Goal: Task Accomplishment & Management: Use online tool/utility

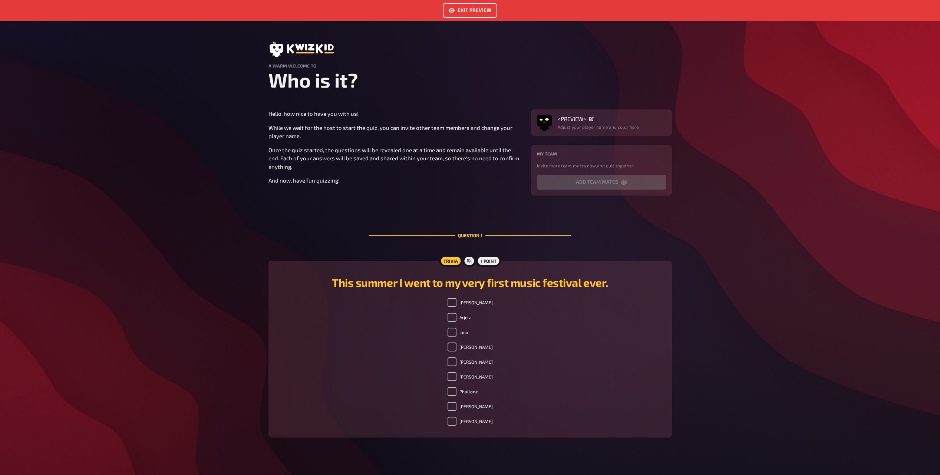
scroll to position [30, 0]
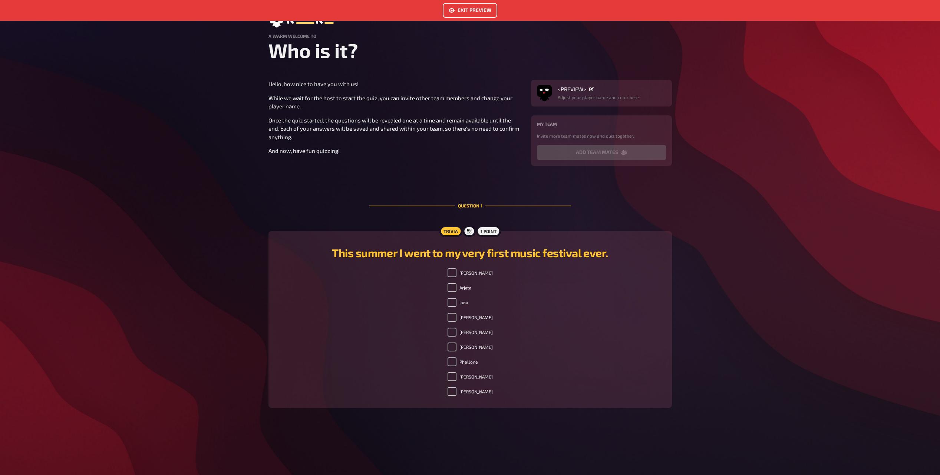
click at [712, 298] on div "Exit Preview A warm welcome to Who is it? Hello, how nice to have you with us! …" at bounding box center [470, 237] width 940 height 475
drag, startPoint x: 534, startPoint y: 314, endPoint x: 536, endPoint y: 310, distance: 3.8
click at [535, 312] on div "[PERSON_NAME] [PERSON_NAME] [PERSON_NAME] Phallone [PERSON_NAME]" at bounding box center [470, 333] width 386 height 131
click at [457, 11] on button "Exit Preview" at bounding box center [470, 10] width 55 height 15
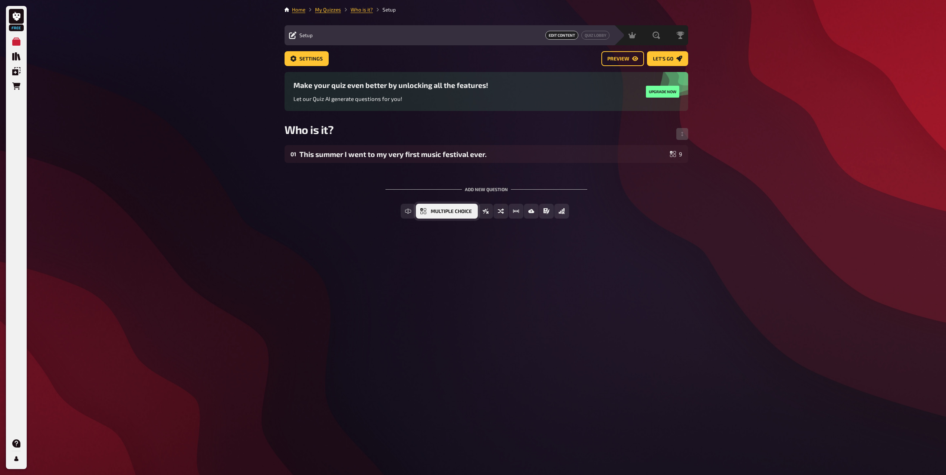
click at [431, 211] on span "Multiple Choice" at bounding box center [451, 211] width 41 height 5
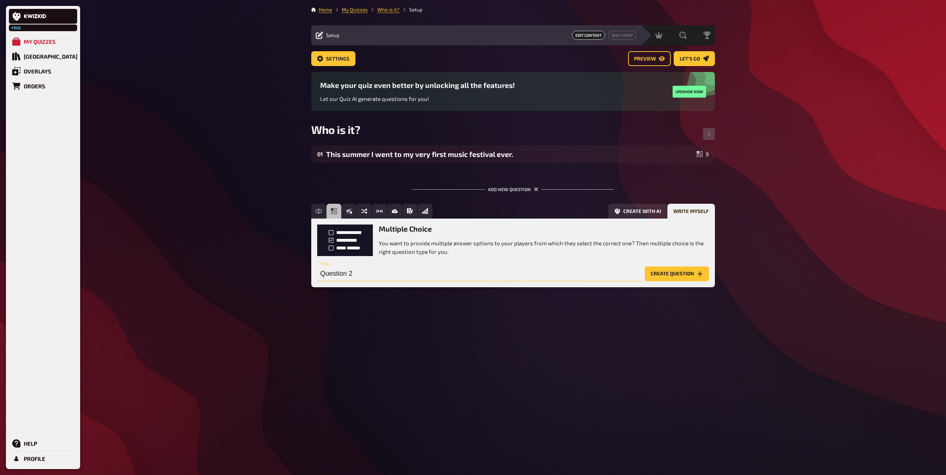
click at [428, 279] on input "Question 2" at bounding box center [479, 273] width 325 height 15
paste input "I am an ex saxophone player."
type input "I am an ex saxophone player."
click at [675, 281] on button "Create question" at bounding box center [677, 273] width 64 height 15
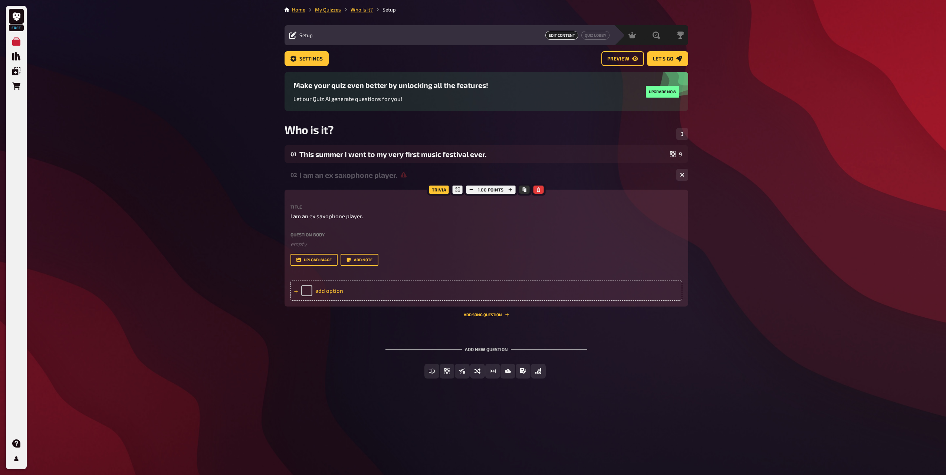
click at [320, 291] on div "add option" at bounding box center [486, 290] width 392 height 20
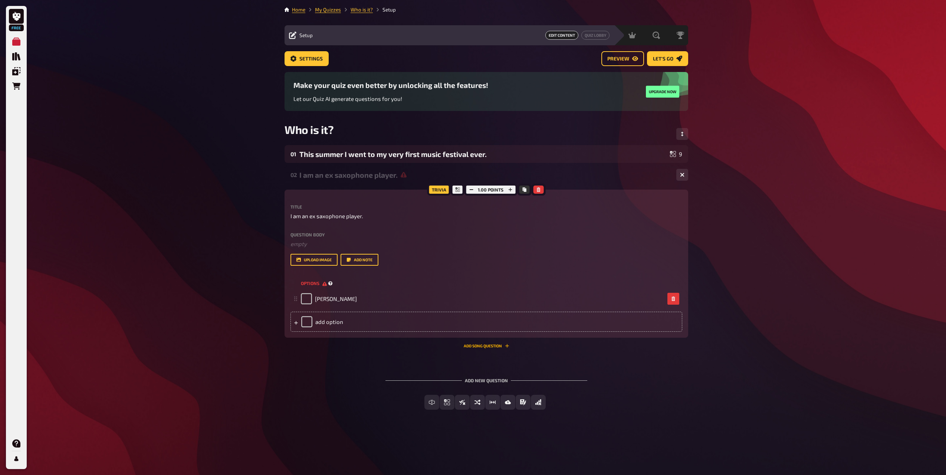
click at [464, 343] on button "Add Song question" at bounding box center [487, 345] width 46 height 4
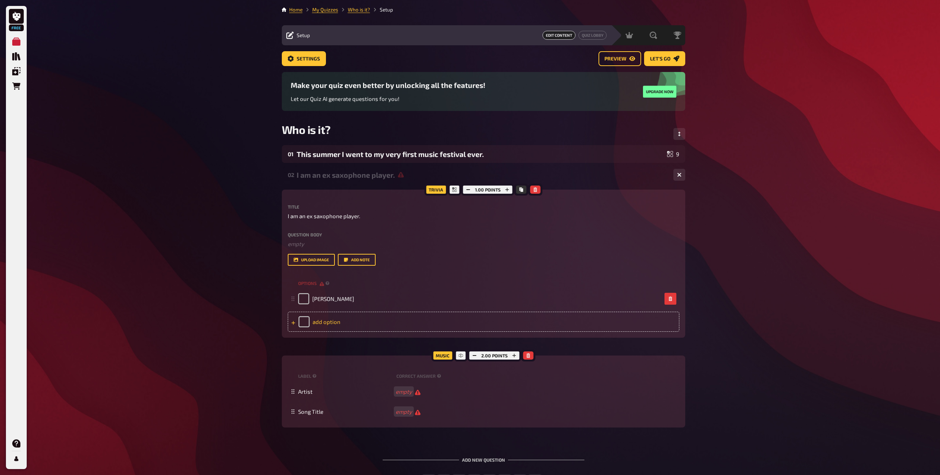
click at [342, 316] on div "add option" at bounding box center [484, 322] width 392 height 20
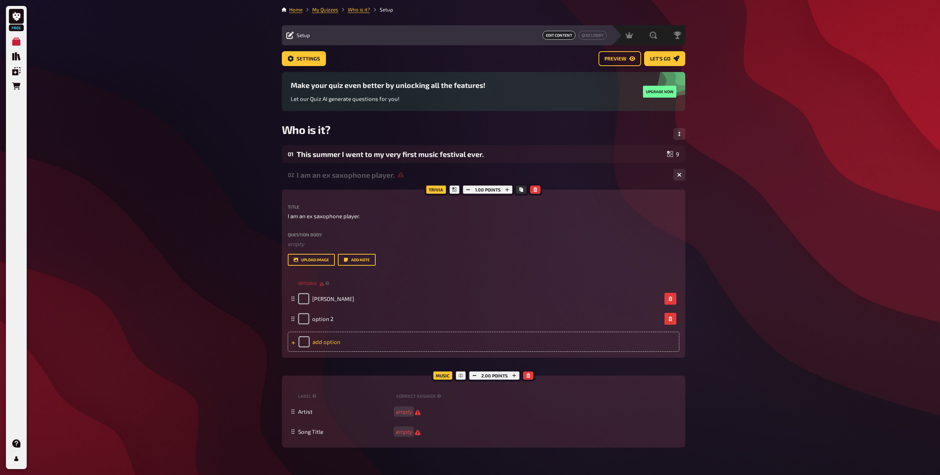
click at [309, 341] on div "add option" at bounding box center [484, 342] width 392 height 20
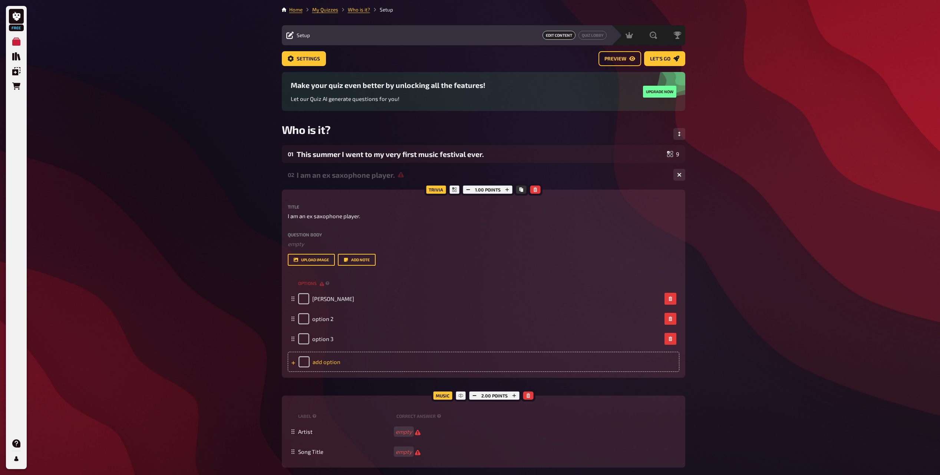
click at [321, 358] on div "add option" at bounding box center [484, 362] width 392 height 20
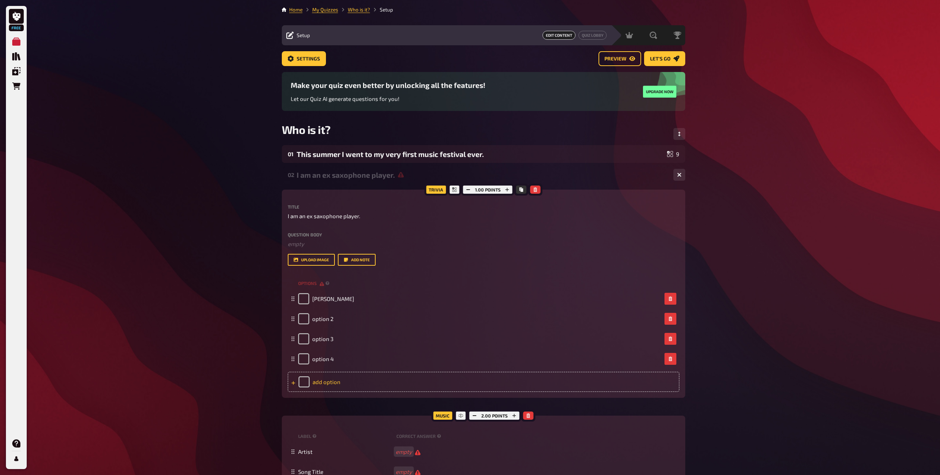
click at [321, 380] on div "add option" at bounding box center [484, 382] width 392 height 20
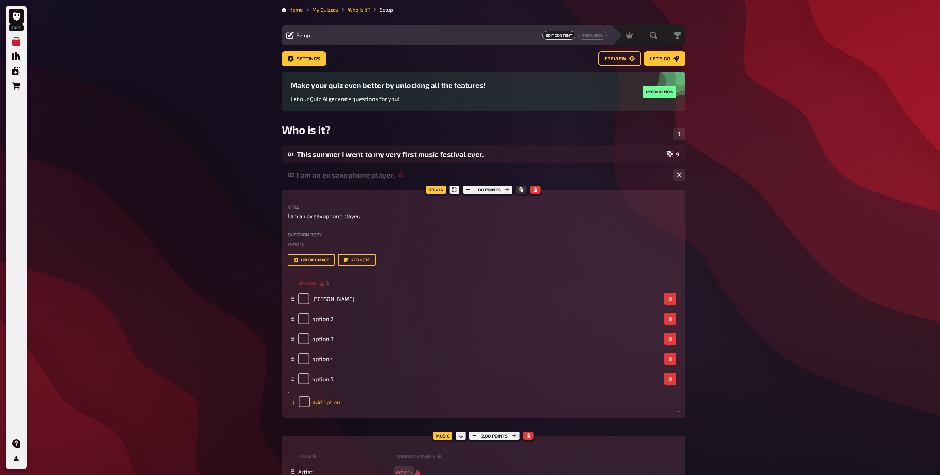
click at [321, 380] on span "option 5" at bounding box center [322, 378] width 21 height 7
click at [321, 397] on div "add option" at bounding box center [484, 402] width 392 height 20
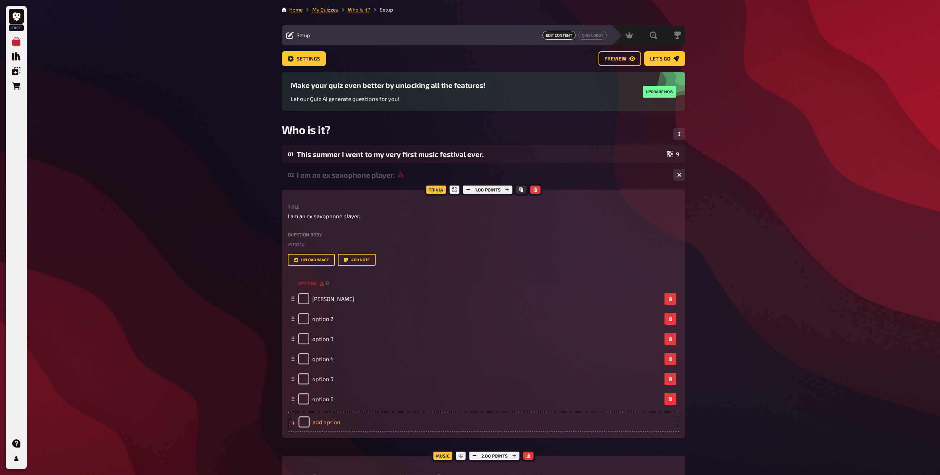
click at [322, 416] on div "add option" at bounding box center [484, 422] width 392 height 20
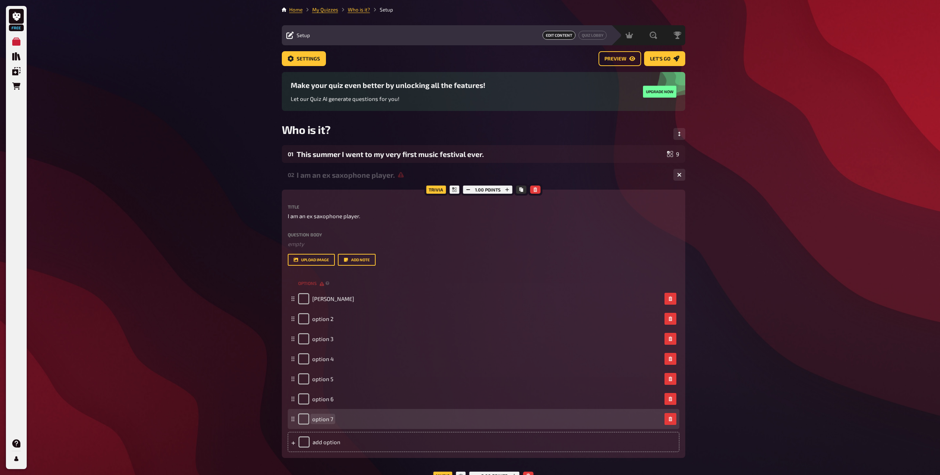
click at [325, 428] on div "option 7" at bounding box center [484, 419] width 392 height 20
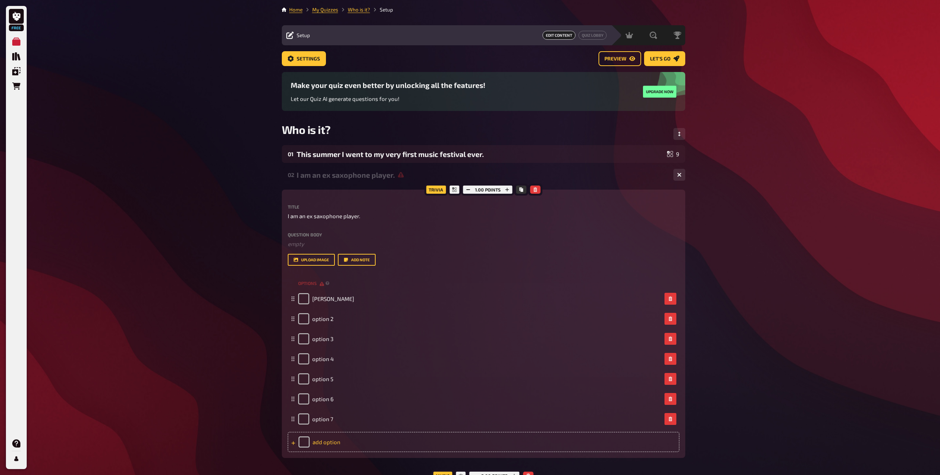
click at [323, 439] on div "add option" at bounding box center [484, 442] width 392 height 20
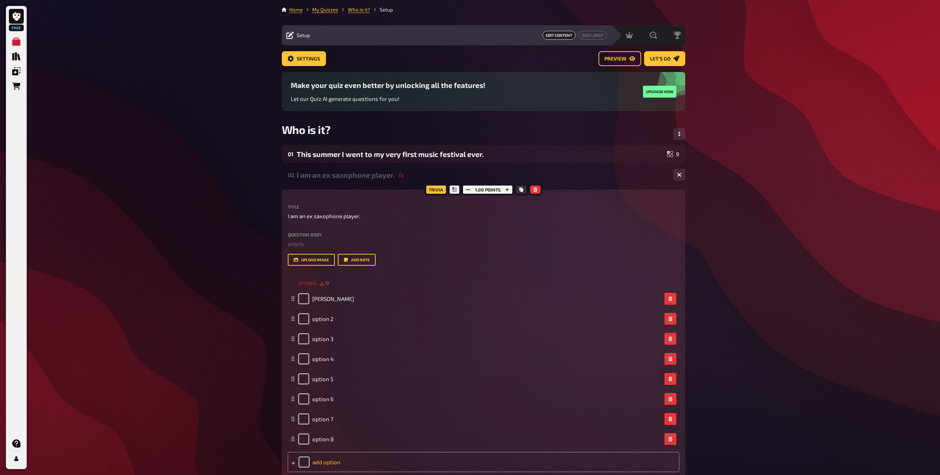
click at [322, 456] on div "add option" at bounding box center [484, 462] width 392 height 20
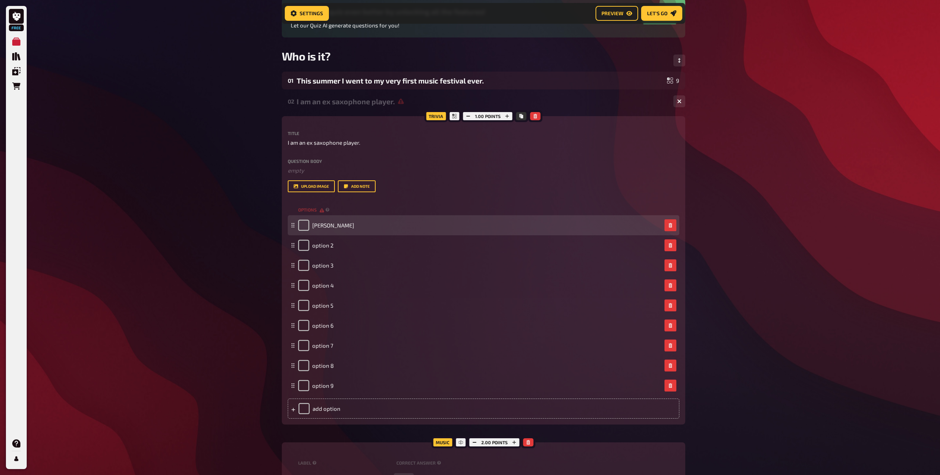
scroll to position [80, 0]
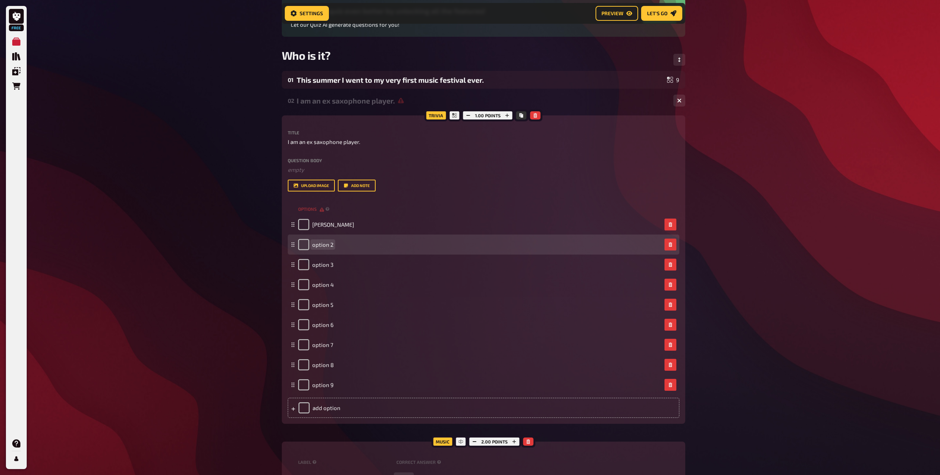
click at [321, 240] on div "option 2" at bounding box center [315, 244] width 35 height 11
click at [322, 246] on span "option 2" at bounding box center [322, 244] width 21 height 7
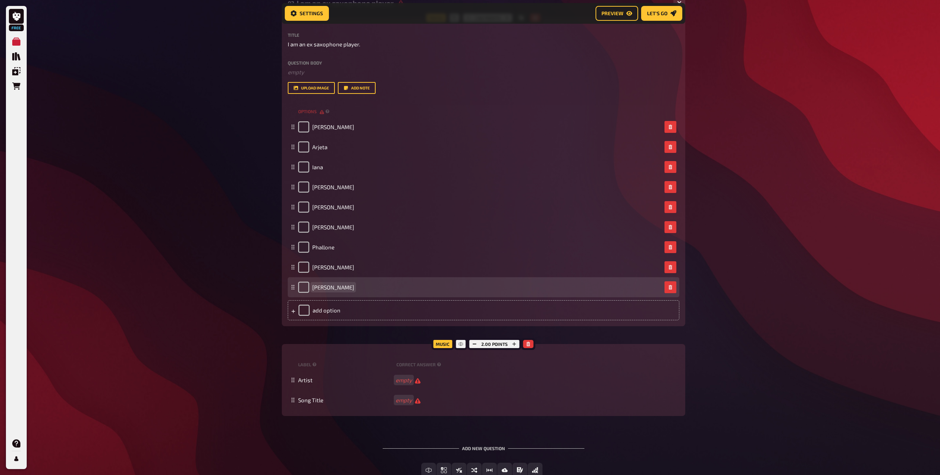
scroll to position [191, 0]
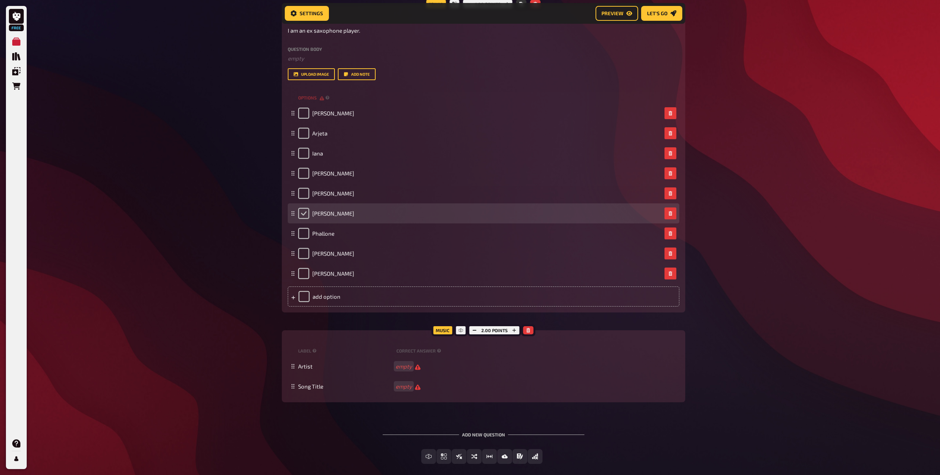
click at [303, 212] on input "checkbox" at bounding box center [303, 213] width 11 height 11
checkbox input "true"
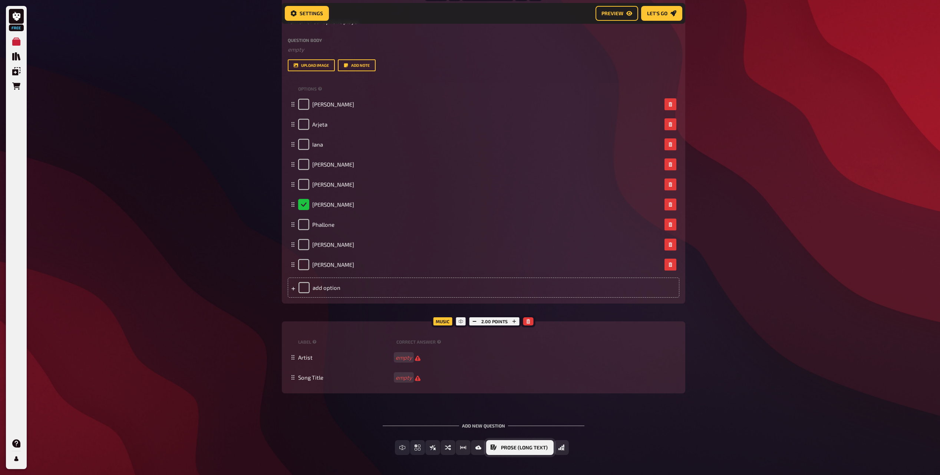
scroll to position [228, 0]
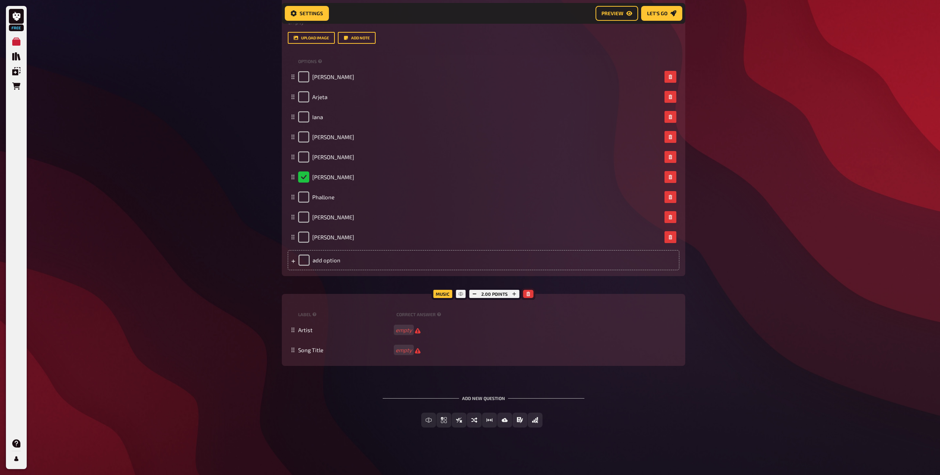
click at [525, 297] on button "button" at bounding box center [528, 294] width 10 height 8
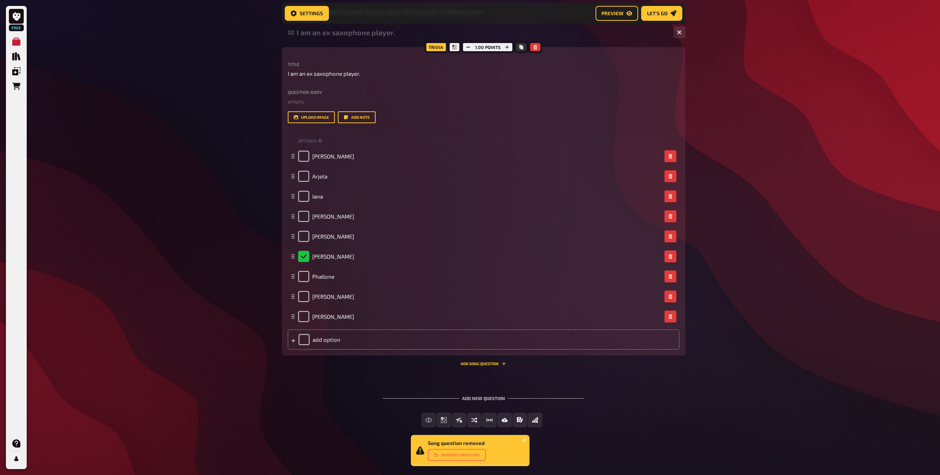
scroll to position [148, 0]
click at [430, 421] on span "Multiple Choice" at bounding box center [448, 420] width 41 height 5
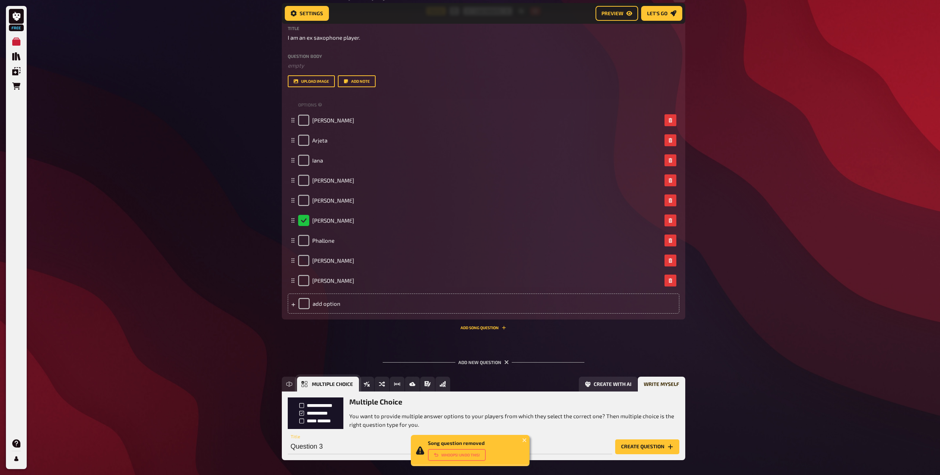
scroll to position [217, 0]
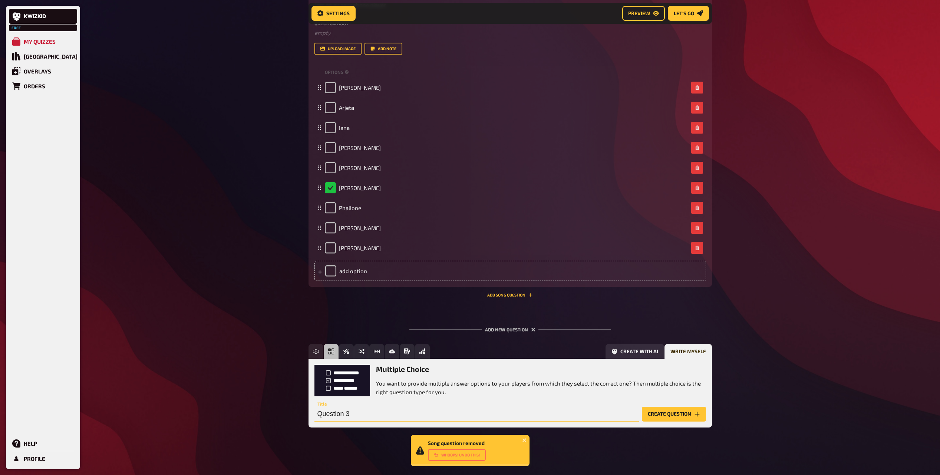
click at [374, 419] on input "Question 3" at bounding box center [477, 414] width 325 height 15
paste input "I like very spicy food"
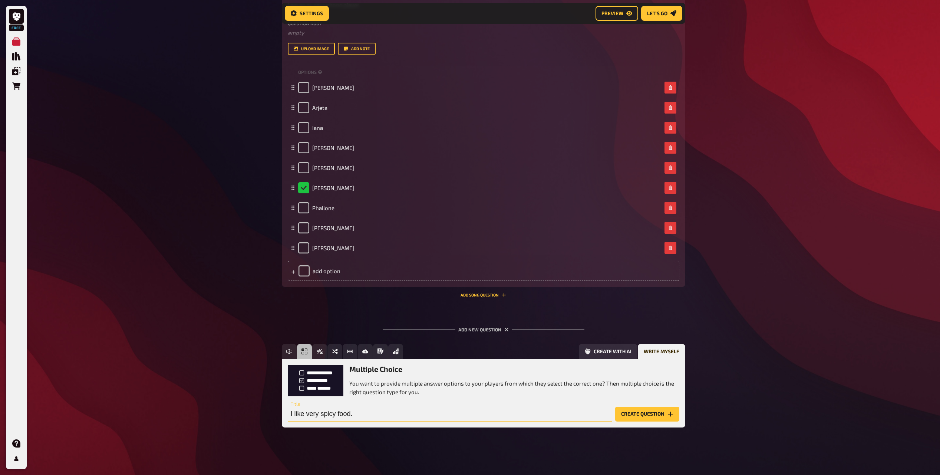
type input "I like very spicy food."
click at [635, 415] on button "Create question" at bounding box center [647, 414] width 64 height 15
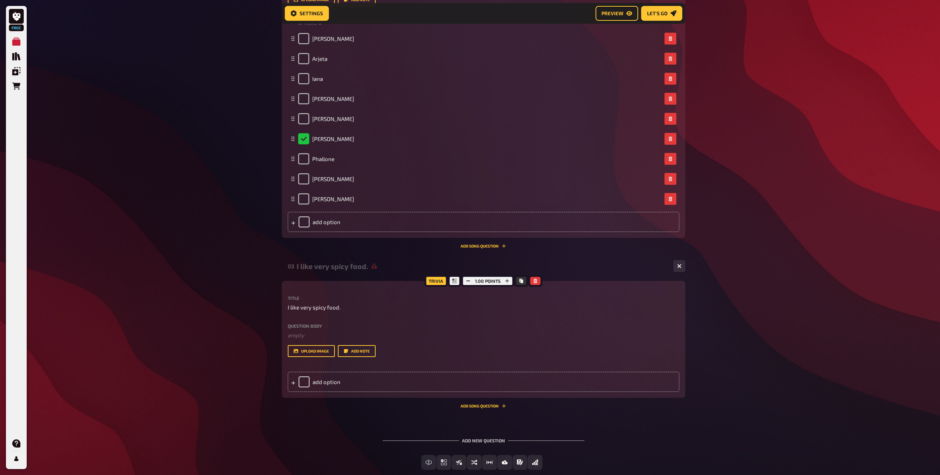
scroll to position [308, 0]
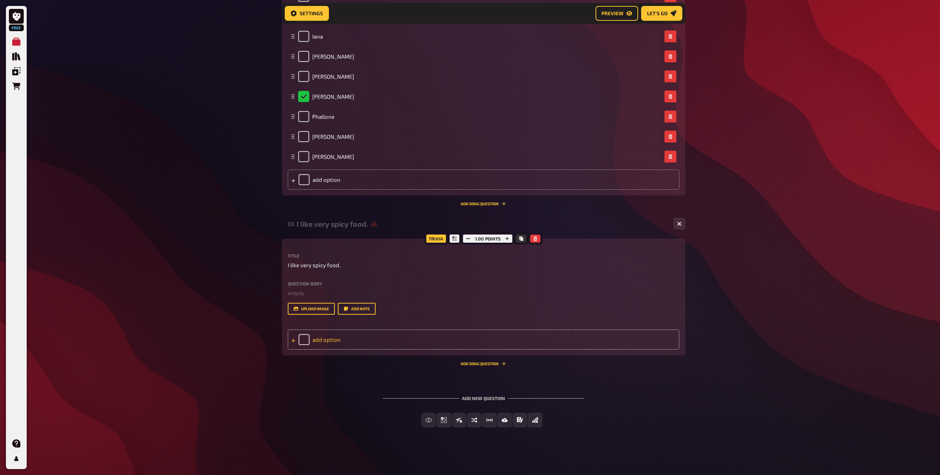
click at [336, 340] on div "add option" at bounding box center [484, 339] width 392 height 20
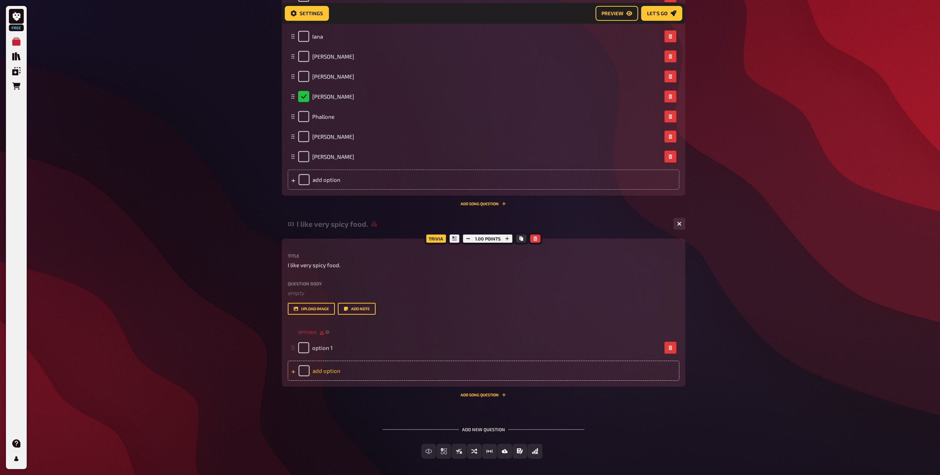
click at [327, 371] on div "add option" at bounding box center [484, 371] width 392 height 20
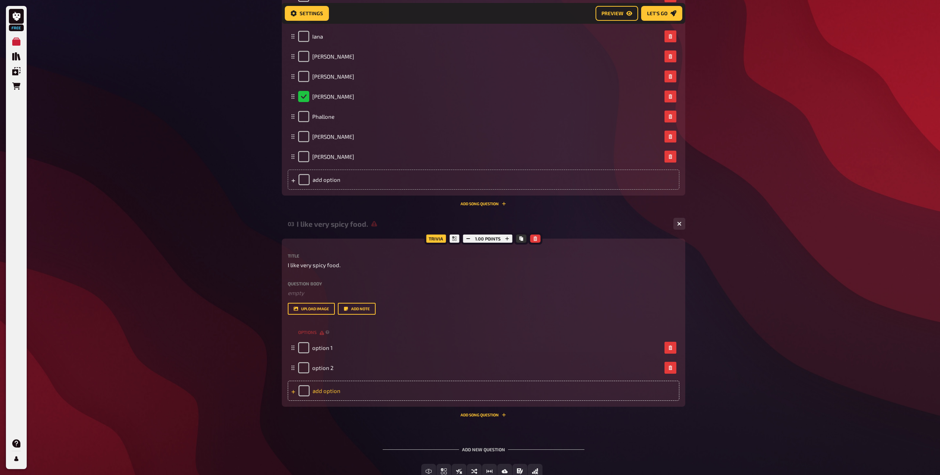
click at [326, 391] on div "add option" at bounding box center [484, 391] width 392 height 20
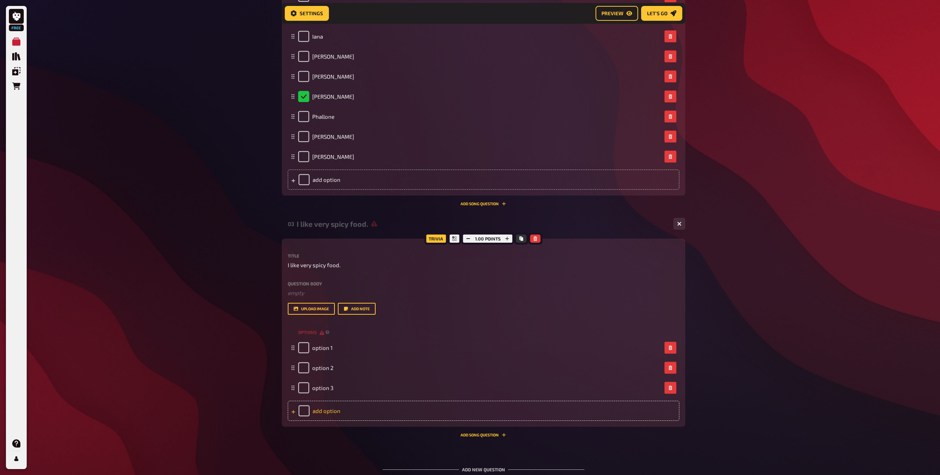
click at [325, 410] on div "add option" at bounding box center [484, 411] width 392 height 20
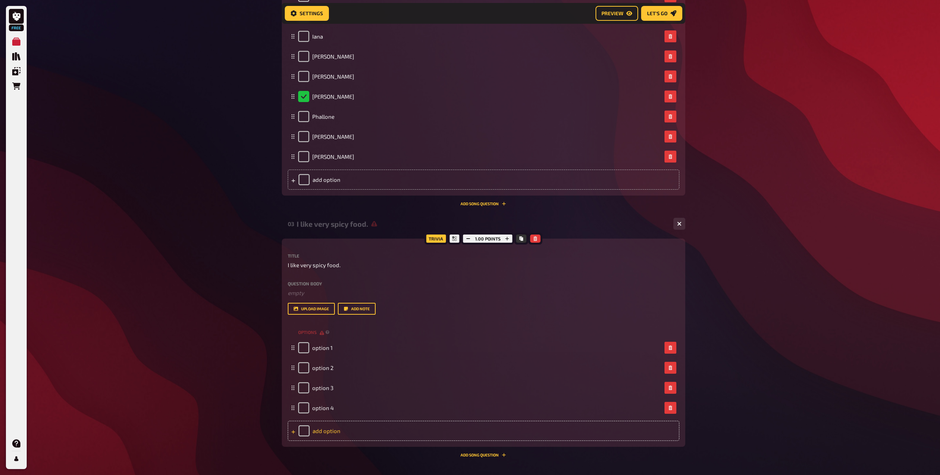
click at [326, 431] on div "add option" at bounding box center [484, 431] width 392 height 20
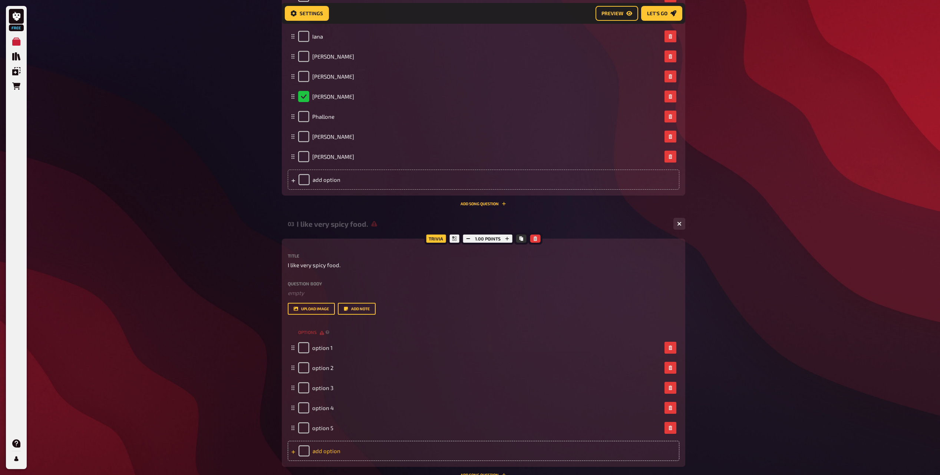
click at [326, 447] on div "add option" at bounding box center [484, 451] width 392 height 20
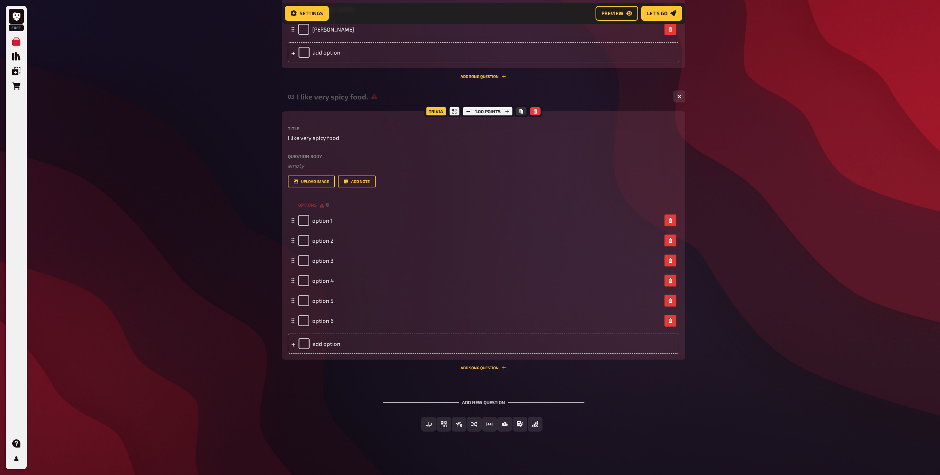
scroll to position [440, 0]
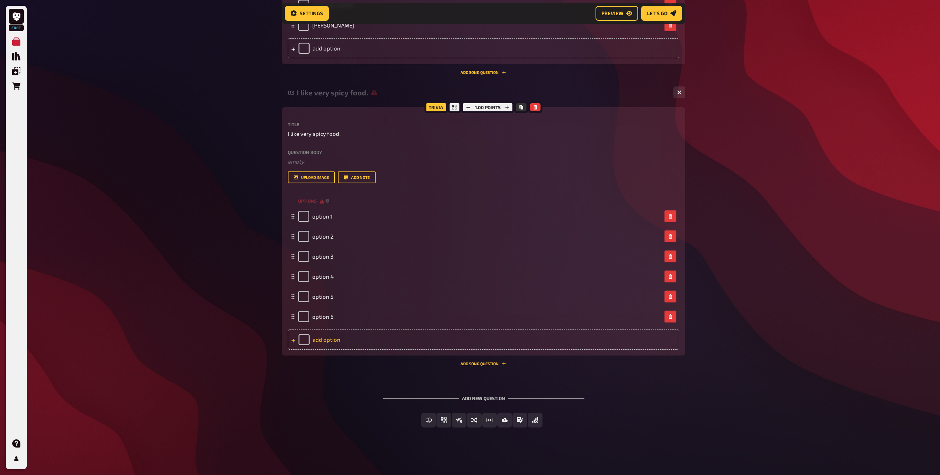
click at [329, 342] on div "add option" at bounding box center [484, 339] width 392 height 20
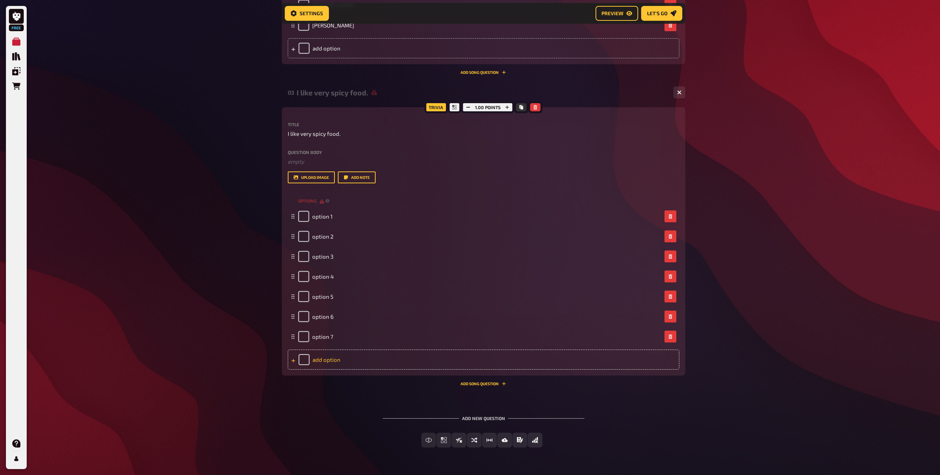
click at [326, 364] on div "add option" at bounding box center [484, 359] width 392 height 20
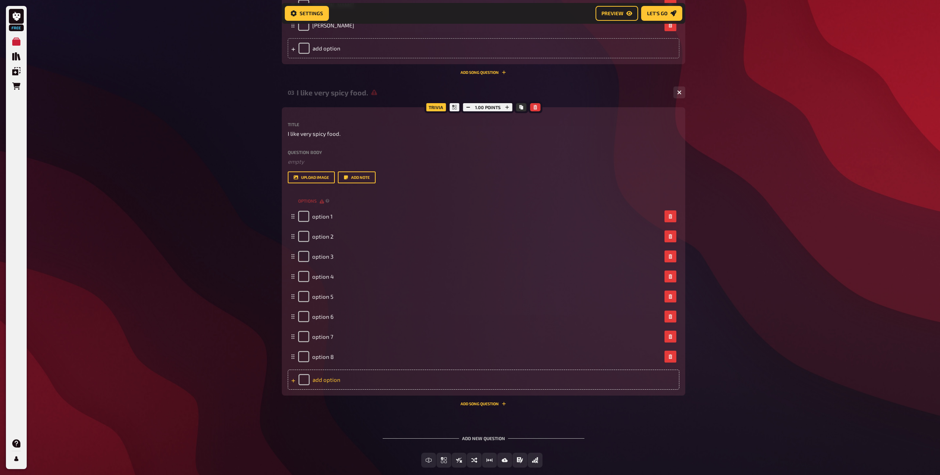
click at [327, 381] on div "add option" at bounding box center [484, 379] width 392 height 20
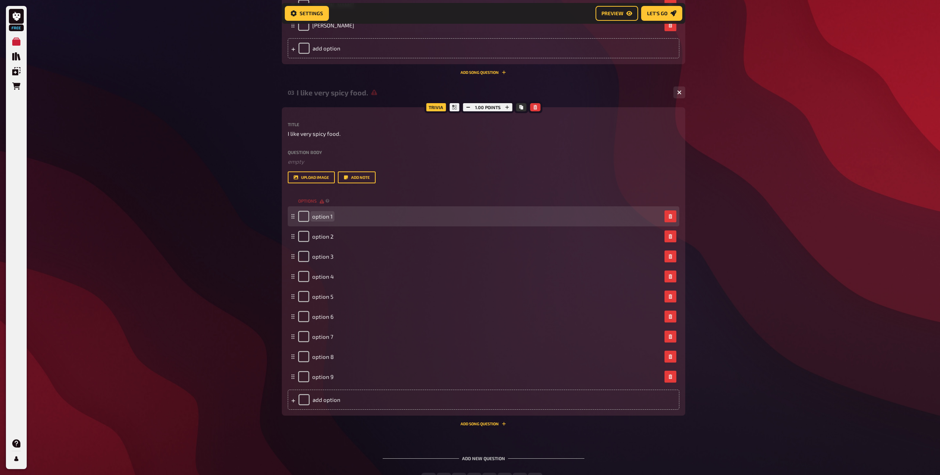
click at [326, 220] on div "option 1" at bounding box center [315, 216] width 34 height 11
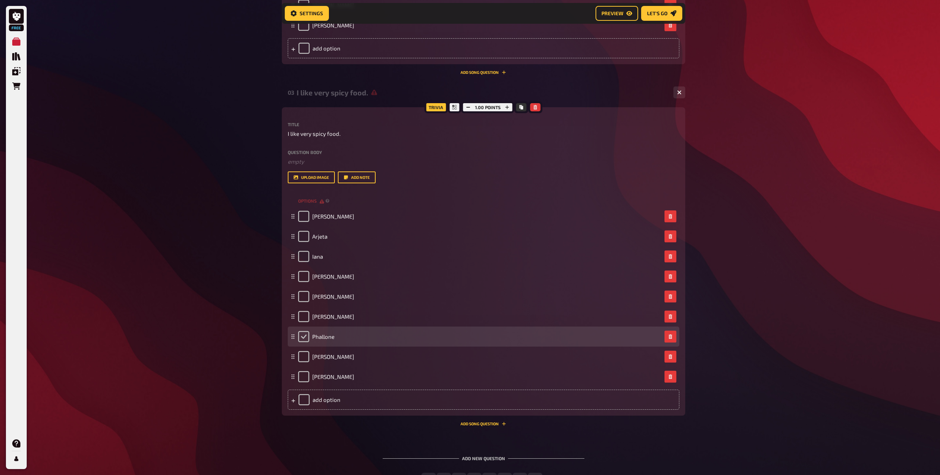
click at [305, 336] on input "checkbox" at bounding box center [303, 336] width 11 height 11
checkbox input "true"
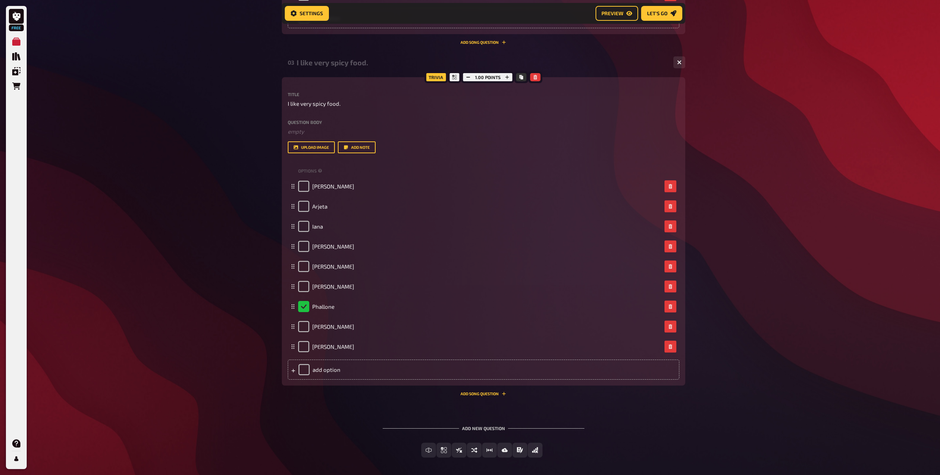
scroll to position [500, 0]
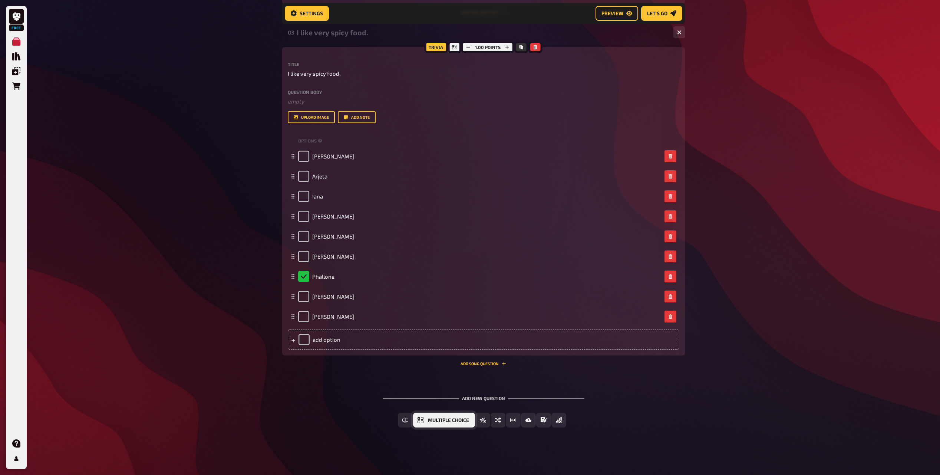
click at [428, 421] on span "Multiple Choice" at bounding box center [448, 420] width 41 height 5
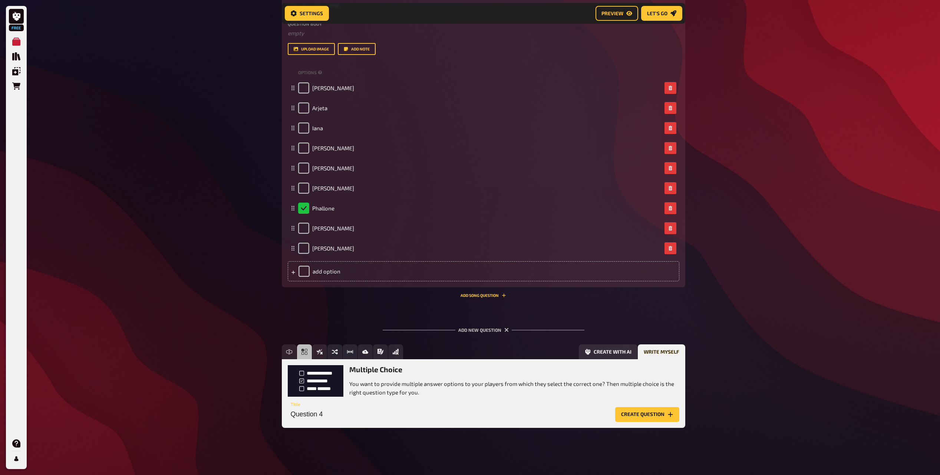
scroll to position [568, 0]
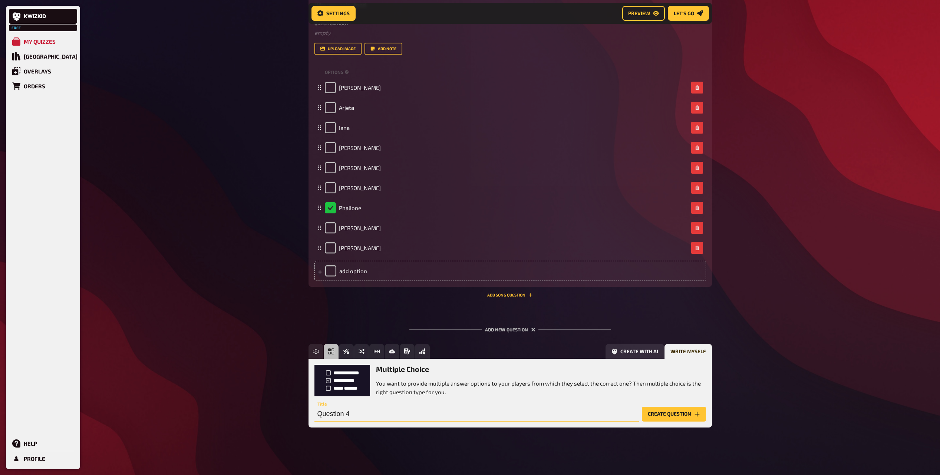
click at [360, 408] on input "Question 4" at bounding box center [477, 414] width 325 height 15
paste input "I can speak and understand some Greek"
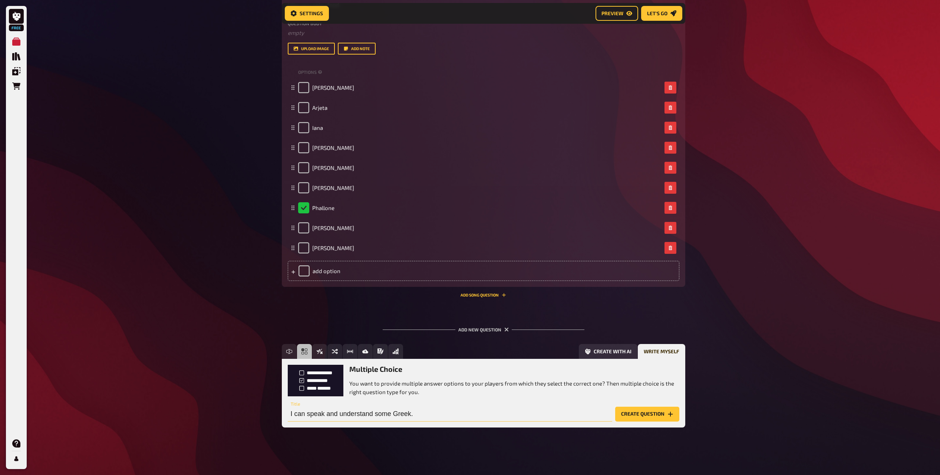
type input "I can speak and understand some Greek."
click at [679, 418] on button "Create question" at bounding box center [647, 414] width 64 height 15
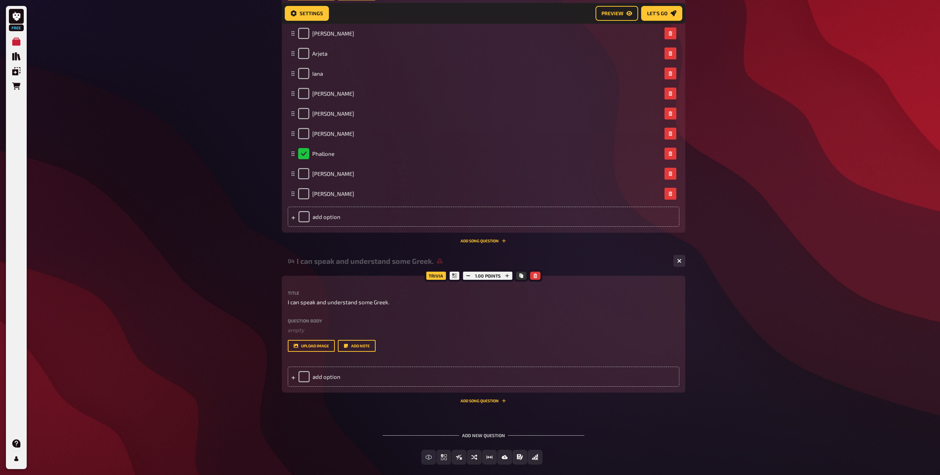
scroll to position [659, 0]
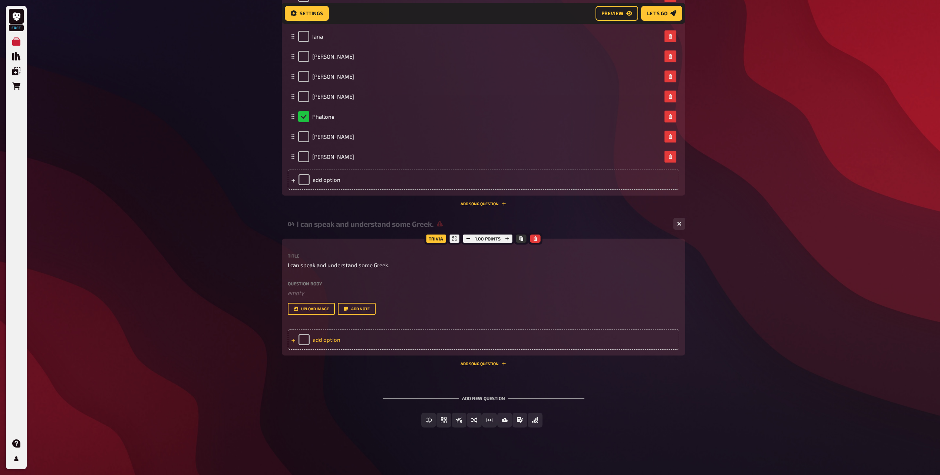
click at [328, 339] on div "add option" at bounding box center [484, 339] width 392 height 20
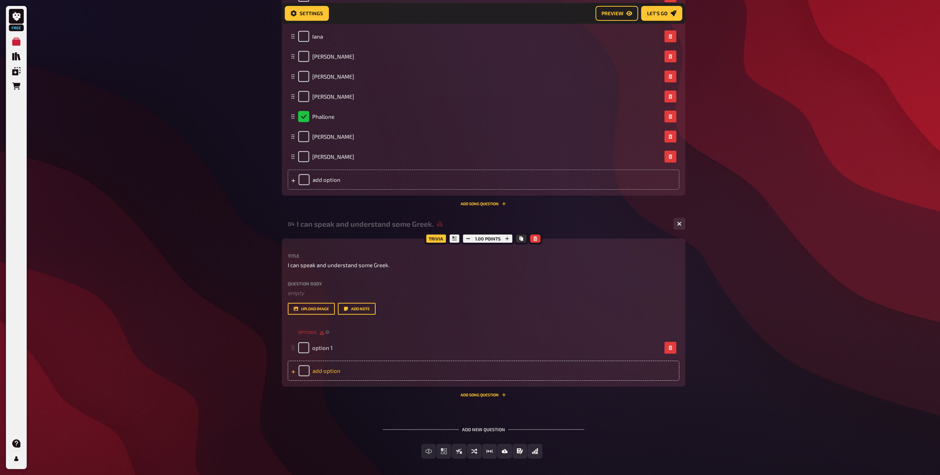
click at [323, 369] on div "add option" at bounding box center [484, 371] width 392 height 20
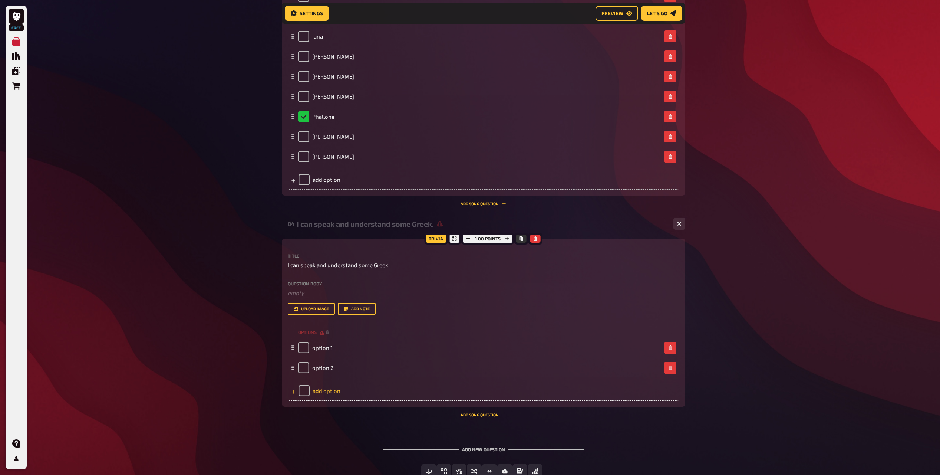
click at [326, 393] on div "add option" at bounding box center [484, 391] width 392 height 20
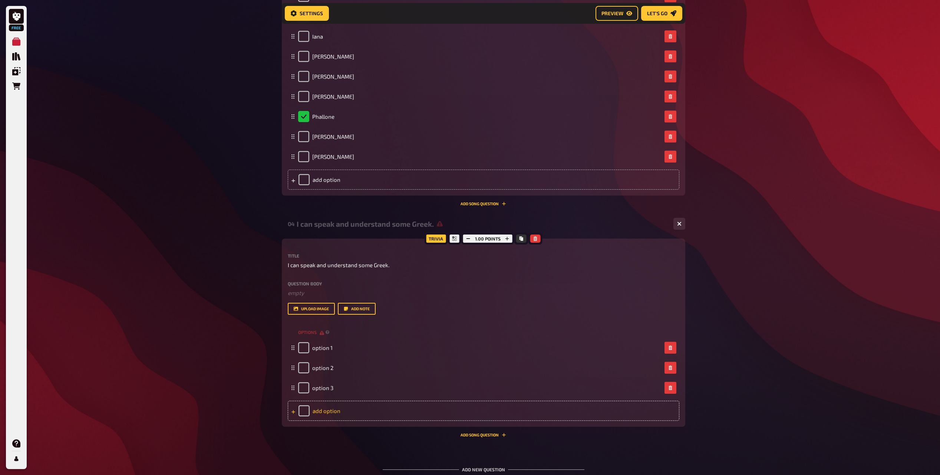
click at [325, 415] on div "add option" at bounding box center [484, 411] width 392 height 20
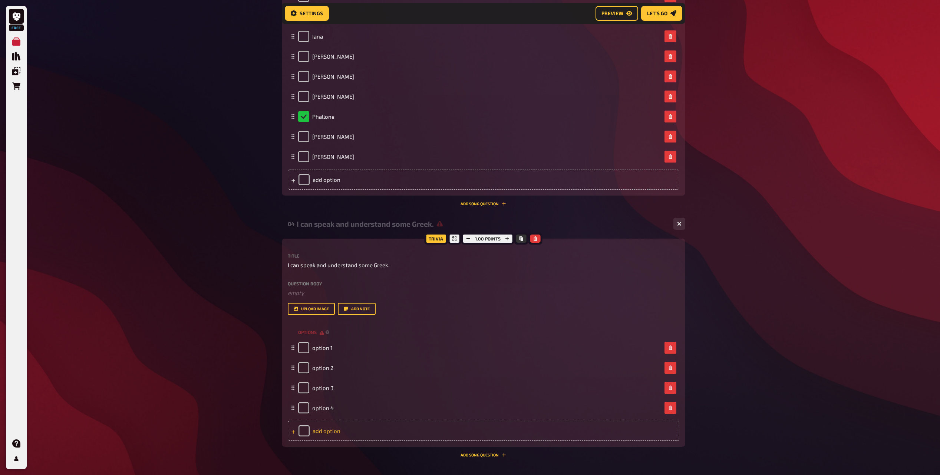
click at [328, 431] on div "add option" at bounding box center [484, 431] width 392 height 20
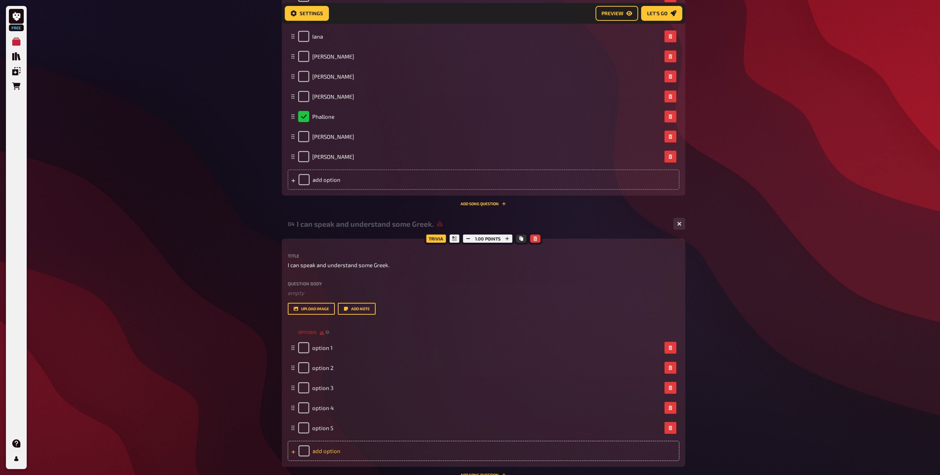
click at [328, 447] on div "add option" at bounding box center [484, 451] width 392 height 20
click at [328, 465] on div "add option" at bounding box center [484, 471] width 392 height 20
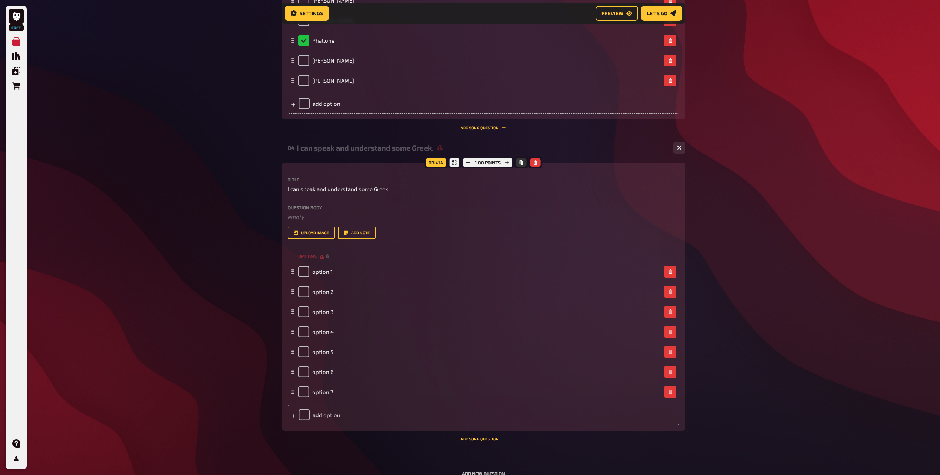
scroll to position [811, 0]
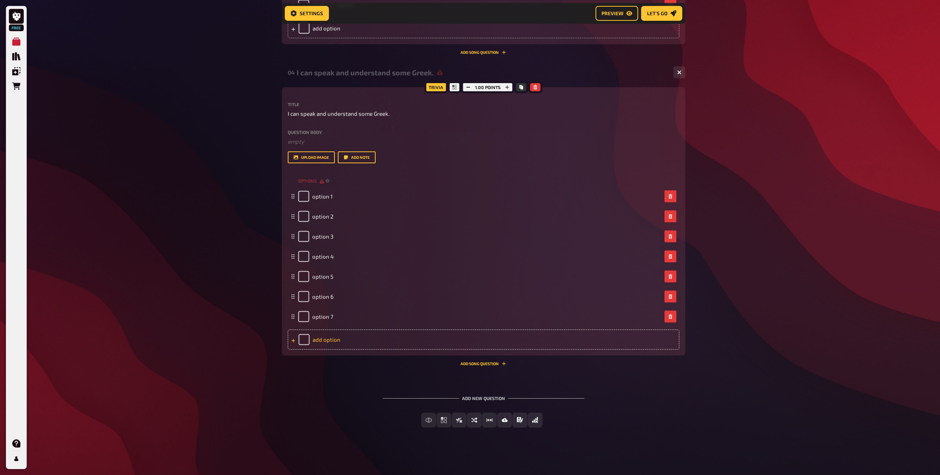
click at [324, 345] on div "add option" at bounding box center [484, 339] width 392 height 20
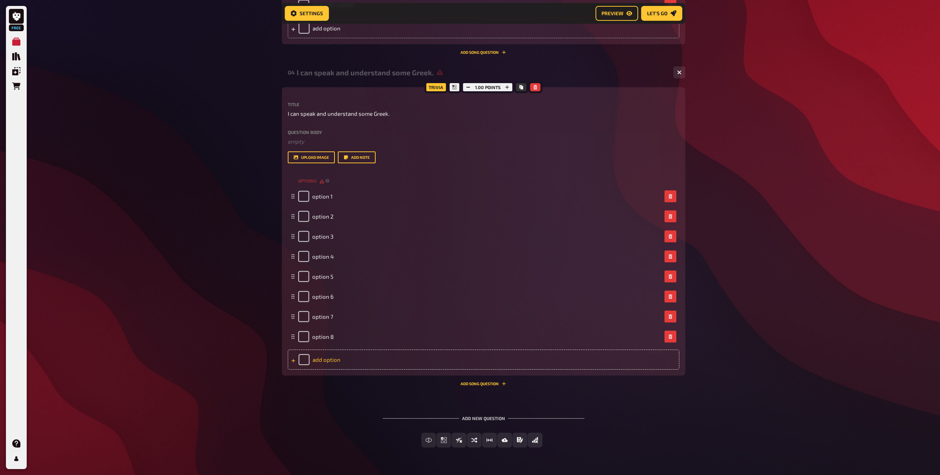
click at [331, 359] on div "add option" at bounding box center [484, 359] width 392 height 20
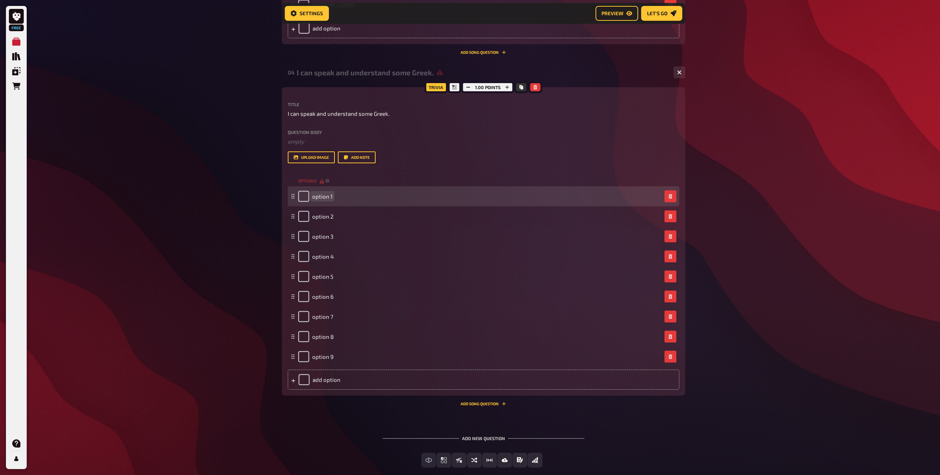
click at [320, 195] on span "option 1" at bounding box center [322, 196] width 20 height 7
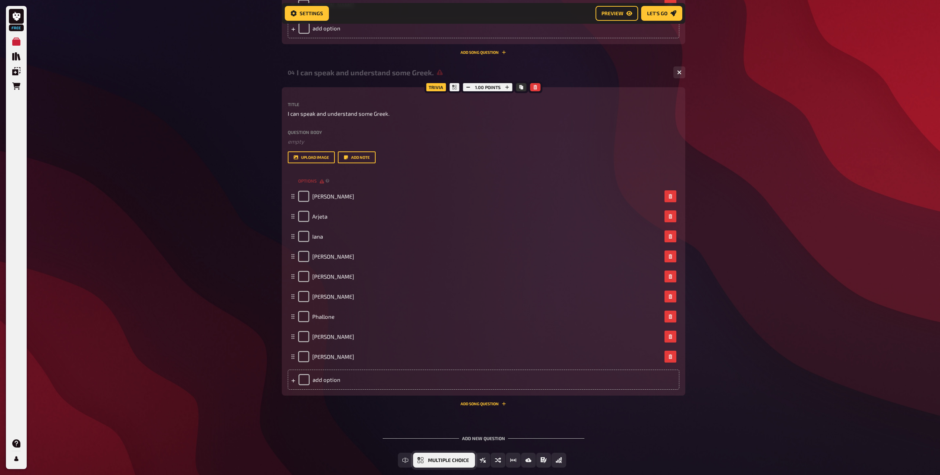
click at [431, 460] on span "Multiple Choice" at bounding box center [448, 460] width 41 height 5
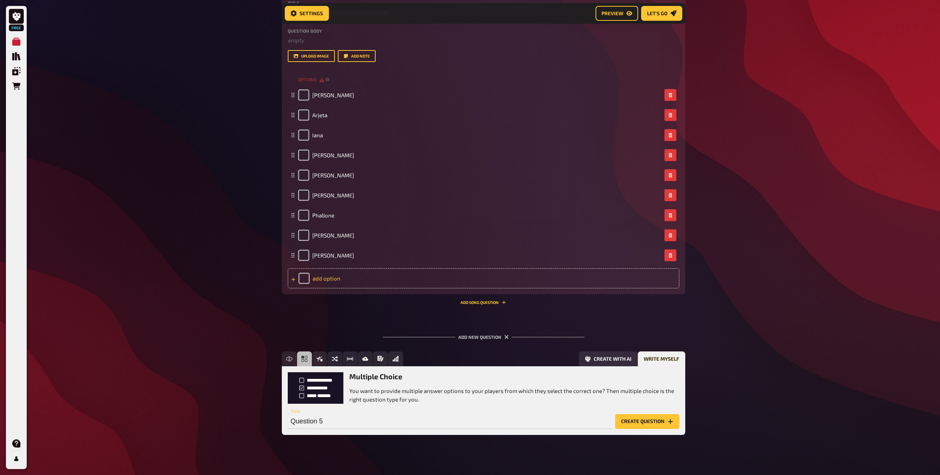
scroll to position [920, 0]
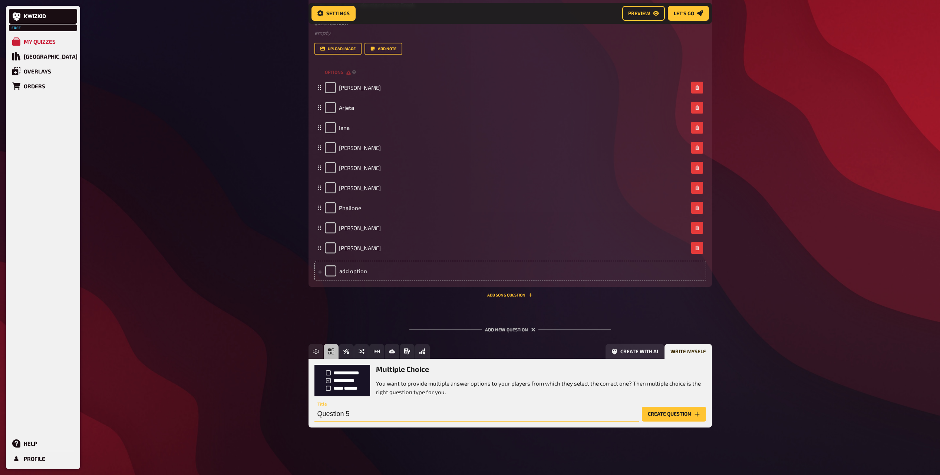
click at [427, 420] on input "Question 5" at bounding box center [477, 414] width 325 height 15
paste input "I love reading science fiction and fantasy, especially The Hobbit and The Lord …"
type input "I love reading science fiction and fantasy, especially The Hobbit and The Lord …"
click at [660, 415] on button "Create question" at bounding box center [674, 414] width 64 height 15
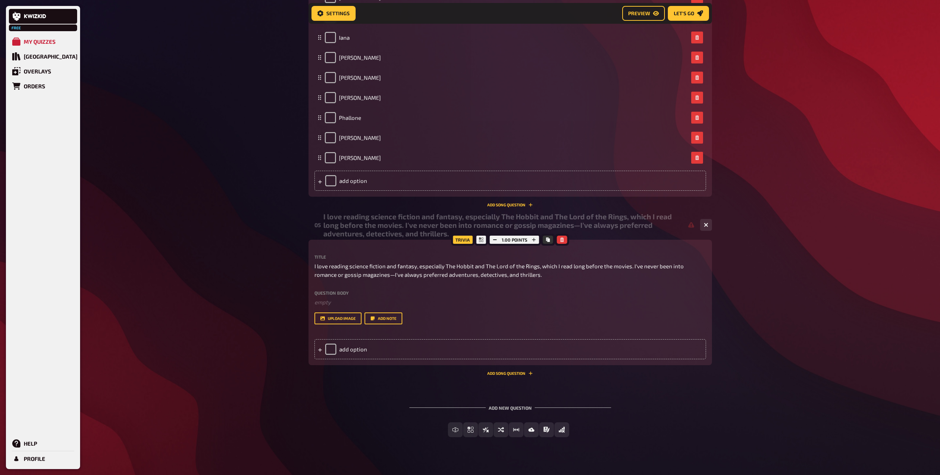
scroll to position [1019, 0]
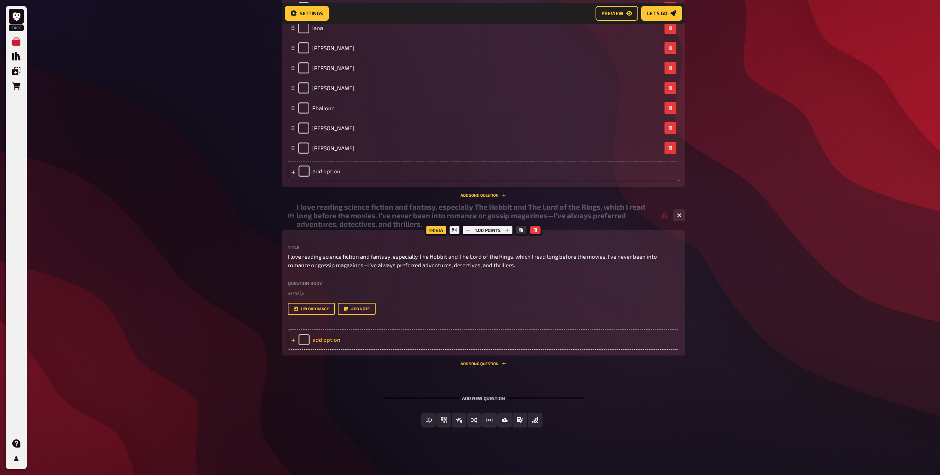
click at [334, 341] on div "add option" at bounding box center [484, 339] width 392 height 20
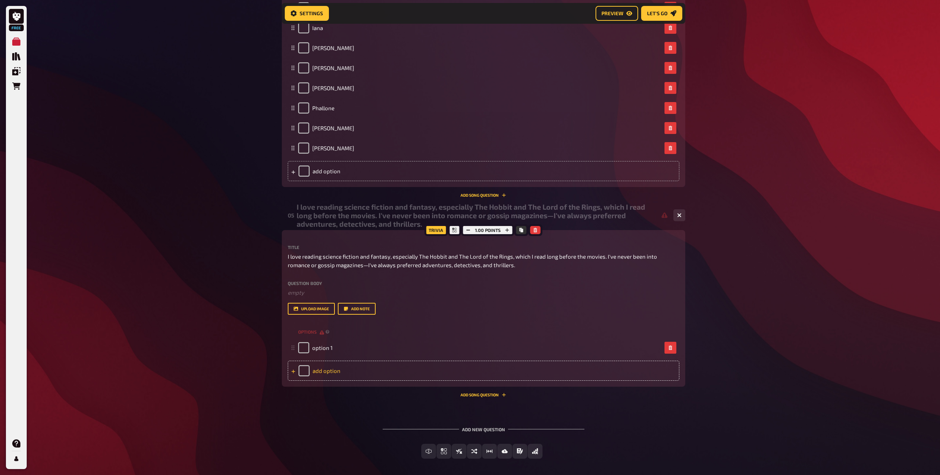
click at [332, 368] on div "add option" at bounding box center [484, 371] width 392 height 20
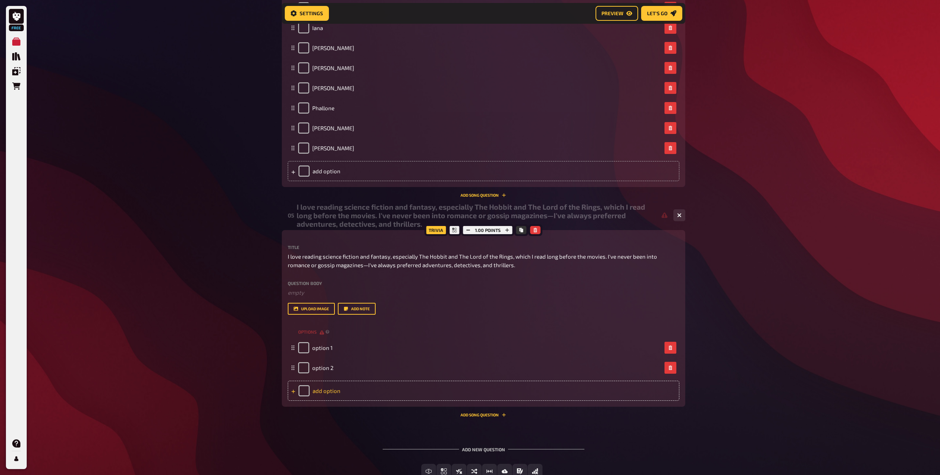
click at [329, 398] on div "add option" at bounding box center [484, 391] width 392 height 20
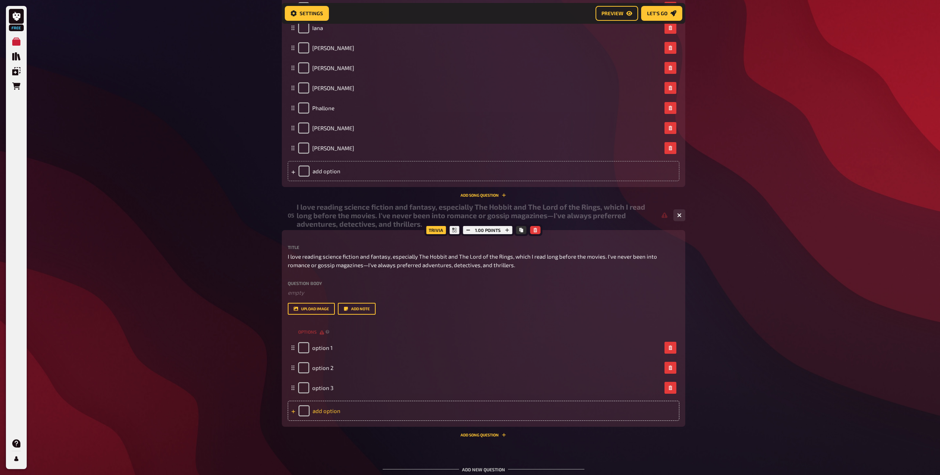
click at [330, 411] on div "add option" at bounding box center [484, 411] width 392 height 20
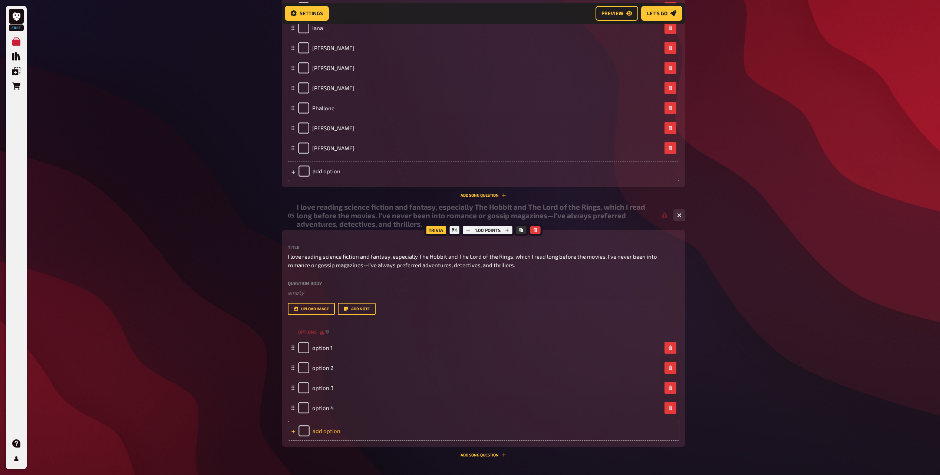
click at [329, 430] on div "add option" at bounding box center [484, 431] width 392 height 20
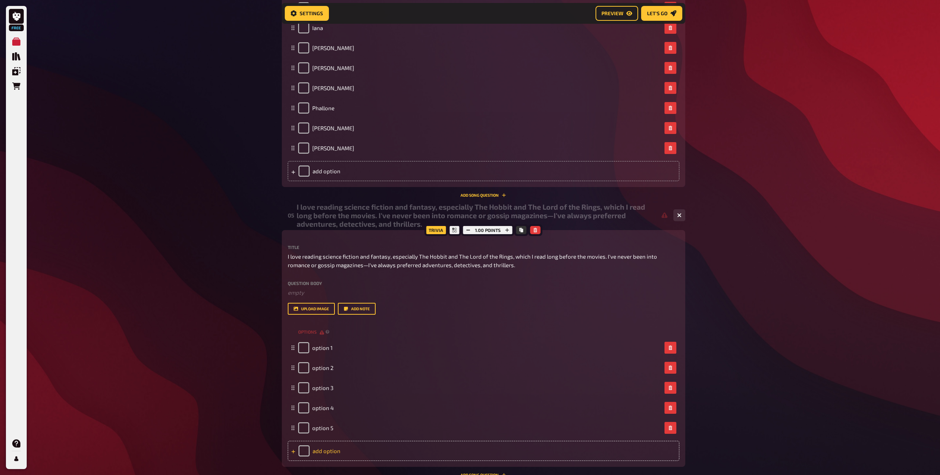
click at [326, 459] on div "add option" at bounding box center [484, 451] width 392 height 20
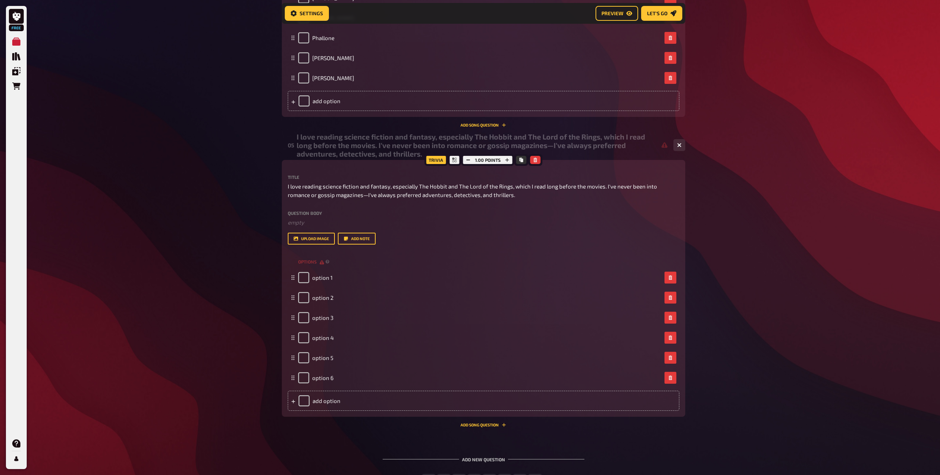
scroll to position [1131, 0]
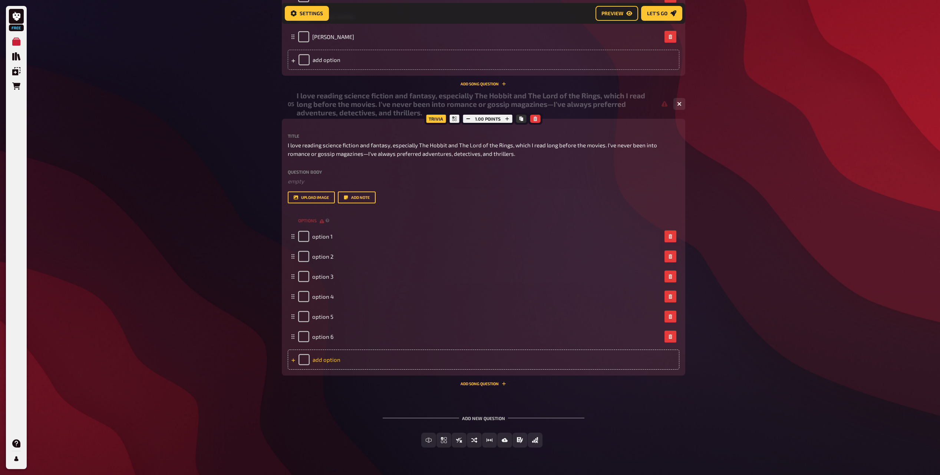
click at [330, 366] on div "add option" at bounding box center [484, 359] width 392 height 20
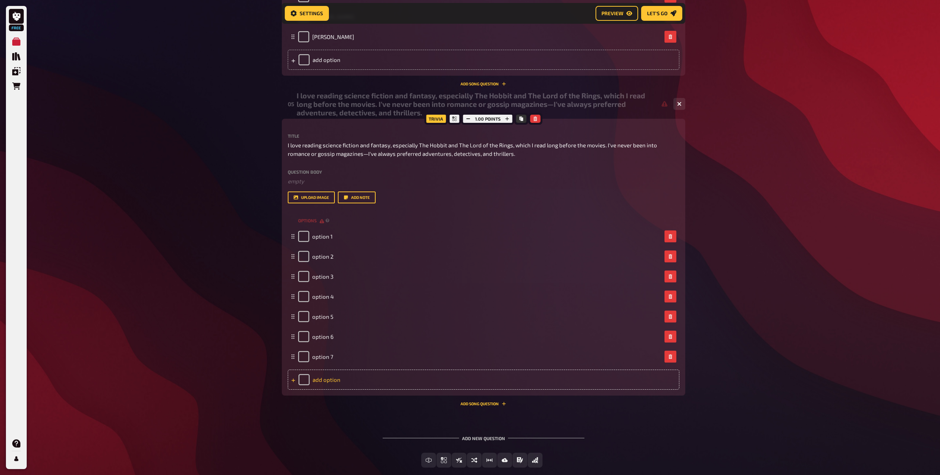
click at [329, 383] on div "add option" at bounding box center [484, 379] width 392 height 20
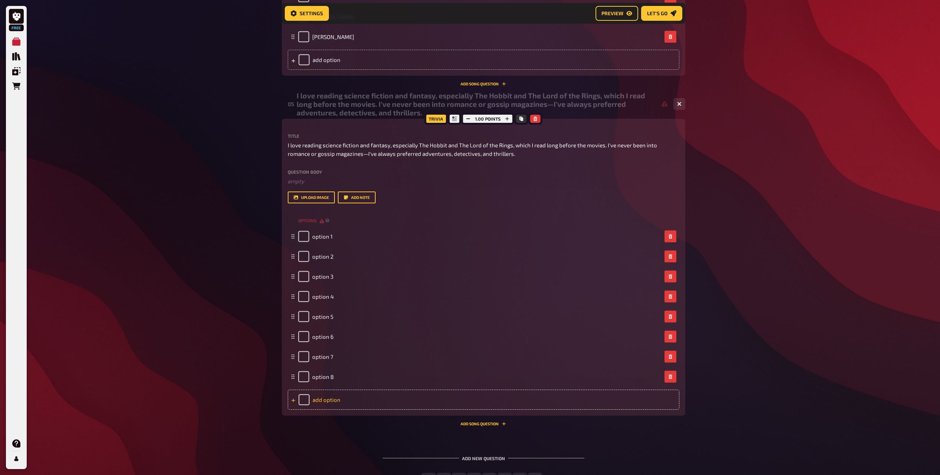
click at [329, 402] on div "add option" at bounding box center [484, 399] width 392 height 20
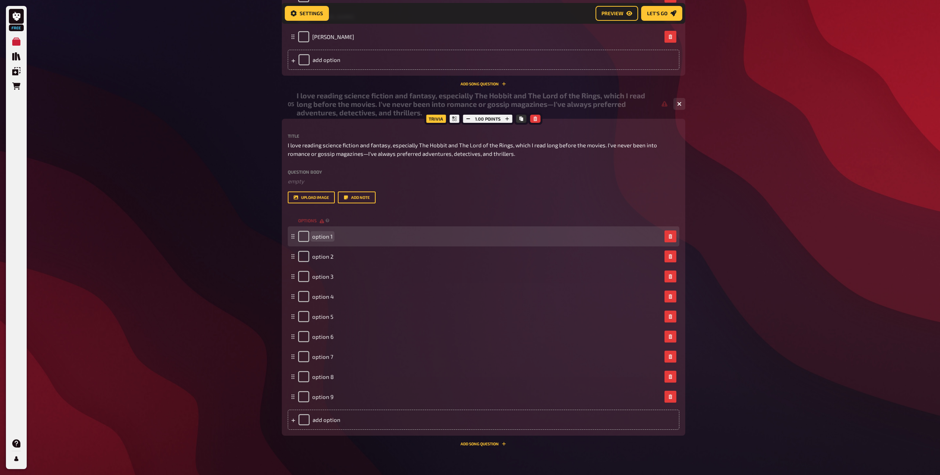
click at [326, 240] on div "option 1" at bounding box center [315, 236] width 34 height 11
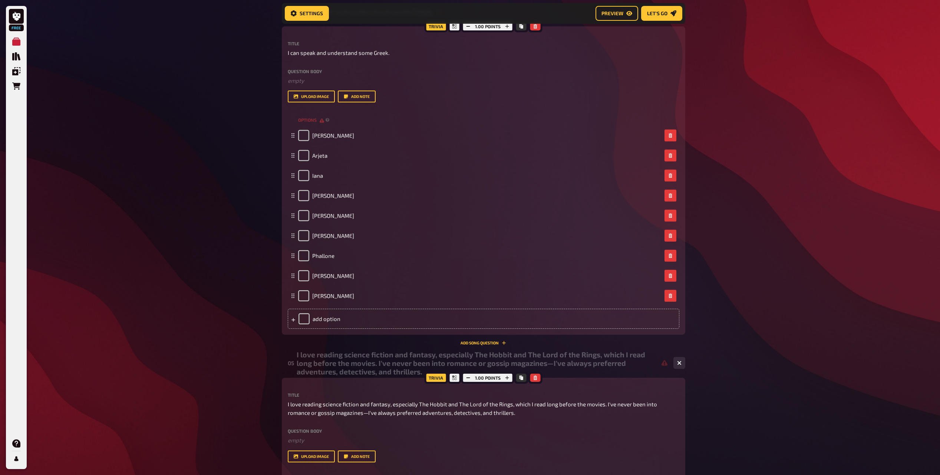
scroll to position [871, 0]
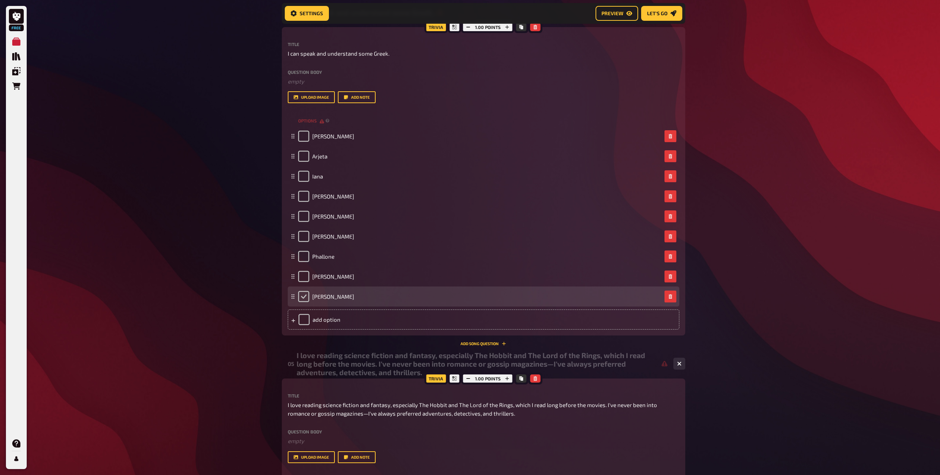
click at [304, 297] on input "checkbox" at bounding box center [303, 296] width 11 height 11
checkbox input "true"
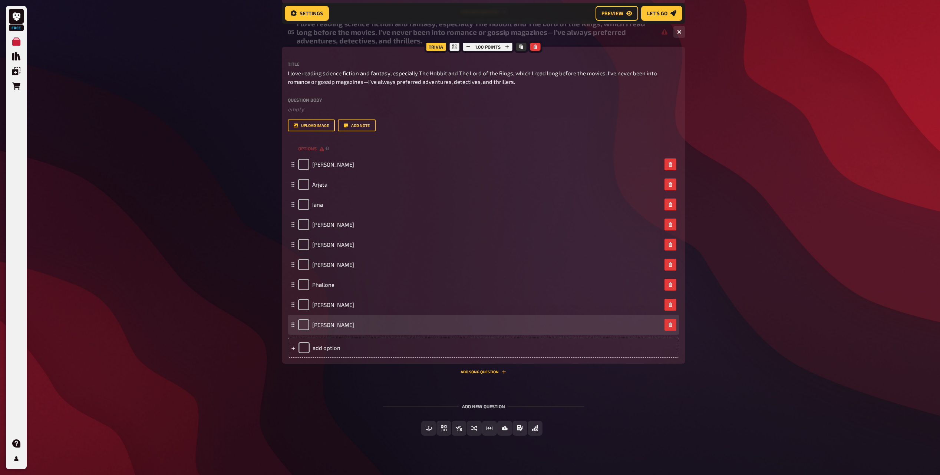
scroll to position [1211, 0]
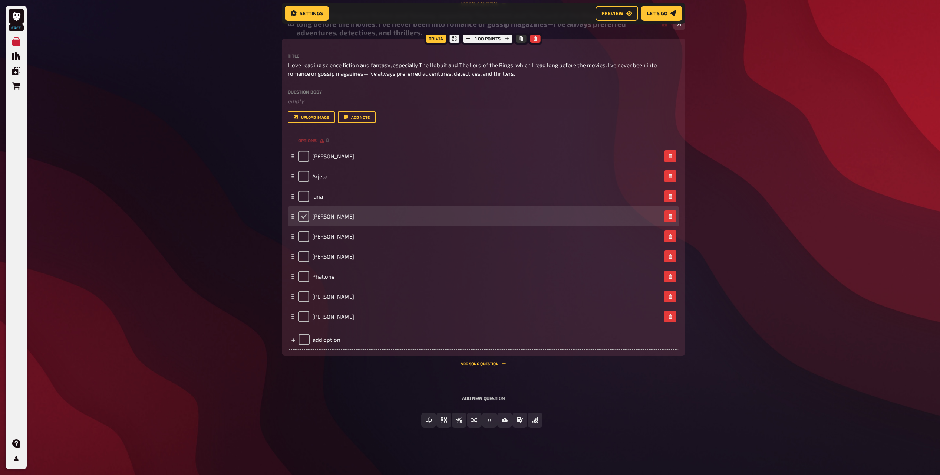
click at [306, 219] on input "checkbox" at bounding box center [303, 216] width 11 height 11
checkbox input "true"
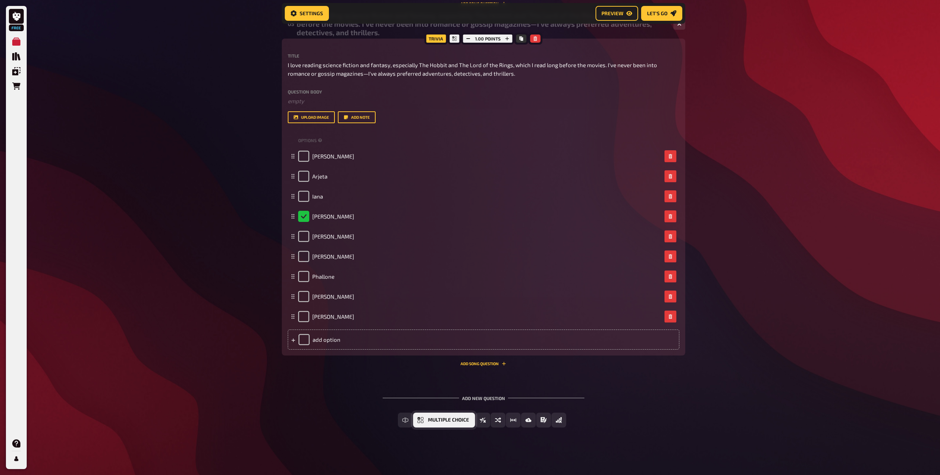
click at [444, 420] on span "Multiple Choice" at bounding box center [448, 419] width 41 height 5
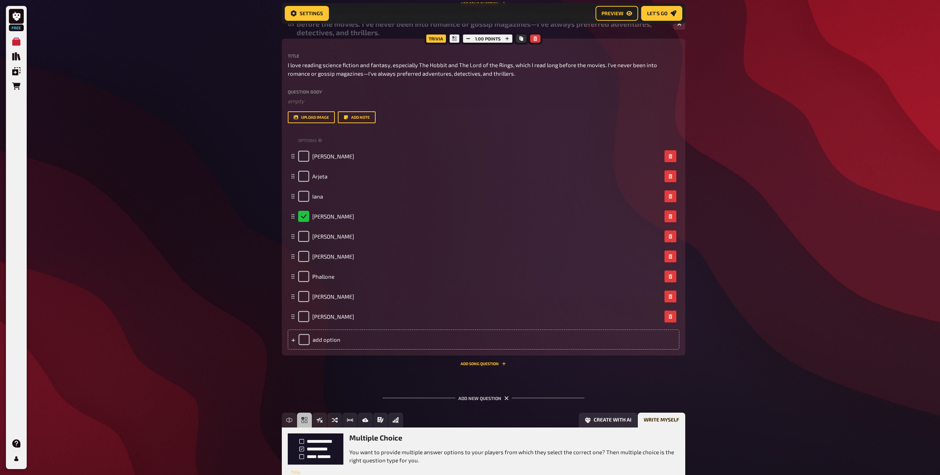
scroll to position [1279, 0]
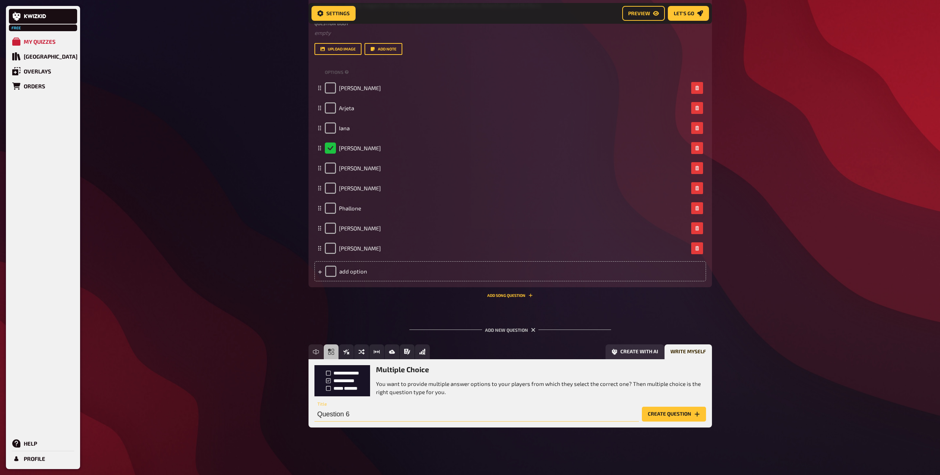
click at [418, 414] on input "Question 6" at bounding box center [477, 414] width 325 height 15
paste input "I have not grown a single centimetre since I was 16."
type input "I have not grown a single centimetre since I was 16."
click at [656, 414] on button "Create question" at bounding box center [674, 414] width 64 height 15
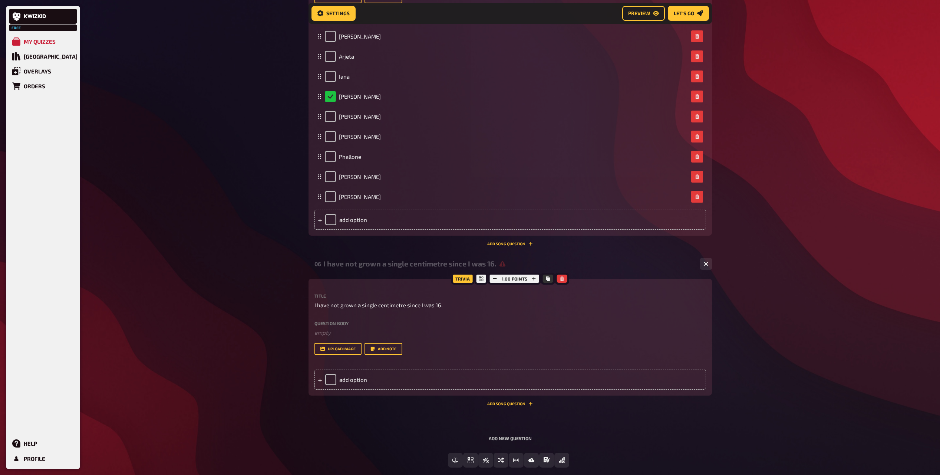
scroll to position [1371, 0]
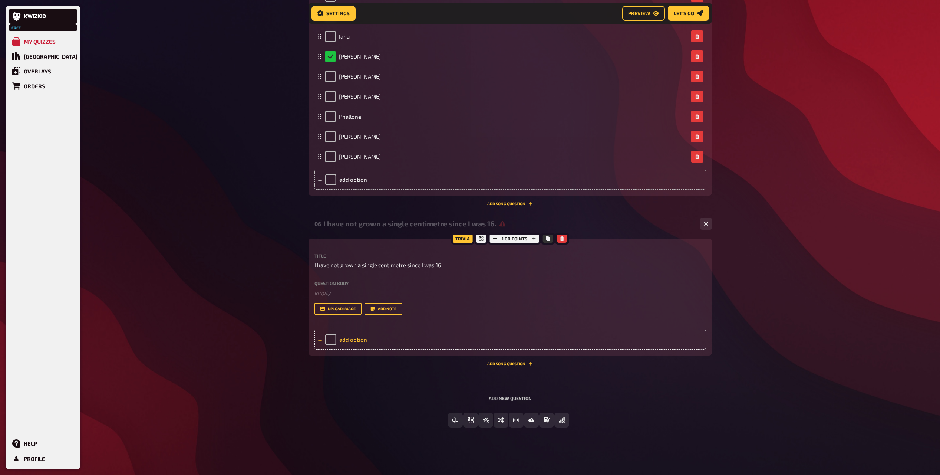
click at [343, 341] on div "add option" at bounding box center [511, 339] width 392 height 20
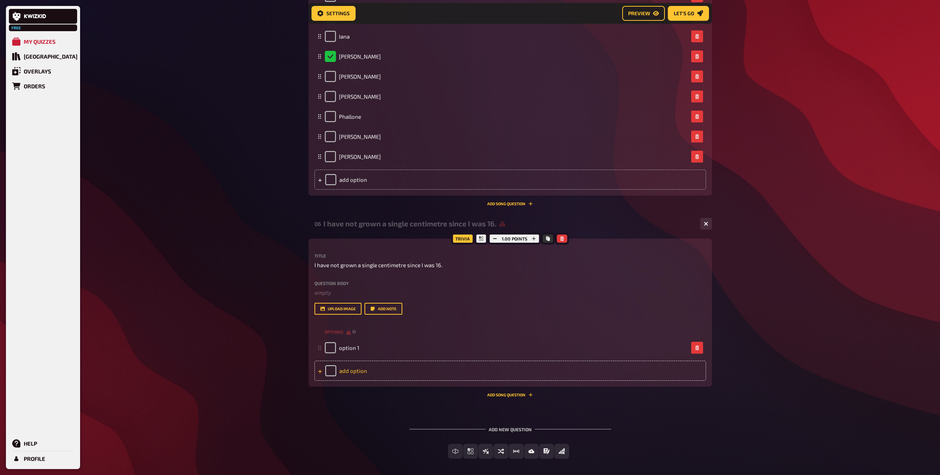
click at [352, 369] on div "add option" at bounding box center [511, 371] width 392 height 20
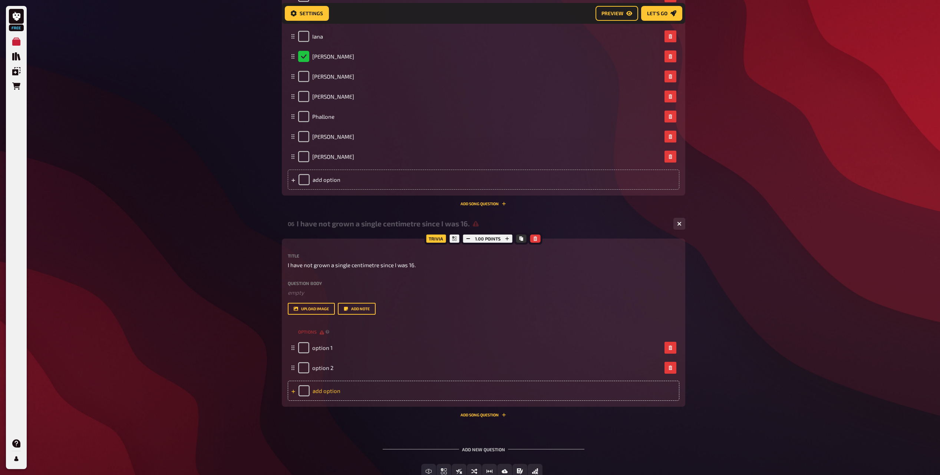
click at [356, 390] on div "add option" at bounding box center [484, 391] width 392 height 20
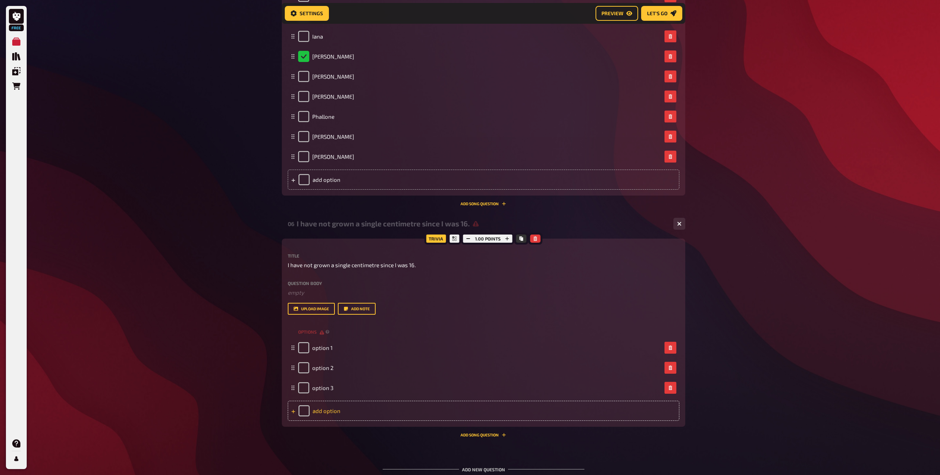
click at [326, 420] on div "add option" at bounding box center [484, 411] width 392 height 20
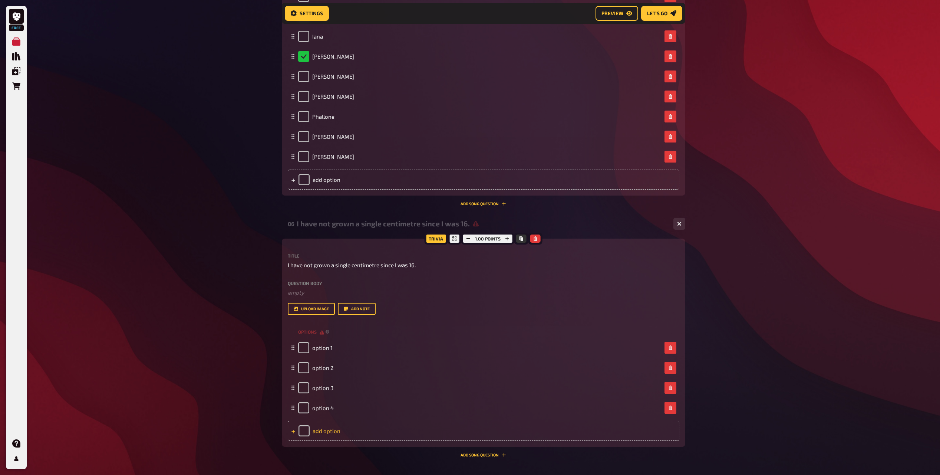
click at [327, 436] on div "add option" at bounding box center [484, 431] width 392 height 20
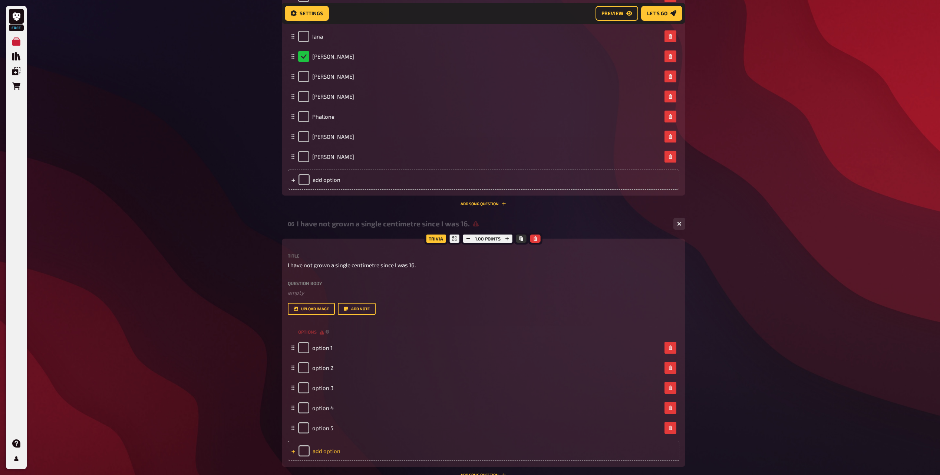
click at [329, 453] on div "add option" at bounding box center [484, 451] width 392 height 20
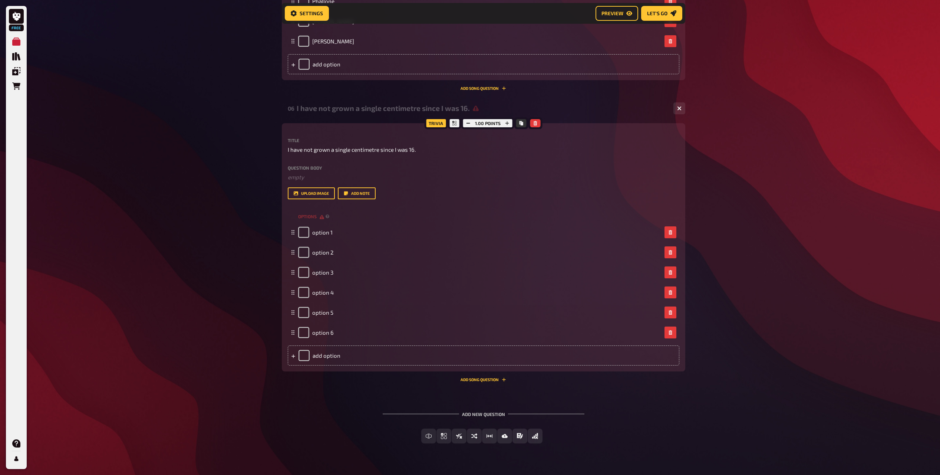
scroll to position [1502, 0]
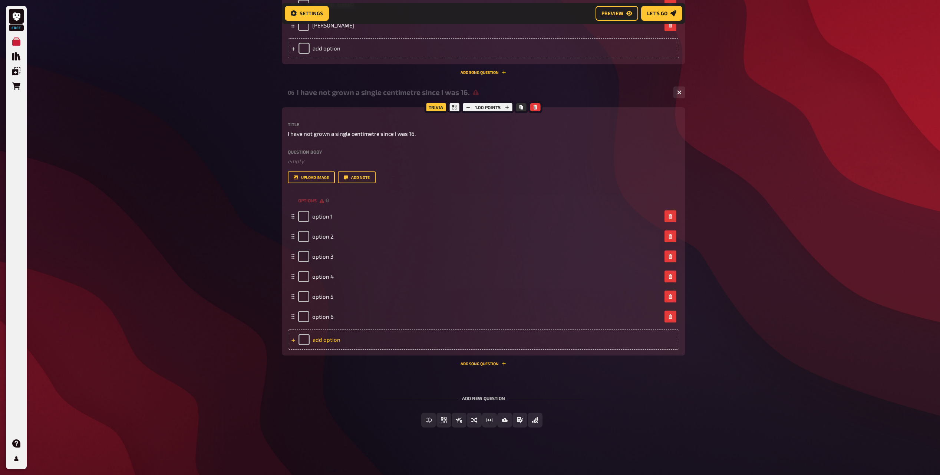
click at [327, 340] on div "add option" at bounding box center [484, 339] width 392 height 20
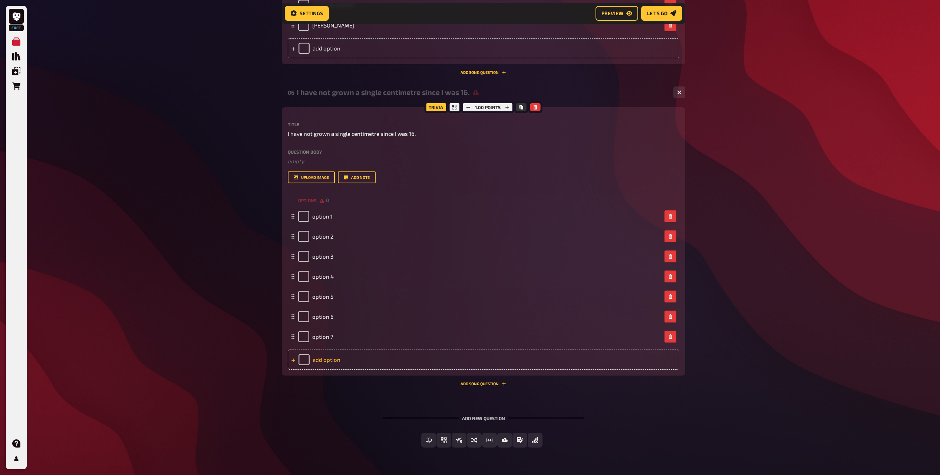
click at [325, 358] on div "add option" at bounding box center [484, 359] width 392 height 20
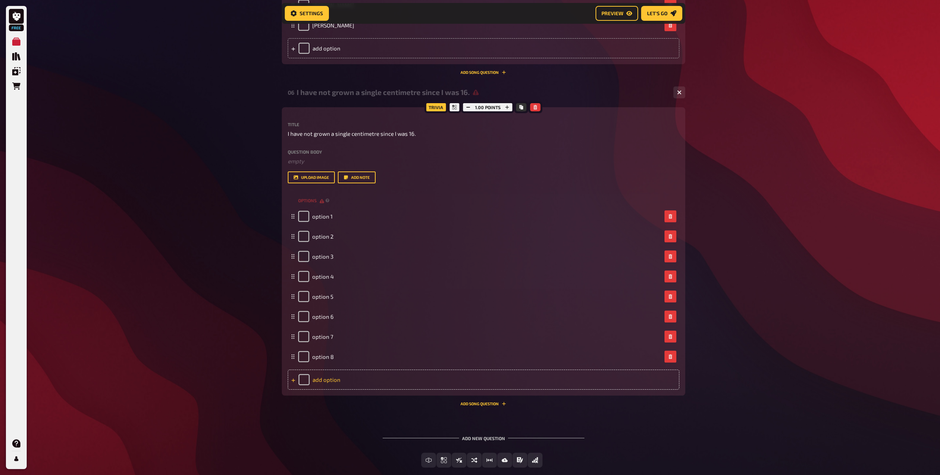
click at [323, 384] on div "add option" at bounding box center [484, 379] width 392 height 20
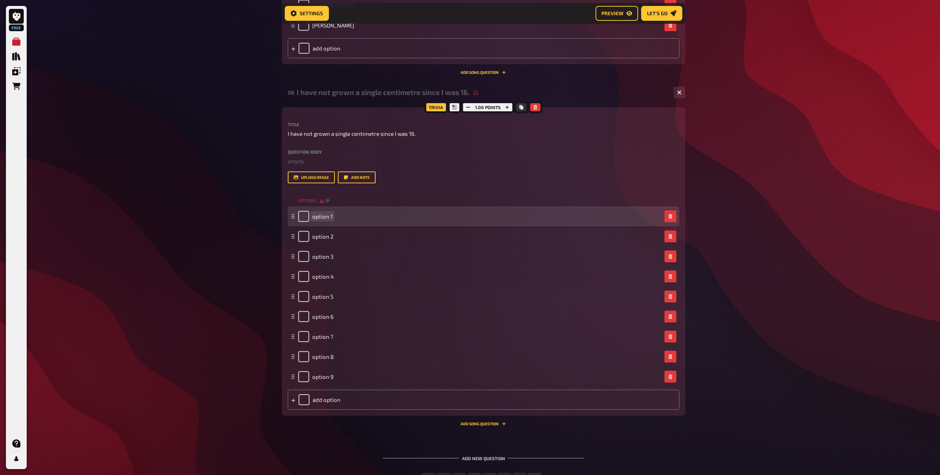
click at [326, 216] on span "option 1" at bounding box center [322, 216] width 20 height 7
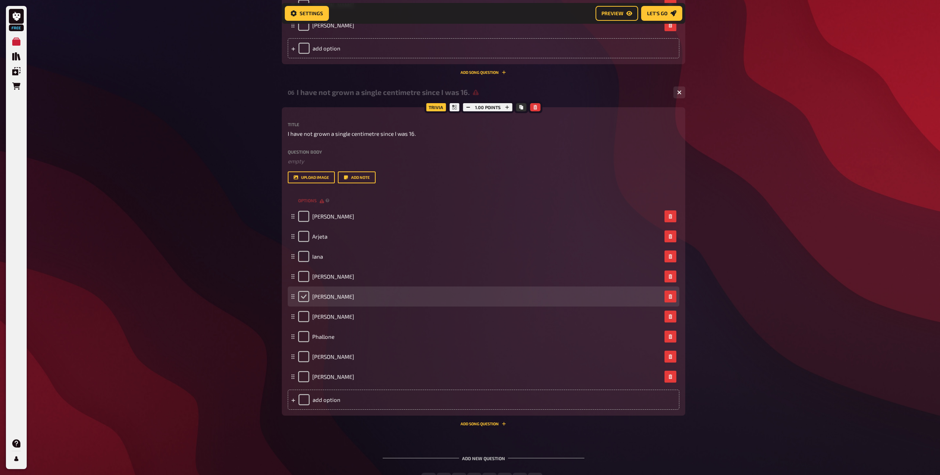
click at [302, 297] on input "checkbox" at bounding box center [303, 296] width 11 height 11
checkbox input "true"
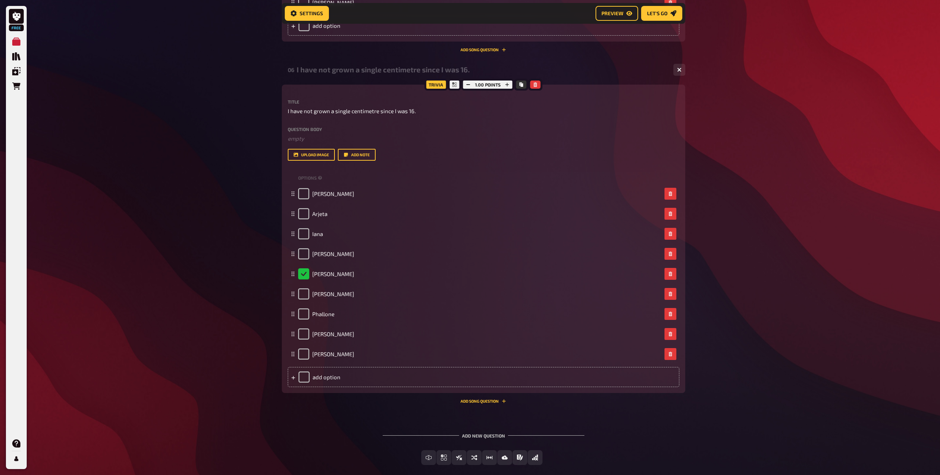
scroll to position [1562, 0]
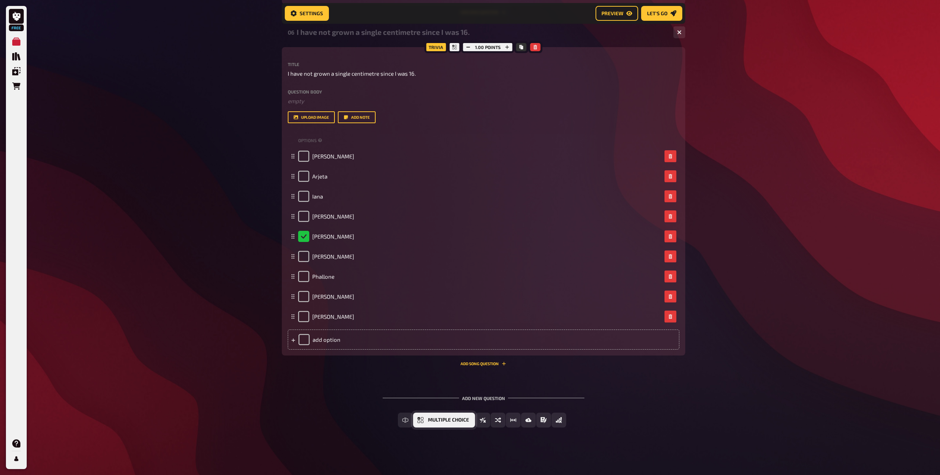
click at [429, 422] on span "Multiple Choice" at bounding box center [448, 419] width 41 height 5
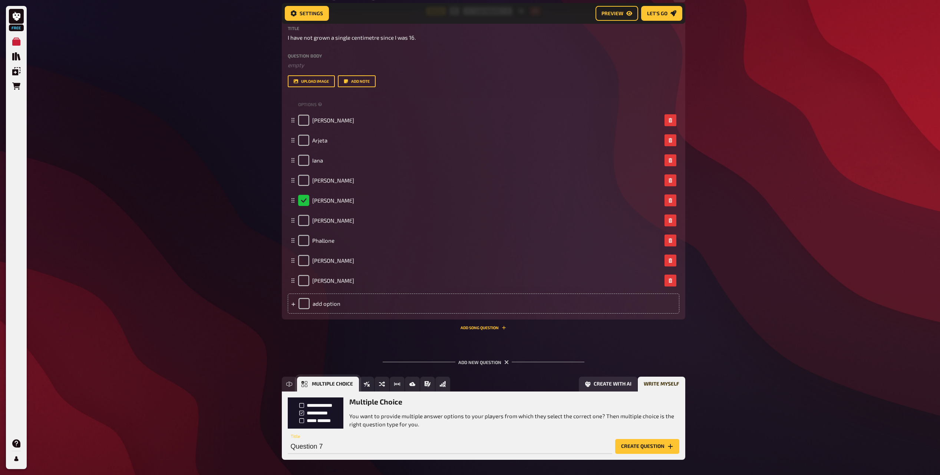
scroll to position [1630, 0]
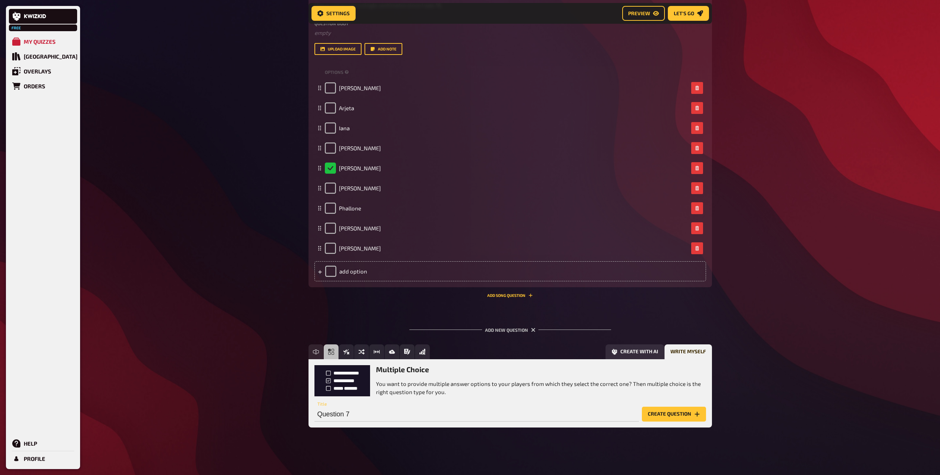
click at [388, 401] on div "Question 7 Title" at bounding box center [477, 410] width 325 height 22
click at [384, 411] on input "Question 7" at bounding box center [477, 414] width 325 height 15
paste input "My last bite of food always has to be something salty."
type input "My last bite of food always has to be something salty."
click at [649, 419] on button "Create question" at bounding box center [674, 414] width 64 height 15
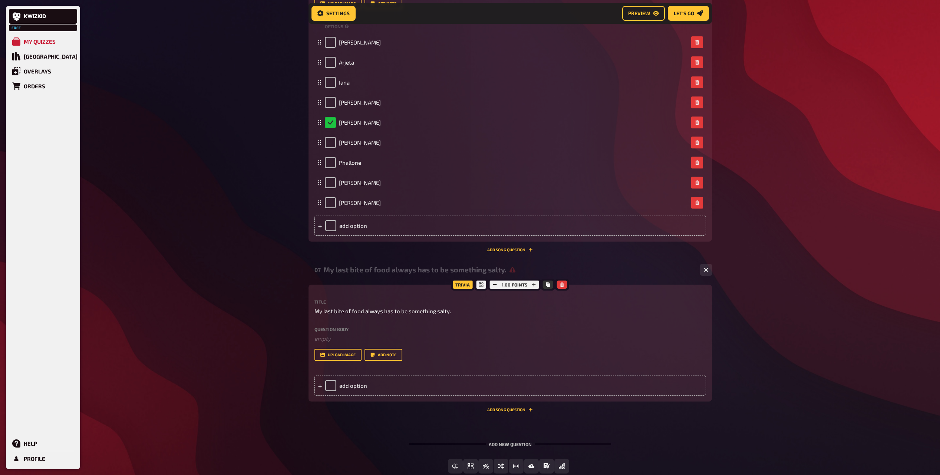
scroll to position [1722, 0]
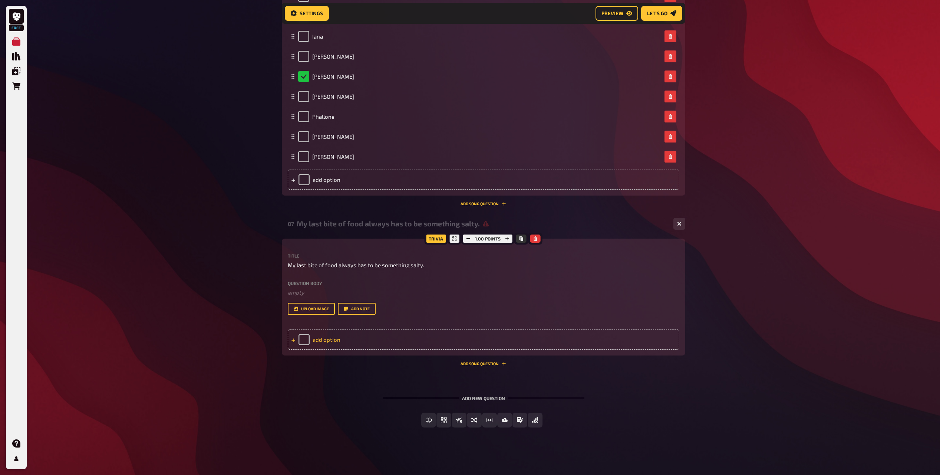
click at [357, 341] on div "add option" at bounding box center [484, 339] width 392 height 20
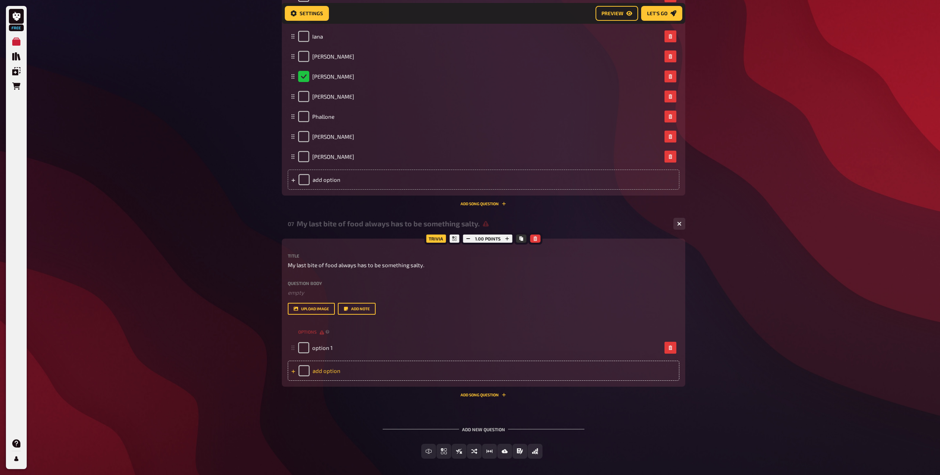
click at [333, 366] on div "add option" at bounding box center [484, 371] width 392 height 20
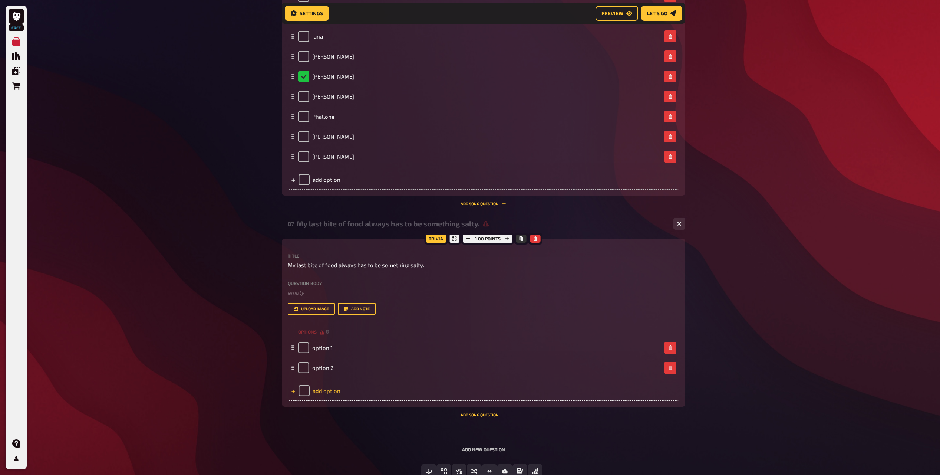
click at [332, 390] on div "add option" at bounding box center [484, 391] width 392 height 20
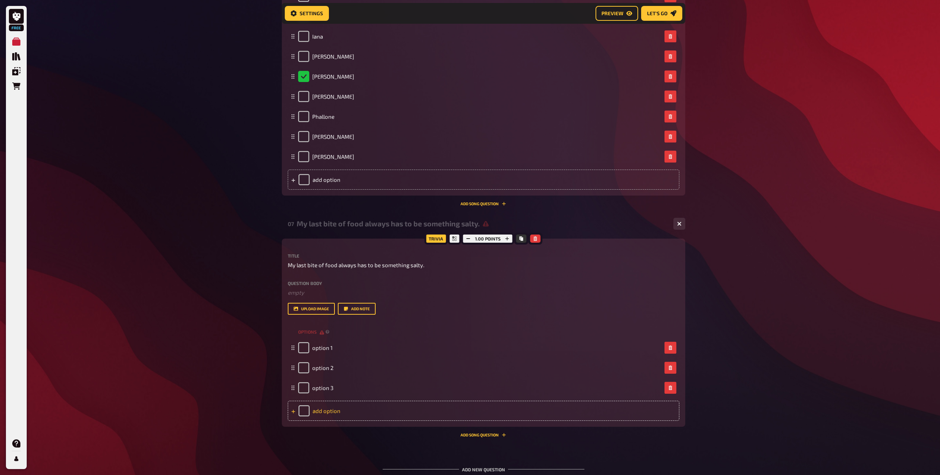
click at [332, 414] on div "add option" at bounding box center [484, 411] width 392 height 20
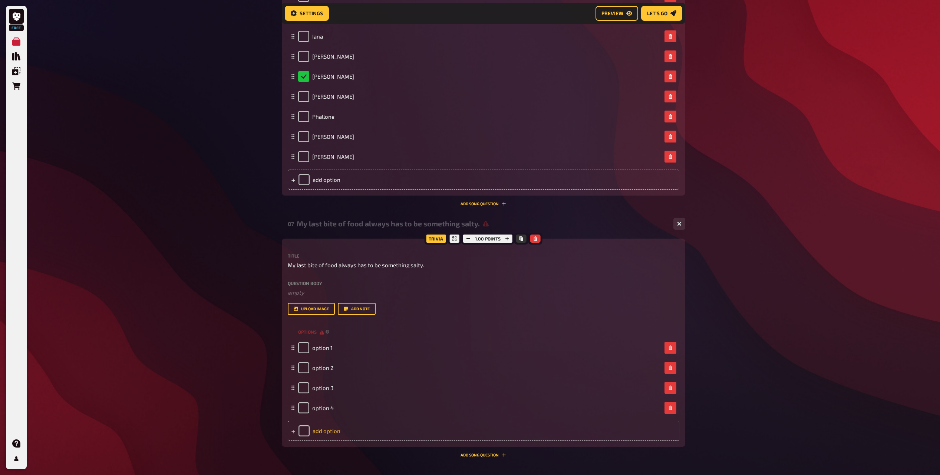
click at [331, 430] on div "add option" at bounding box center [484, 431] width 392 height 20
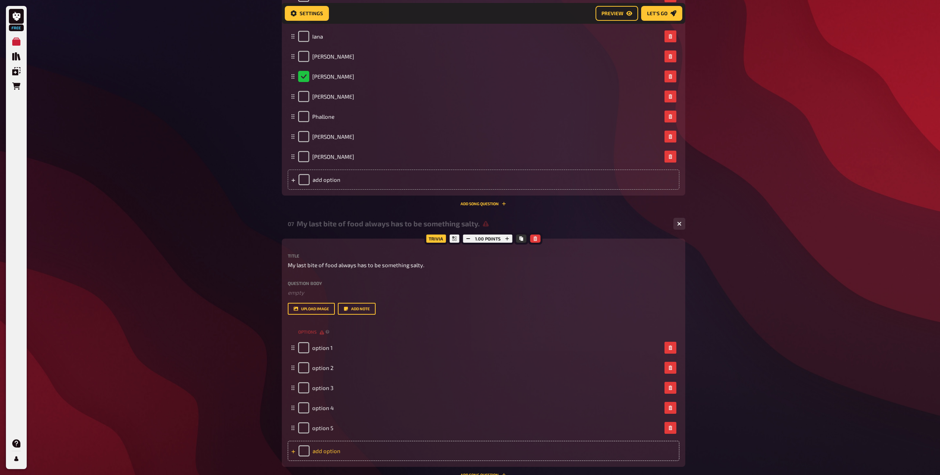
click at [333, 446] on div "add option" at bounding box center [484, 451] width 392 height 20
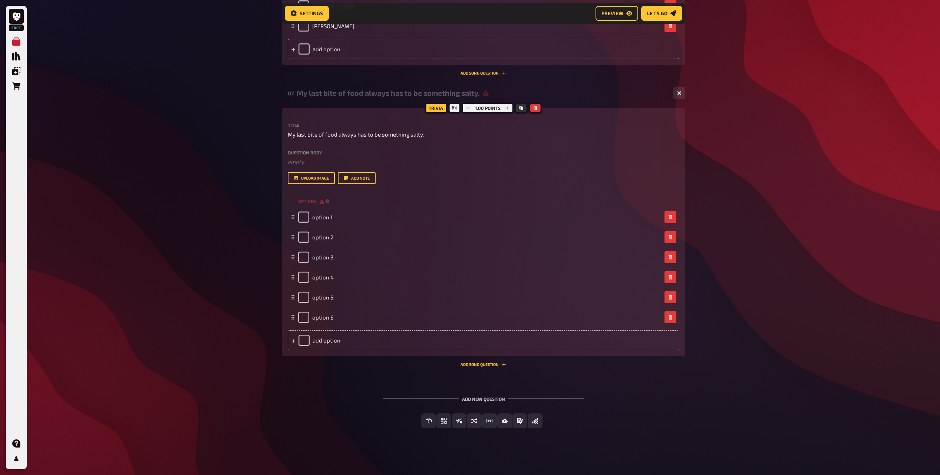
scroll to position [1853, 0]
click at [329, 343] on div "add option" at bounding box center [484, 339] width 392 height 20
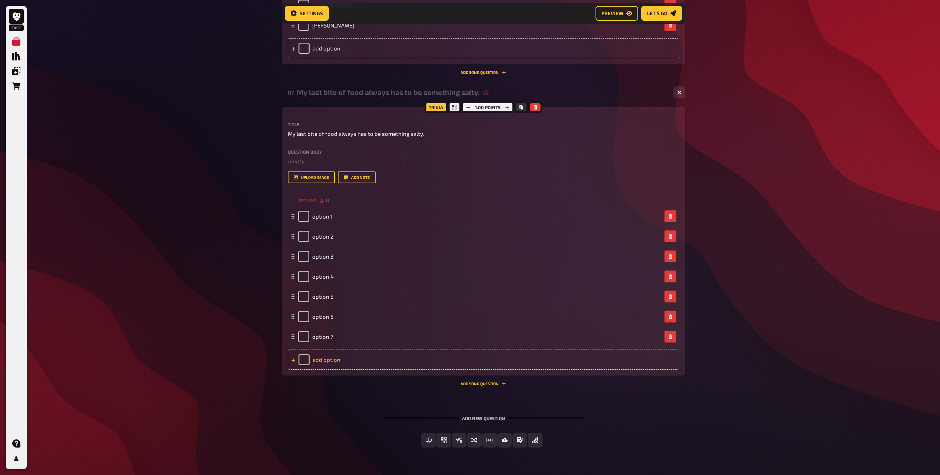
click at [329, 369] on div "add option" at bounding box center [484, 359] width 392 height 20
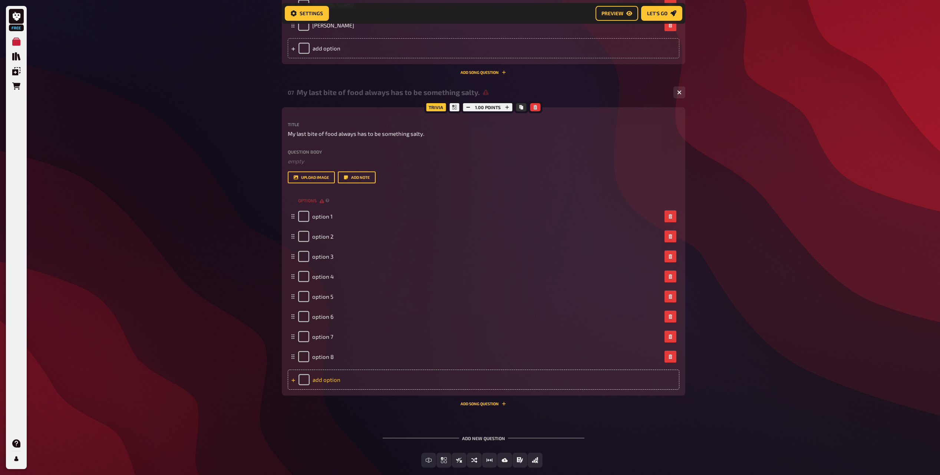
click at [330, 379] on div "add option" at bounding box center [484, 379] width 392 height 20
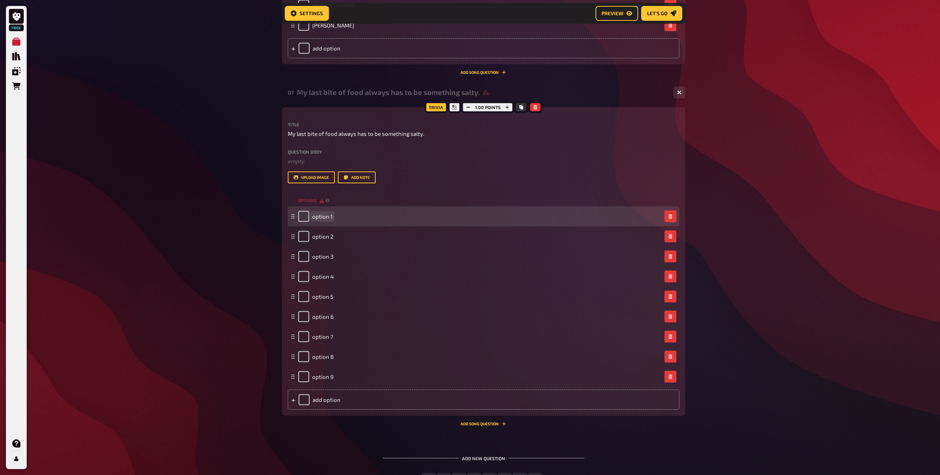
click at [323, 215] on span "option 1" at bounding box center [322, 216] width 20 height 7
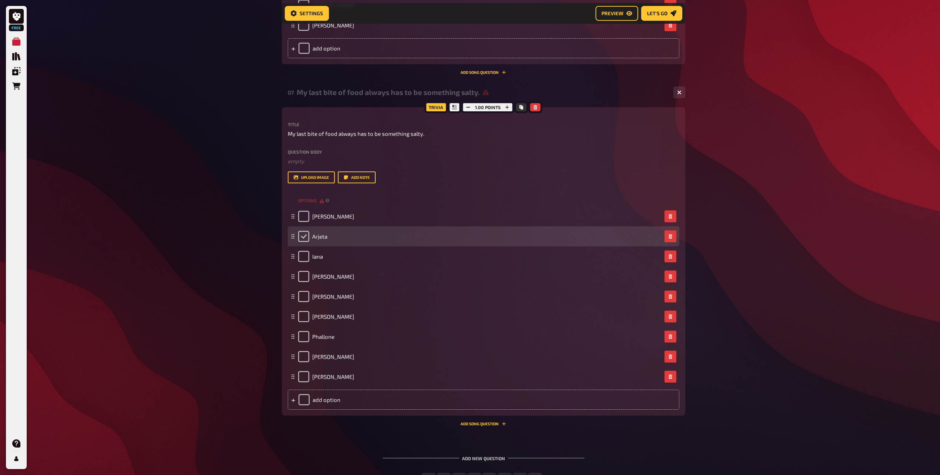
click at [299, 239] on input "checkbox" at bounding box center [303, 236] width 11 height 11
checkbox input "true"
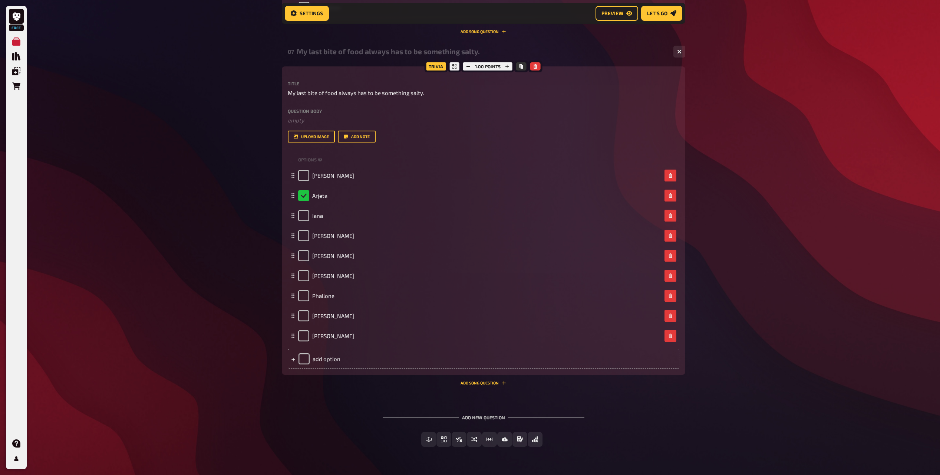
scroll to position [1913, 0]
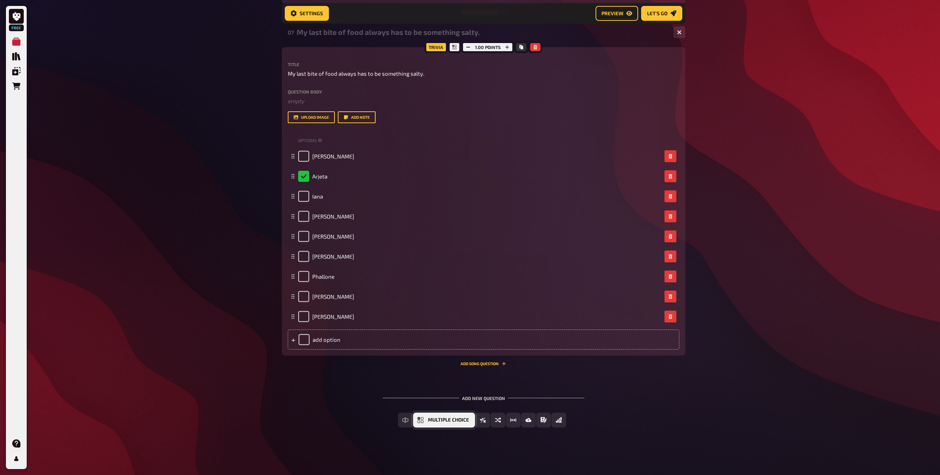
click at [448, 426] on button "Multiple Choice" at bounding box center [444, 419] width 62 height 15
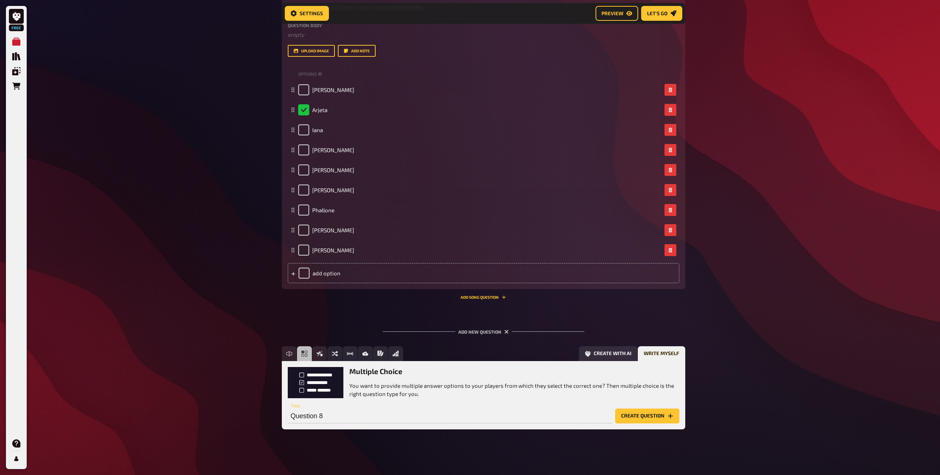
scroll to position [1981, 0]
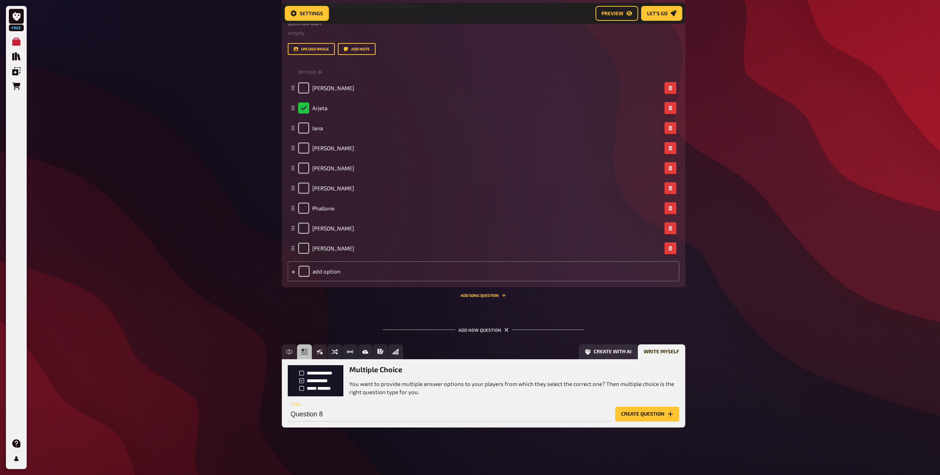
click at [341, 416] on input "Question 8" at bounding box center [450, 414] width 325 height 15
paste input "I love writing my TO-DO lists on colourful sticky notes."
type input "I love writing my TO-DO lists on colorful sticky notes."
click at [622, 414] on button "Create question" at bounding box center [647, 414] width 64 height 15
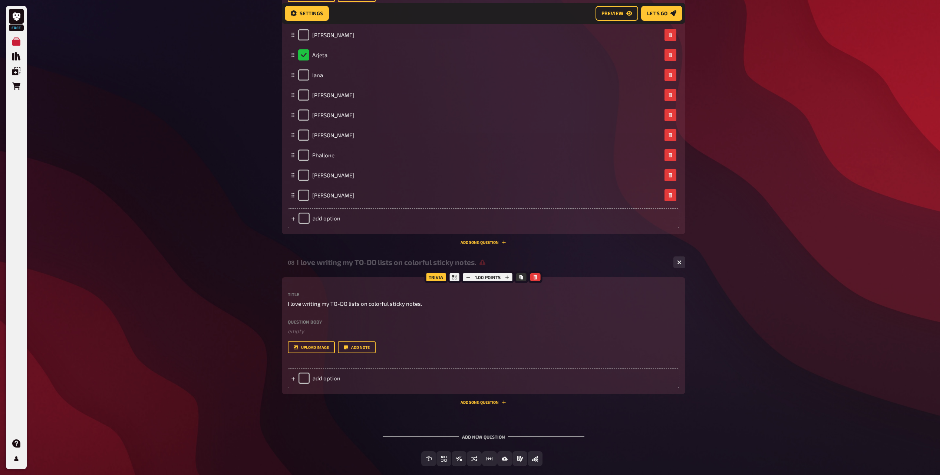
scroll to position [2073, 0]
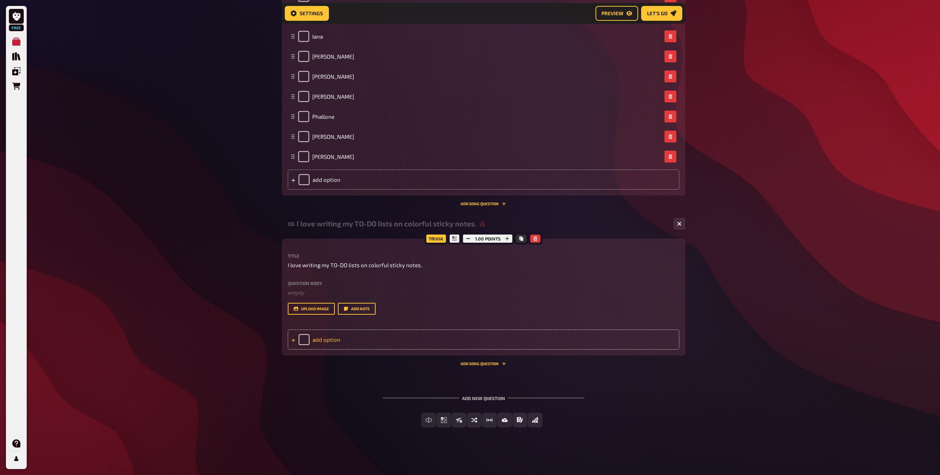
click at [315, 343] on div "add option" at bounding box center [484, 339] width 392 height 20
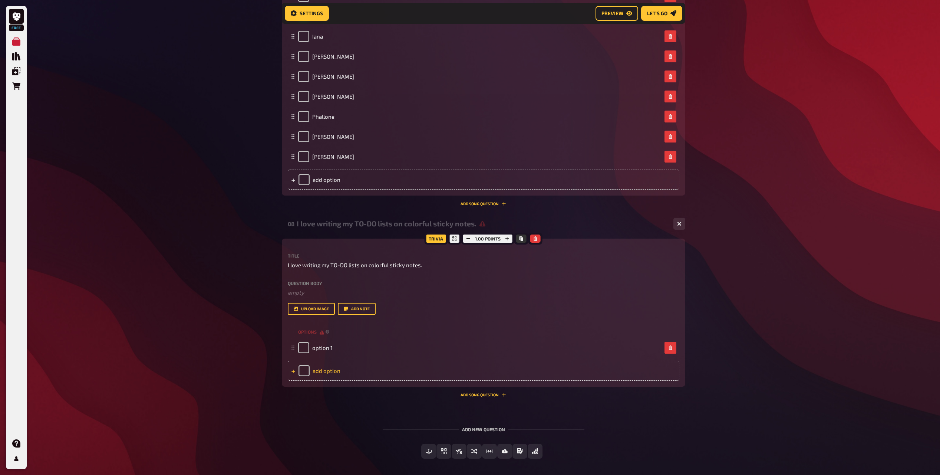
click at [328, 369] on div "add option" at bounding box center [484, 371] width 392 height 20
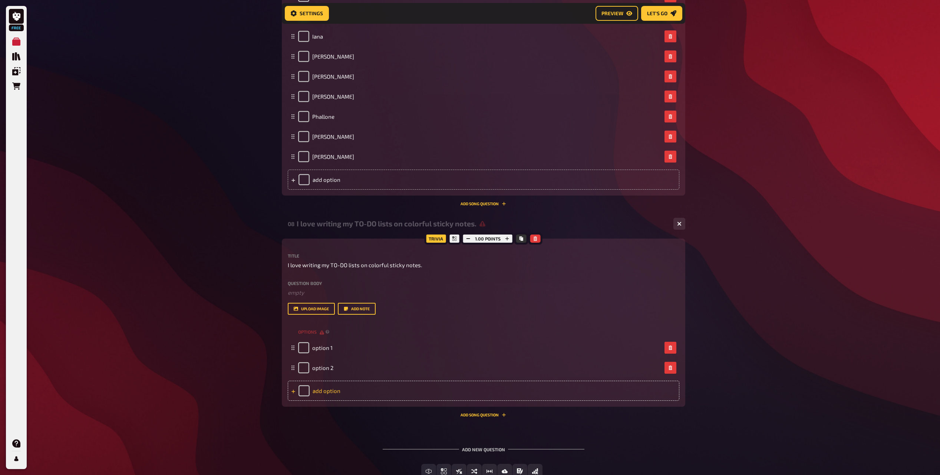
click at [329, 393] on div "add option" at bounding box center [484, 391] width 392 height 20
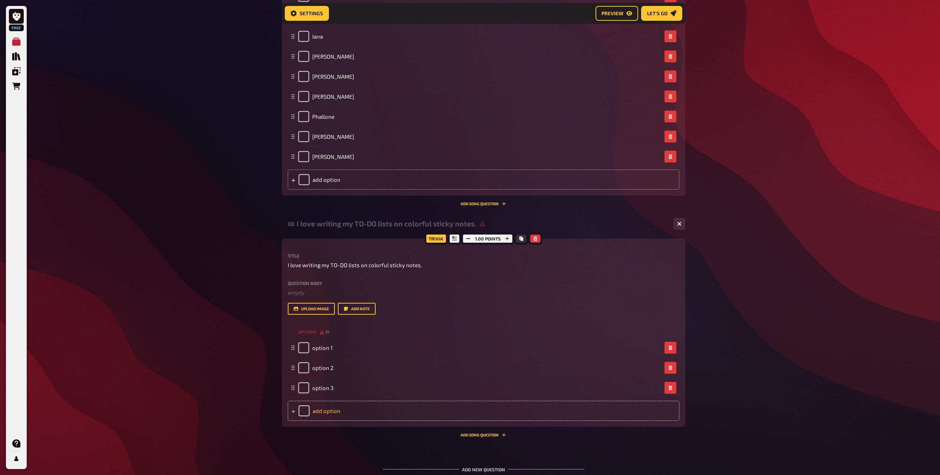
click at [329, 410] on div "add option" at bounding box center [484, 411] width 392 height 20
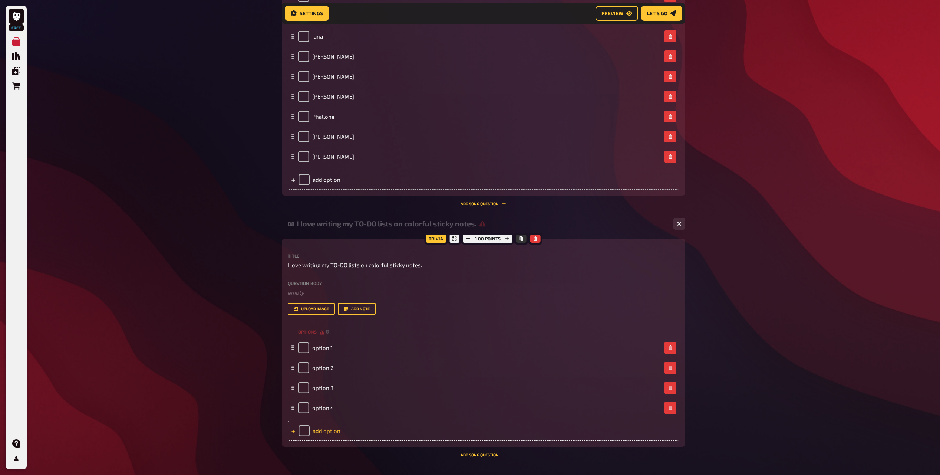
click at [331, 423] on div "add option" at bounding box center [484, 431] width 392 height 20
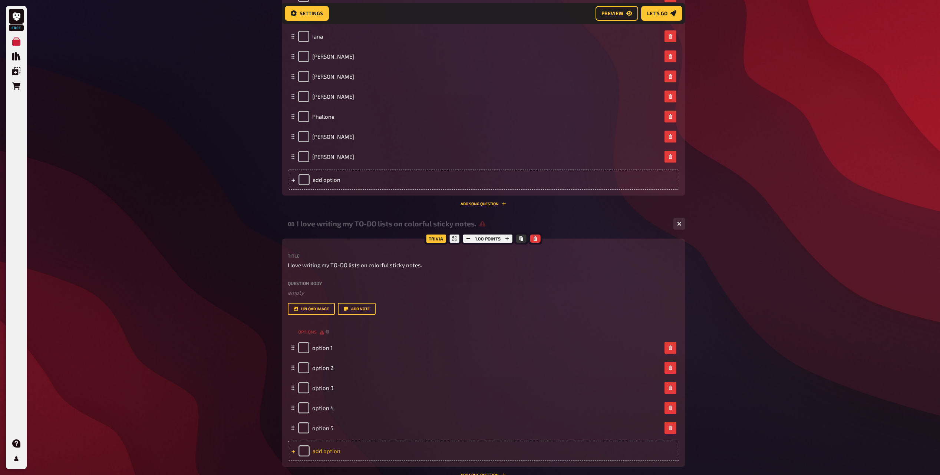
click at [330, 450] on div "add option" at bounding box center [484, 451] width 392 height 20
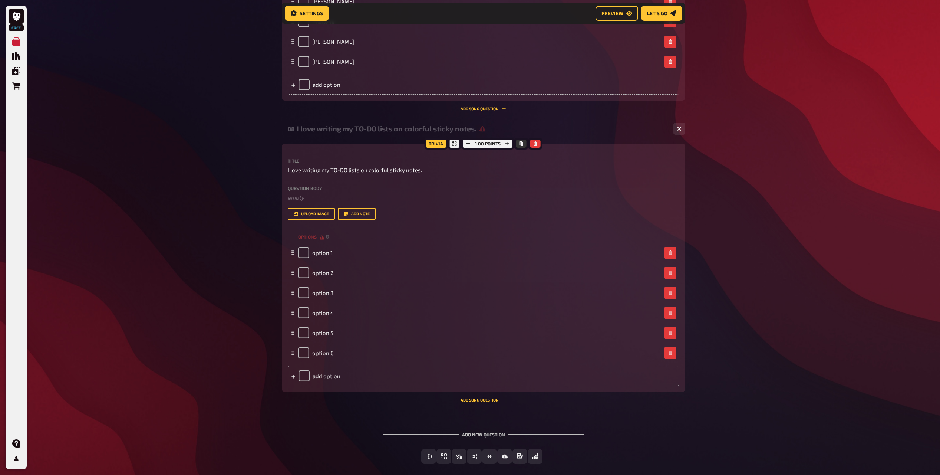
scroll to position [2204, 0]
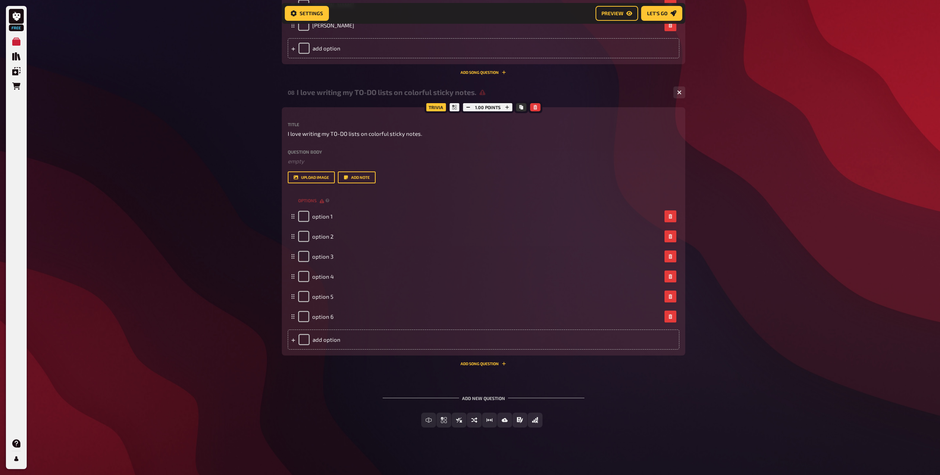
click at [330, 338] on div "add option" at bounding box center [484, 339] width 392 height 20
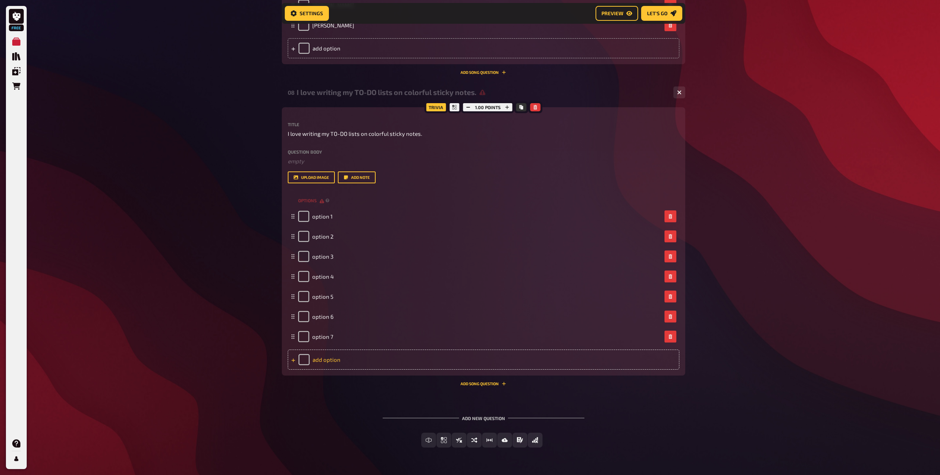
click at [330, 363] on div "add option" at bounding box center [484, 359] width 392 height 20
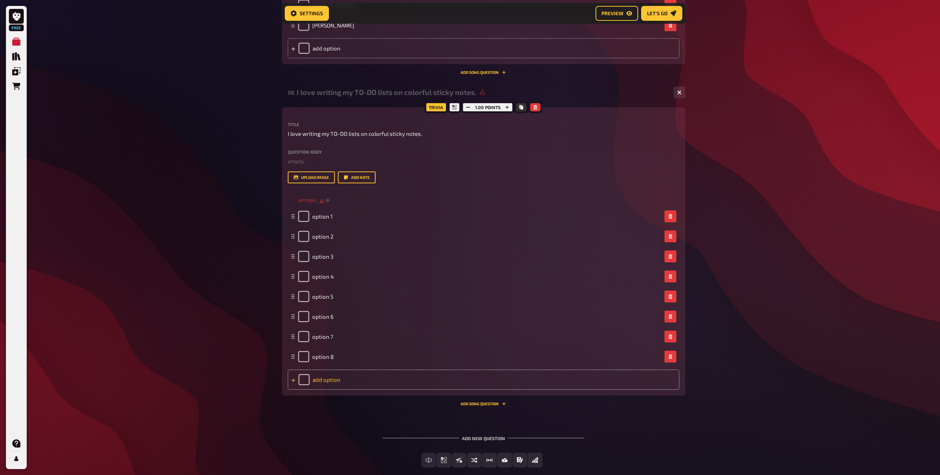
click at [330, 379] on div "add option" at bounding box center [484, 379] width 392 height 20
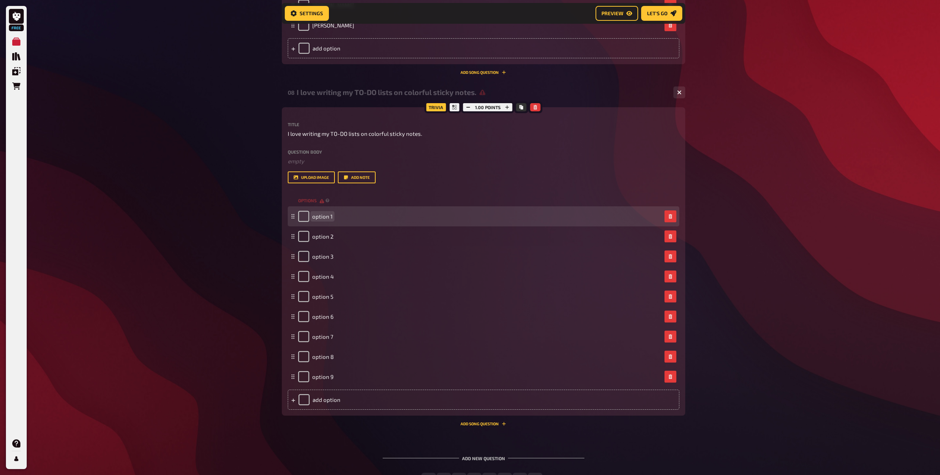
click at [328, 215] on span "option 1" at bounding box center [322, 216] width 20 height 7
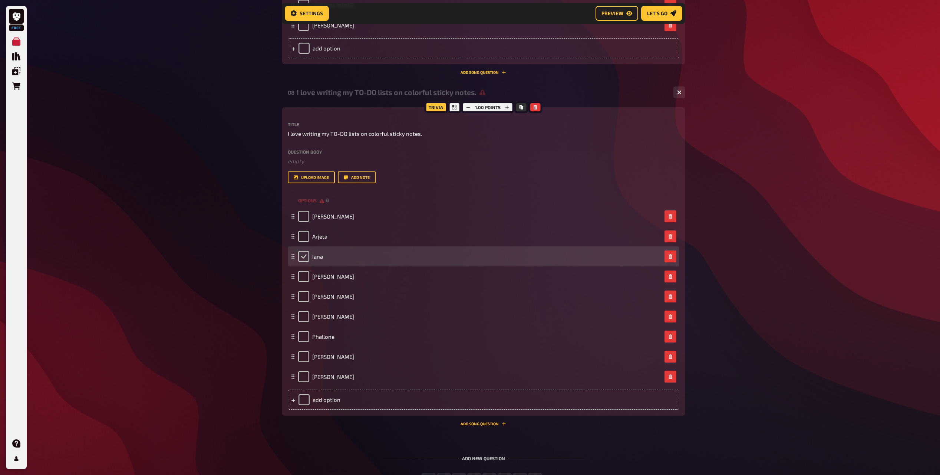
click at [304, 259] on input "checkbox" at bounding box center [303, 256] width 11 height 11
checkbox input "true"
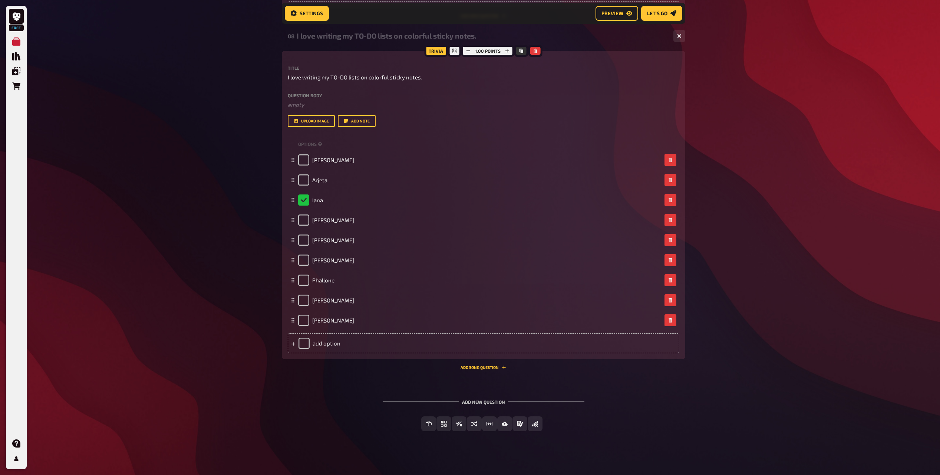
scroll to position [2264, 0]
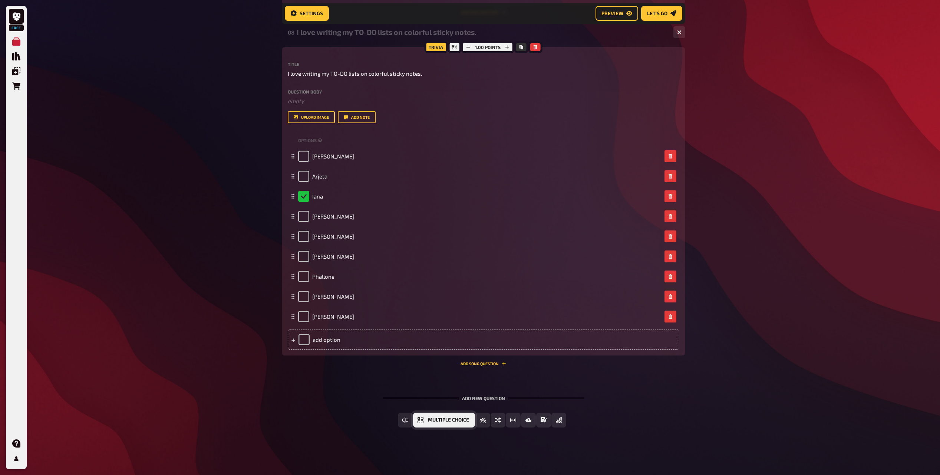
click at [431, 420] on span "Multiple Choice" at bounding box center [448, 419] width 41 height 5
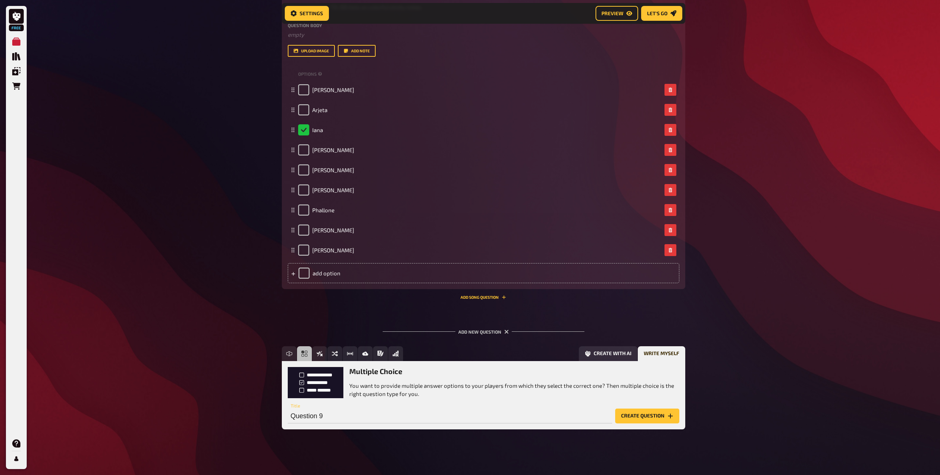
scroll to position [2333, 0]
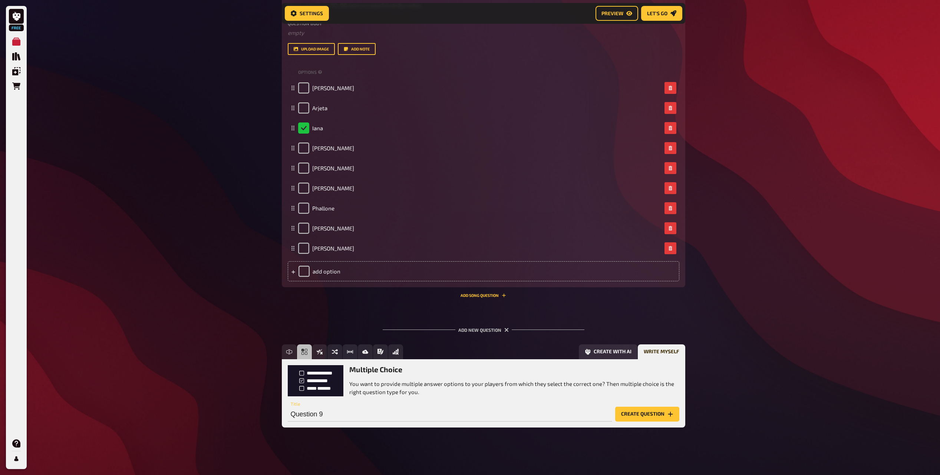
click at [366, 405] on div "Question 9 Title" at bounding box center [450, 410] width 325 height 22
click at [352, 409] on input "Question 9" at bounding box center [450, 414] width 325 height 15
paste input "I spend a fair amount of my free time looking up recipes and random restaurant …"
type input "I spend a fair amount of my free time looking up recipes and random restaurant …"
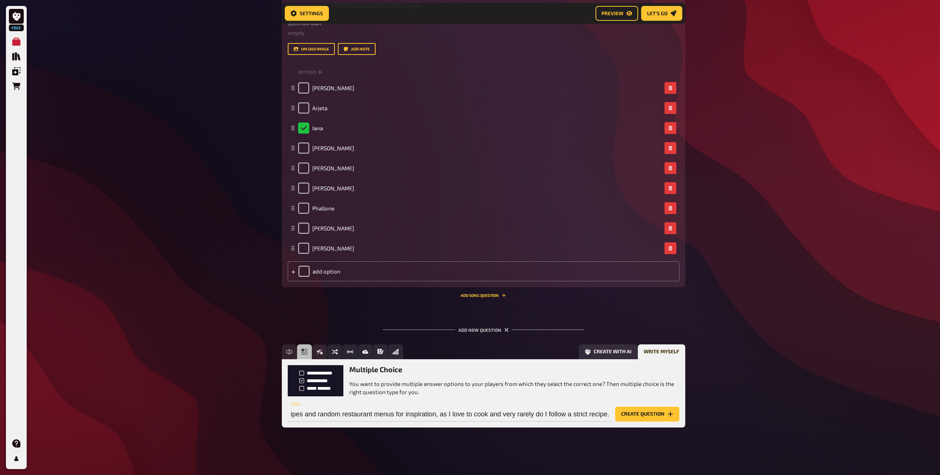
click at [652, 414] on button "Create question" at bounding box center [647, 414] width 64 height 15
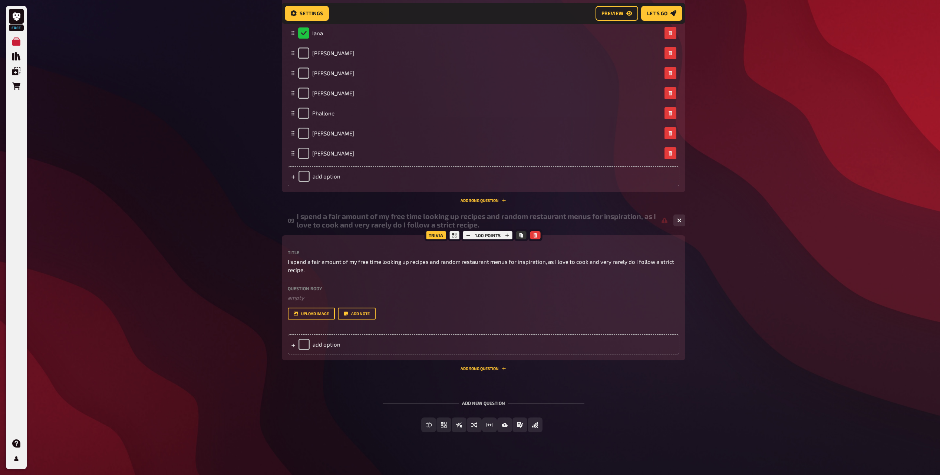
scroll to position [2432, 0]
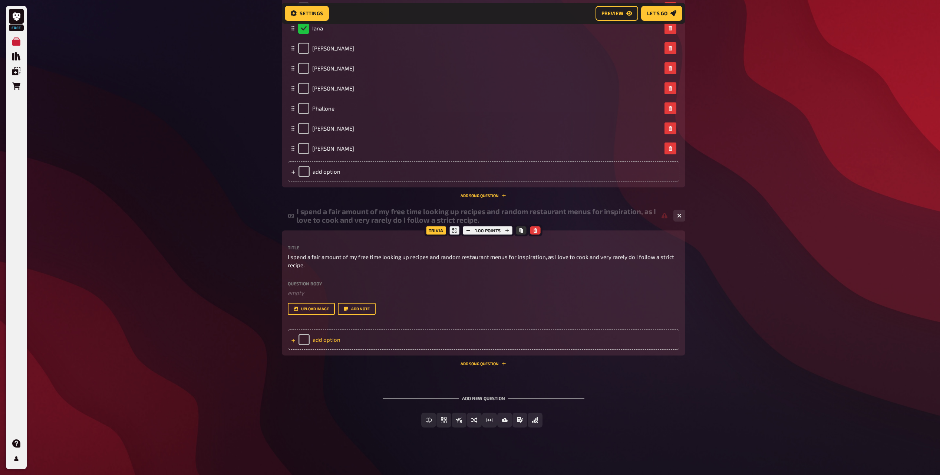
click at [315, 342] on div "add option" at bounding box center [484, 339] width 392 height 20
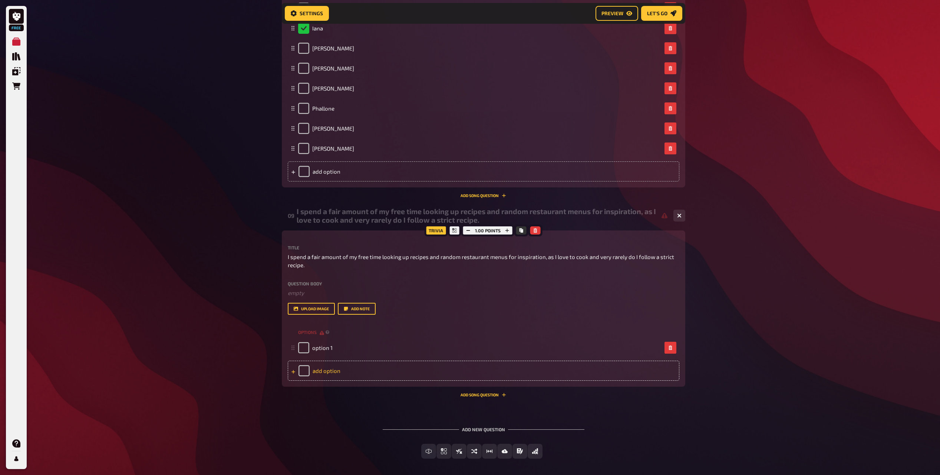
click at [315, 342] on div "option 1" at bounding box center [315, 347] width 34 height 11
click at [317, 365] on div "add option" at bounding box center [484, 371] width 392 height 20
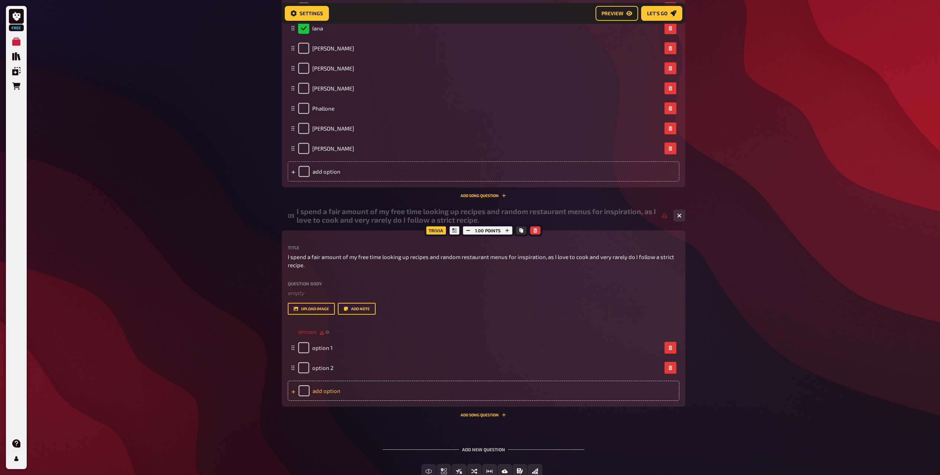
click at [322, 392] on div "add option" at bounding box center [484, 391] width 392 height 20
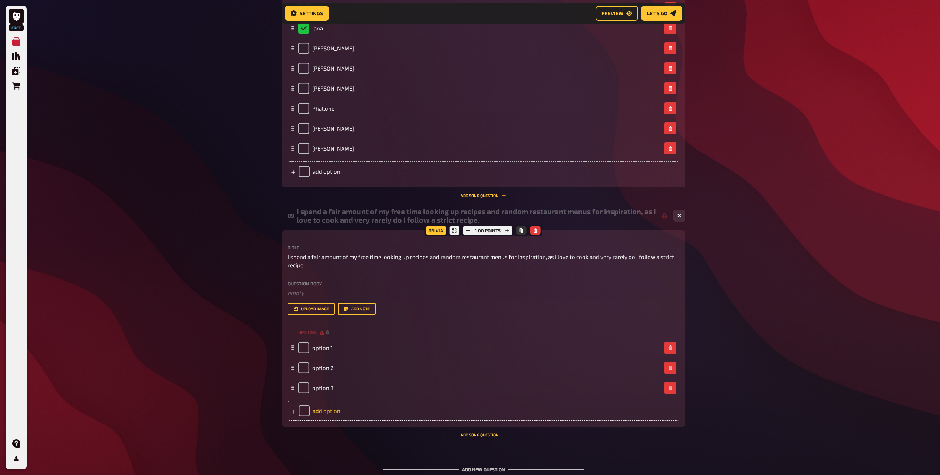
click at [324, 417] on div "add option" at bounding box center [484, 411] width 392 height 20
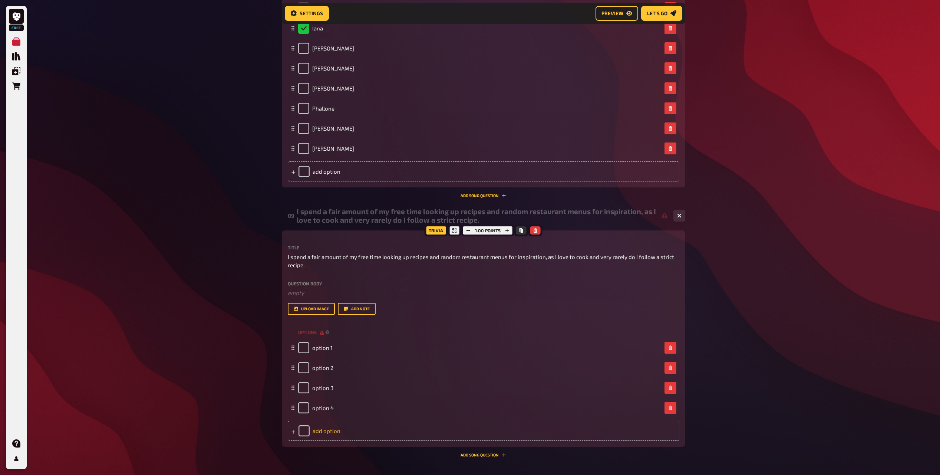
click at [323, 432] on div "add option" at bounding box center [484, 431] width 392 height 20
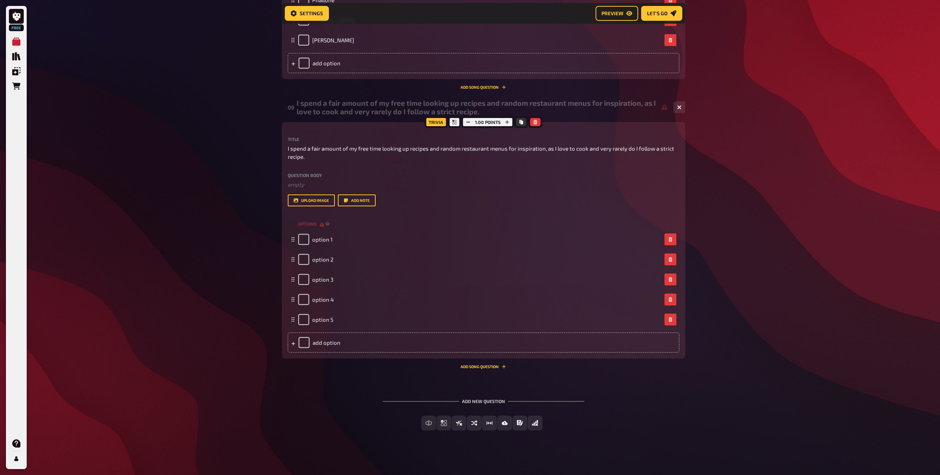
scroll to position [2544, 0]
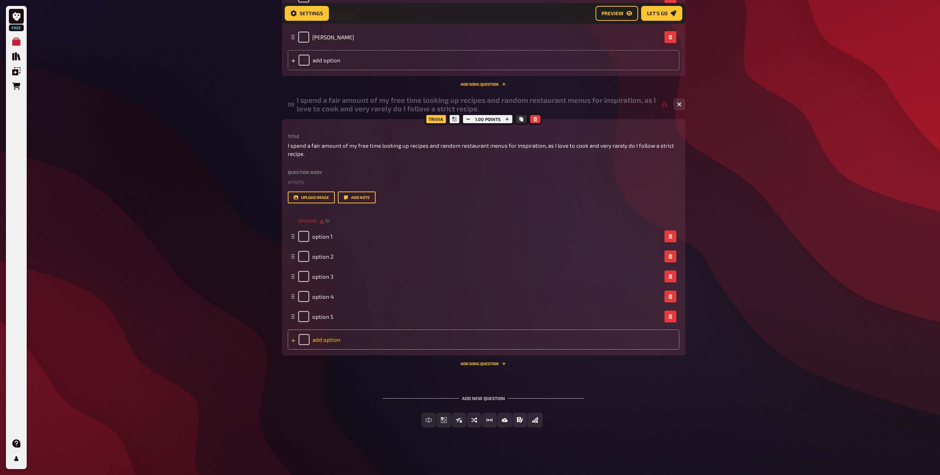
click at [327, 343] on div "add option" at bounding box center [484, 339] width 392 height 20
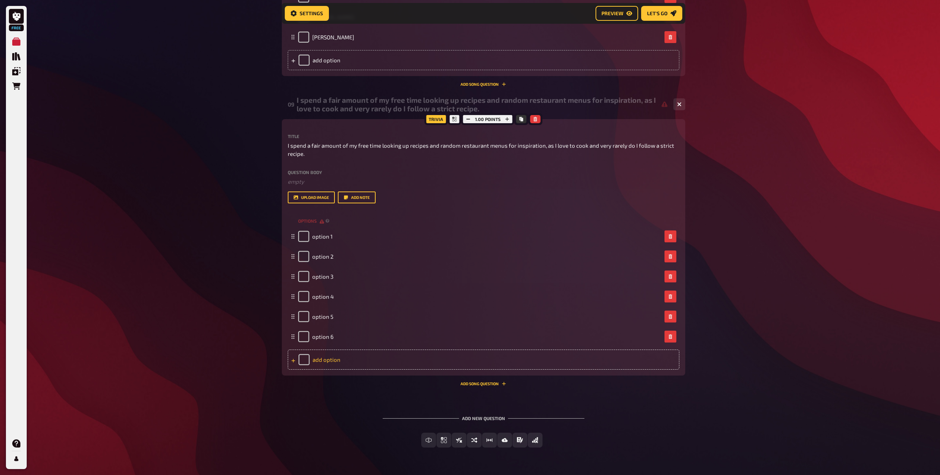
click at [327, 363] on div "add option" at bounding box center [484, 359] width 392 height 20
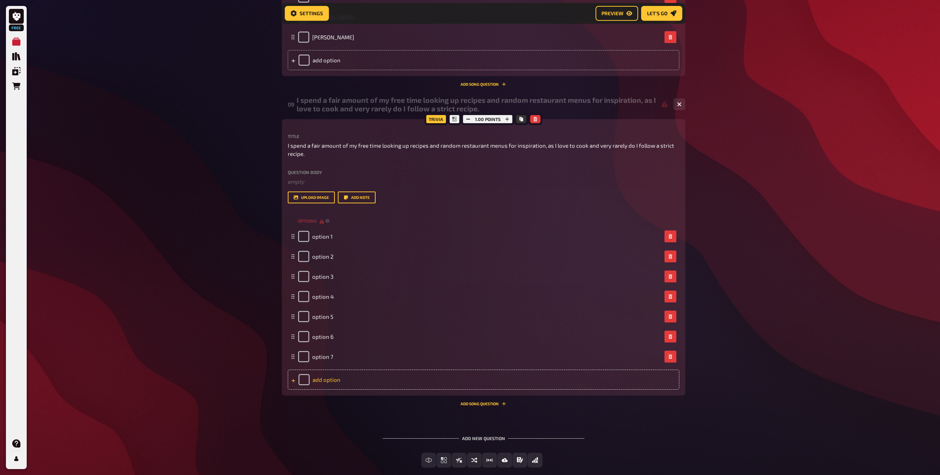
click at [329, 379] on div "add option" at bounding box center [484, 379] width 392 height 20
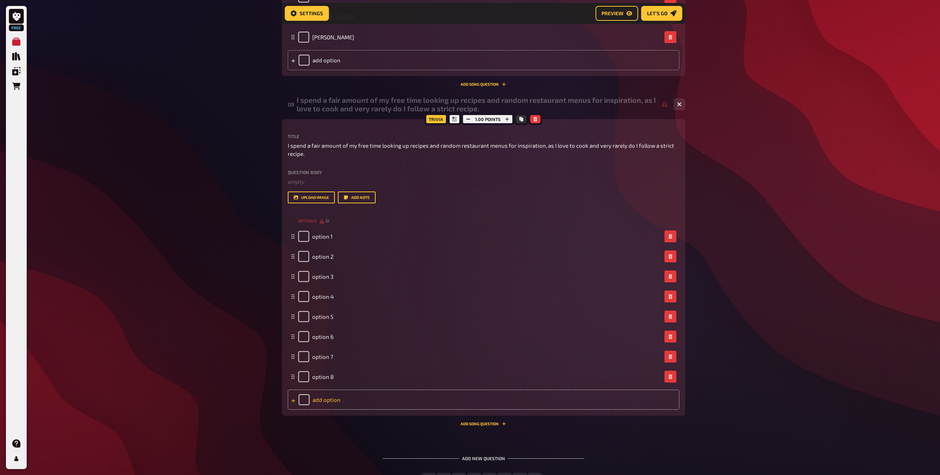
click at [326, 401] on div "add option" at bounding box center [484, 399] width 392 height 20
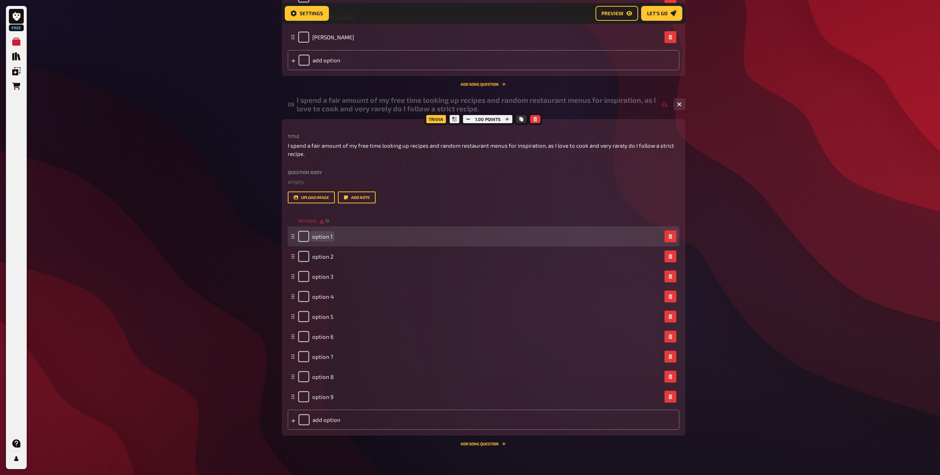
click at [323, 237] on span "option 1" at bounding box center [322, 236] width 20 height 7
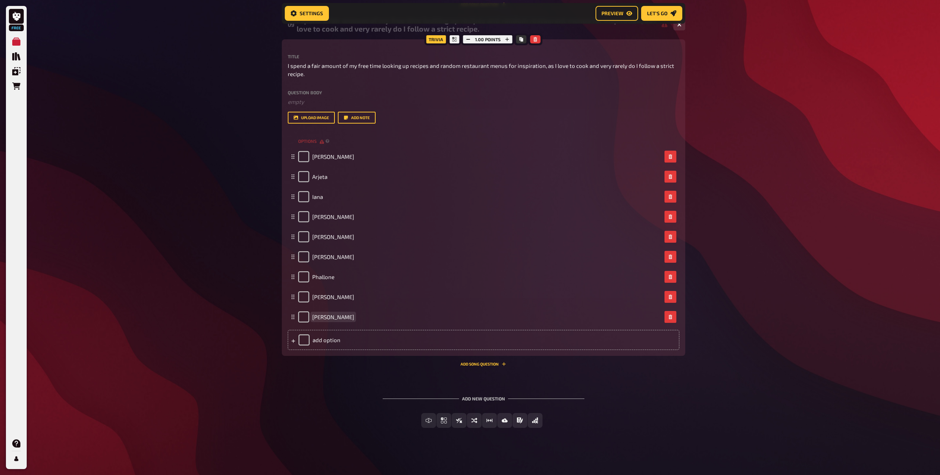
scroll to position [2624, 0]
click at [435, 424] on button "Multiple Choice" at bounding box center [444, 419] width 62 height 15
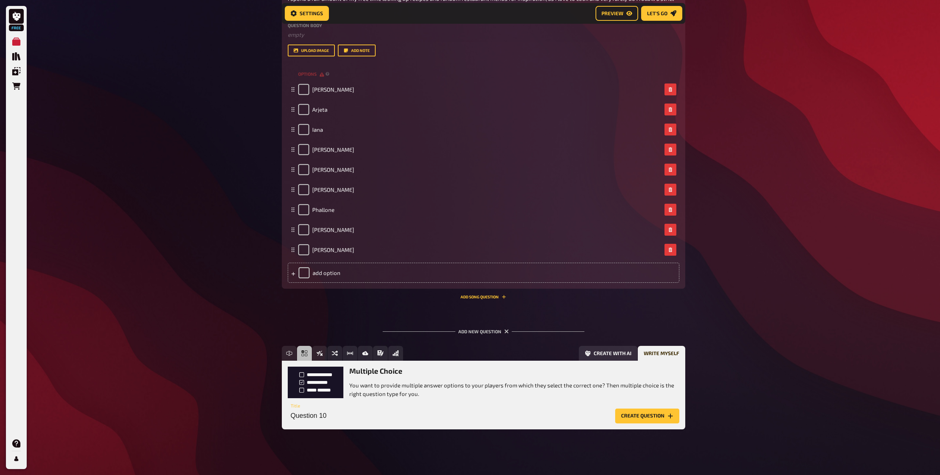
scroll to position [2692, 0]
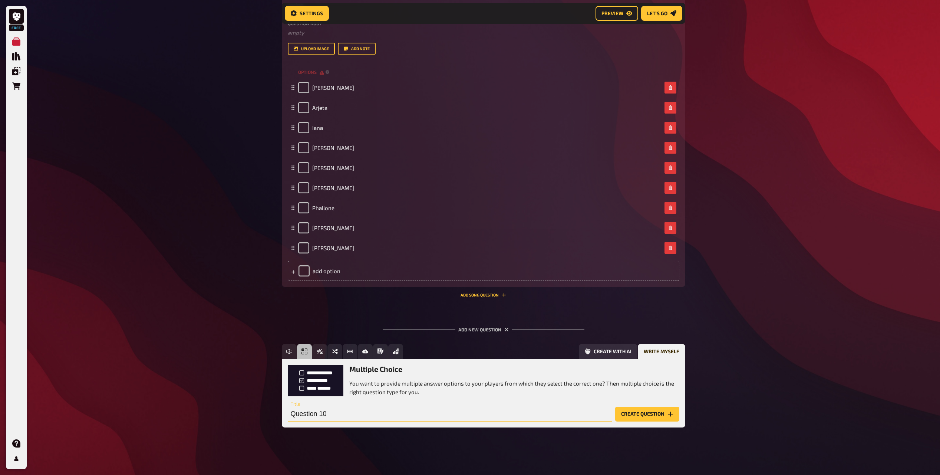
click at [370, 416] on input "Question 10" at bounding box center [450, 414] width 325 height 15
paste input "Played the violin for 9 years"
click at [290, 411] on input "Played the violin for 9 years." at bounding box center [450, 414] width 325 height 15
type input "I played the violin for 9 years."
click at [637, 420] on button "Create question" at bounding box center [647, 414] width 64 height 15
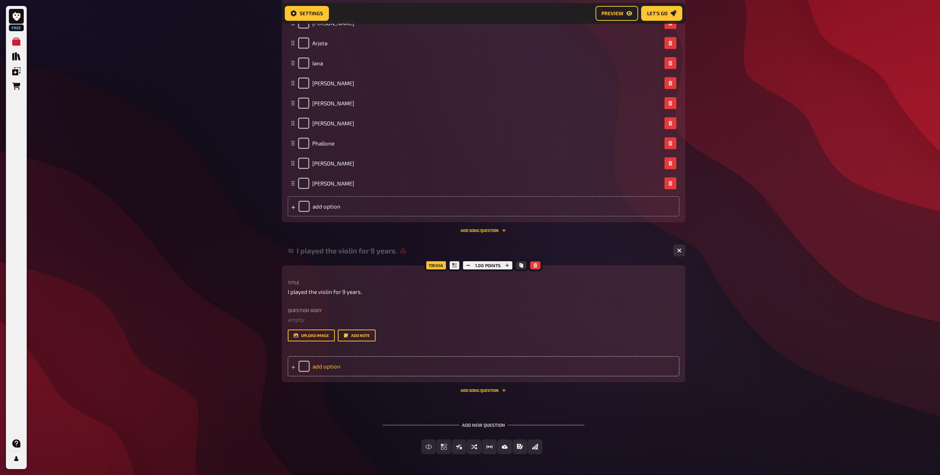
scroll to position [2784, 0]
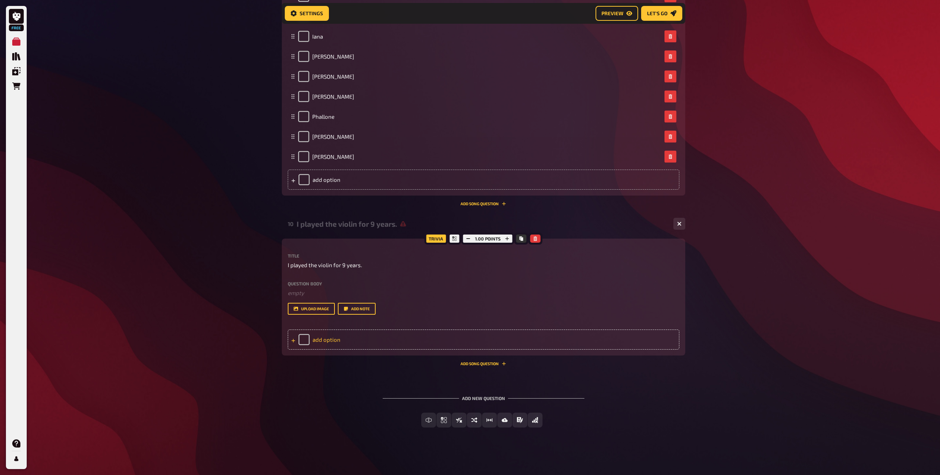
click at [329, 342] on div "add option" at bounding box center [484, 339] width 392 height 20
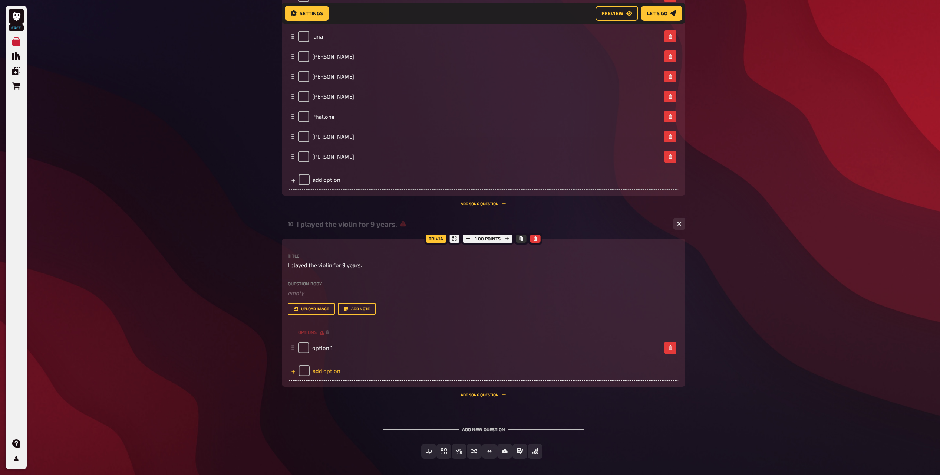
click at [326, 366] on div "add option" at bounding box center [484, 371] width 392 height 20
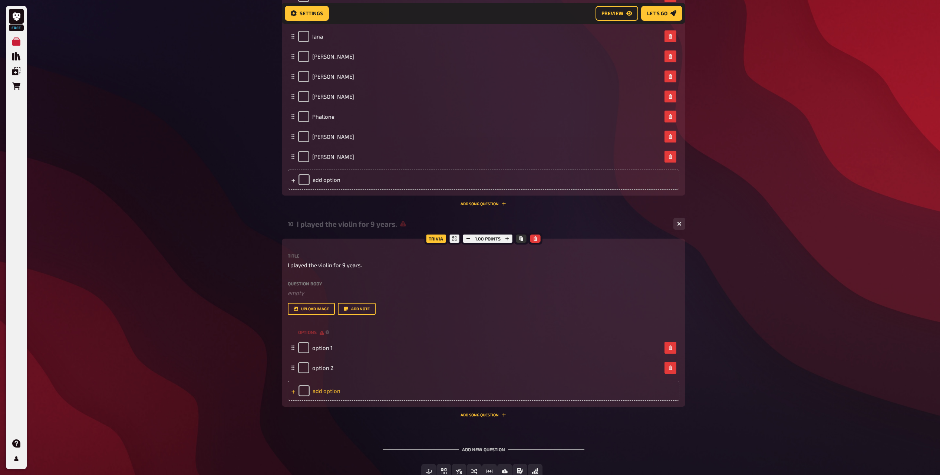
click at [329, 398] on div "add option" at bounding box center [484, 391] width 392 height 20
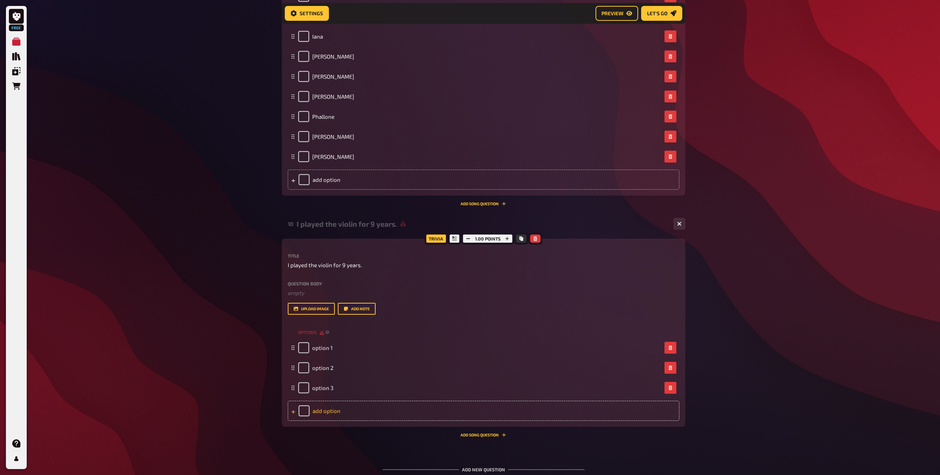
click at [329, 415] on div "add option" at bounding box center [484, 411] width 392 height 20
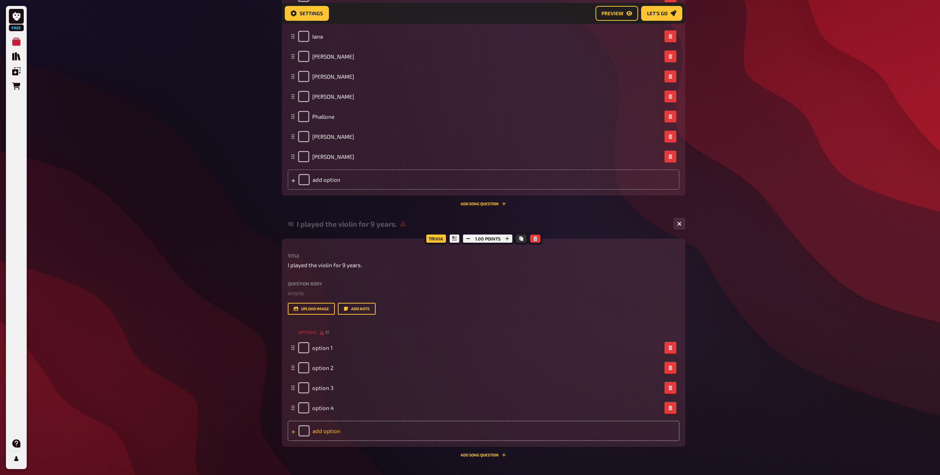
click at [329, 426] on div "add option" at bounding box center [484, 431] width 392 height 20
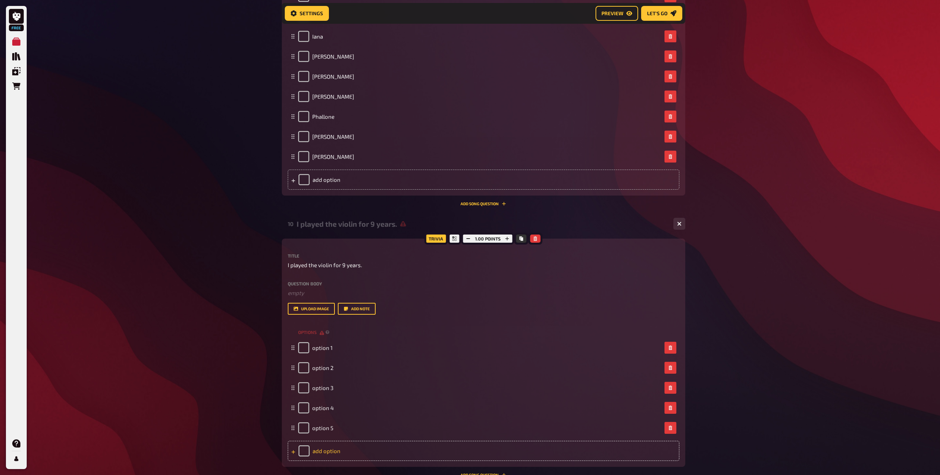
click at [328, 447] on div "add option" at bounding box center [484, 451] width 392 height 20
click at [329, 465] on div "add option" at bounding box center [484, 471] width 392 height 20
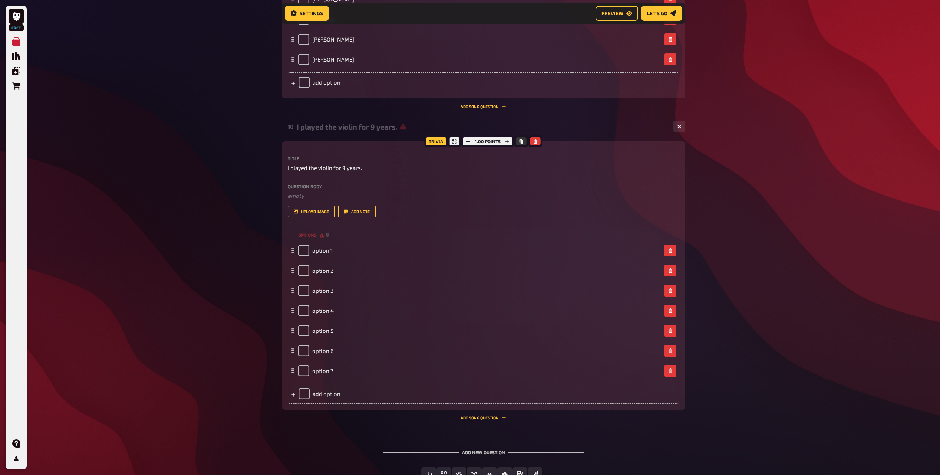
scroll to position [2935, 0]
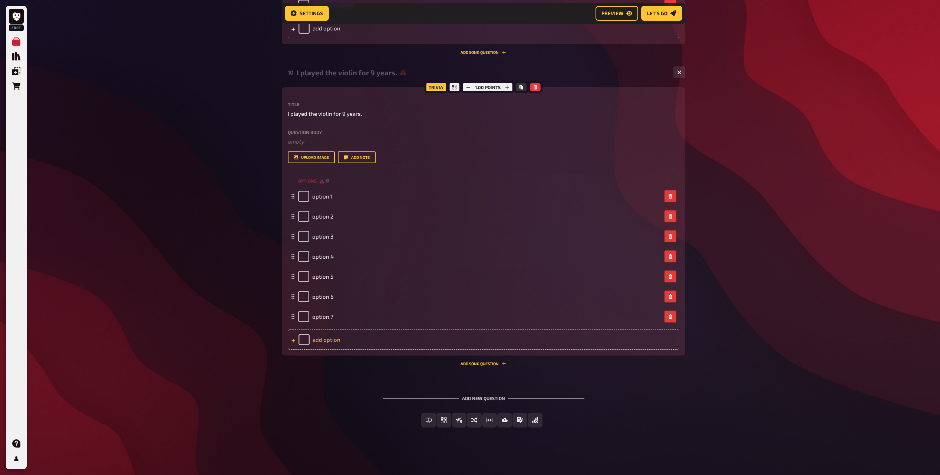
click at [330, 343] on div "add option" at bounding box center [484, 339] width 392 height 20
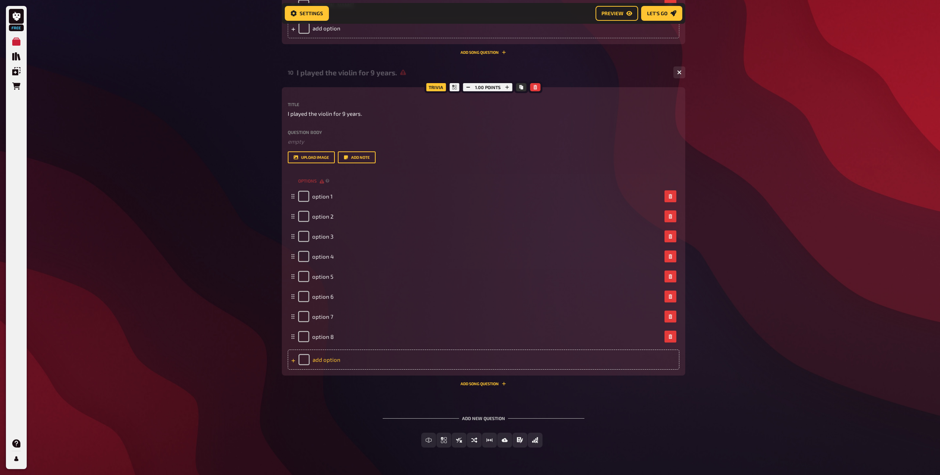
click at [327, 360] on div "add option" at bounding box center [484, 359] width 392 height 20
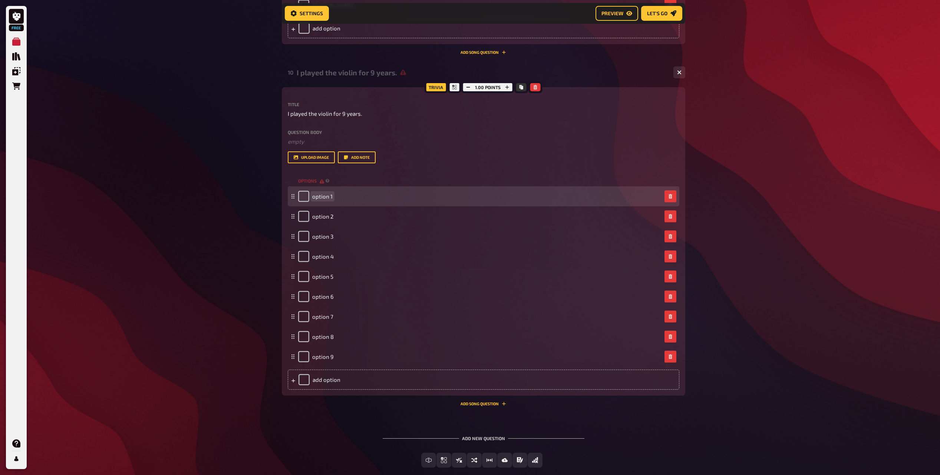
click at [322, 192] on div "option 1" at bounding box center [315, 196] width 34 height 11
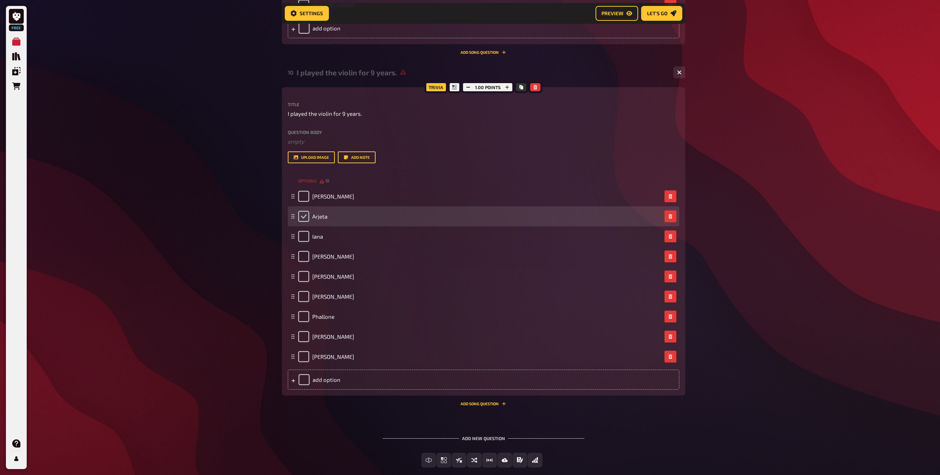
click at [305, 219] on input "checkbox" at bounding box center [303, 216] width 11 height 11
checkbox input "true"
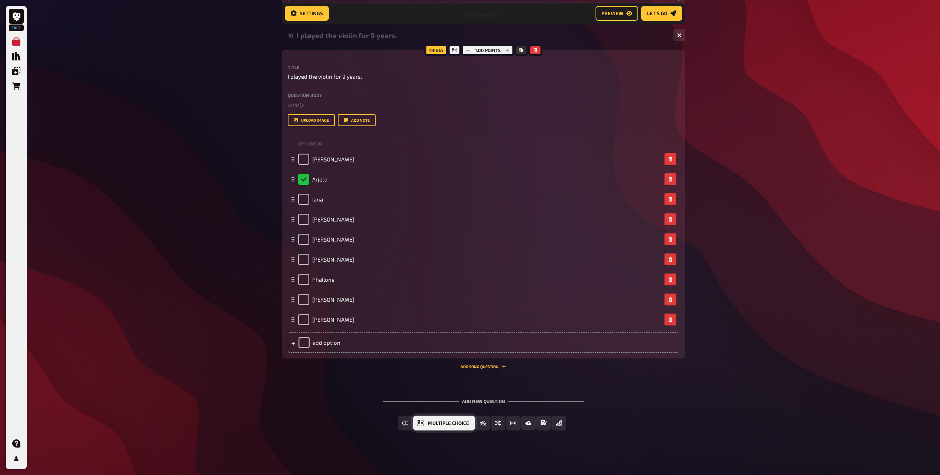
click at [445, 427] on button "Multiple Choice" at bounding box center [444, 422] width 62 height 15
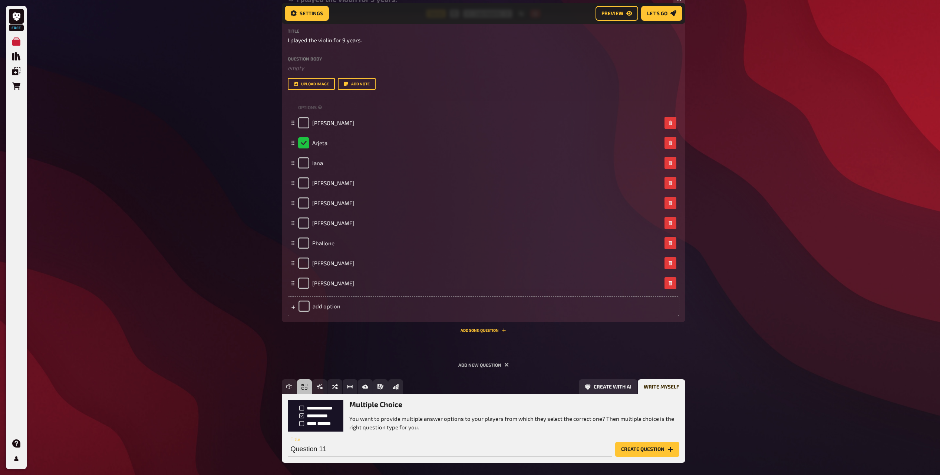
scroll to position [3044, 0]
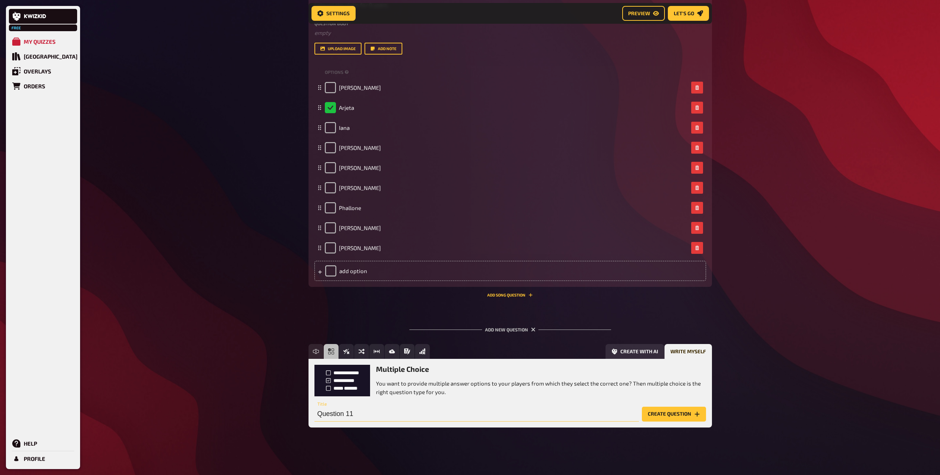
click at [378, 414] on input "Question 11" at bounding box center [477, 414] width 325 height 15
paste input "I love watching Disney movies"
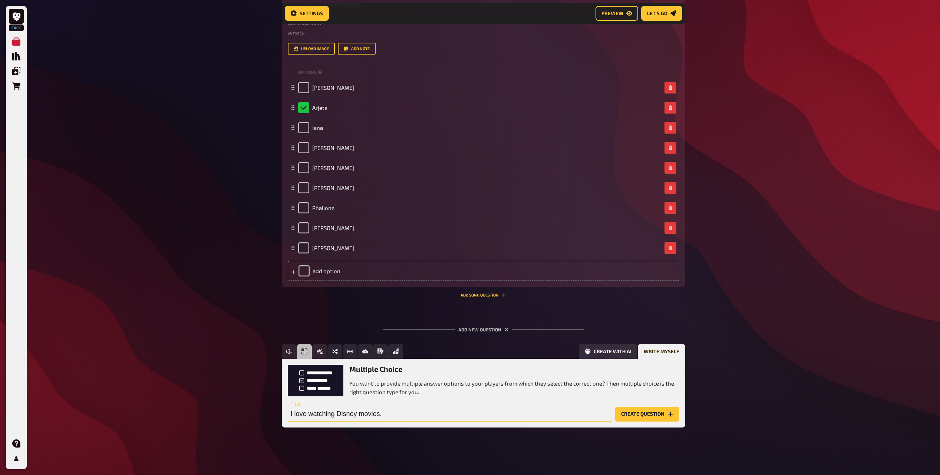
type input "I love watching Disney movies."
click at [651, 417] on button "Create question" at bounding box center [647, 414] width 64 height 15
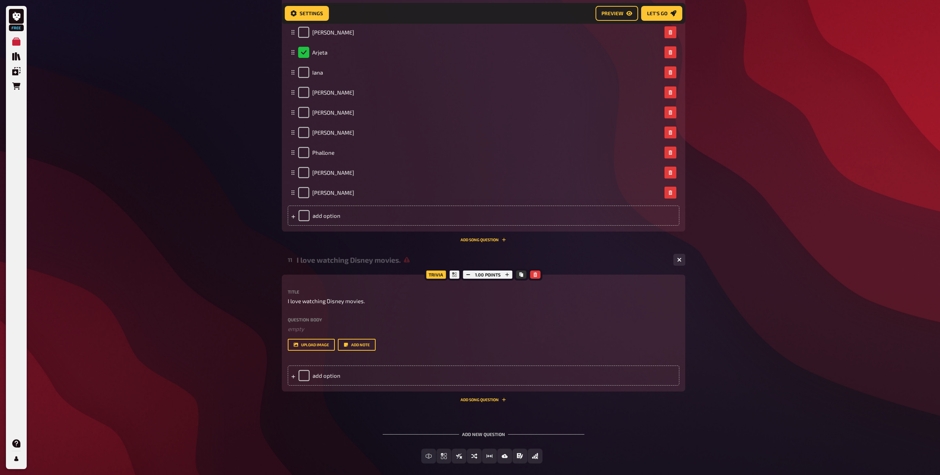
scroll to position [3135, 0]
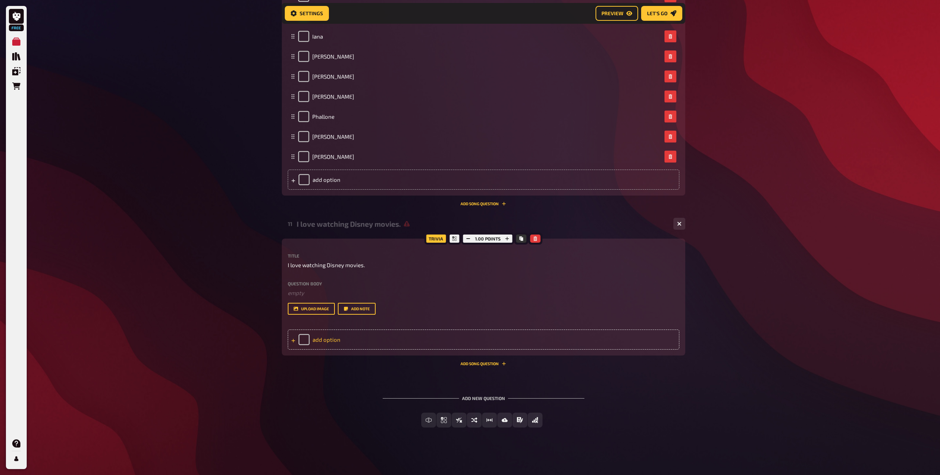
click at [328, 343] on div "add option" at bounding box center [484, 339] width 392 height 20
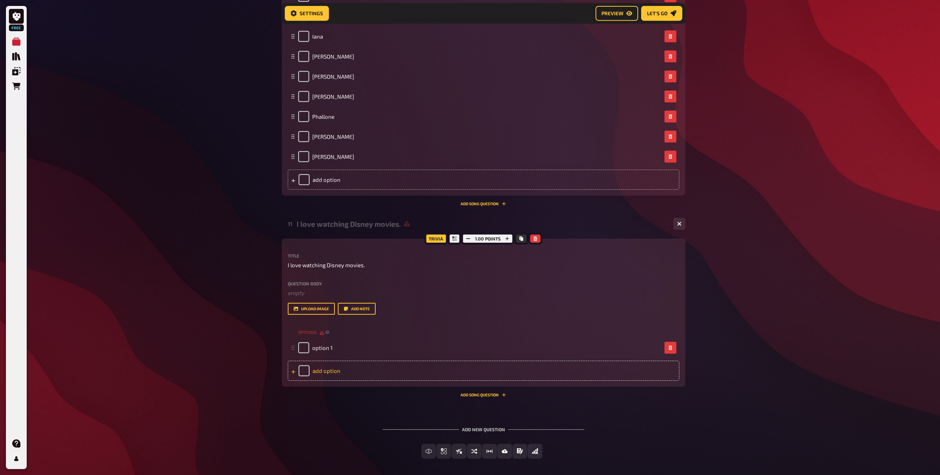
click at [329, 374] on div "add option" at bounding box center [484, 371] width 392 height 20
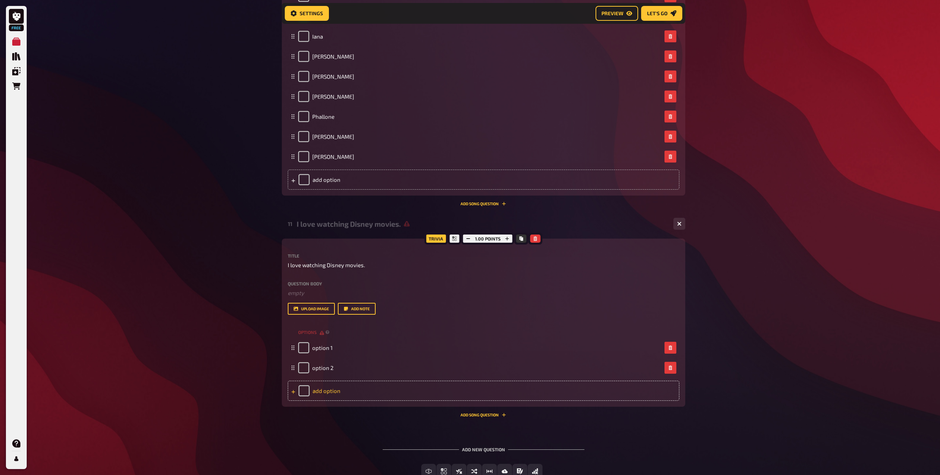
click at [328, 397] on div "add option" at bounding box center [484, 391] width 392 height 20
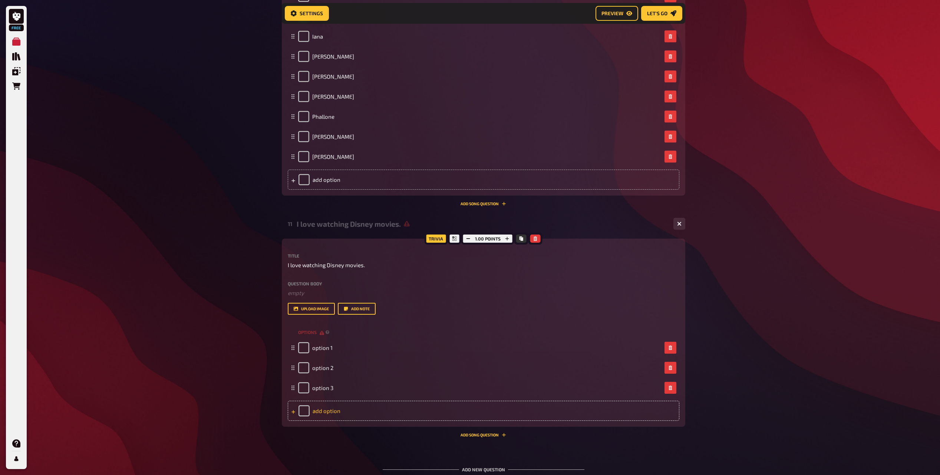
click at [328, 416] on div "add option" at bounding box center [484, 411] width 392 height 20
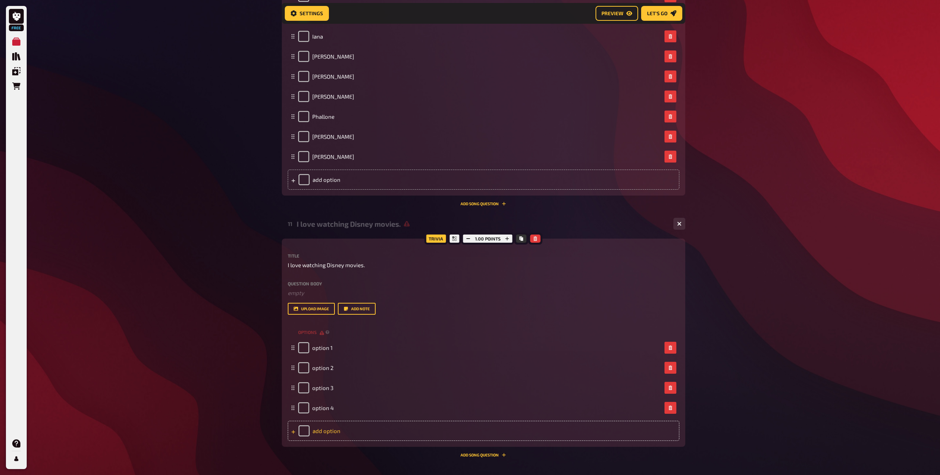
click at [329, 433] on div "add option" at bounding box center [484, 431] width 392 height 20
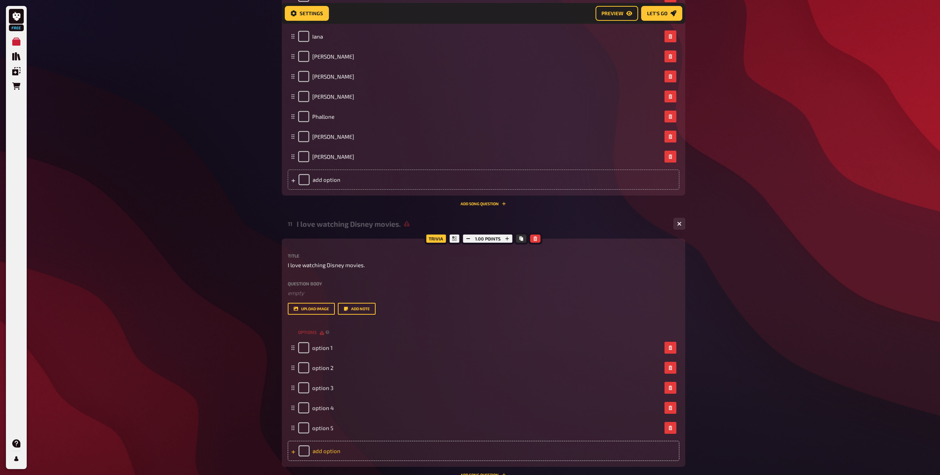
click at [328, 445] on div "add option" at bounding box center [484, 451] width 392 height 20
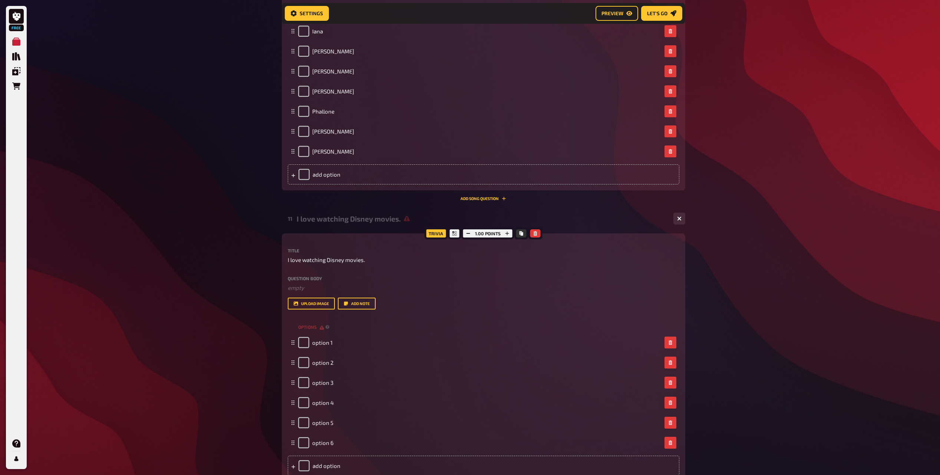
scroll to position [3266, 0]
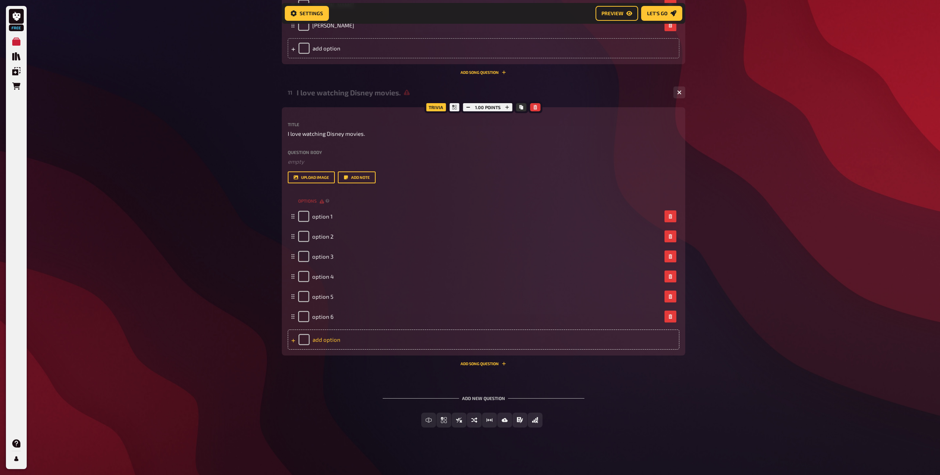
click at [324, 341] on div "add option" at bounding box center [484, 339] width 392 height 20
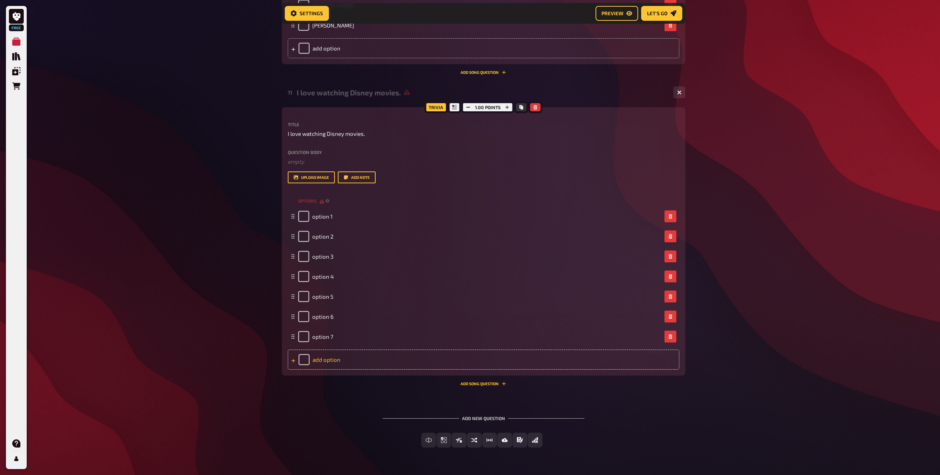
click at [330, 364] on div "add option" at bounding box center [484, 359] width 392 height 20
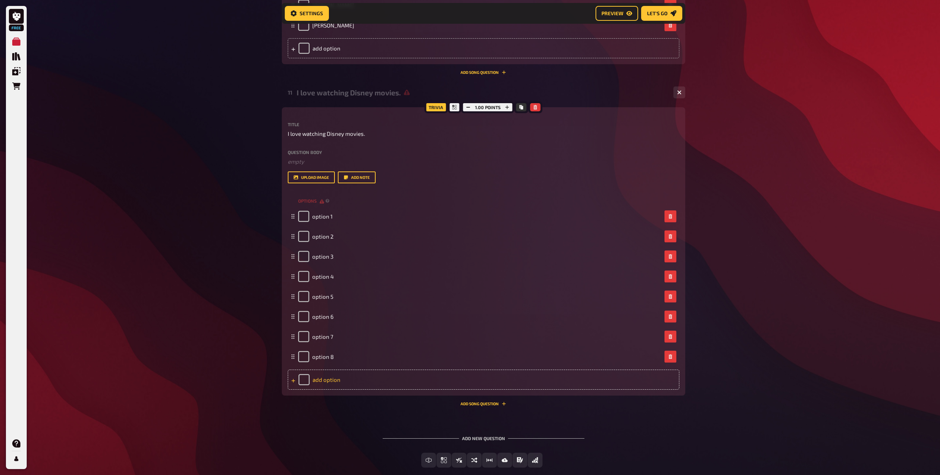
click at [331, 376] on div "add option" at bounding box center [484, 379] width 392 height 20
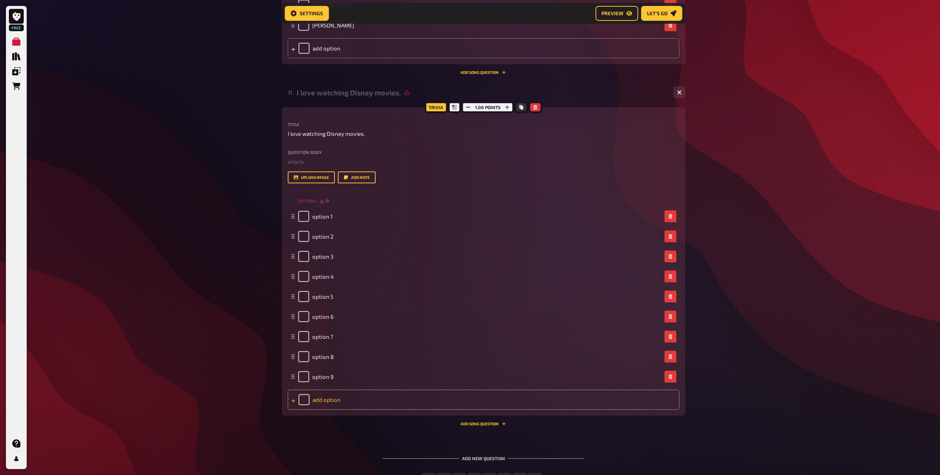
click at [329, 399] on div "add option" at bounding box center [484, 399] width 392 height 20
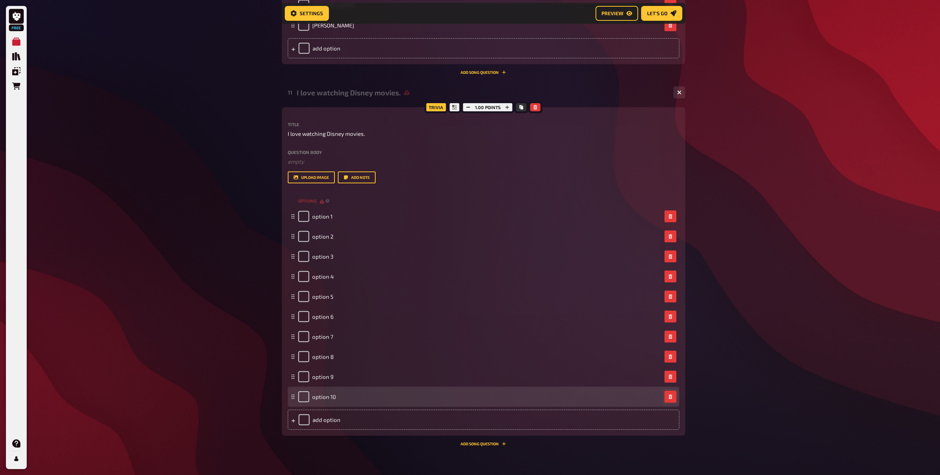
click at [669, 397] on icon "button" at bounding box center [670, 396] width 3 height 4
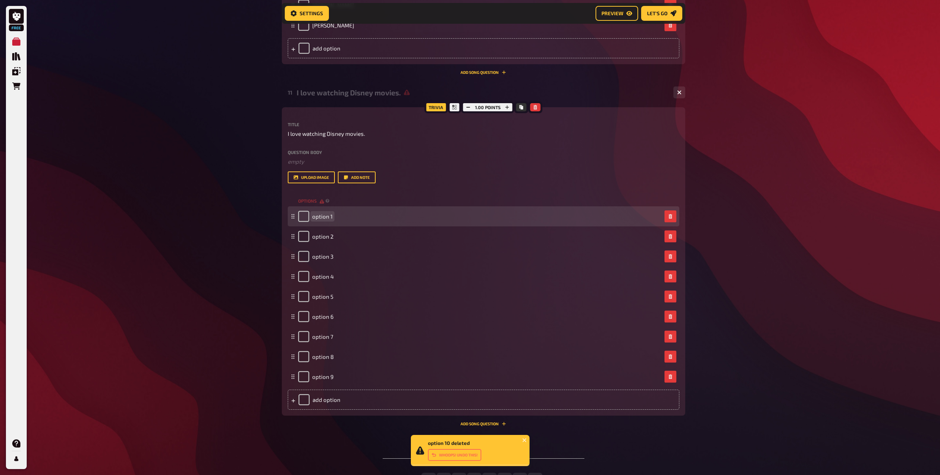
click at [323, 218] on span "option 1" at bounding box center [322, 216] width 20 height 7
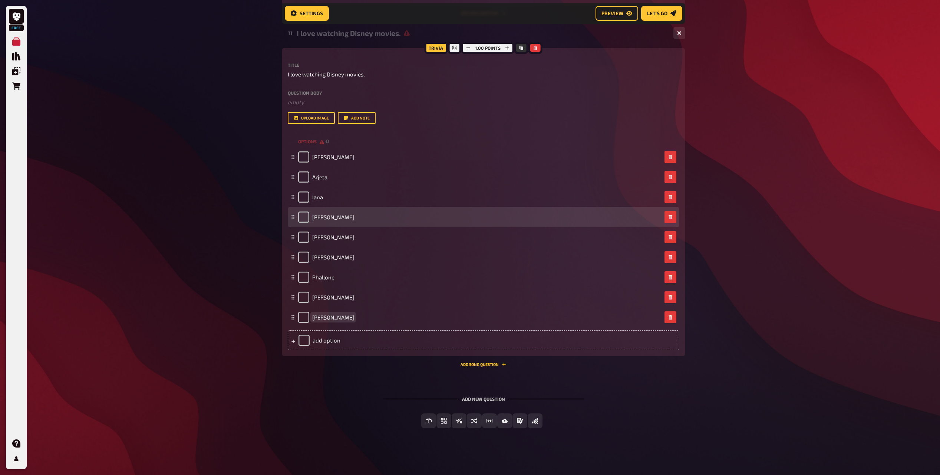
scroll to position [3326, 0]
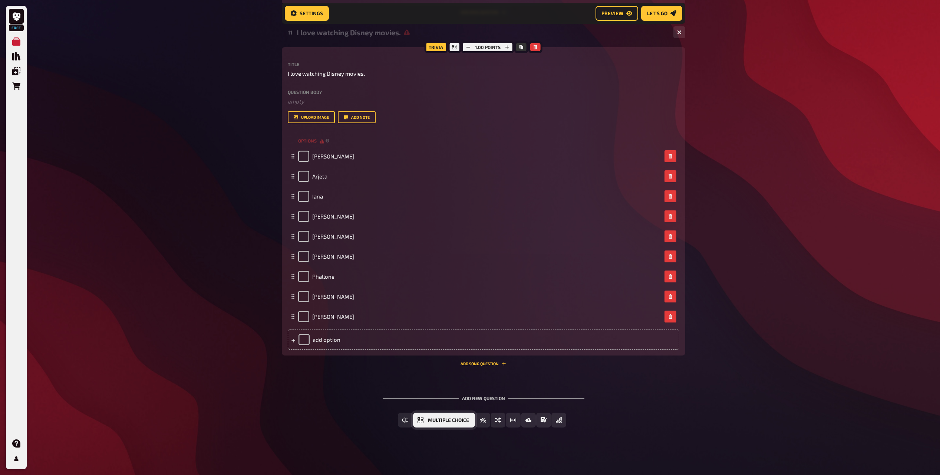
click at [439, 422] on span "Multiple Choice" at bounding box center [448, 420] width 41 height 5
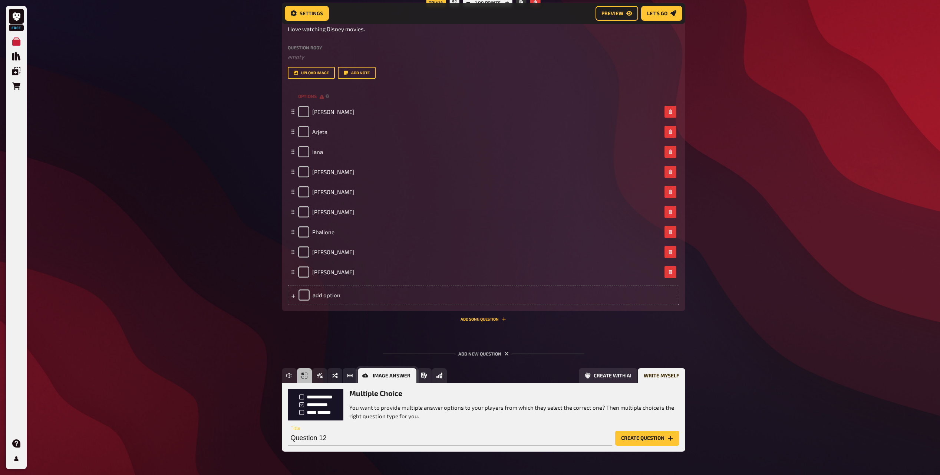
scroll to position [3395, 0]
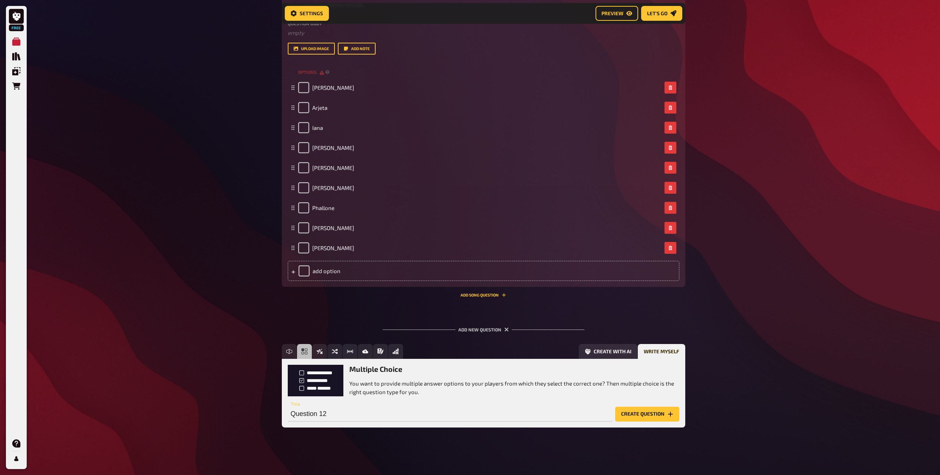
click at [349, 423] on div "Multiple Choice You want to provide multiple answer options to your players fro…" at bounding box center [484, 393] width 404 height 68
click at [343, 414] on input "Question 12" at bounding box center [450, 414] width 325 height 15
paste input "I am terrified of snakes"
type input "I am terrified of snakes."
click at [652, 414] on button "Create question" at bounding box center [647, 414] width 64 height 15
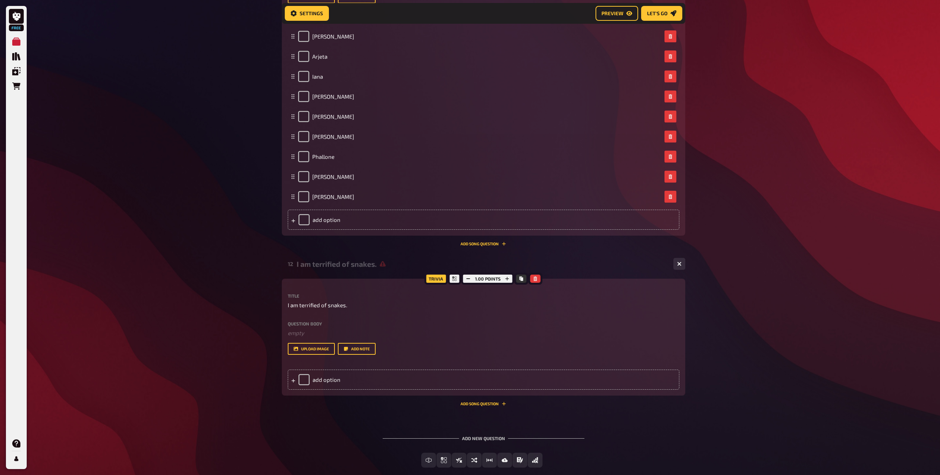
scroll to position [3486, 0]
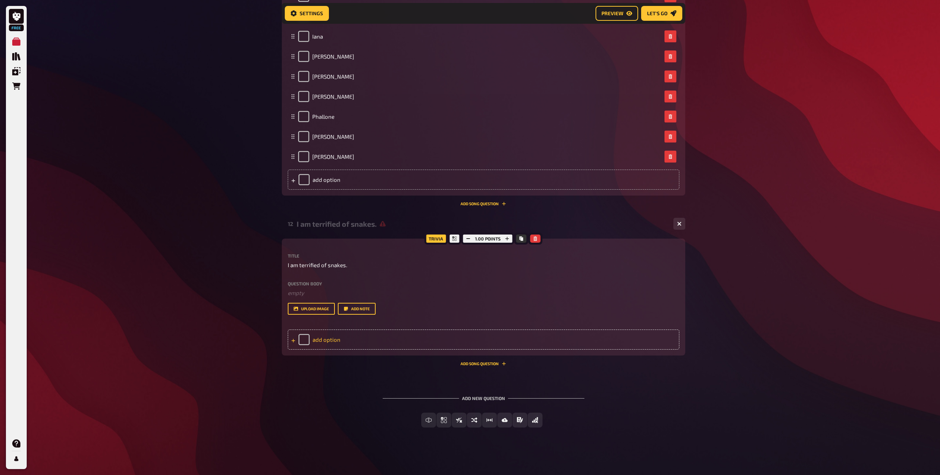
click at [323, 340] on div "add option" at bounding box center [484, 339] width 392 height 20
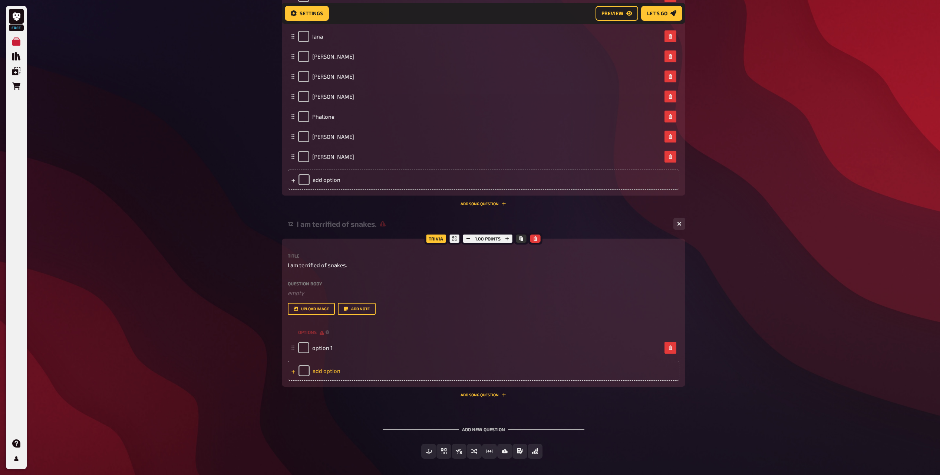
click at [330, 369] on div "add option" at bounding box center [484, 371] width 392 height 20
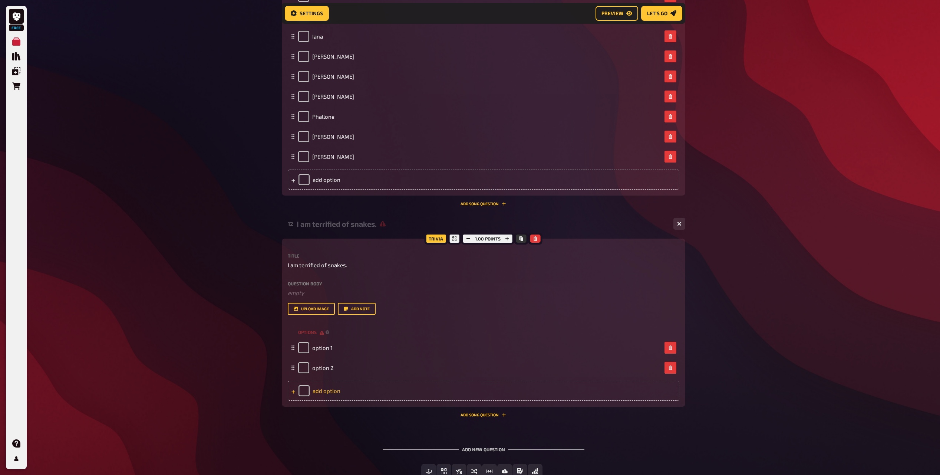
click at [327, 394] on div "add option" at bounding box center [484, 391] width 392 height 20
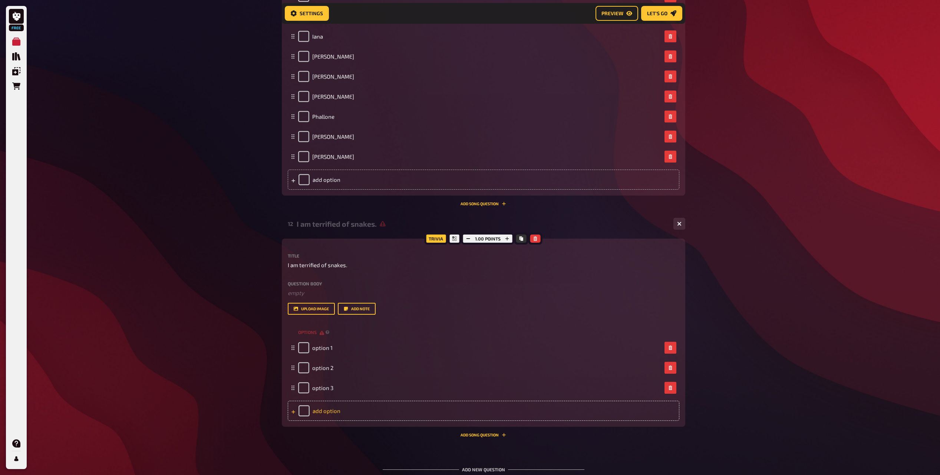
click at [325, 411] on div "add option" at bounding box center [484, 411] width 392 height 20
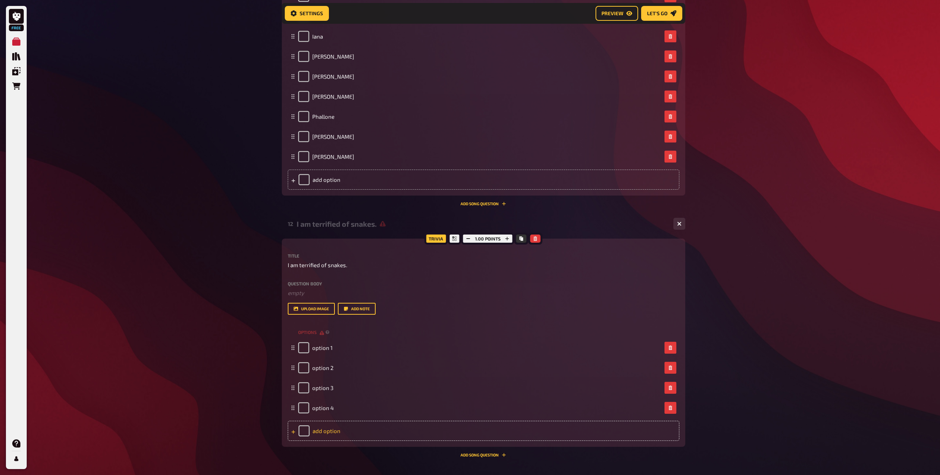
click at [328, 426] on div "add option" at bounding box center [484, 431] width 392 height 20
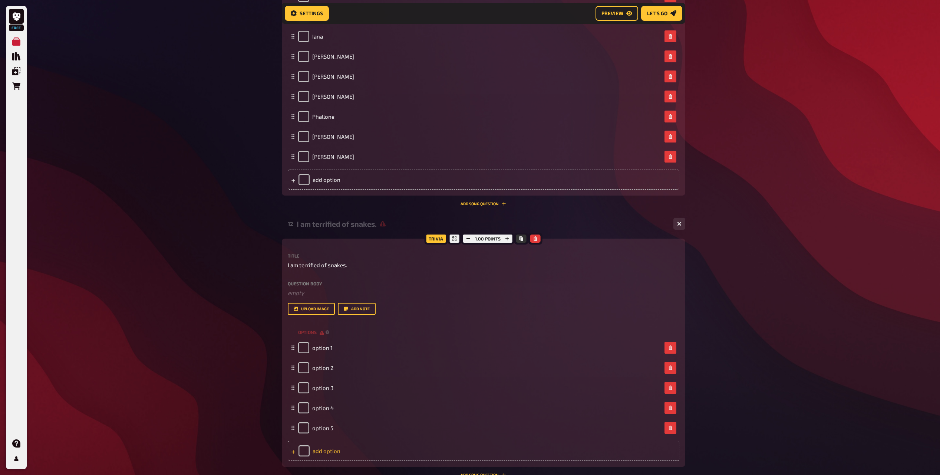
click at [328, 453] on div "add option" at bounding box center [484, 451] width 392 height 20
click at [329, 464] on div "add option" at bounding box center [484, 471] width 392 height 20
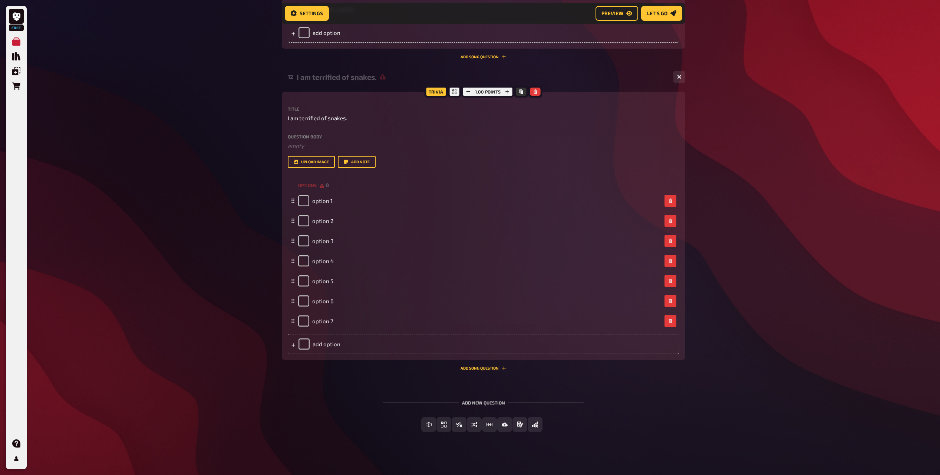
scroll to position [3635, 0]
click at [332, 343] on div "add option" at bounding box center [484, 342] width 392 height 20
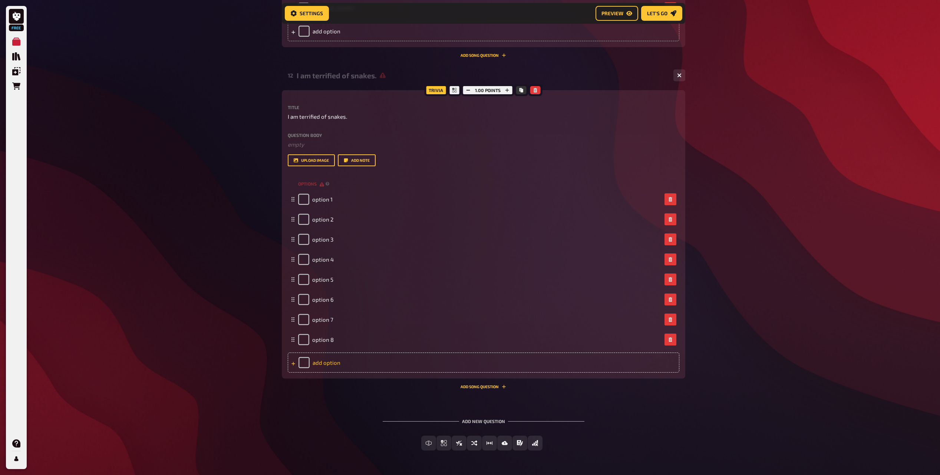
click at [330, 364] on div "add option" at bounding box center [484, 362] width 392 height 20
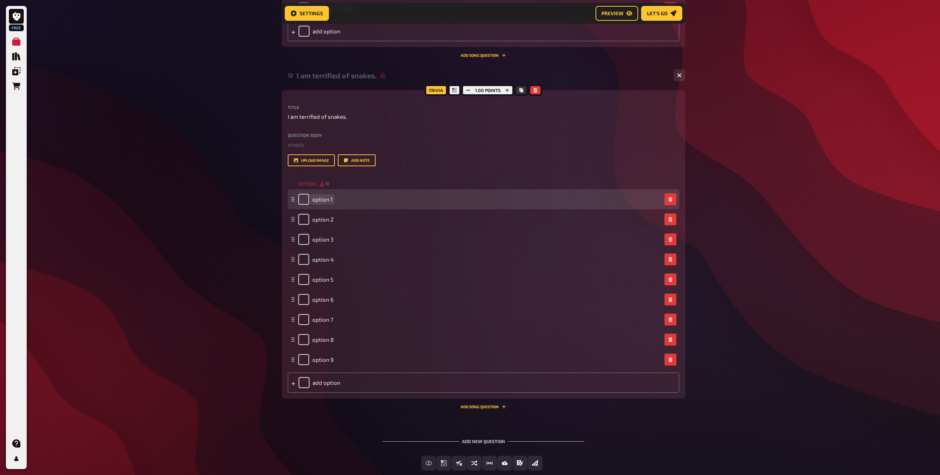
click at [326, 196] on span "option 1" at bounding box center [322, 199] width 20 height 7
click at [302, 203] on input "checkbox" at bounding box center [303, 199] width 11 height 11
checkbox input "true"
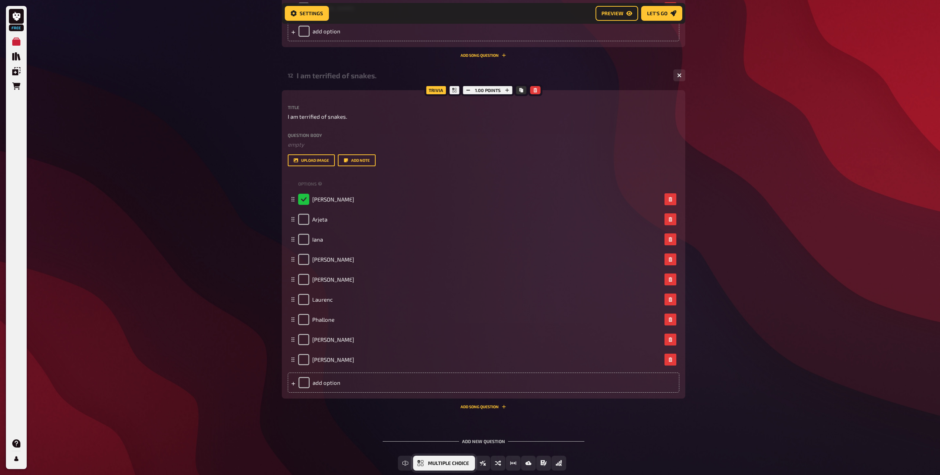
click at [430, 462] on span "Multiple Choice" at bounding box center [448, 463] width 41 height 5
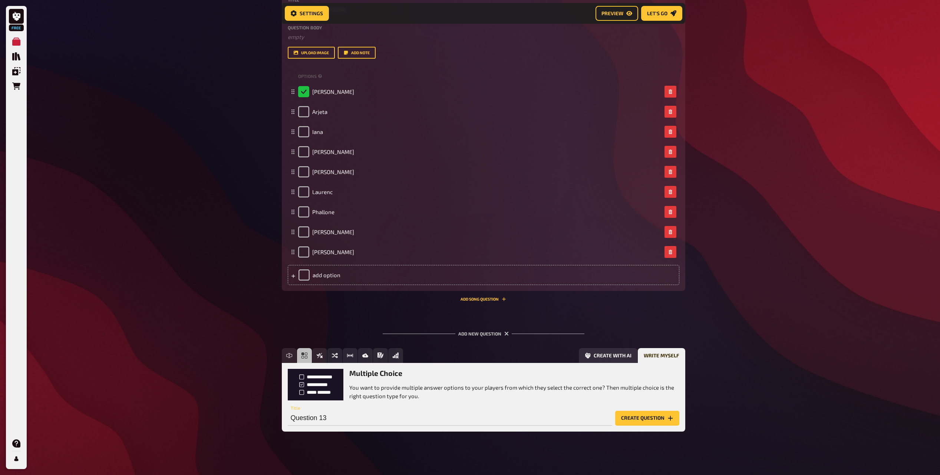
scroll to position [3746, 0]
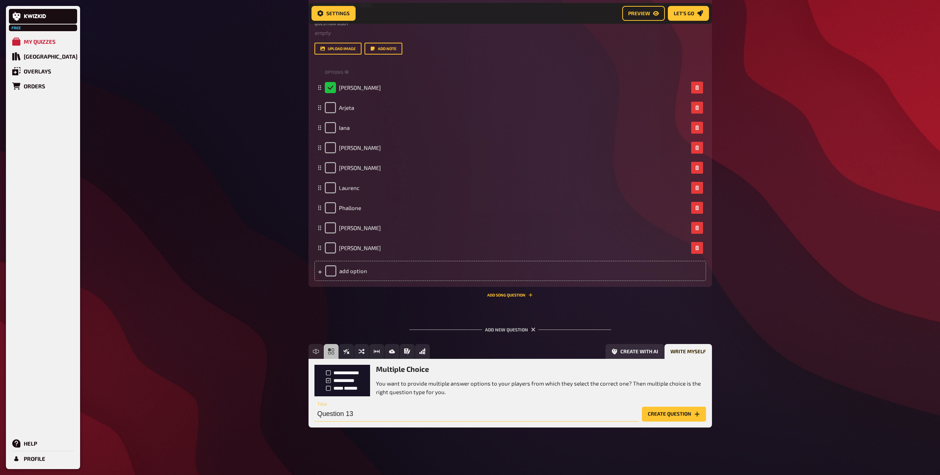
click at [351, 419] on input "Question 13" at bounding box center [477, 414] width 325 height 15
paste input "I did practise Judo for years."
type input "I did practise Judo for years."
click at [678, 412] on button "Create question" at bounding box center [674, 414] width 64 height 15
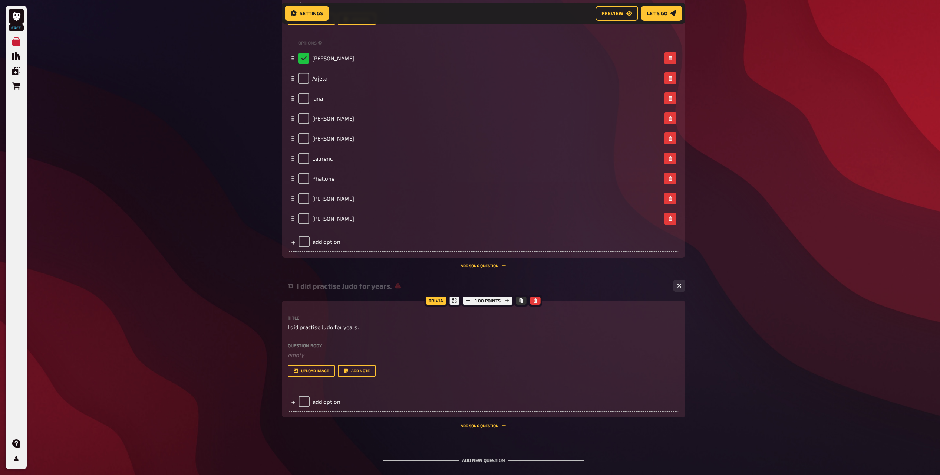
scroll to position [3838, 0]
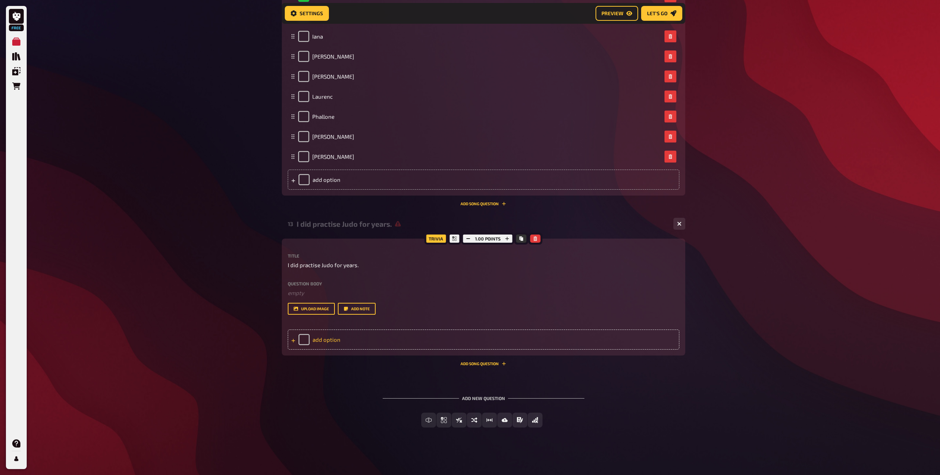
click at [326, 335] on div "add option" at bounding box center [484, 339] width 392 height 20
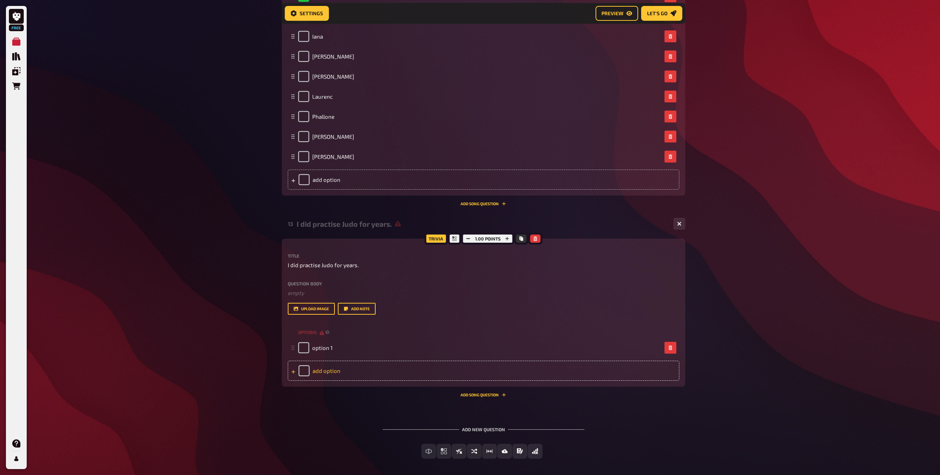
click at [328, 369] on div "add option" at bounding box center [484, 371] width 392 height 20
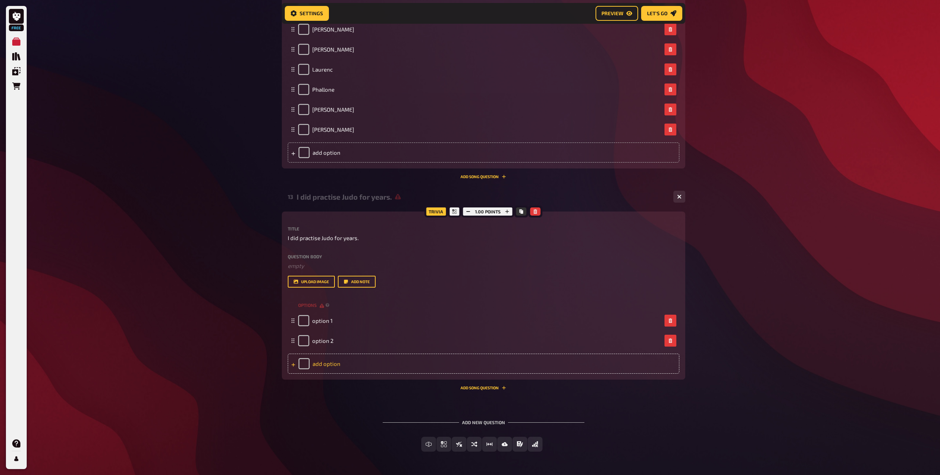
scroll to position [3889, 0]
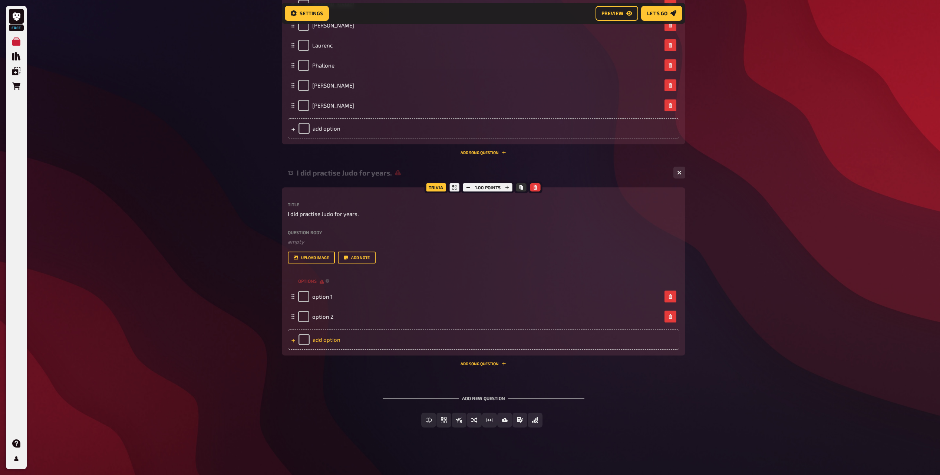
click at [333, 338] on div "add option" at bounding box center [484, 339] width 392 height 20
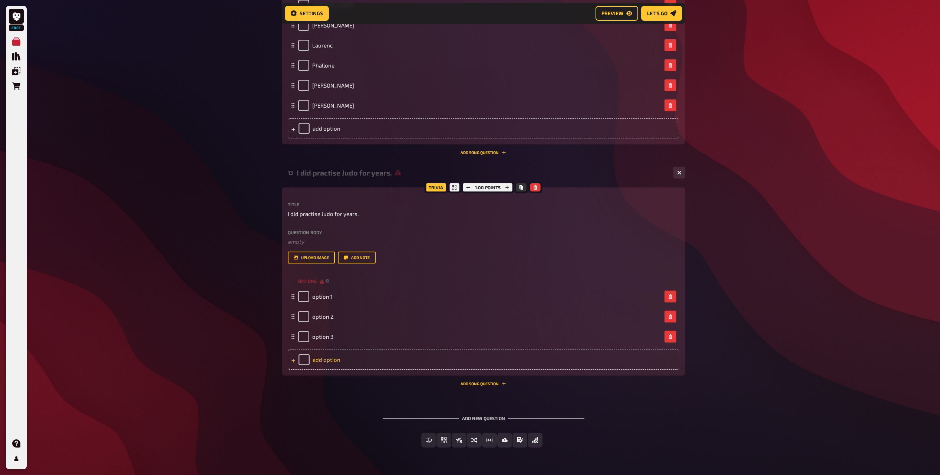
click at [333, 357] on div "add option" at bounding box center [484, 359] width 392 height 20
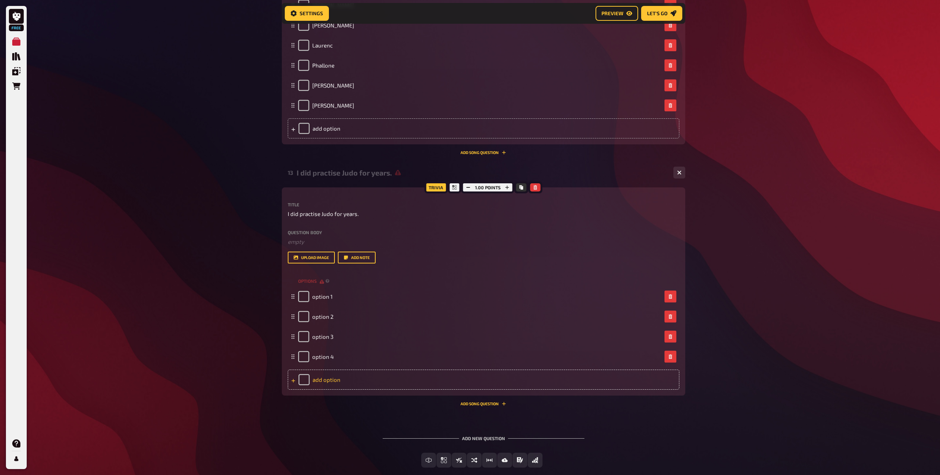
click at [332, 374] on div "add option" at bounding box center [484, 379] width 392 height 20
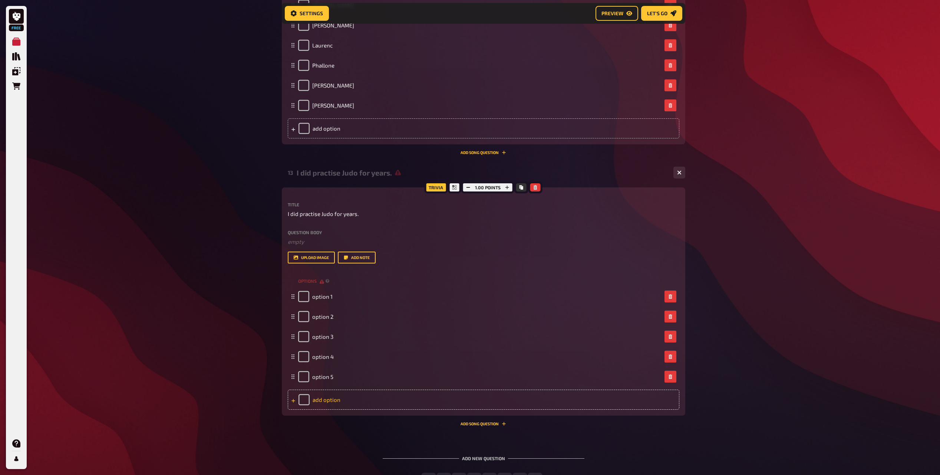
click at [331, 391] on div "add option" at bounding box center [484, 399] width 392 height 20
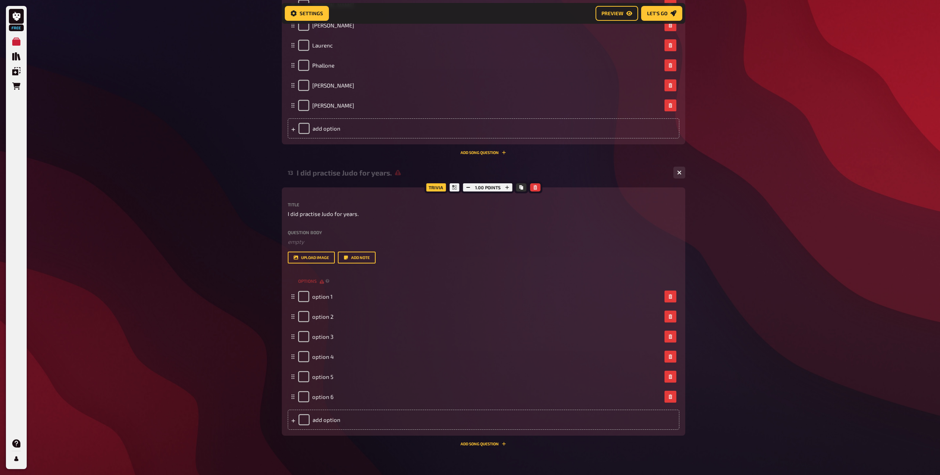
click at [331, 407] on div "options option 1 option 2 option 3 option 4 option 5 option 6 To pick up a drag…" at bounding box center [484, 352] width 392 height 154
click at [335, 430] on div "add option" at bounding box center [484, 419] width 392 height 20
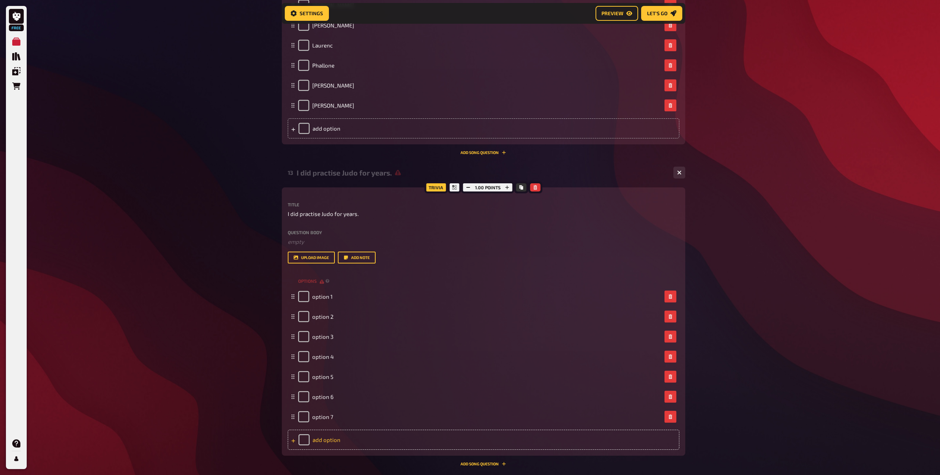
click at [332, 440] on div "add option" at bounding box center [484, 440] width 392 height 20
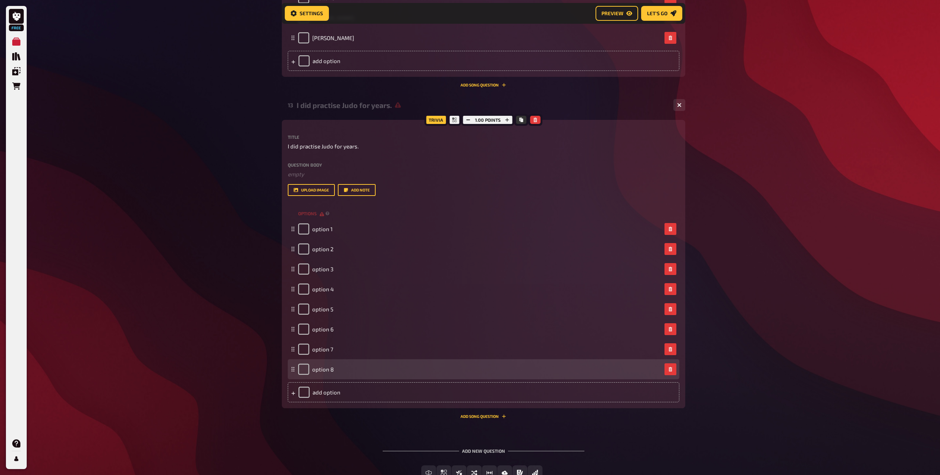
scroll to position [4009, 0]
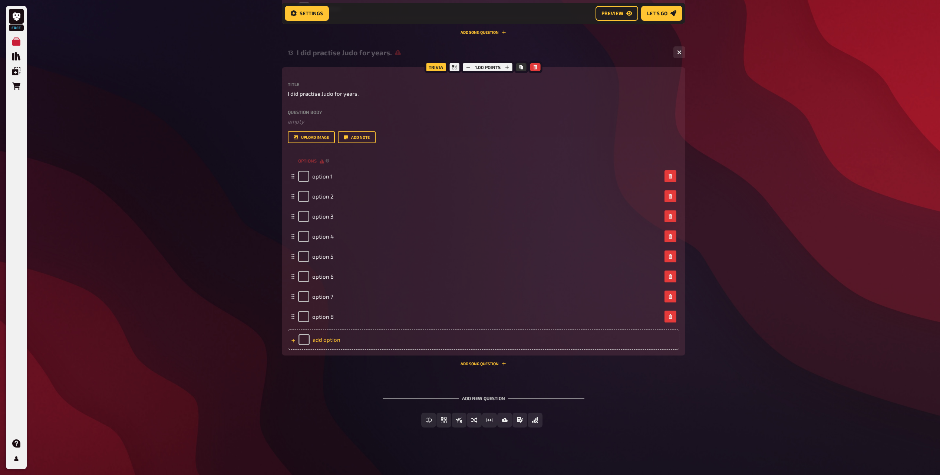
click at [328, 347] on div "add option" at bounding box center [484, 339] width 392 height 20
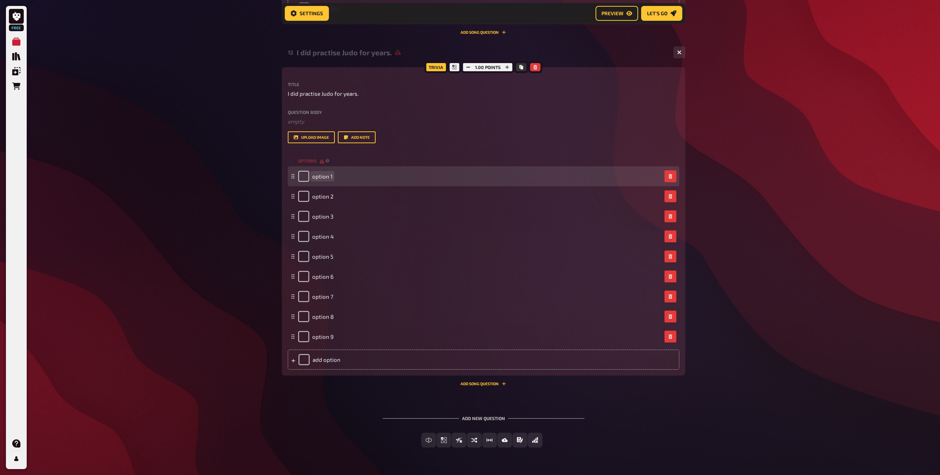
click at [325, 178] on span "option 1" at bounding box center [322, 176] width 20 height 7
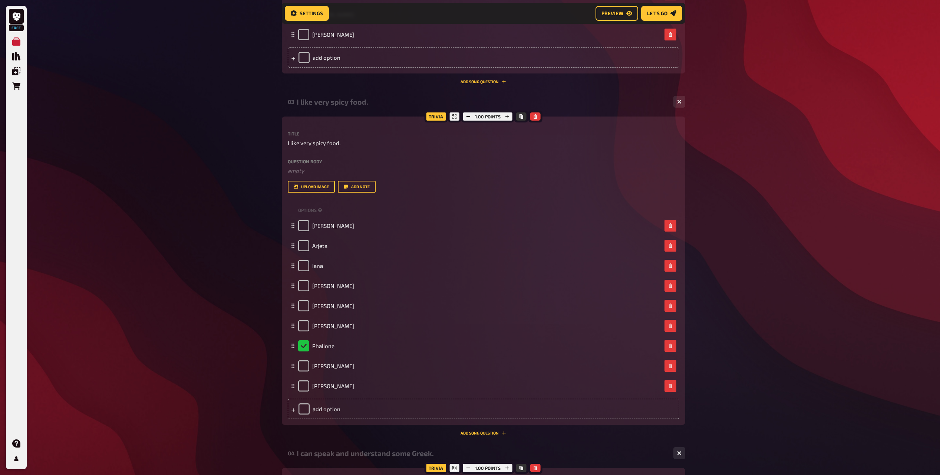
scroll to position [337, 0]
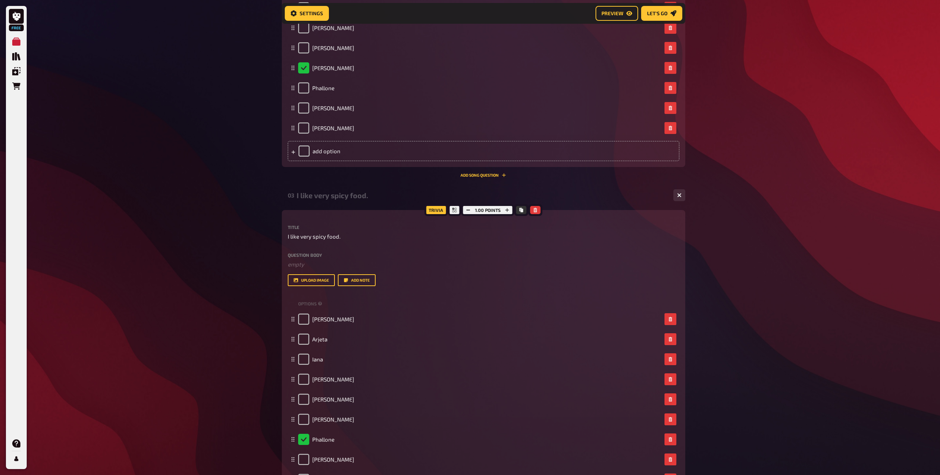
click at [604, 4] on nav "Settings Preview Let's go" at bounding box center [484, 13] width 404 height 21
click at [603, 12] on span "Preview" at bounding box center [613, 13] width 22 height 5
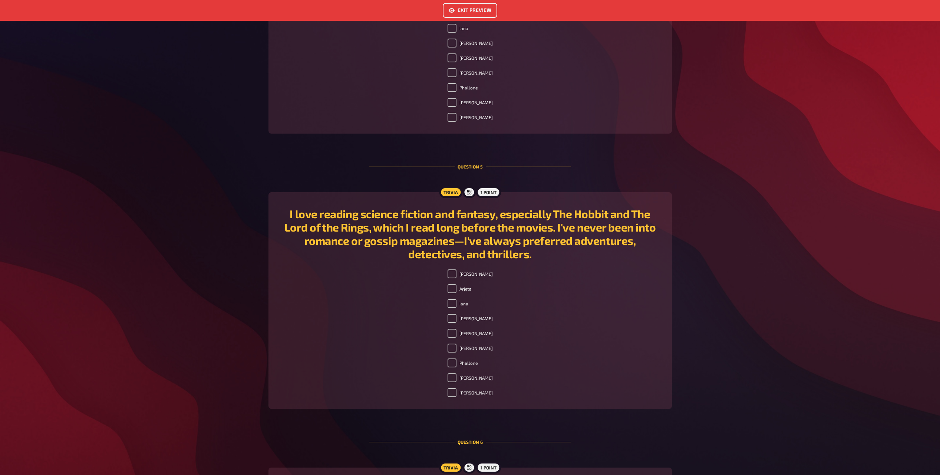
scroll to position [896, 0]
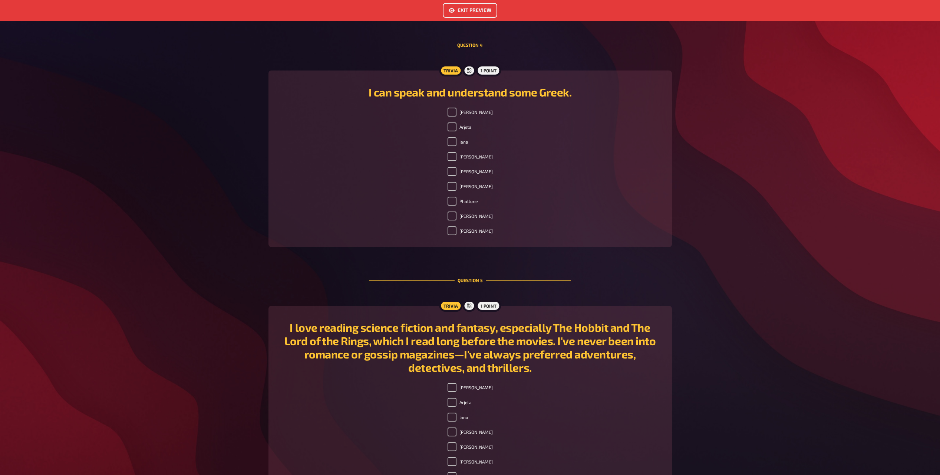
click at [472, 12] on button "Exit Preview" at bounding box center [470, 10] width 55 height 15
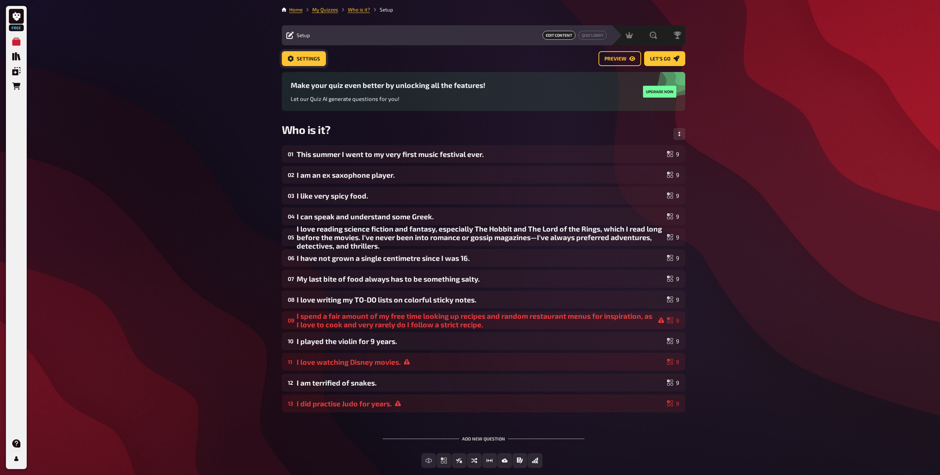
click at [303, 57] on span "Settings" at bounding box center [308, 58] width 23 height 5
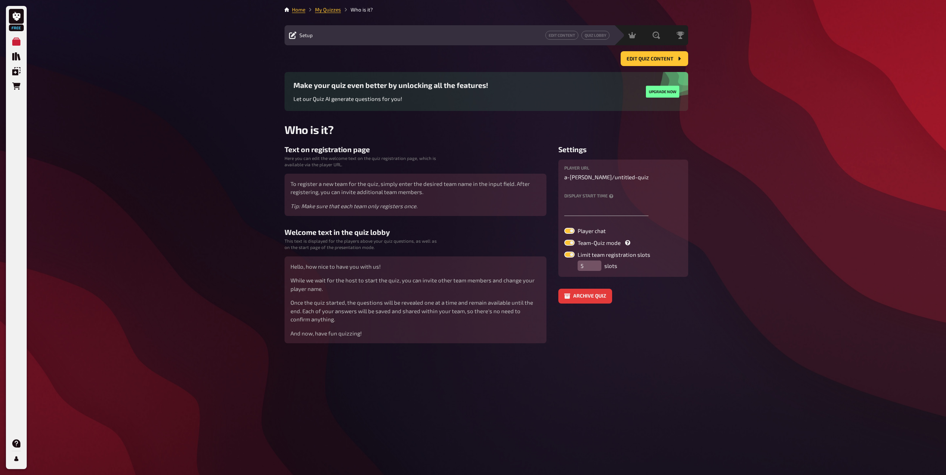
click at [768, 208] on div "Free My Quizzes Quiz Library Overlays Orders Help Profile Home My Quizzes Who i…" at bounding box center [473, 237] width 946 height 475
drag, startPoint x: 295, startPoint y: 146, endPoint x: 305, endPoint y: 147, distance: 10.8
click at [305, 147] on h3 "Text on registration page" at bounding box center [415, 149] width 262 height 9
drag, startPoint x: 305, startPoint y: 147, endPoint x: 420, endPoint y: 154, distance: 114.8
click at [420, 154] on div "Text on registration page Here you can edit the welcome text on the quiz regist…" at bounding box center [415, 180] width 262 height 71
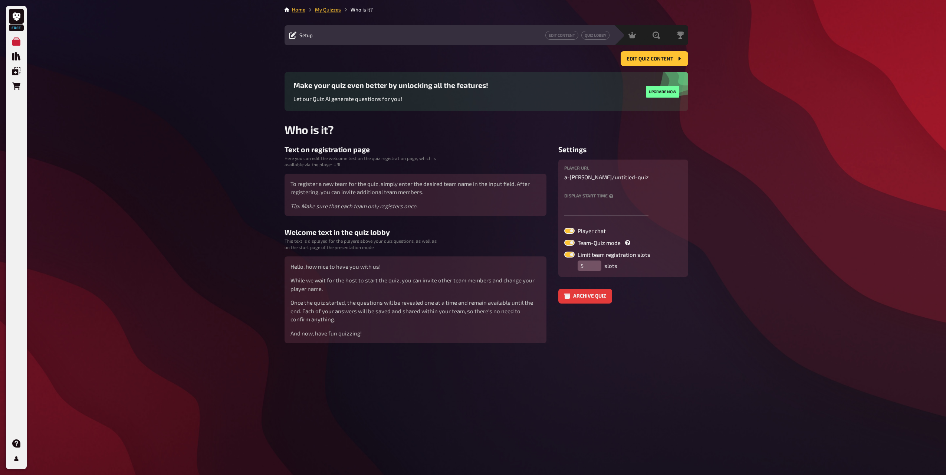
drag, startPoint x: 420, startPoint y: 154, endPoint x: 452, endPoint y: 154, distance: 31.9
click at [451, 154] on div "Text on registration page Here you can edit the welcome text on the quiz regist…" at bounding box center [415, 180] width 262 height 71
click at [594, 263] on input "6" at bounding box center [590, 265] width 24 height 10
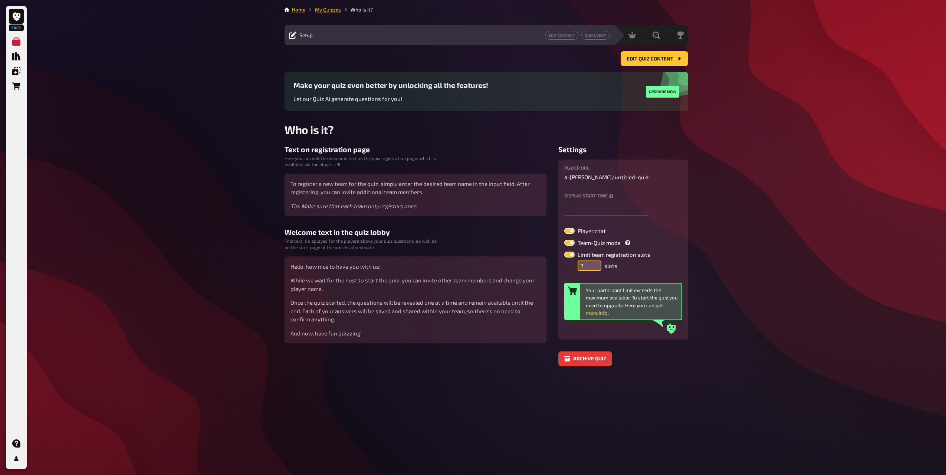
click at [594, 263] on input "7" at bounding box center [590, 265] width 24 height 10
click at [594, 263] on input "8" at bounding box center [590, 265] width 24 height 10
click at [594, 263] on input "9" at bounding box center [590, 265] width 24 height 10
click at [742, 277] on div "Free My Quizzes Quiz Library Overlays Orders Help Profile Home My Quizzes Who i…" at bounding box center [473, 237] width 946 height 475
click at [595, 269] on input "8" at bounding box center [590, 265] width 24 height 10
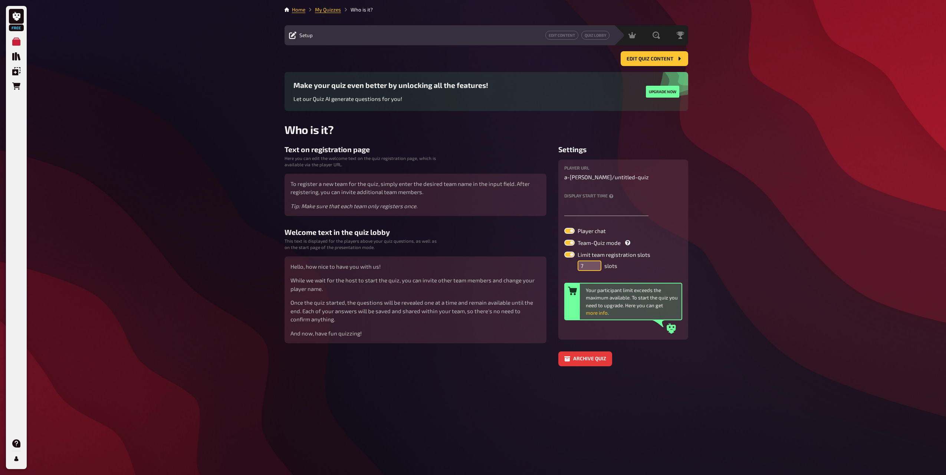
click at [595, 269] on input "7" at bounding box center [590, 265] width 24 height 10
click at [595, 269] on input "6" at bounding box center [590, 265] width 24 height 10
click at [595, 269] on input "5" at bounding box center [590, 265] width 24 height 10
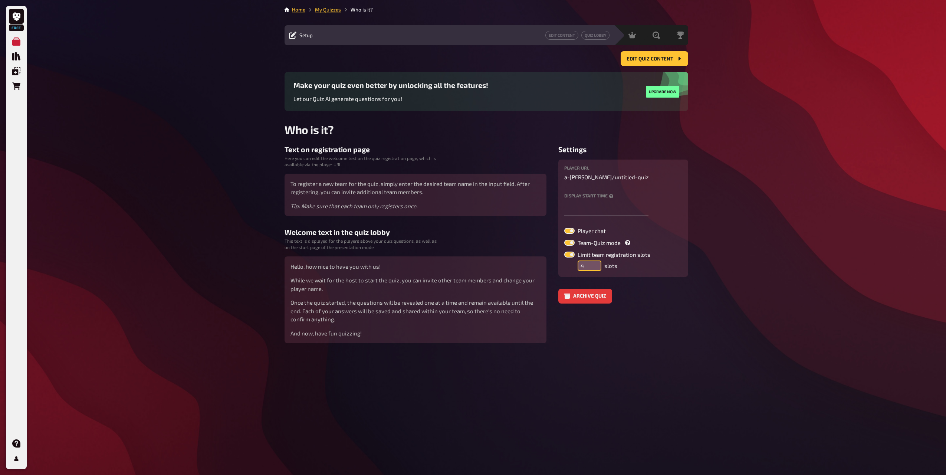
type input "4"
click at [595, 269] on input "4" at bounding box center [590, 265] width 24 height 10
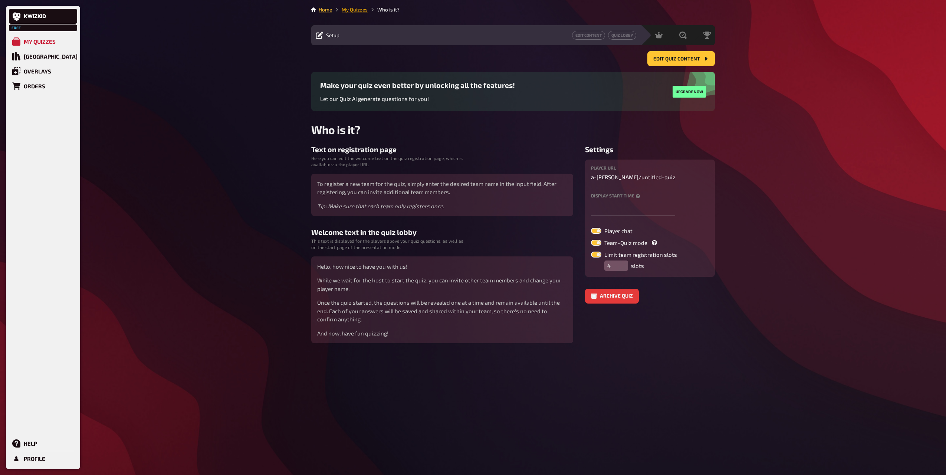
click at [351, 9] on link "My Quizzes" at bounding box center [355, 10] width 26 height 6
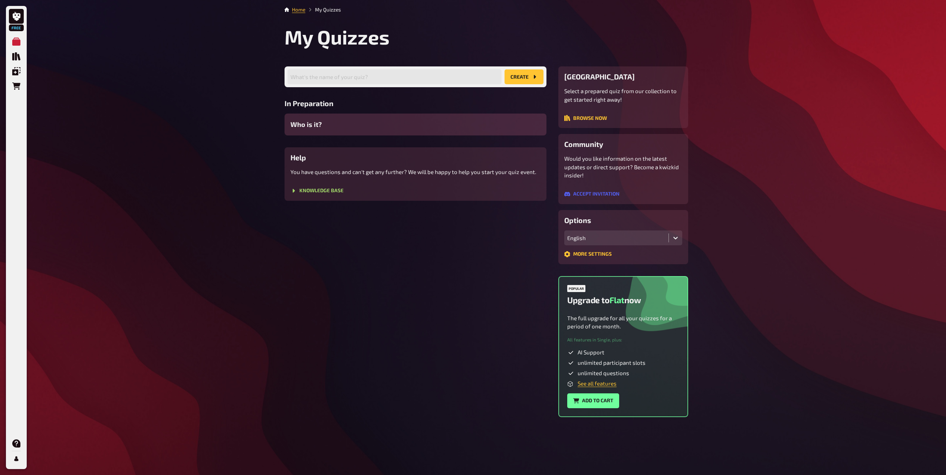
click at [350, 126] on div "Who is it?" at bounding box center [415, 125] width 262 height 22
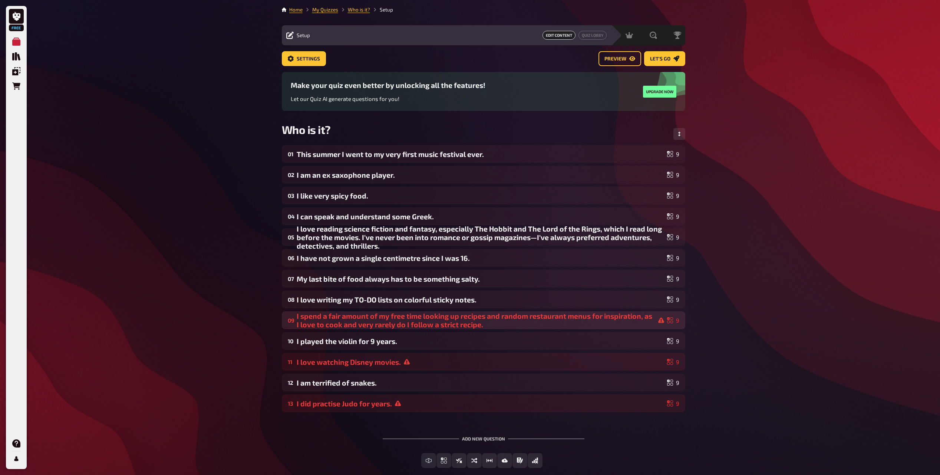
click at [452, 322] on div "I spend a fair amount of my free time looking up recipes and random restaurant …" at bounding box center [481, 320] width 368 height 17
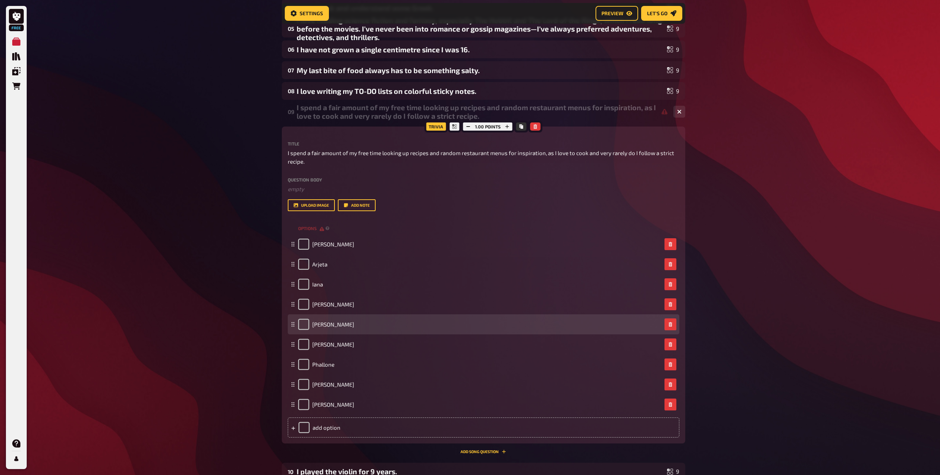
scroll to position [228, 0]
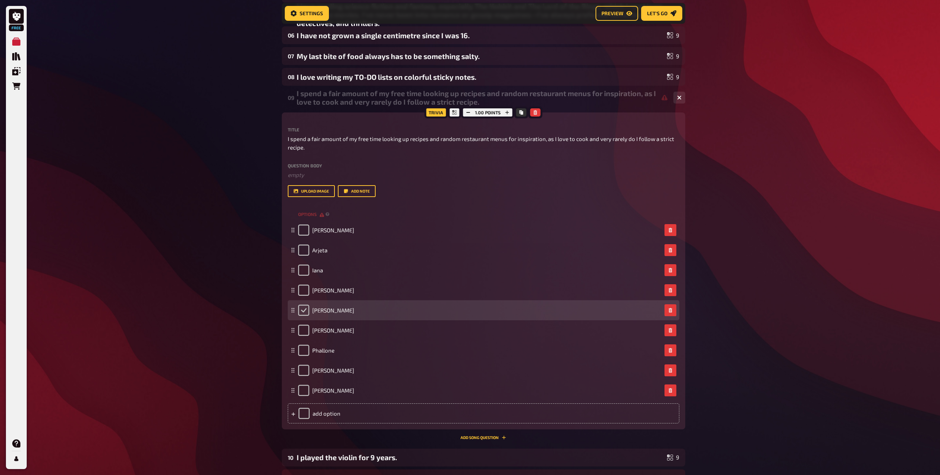
click at [303, 309] on input "checkbox" at bounding box center [303, 310] width 11 height 11
checkbox input "true"
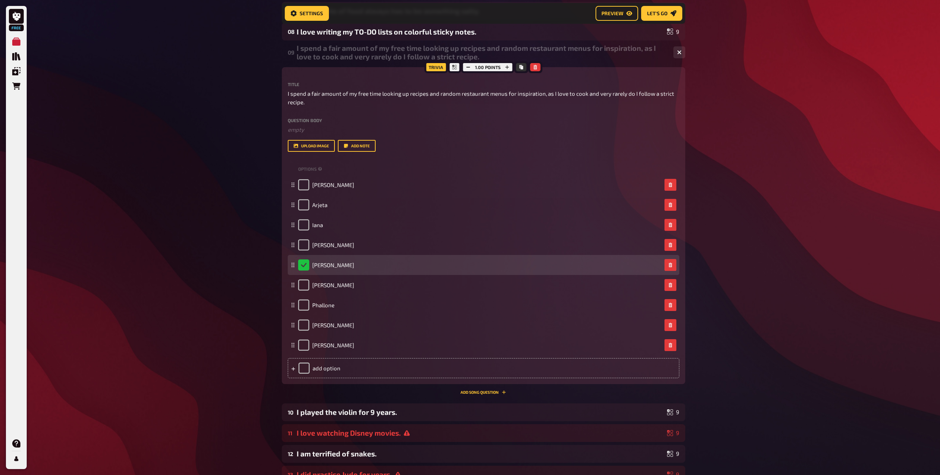
scroll to position [377, 0]
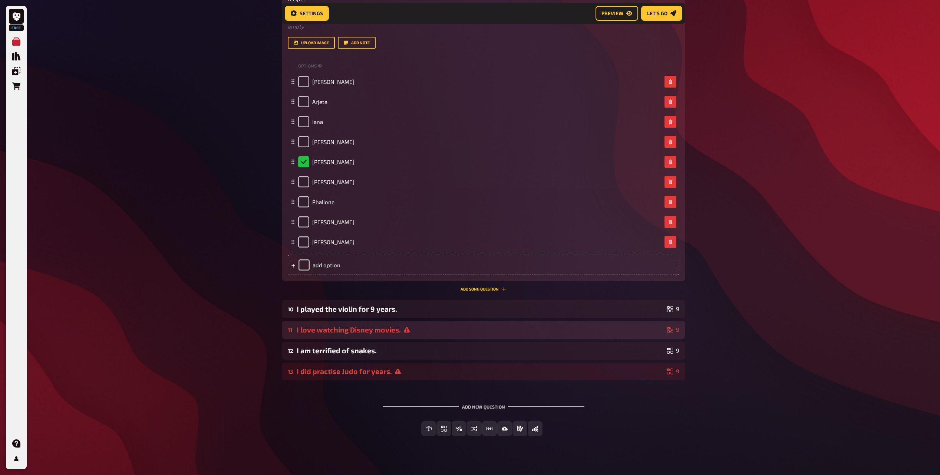
click at [454, 332] on div "I love watching Disney movies." at bounding box center [481, 329] width 368 height 9
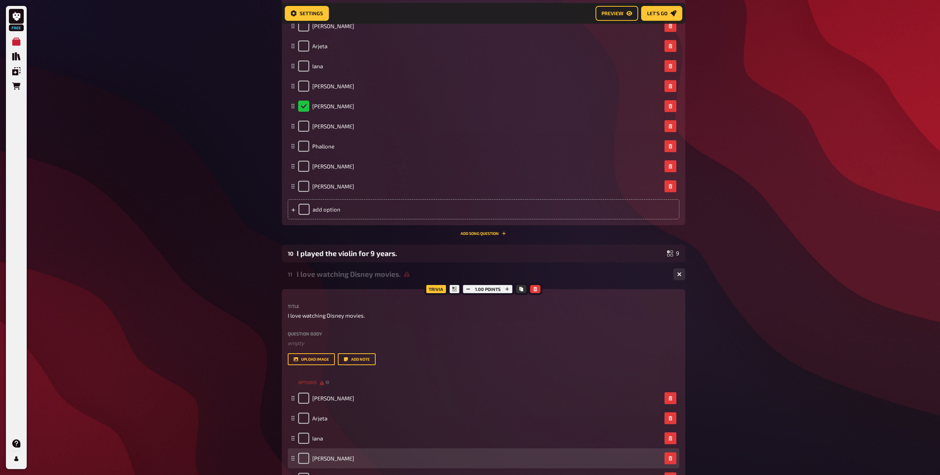
scroll to position [562, 0]
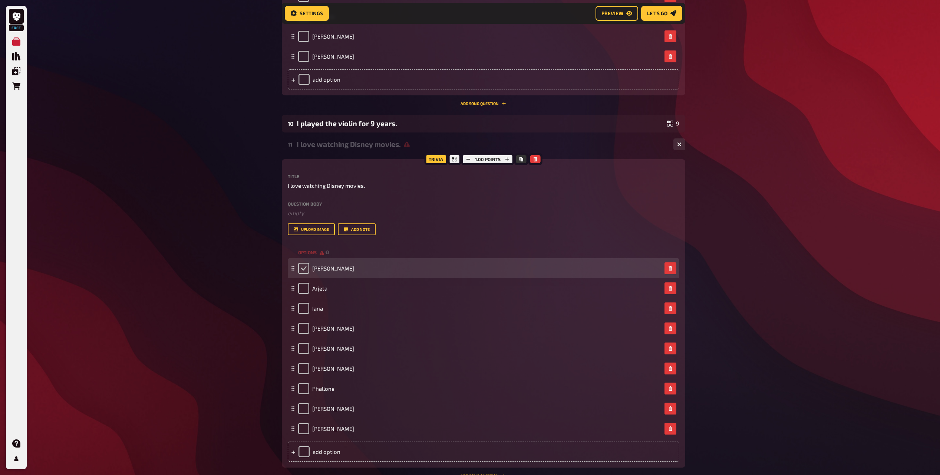
click at [305, 270] on input "checkbox" at bounding box center [303, 268] width 11 height 11
checkbox input "true"
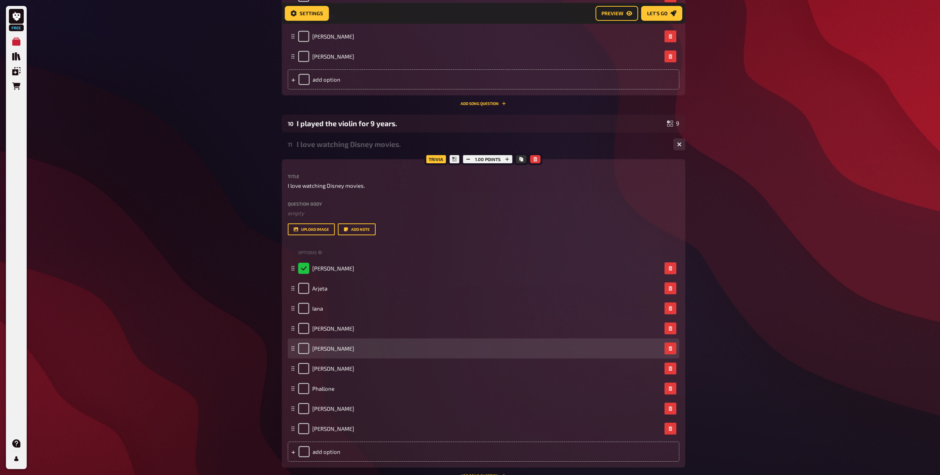
scroll to position [716, 0]
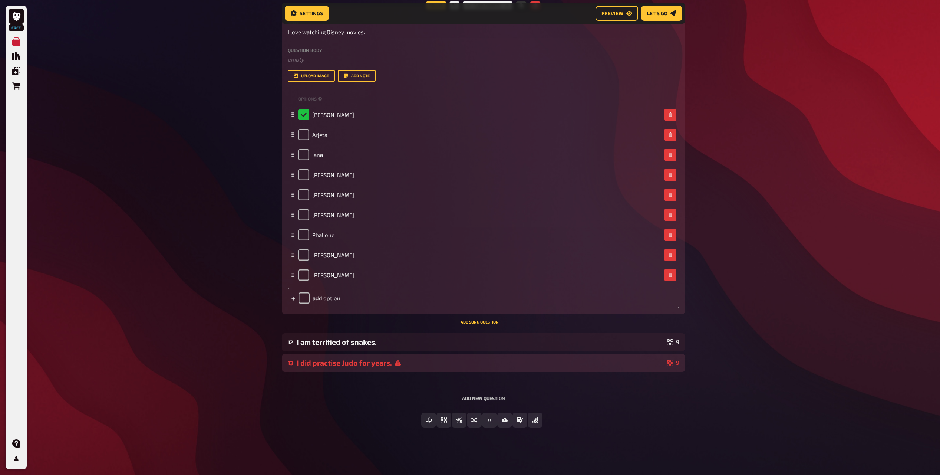
click at [399, 359] on div "13 I did practise Judo for years. 9" at bounding box center [484, 363] width 404 height 18
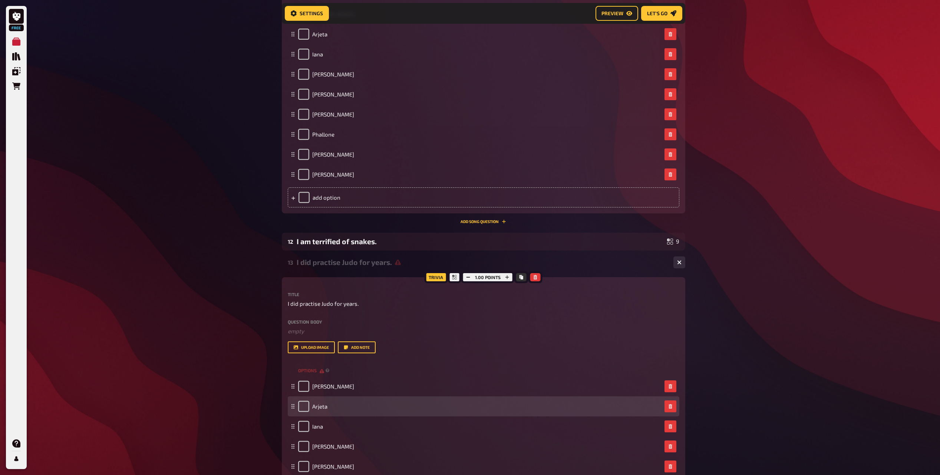
scroll to position [938, 0]
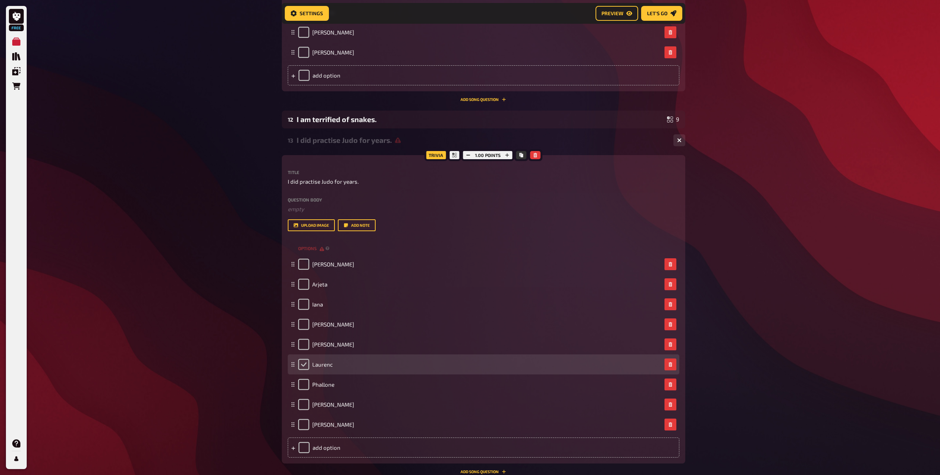
click at [305, 362] on input "checkbox" at bounding box center [303, 364] width 11 height 11
checkbox input "true"
click at [329, 363] on span "Laurenc" at bounding box center [322, 364] width 20 height 7
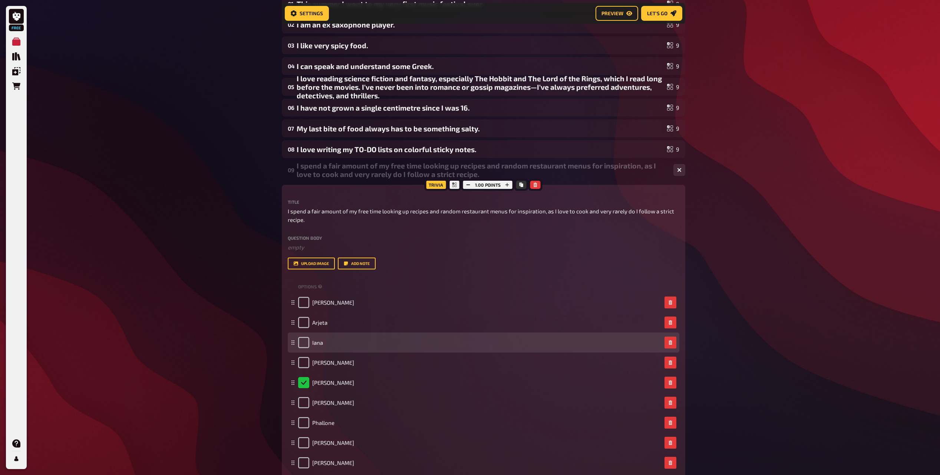
scroll to position [0, 0]
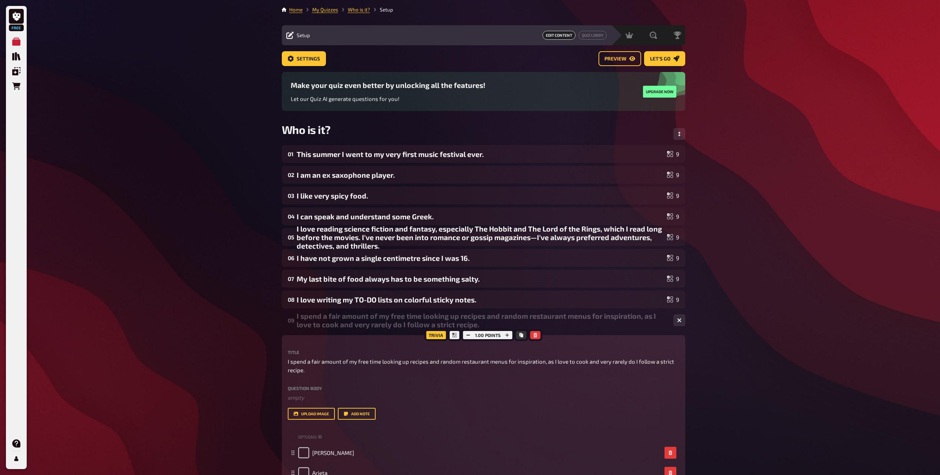
click at [507, 36] on div "Edit Content Quiz Lobby" at bounding box center [461, 35] width 292 height 9
click at [363, 10] on link "Who is it?" at bounding box center [359, 10] width 22 height 6
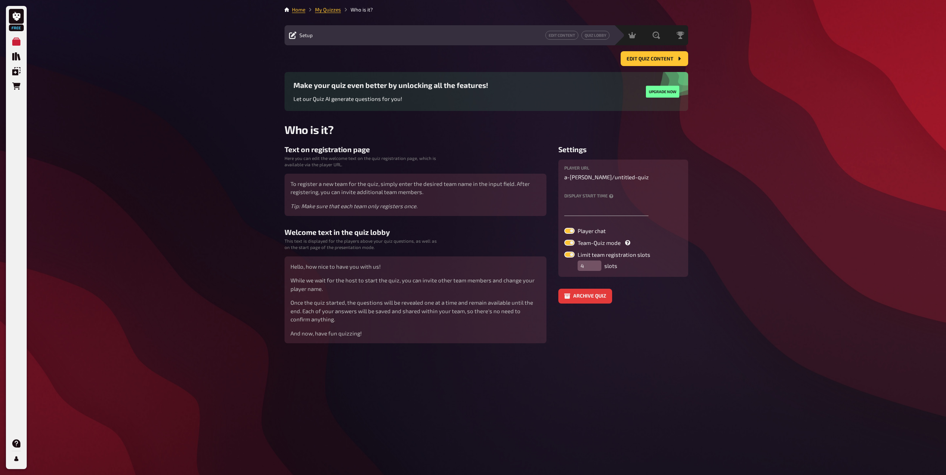
click at [589, 179] on p "a-[PERSON_NAME] / untitled-quiz" at bounding box center [623, 177] width 118 height 9
click at [590, 179] on p "a-[PERSON_NAME] / untitled-quiz" at bounding box center [623, 177] width 118 height 9
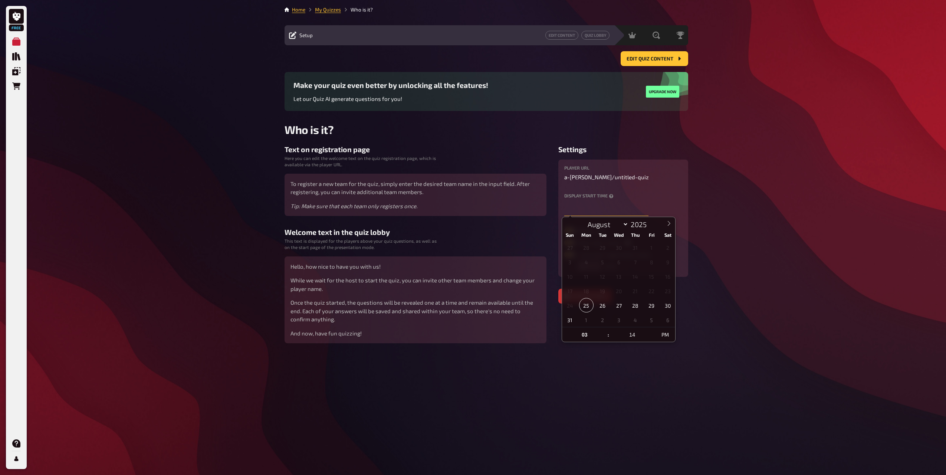
click at [590, 207] on input "text" at bounding box center [606, 208] width 84 height 15
click at [605, 306] on span "26" at bounding box center [602, 305] width 14 height 14
type input "[DATE] 3:14 PM"
click at [603, 338] on span at bounding box center [604, 338] width 5 height 7
type input "02"
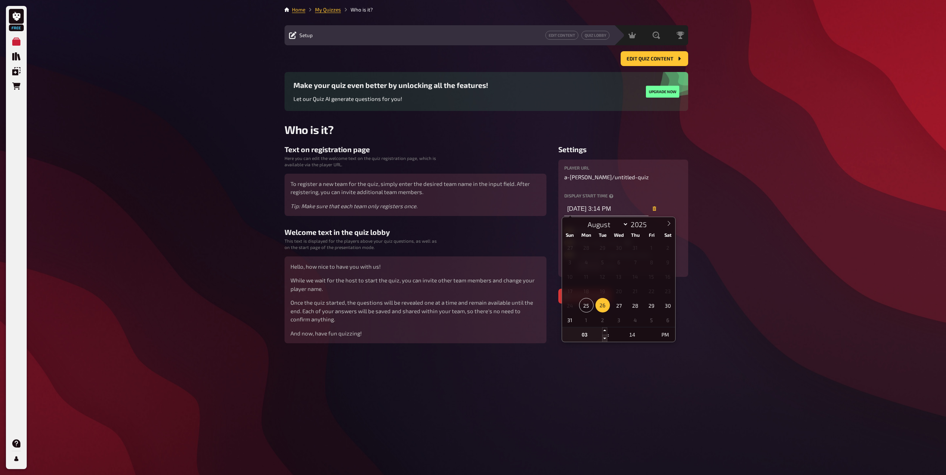
type input "[DATE] 2:14 PM"
click at [603, 338] on span at bounding box center [604, 338] width 5 height 7
type input "01"
type input "[DATE] 1:14 PM"
click at [603, 338] on span at bounding box center [604, 338] width 5 height 7
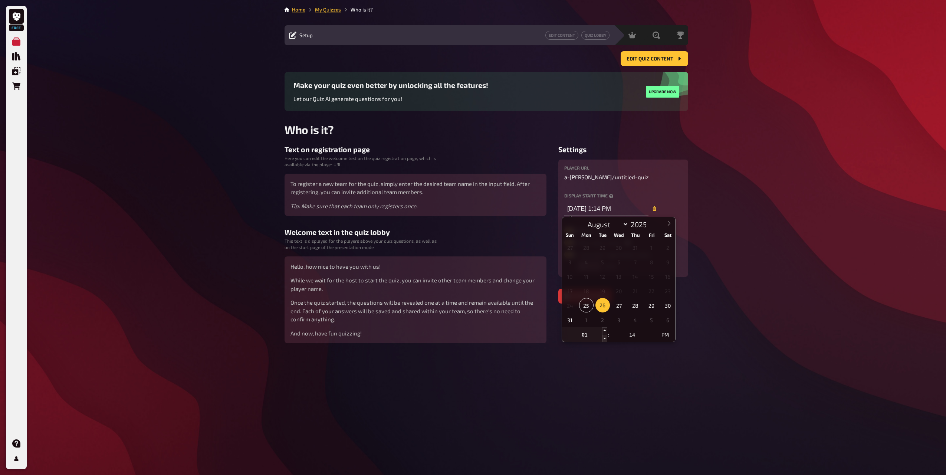
type input "12"
type input "[DATE] 12:14 PM"
drag, startPoint x: 603, startPoint y: 338, endPoint x: 603, endPoint y: 330, distance: 7.8
click at [603, 330] on span at bounding box center [604, 330] width 5 height 7
type input "01"
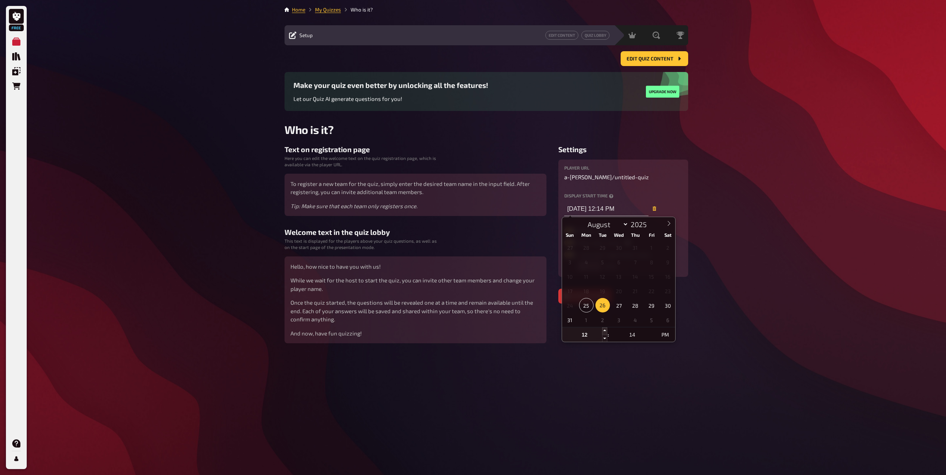
type input "[DATE] 1:14 PM"
click at [647, 340] on input "14" at bounding box center [631, 334] width 45 height 15
click at [651, 338] on span at bounding box center [651, 338] width 5 height 7
type input "09"
type input "[DATE] 1:09 PM"
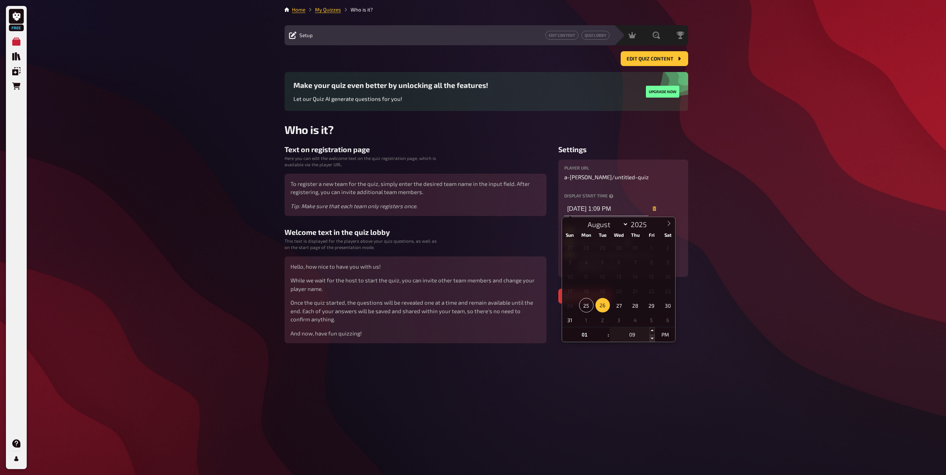
click at [651, 338] on span at bounding box center [651, 338] width 5 height 7
type input "04"
type input "[DATE] 1:04 PM"
click at [651, 338] on span at bounding box center [651, 338] width 5 height 7
type input "12"
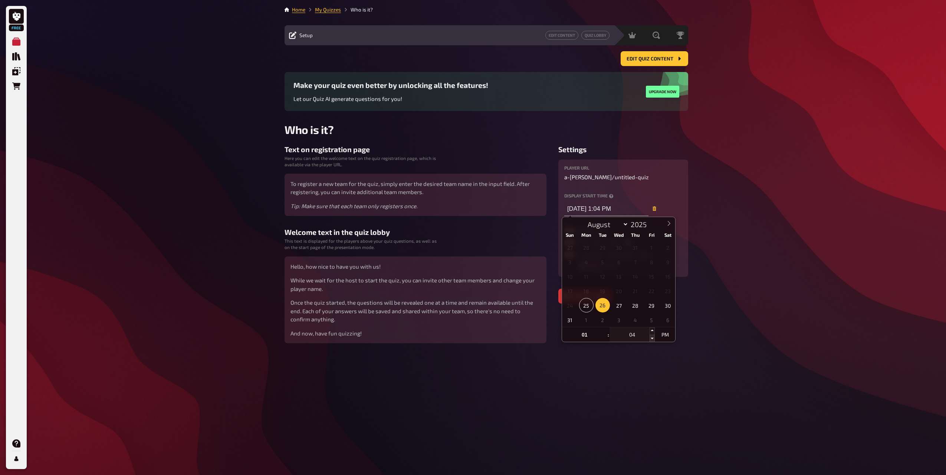
type input "59"
type input "[DATE] 12:59 PM"
click at [651, 330] on span at bounding box center [651, 330] width 5 height 7
type input "01"
type input "00"
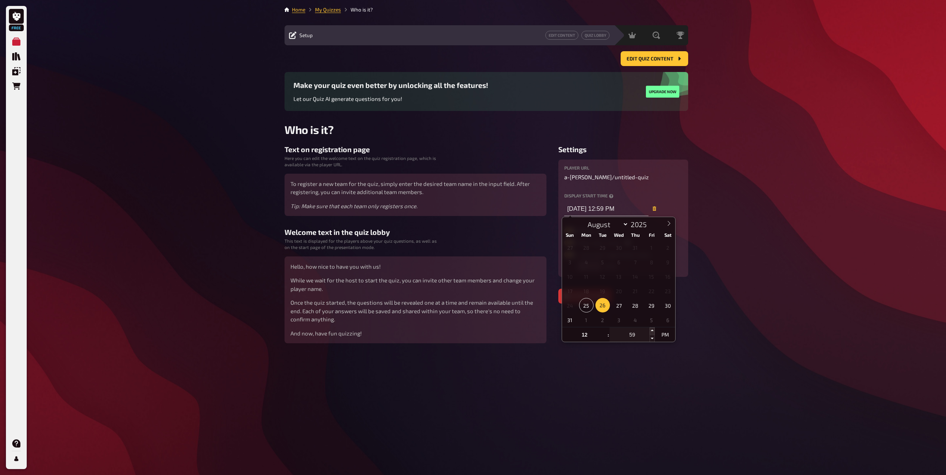
type input "[DATE] 1:00 PM"
click at [741, 307] on div "Free My Quizzes Quiz Library Overlays Orders Help Profile Home My Quizzes Who i…" at bounding box center [473, 237] width 946 height 475
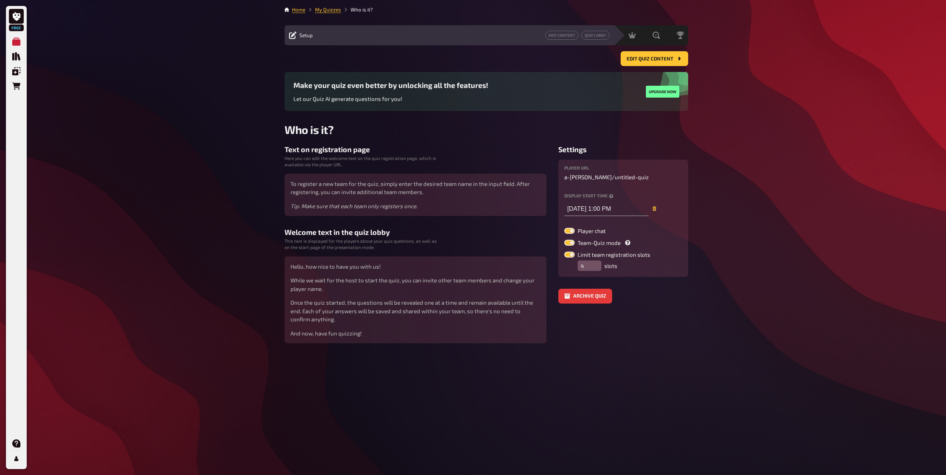
click at [577, 229] on label "Player chat" at bounding box center [623, 231] width 118 height 6
click at [564, 228] on input "Player chat" at bounding box center [564, 227] width 0 height 0
checkbox input "false"
click at [605, 242] on label "Team-Quiz mode" at bounding box center [623, 243] width 118 height 6
click at [564, 240] on input "Team-Quiz mode" at bounding box center [564, 239] width 0 height 0
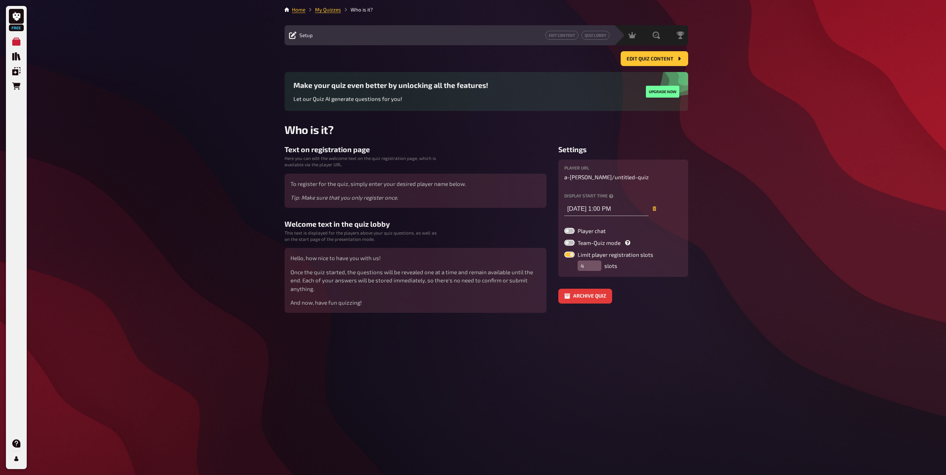
click at [605, 242] on label "Team-Quiz mode" at bounding box center [623, 243] width 118 height 6
click at [564, 240] on input "Team-Quiz mode" at bounding box center [564, 239] width 0 height 0
checkbox input "true"
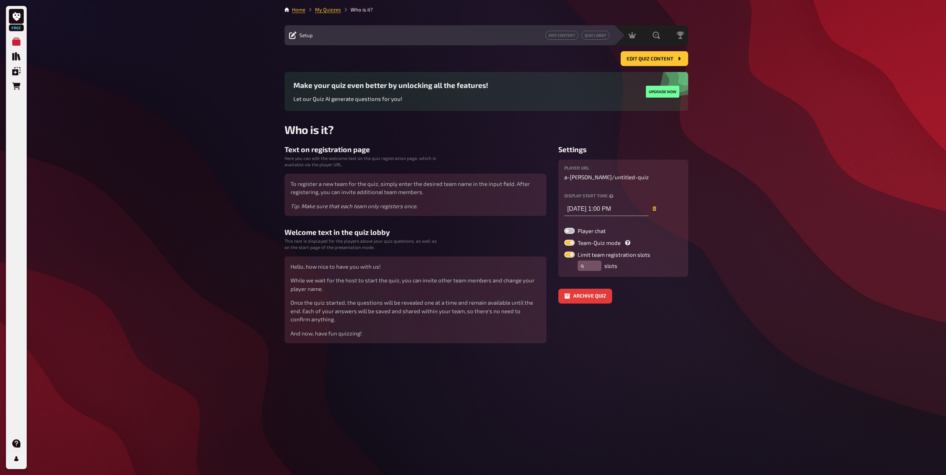
click at [756, 116] on div "Free My Quizzes Quiz Library Overlays Orders Help Profile Home My Quizzes Who i…" at bounding box center [473, 237] width 946 height 475
click at [324, 8] on link "My Quizzes" at bounding box center [328, 10] width 26 height 6
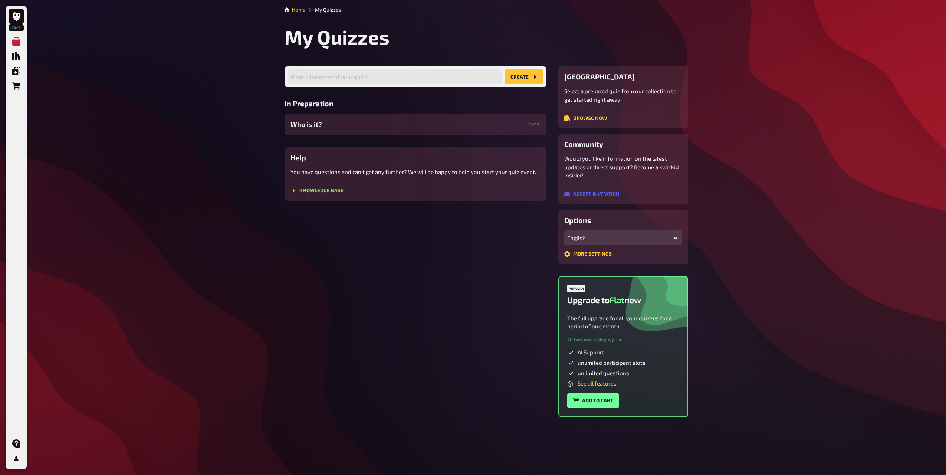
click at [521, 80] on button "create" at bounding box center [523, 76] width 39 height 15
click at [355, 81] on input "text" at bounding box center [394, 76] width 214 height 15
type input "Who is it - part 2?"
click at [518, 78] on button "create" at bounding box center [523, 76] width 39 height 15
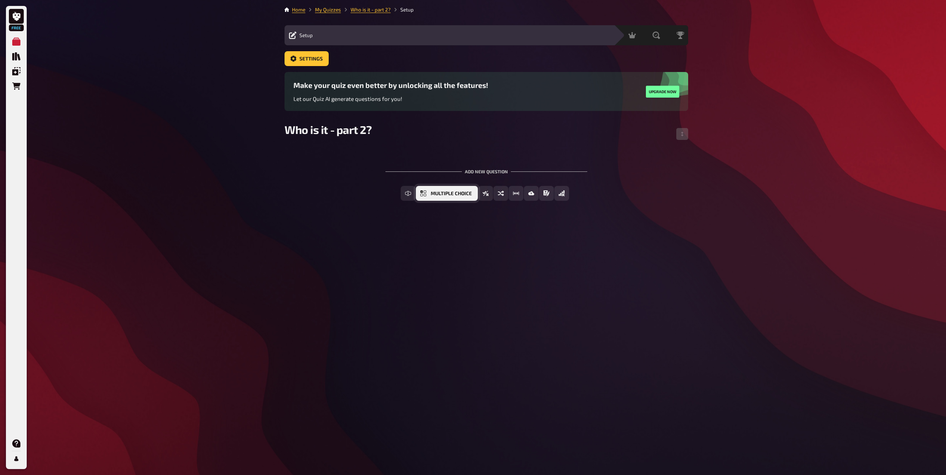
click at [464, 195] on span "Multiple Choice" at bounding box center [451, 193] width 41 height 5
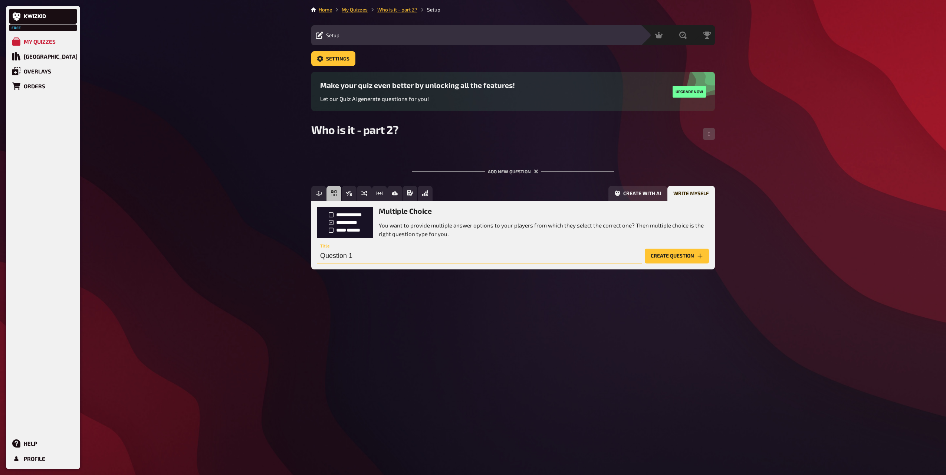
click at [517, 250] on input "Question 1" at bounding box center [479, 256] width 325 height 15
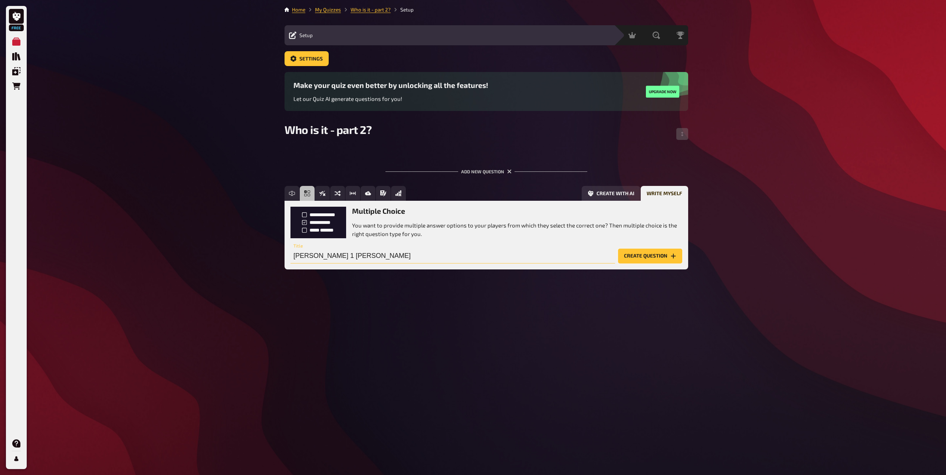
type input "[PERSON_NAME] 1 [PERSON_NAME]"
click at [625, 256] on button "Create question" at bounding box center [650, 256] width 64 height 15
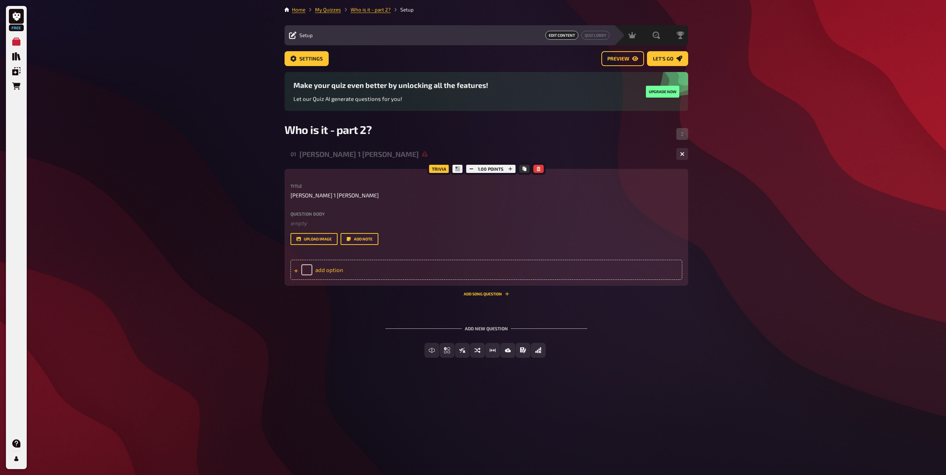
click at [336, 273] on div "add option" at bounding box center [486, 270] width 392 height 20
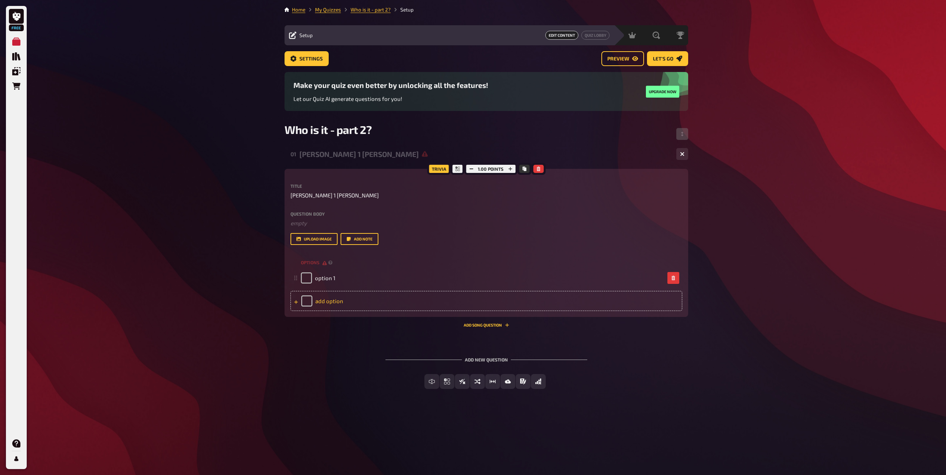
click at [332, 300] on div "add option" at bounding box center [486, 301] width 392 height 20
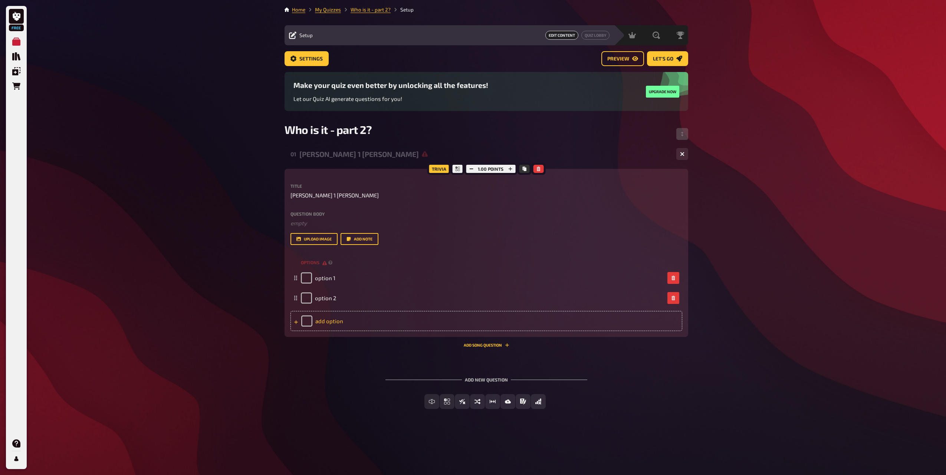
click at [329, 329] on div "add option" at bounding box center [486, 321] width 392 height 20
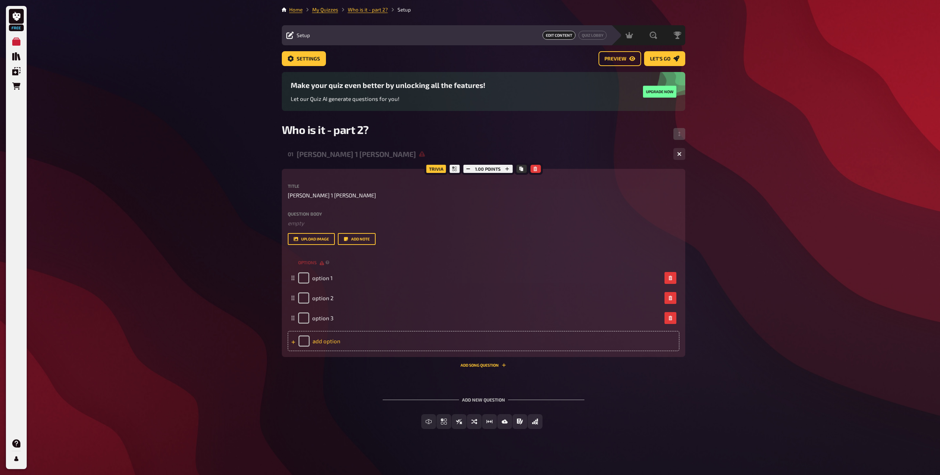
click at [331, 349] on div "add option" at bounding box center [484, 341] width 392 height 20
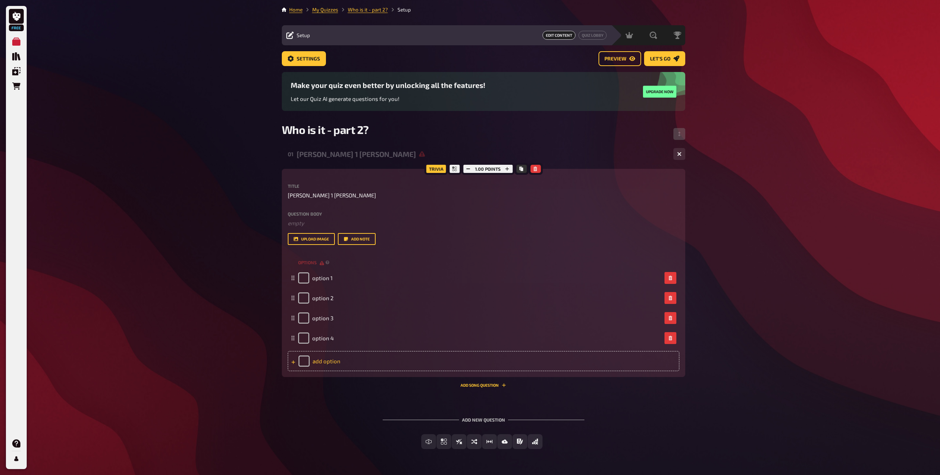
click at [335, 368] on div "add option" at bounding box center [484, 361] width 392 height 20
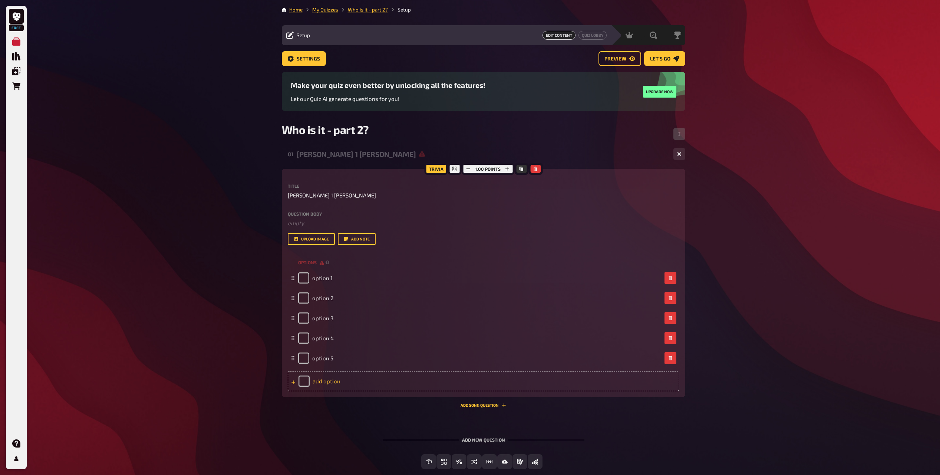
click at [334, 390] on div "add option" at bounding box center [484, 381] width 392 height 20
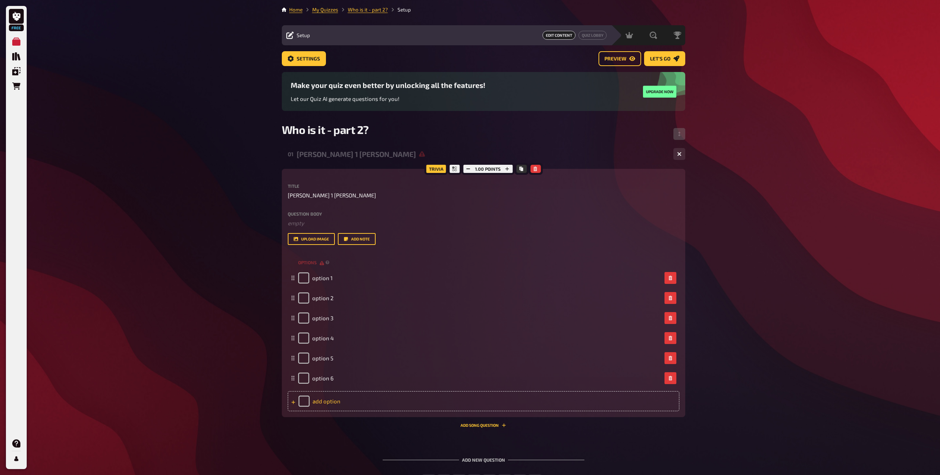
click at [336, 399] on div "add option" at bounding box center [484, 401] width 392 height 20
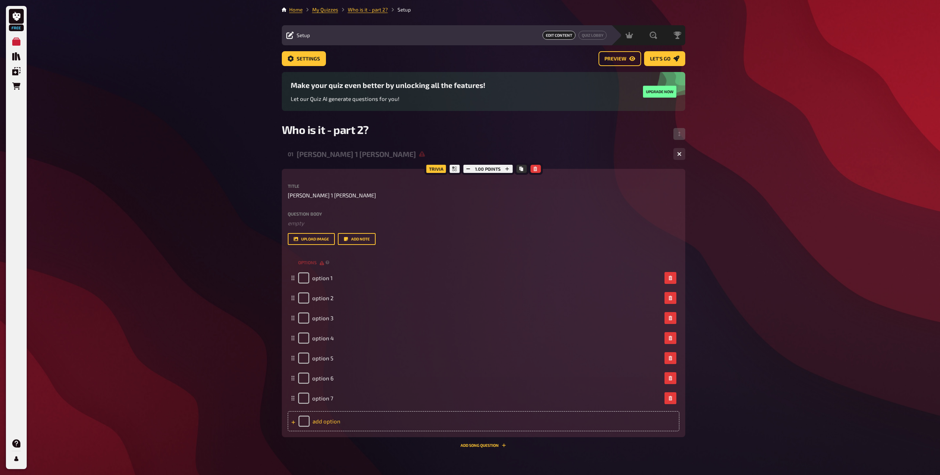
click at [336, 424] on div "add option" at bounding box center [484, 421] width 392 height 20
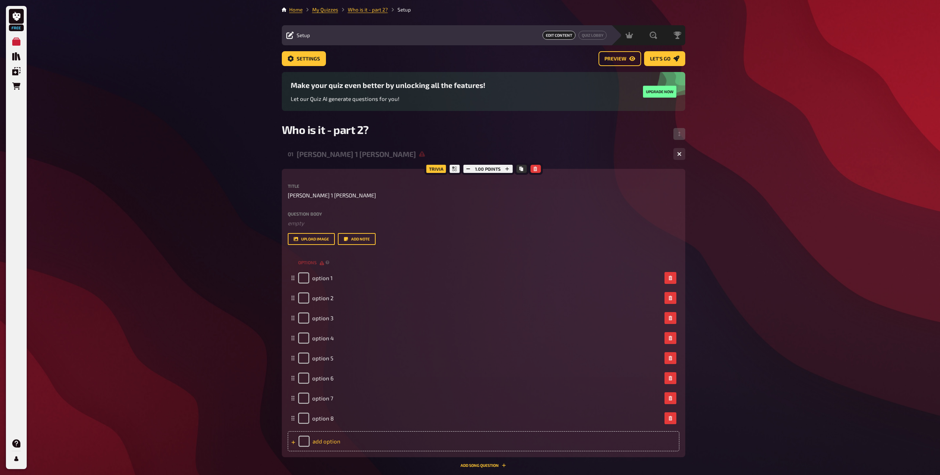
click at [336, 448] on div "add option" at bounding box center [484, 441] width 392 height 20
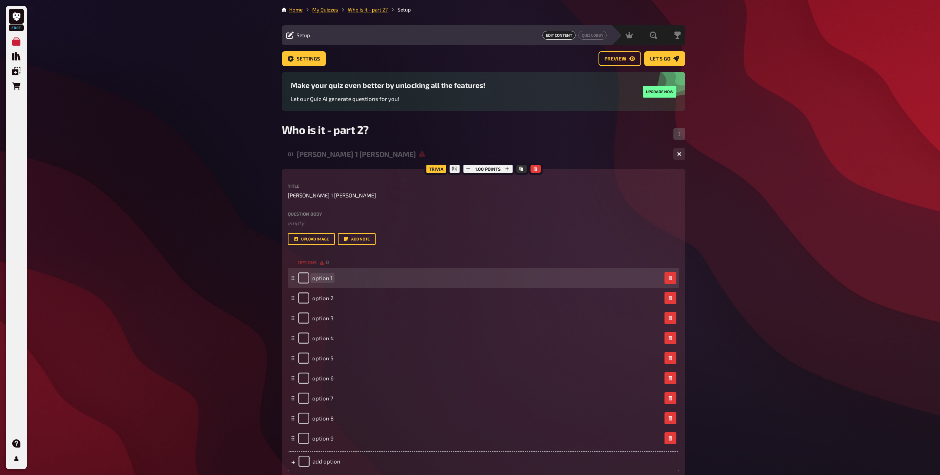
click at [323, 277] on span "option 1" at bounding box center [322, 277] width 20 height 7
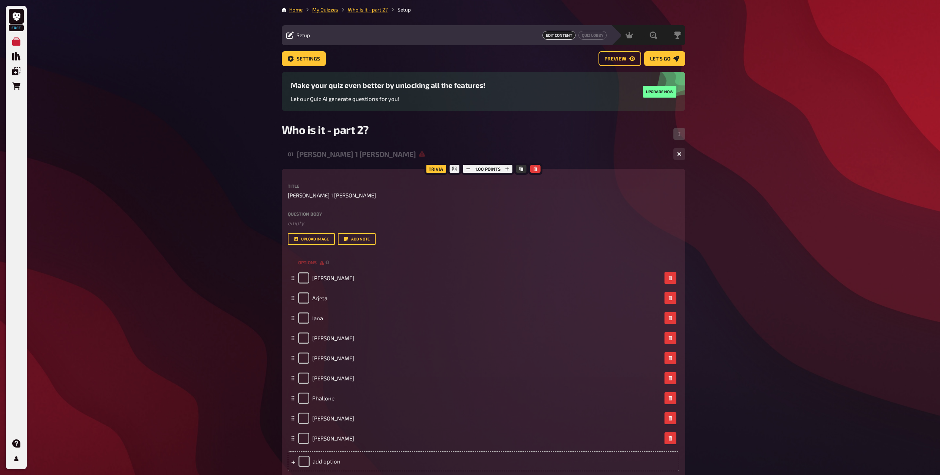
click at [258, 284] on div "Free My Quizzes Quiz Library Overlays Orders Help Profile Home My Quizzes Who i…" at bounding box center [470, 298] width 940 height 596
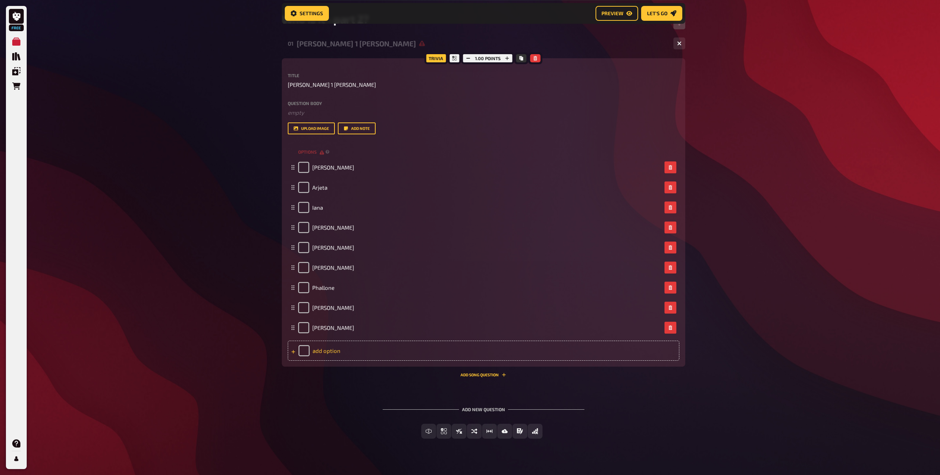
scroll to position [128, 0]
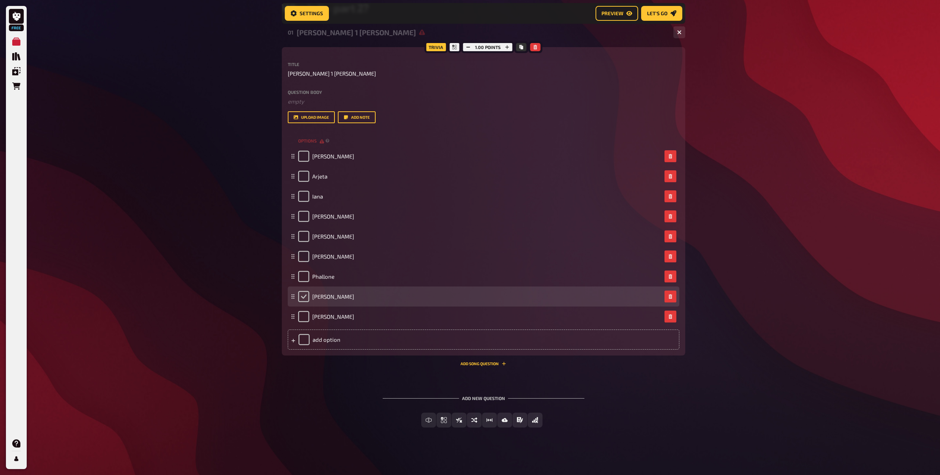
click at [306, 297] on input "checkbox" at bounding box center [303, 296] width 11 height 11
checkbox input "true"
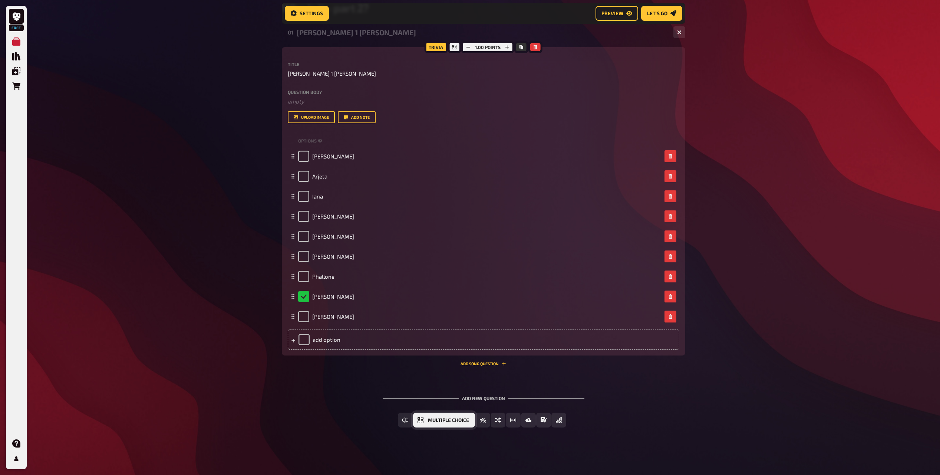
click at [437, 419] on span "Multiple Choice" at bounding box center [448, 420] width 41 height 5
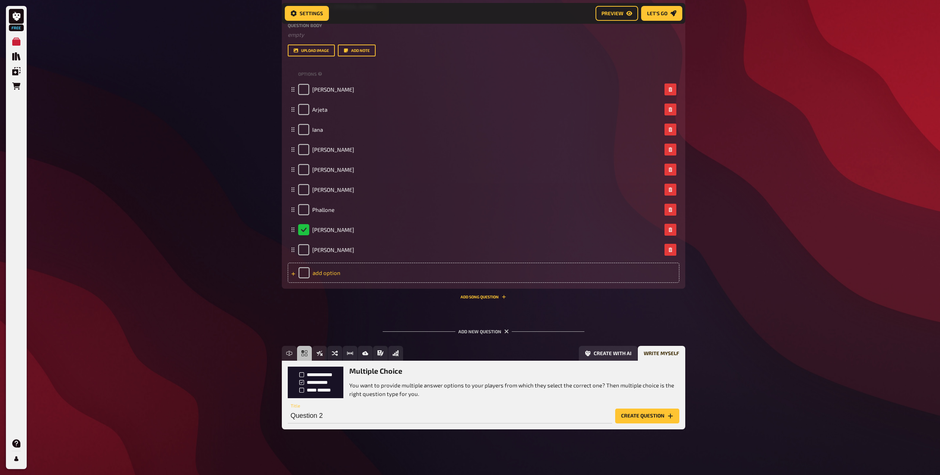
scroll to position [196, 0]
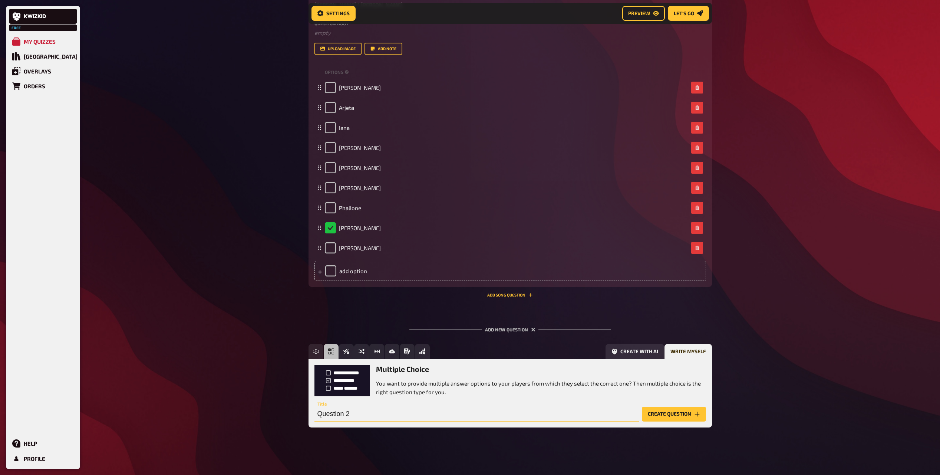
click at [347, 408] on input "Question 2" at bounding box center [477, 414] width 325 height 15
paste input "I want to build a well/fountain in [GEOGRAPHIC_DATA]."
type input "I want to build a well/fountain in [GEOGRAPHIC_DATA]."
click at [678, 413] on button "Create question" at bounding box center [674, 414] width 64 height 15
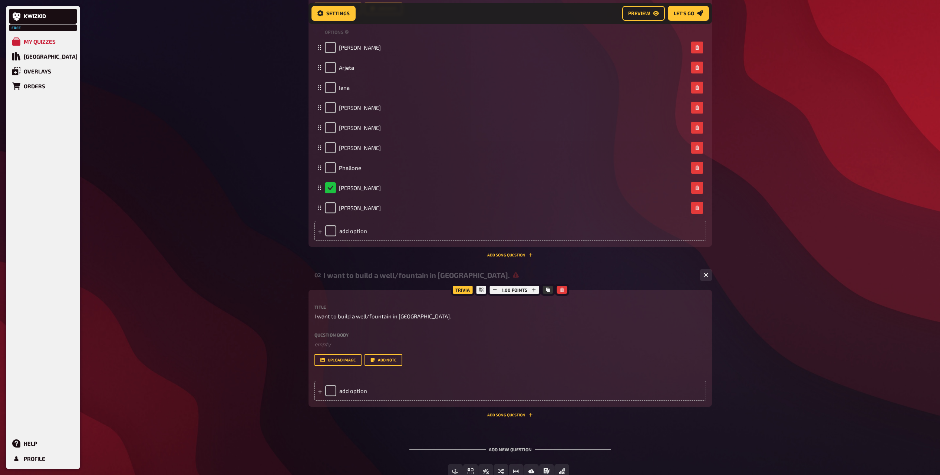
scroll to position [287, 0]
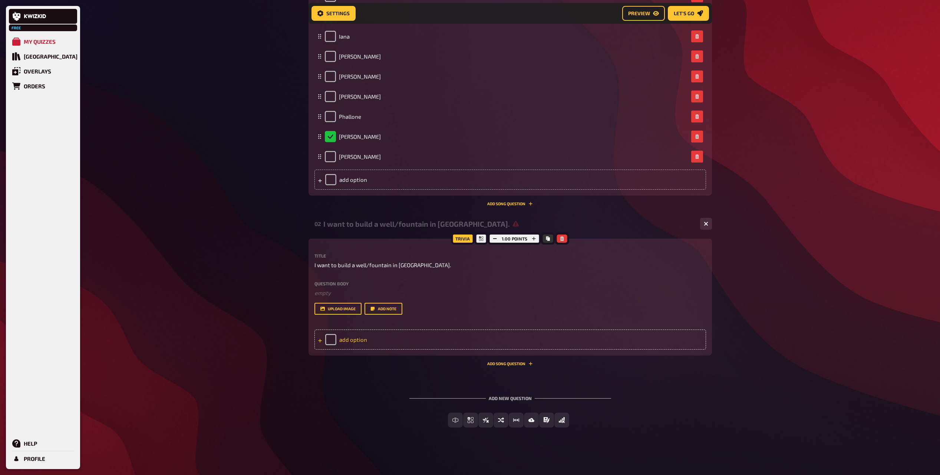
click at [358, 339] on div "add option" at bounding box center [511, 339] width 392 height 20
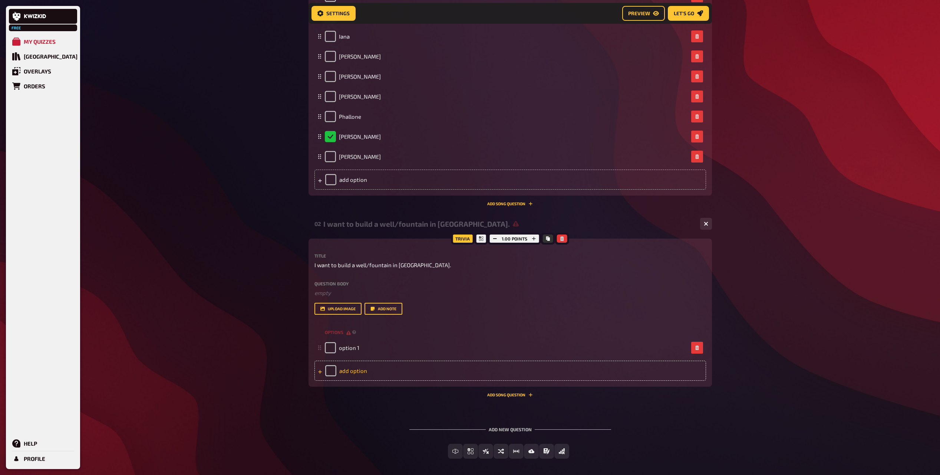
click at [357, 379] on div "add option" at bounding box center [511, 371] width 392 height 20
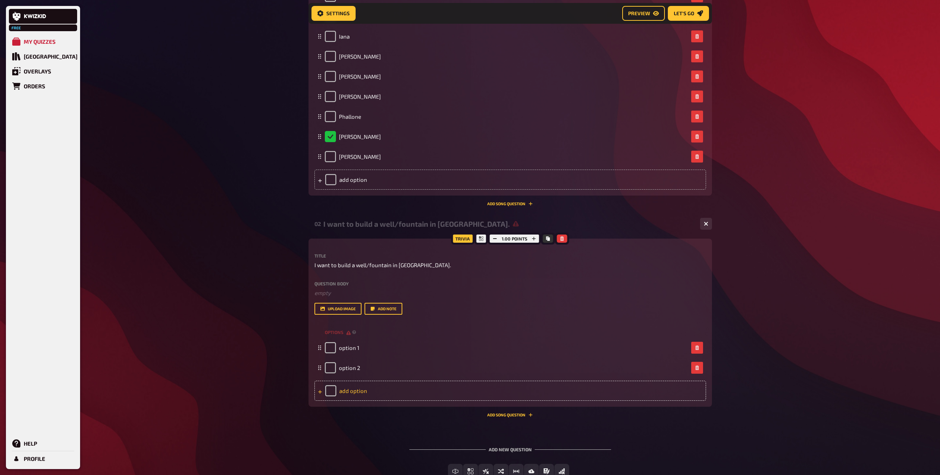
click at [358, 394] on div "add option" at bounding box center [511, 391] width 392 height 20
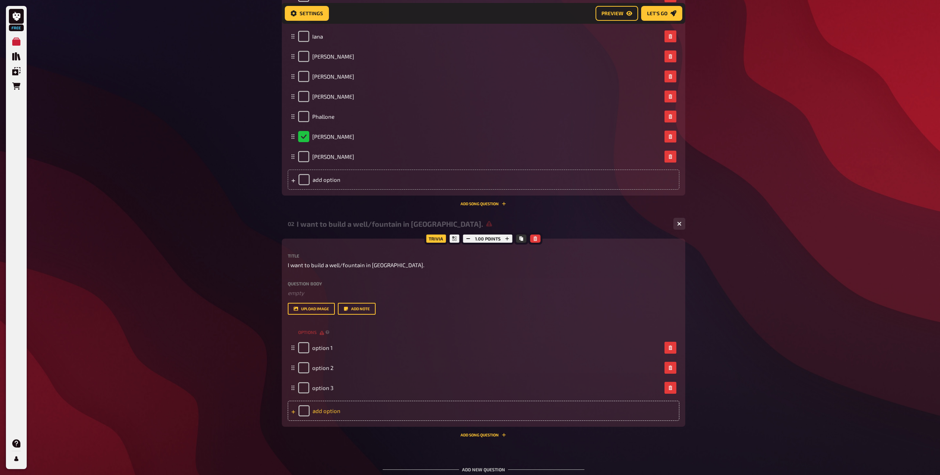
click at [332, 420] on div "add option" at bounding box center [484, 411] width 392 height 20
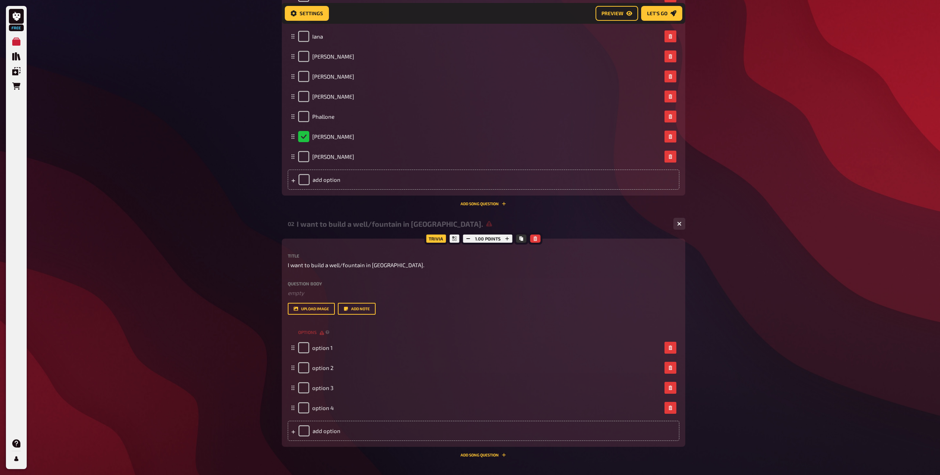
click at [332, 444] on div "Trivia 1.00 points Title I want to build a well/fountain in [GEOGRAPHIC_DATA]. …" at bounding box center [484, 342] width 404 height 208
click at [329, 435] on div "add option" at bounding box center [484, 431] width 392 height 20
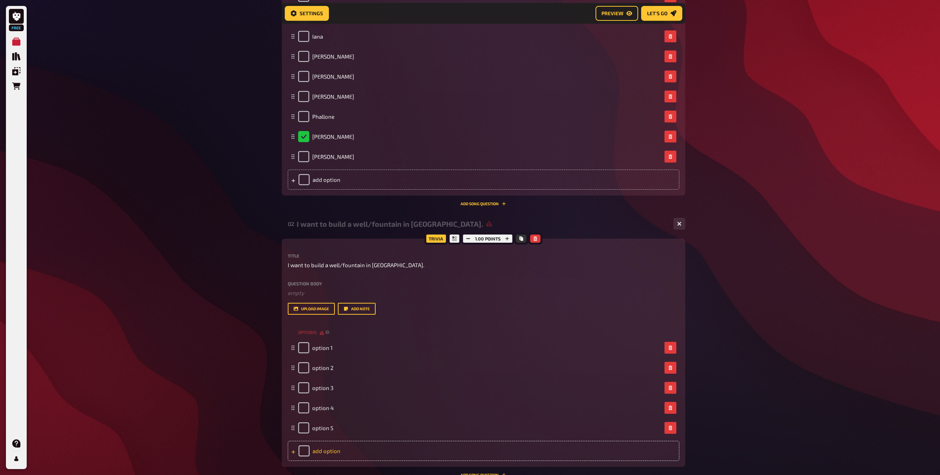
click at [327, 445] on div "add option" at bounding box center [484, 451] width 392 height 20
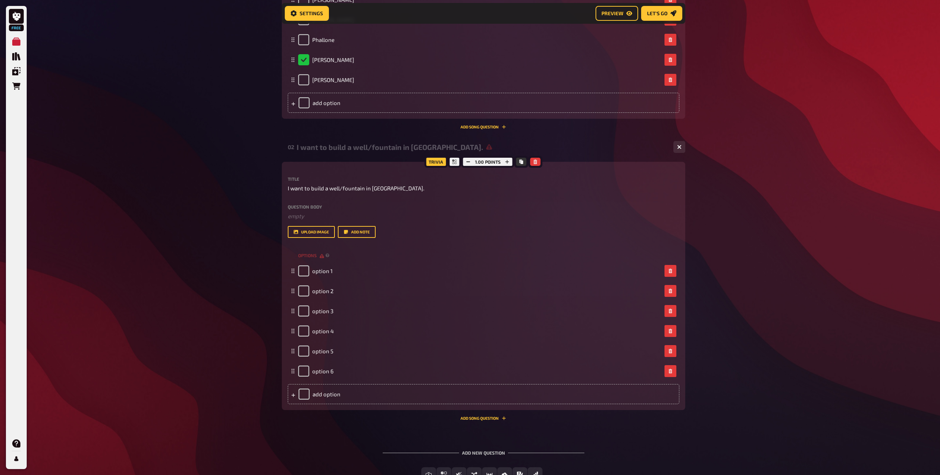
scroll to position [419, 0]
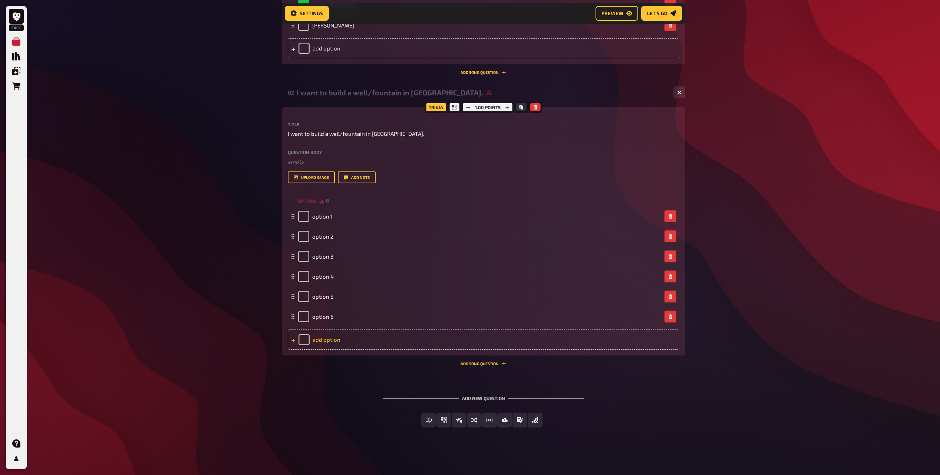
click at [330, 340] on div "add option" at bounding box center [484, 339] width 392 height 20
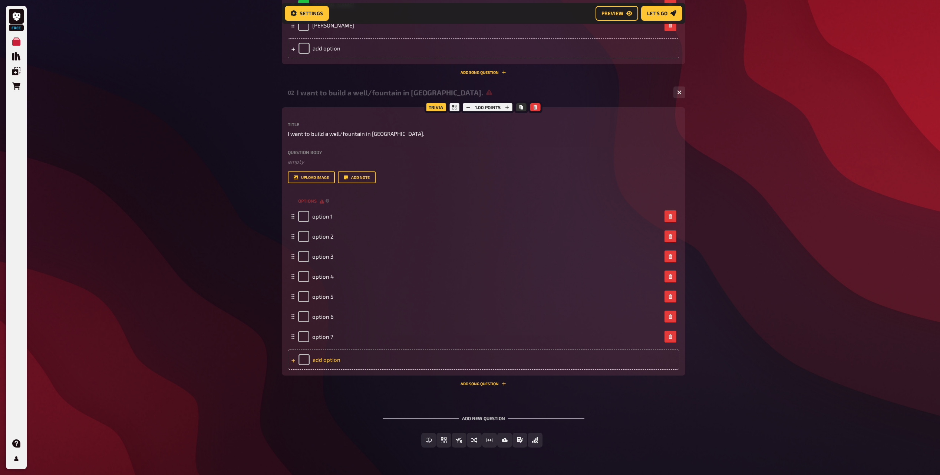
click at [329, 355] on div "add option" at bounding box center [484, 359] width 392 height 20
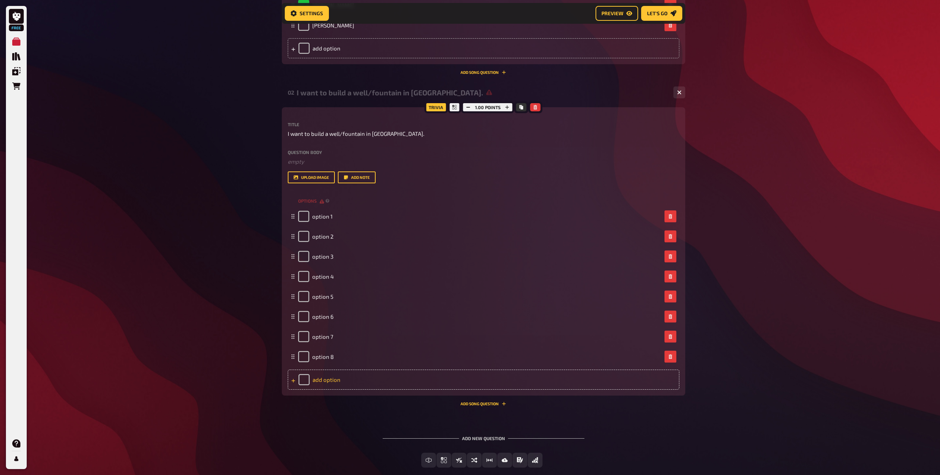
click at [331, 370] on div "add option" at bounding box center [484, 379] width 392 height 20
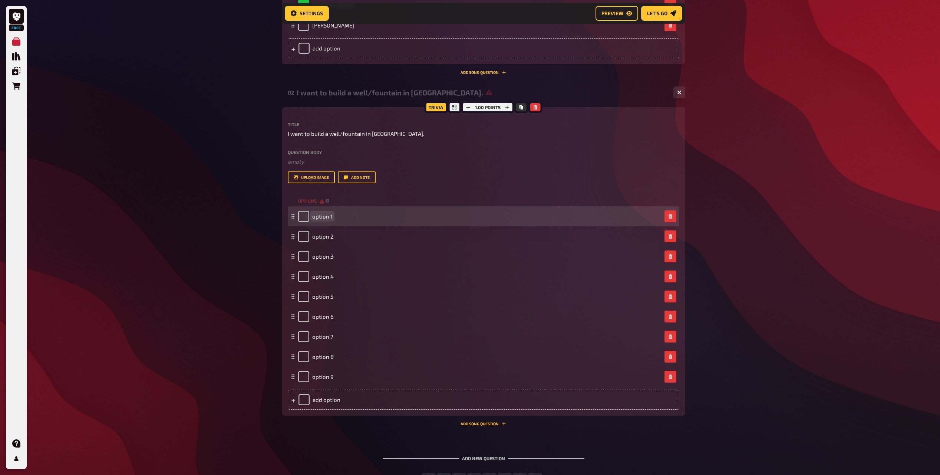
click at [318, 224] on div "option 1" at bounding box center [484, 216] width 392 height 20
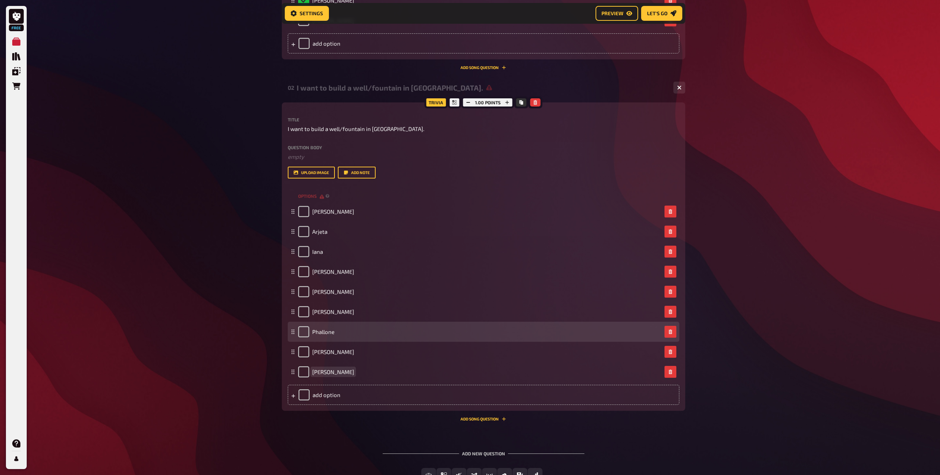
scroll to position [479, 0]
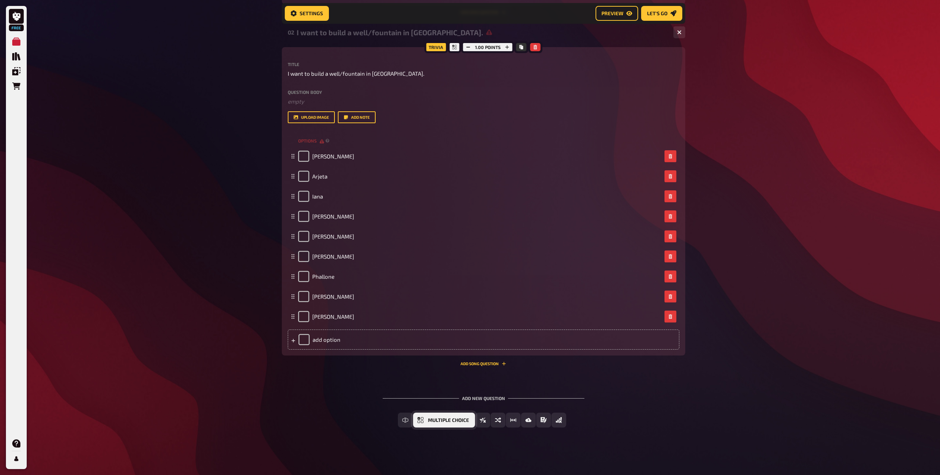
click at [443, 414] on button "Multiple Choice" at bounding box center [444, 419] width 62 height 15
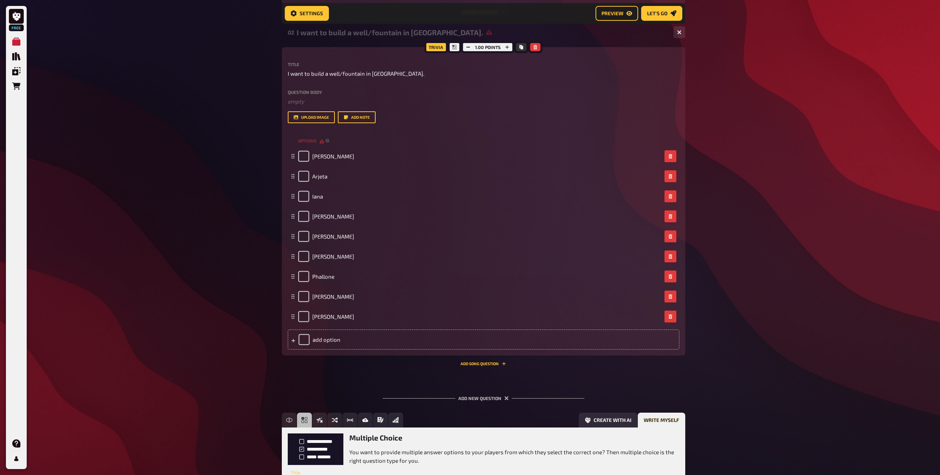
scroll to position [547, 0]
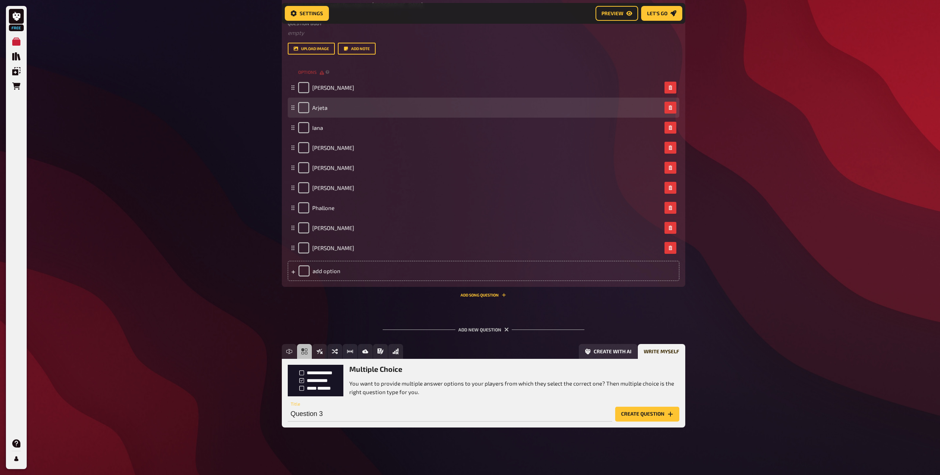
click at [306, 115] on div "Arjeta" at bounding box center [484, 108] width 392 height 20
click at [305, 106] on input "checkbox" at bounding box center [303, 107] width 11 height 11
checkbox input "true"
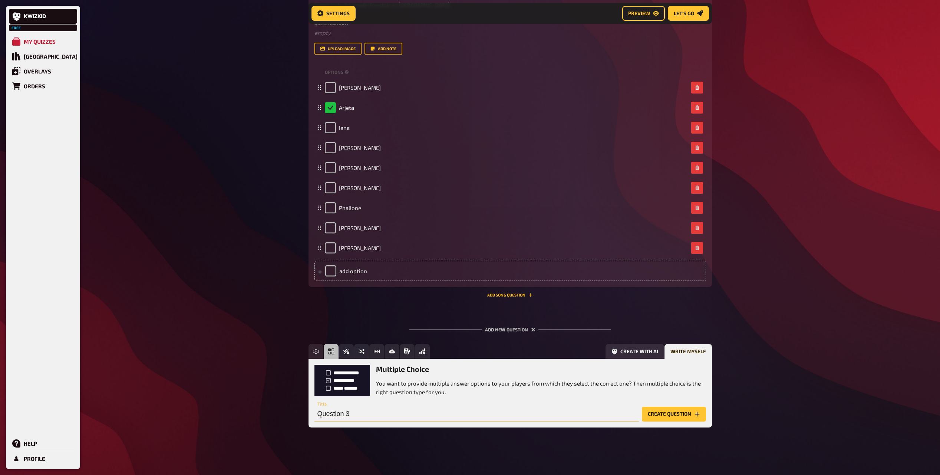
click at [373, 409] on input "Question 3" at bounding box center [477, 414] width 325 height 15
paste input "I understand Korean"
type input "I understand Korean."
click at [665, 418] on button "Create question" at bounding box center [674, 414] width 64 height 15
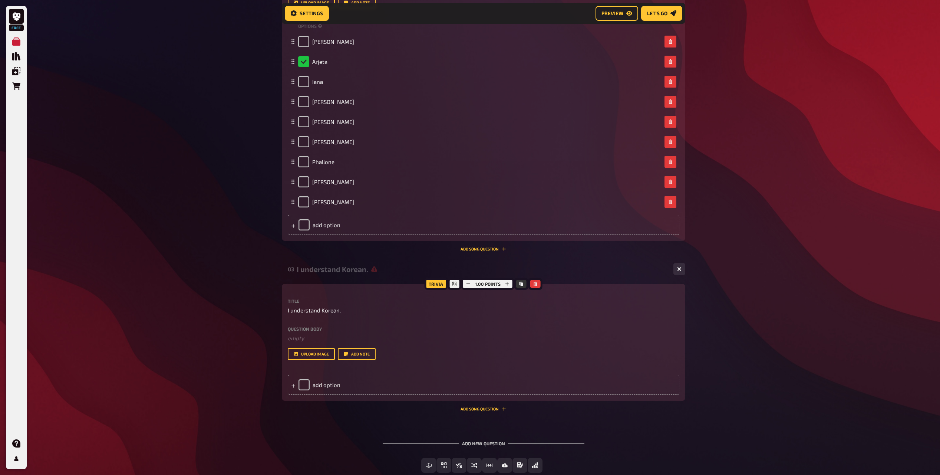
scroll to position [639, 0]
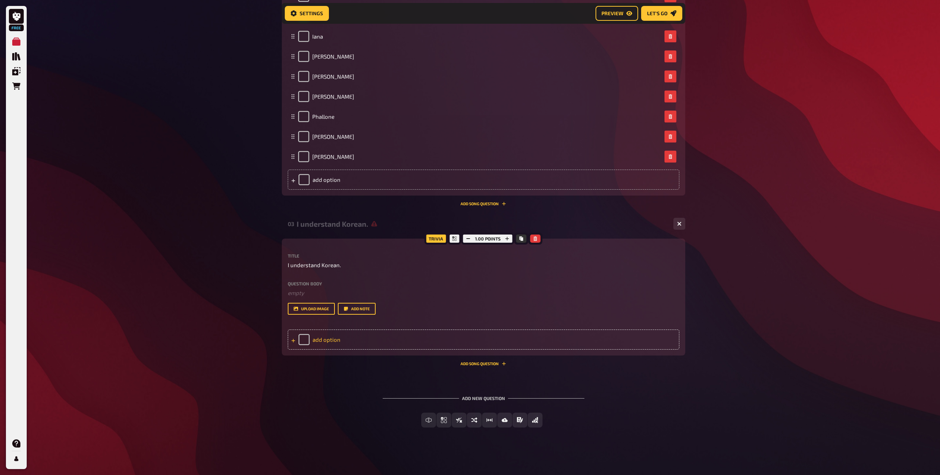
click at [336, 343] on div "add option" at bounding box center [484, 339] width 392 height 20
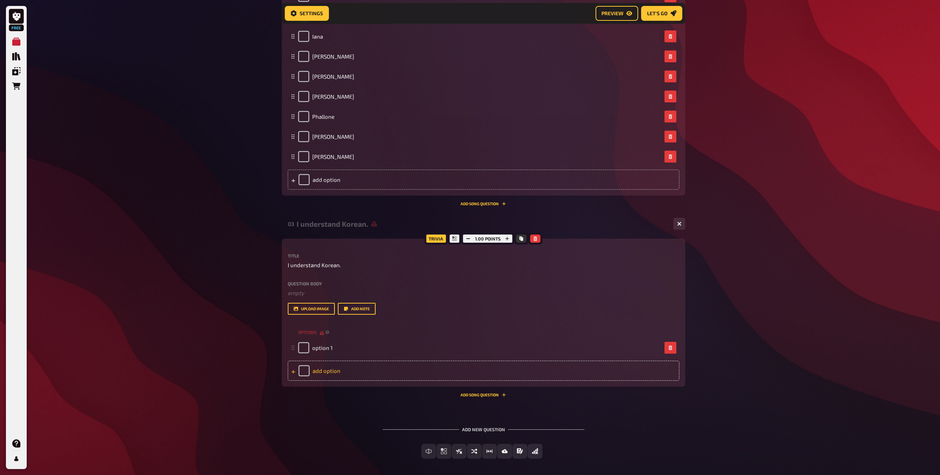
click at [330, 371] on div "add option" at bounding box center [484, 371] width 392 height 20
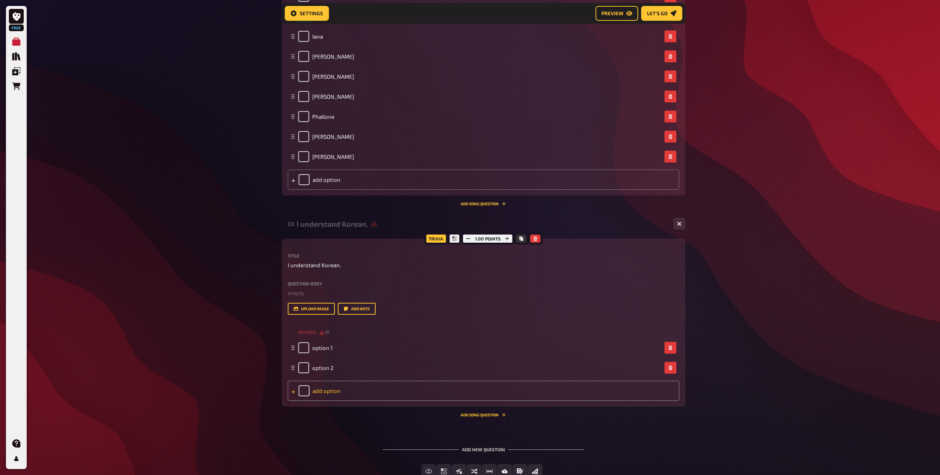
click at [331, 388] on div "add option" at bounding box center [484, 391] width 392 height 20
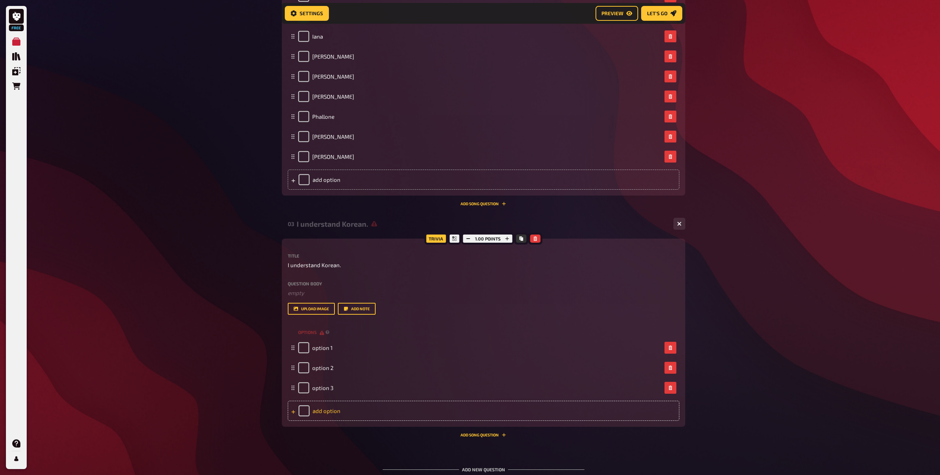
click at [330, 405] on div "add option" at bounding box center [484, 411] width 392 height 20
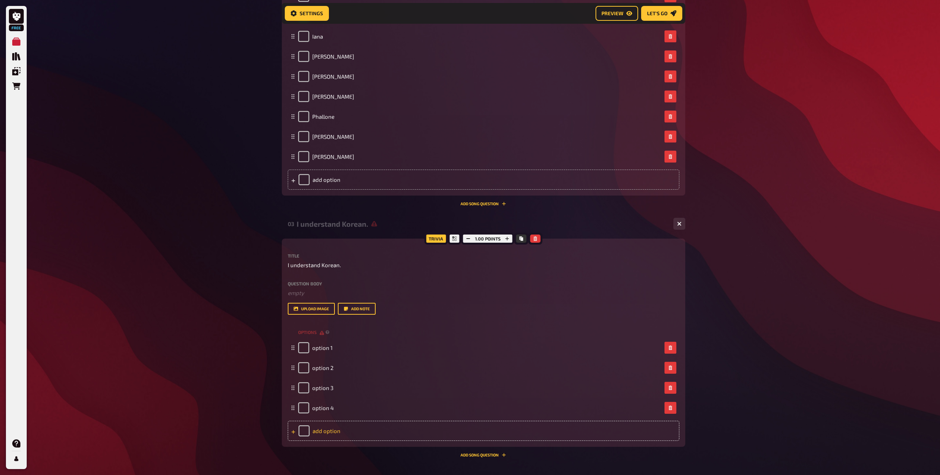
click at [330, 425] on div "add option" at bounding box center [484, 431] width 392 height 20
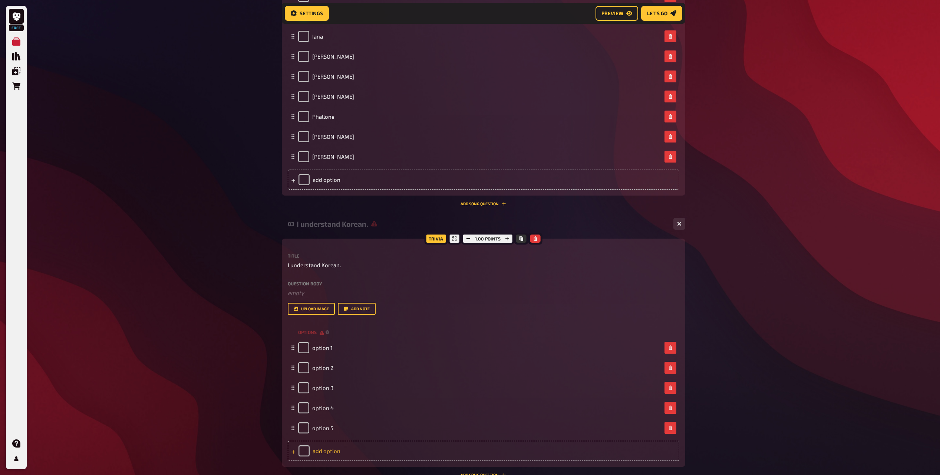
click at [327, 444] on div "add option" at bounding box center [484, 451] width 392 height 20
click at [328, 464] on div "add option" at bounding box center [484, 471] width 392 height 20
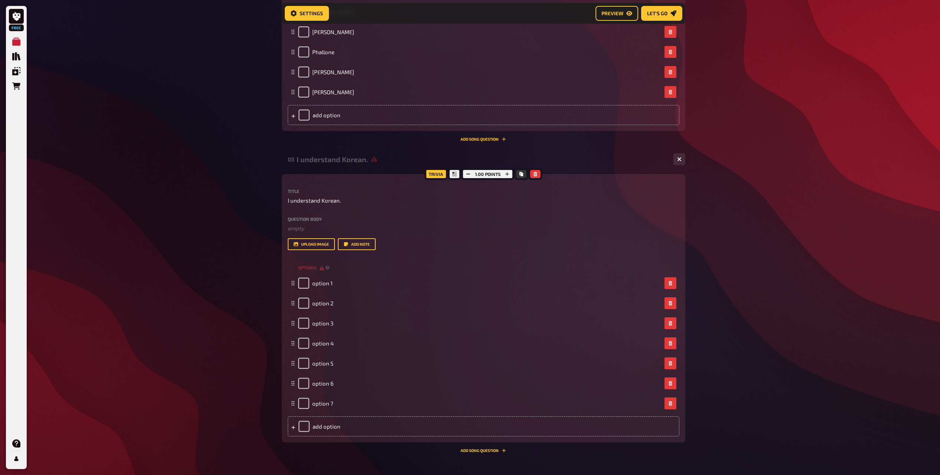
scroll to position [787, 0]
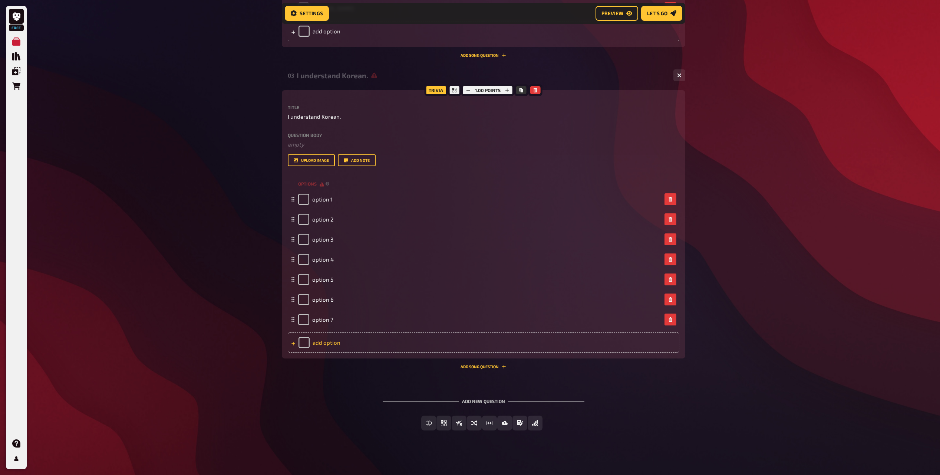
click at [325, 339] on div "add option" at bounding box center [484, 342] width 392 height 20
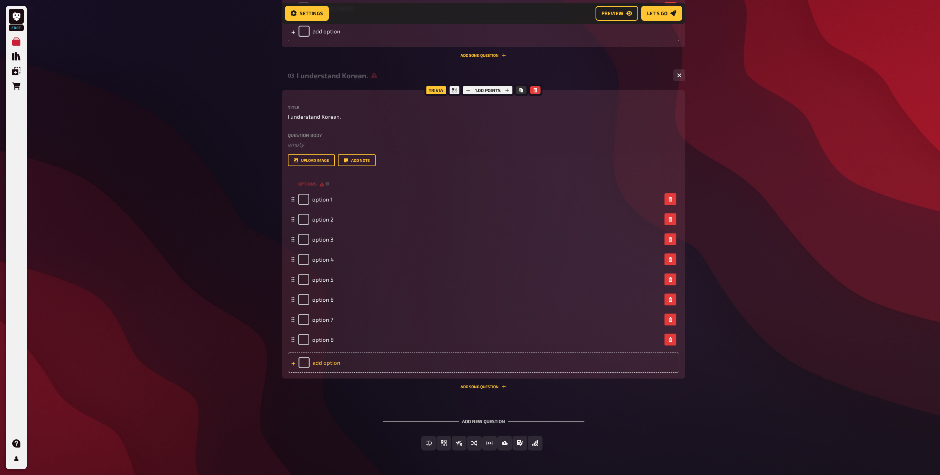
click at [331, 362] on div "add option" at bounding box center [484, 362] width 392 height 20
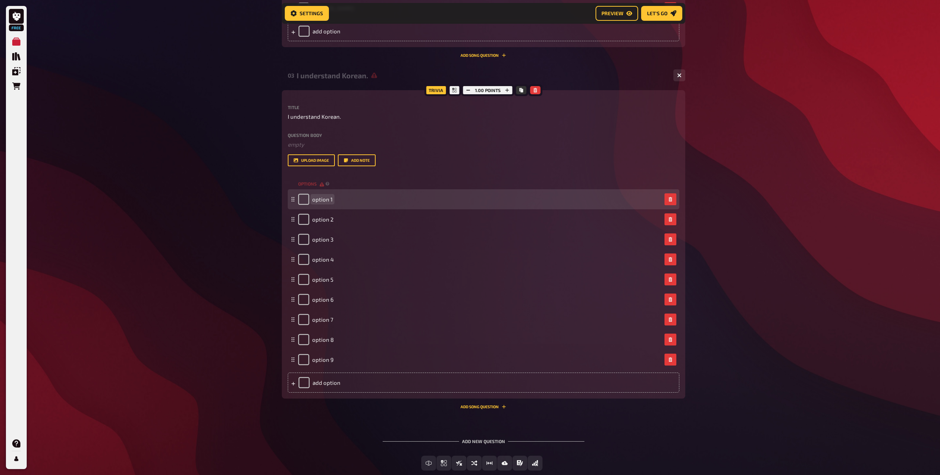
click at [326, 201] on span "option 1" at bounding box center [322, 199] width 20 height 7
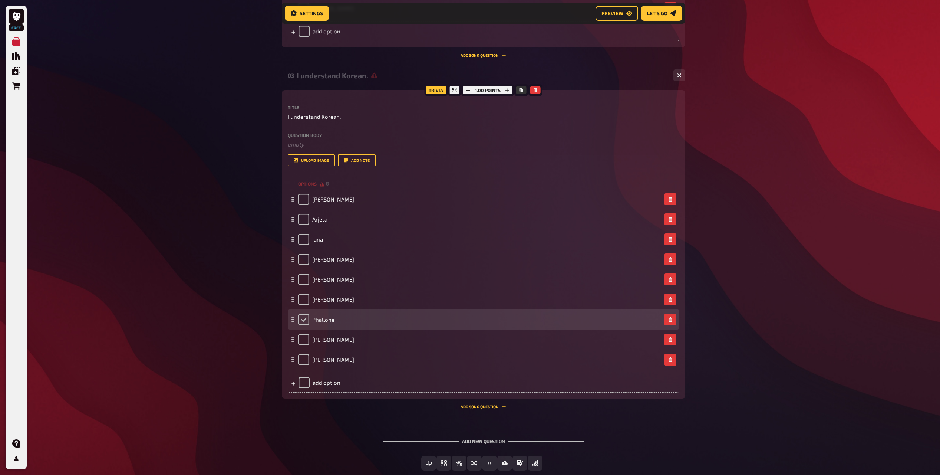
click at [305, 320] on input "checkbox" at bounding box center [303, 319] width 11 height 11
checkbox input "true"
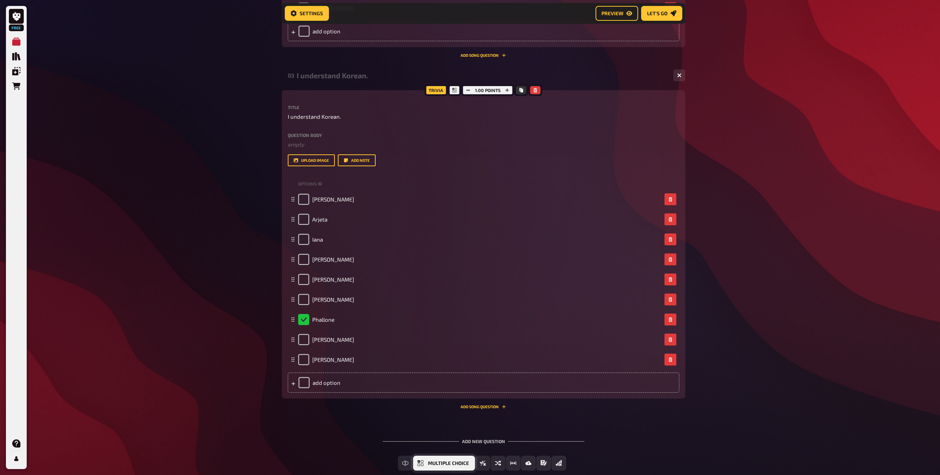
click at [442, 469] on button "Multiple Choice" at bounding box center [444, 462] width 62 height 15
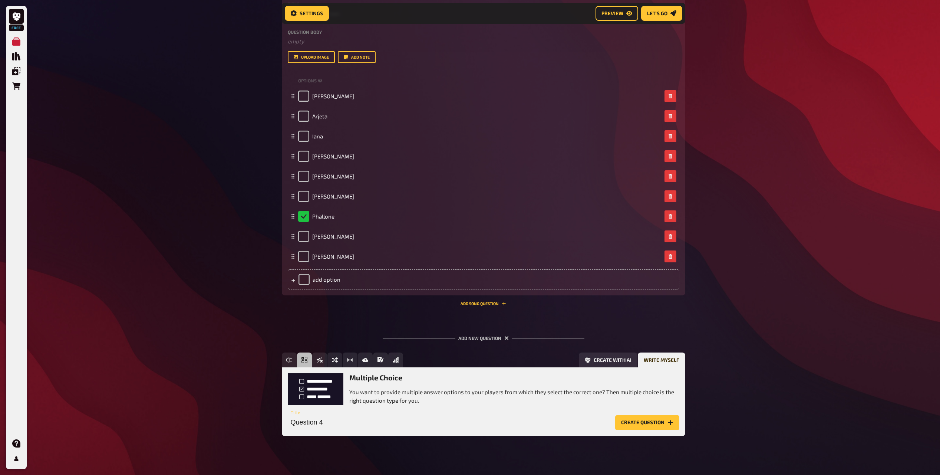
scroll to position [899, 0]
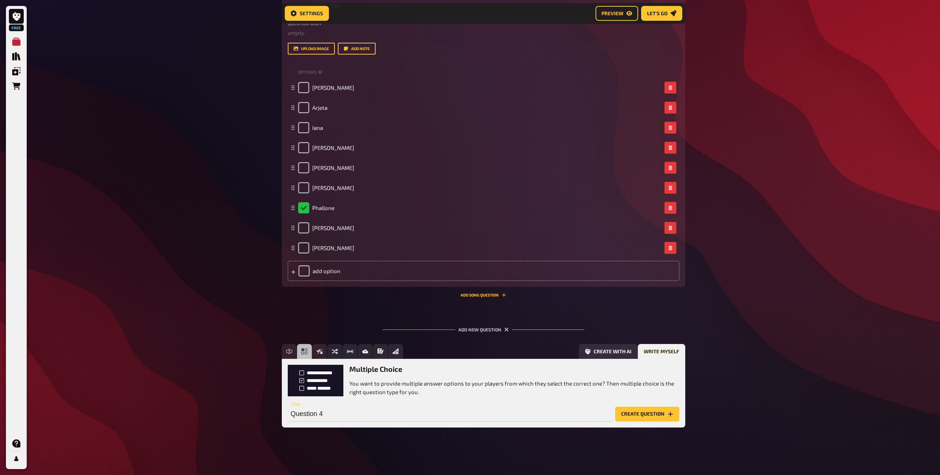
click at [325, 416] on input "Question 4" at bounding box center [450, 414] width 325 height 15
paste input "I never eat breakfast"
type input "I never eat breakfast."
click at [667, 416] on button "Create question" at bounding box center [647, 414] width 64 height 15
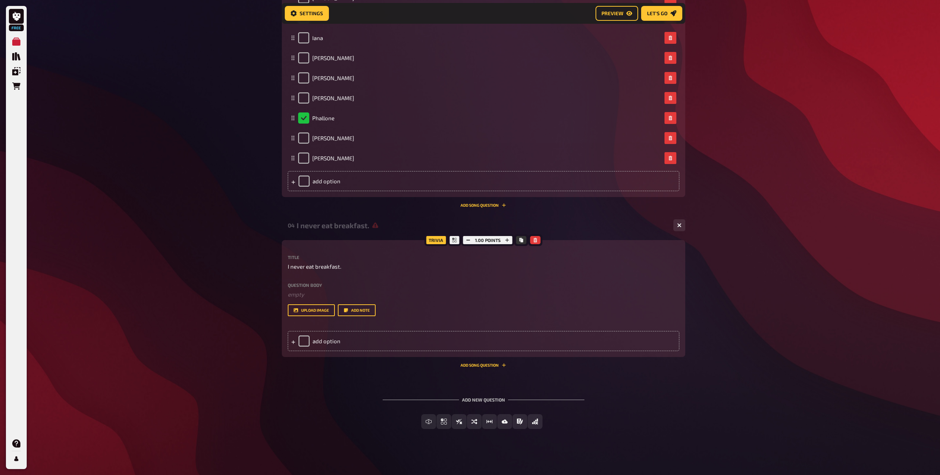
scroll to position [990, 0]
click at [323, 345] on div "add option" at bounding box center [484, 339] width 392 height 20
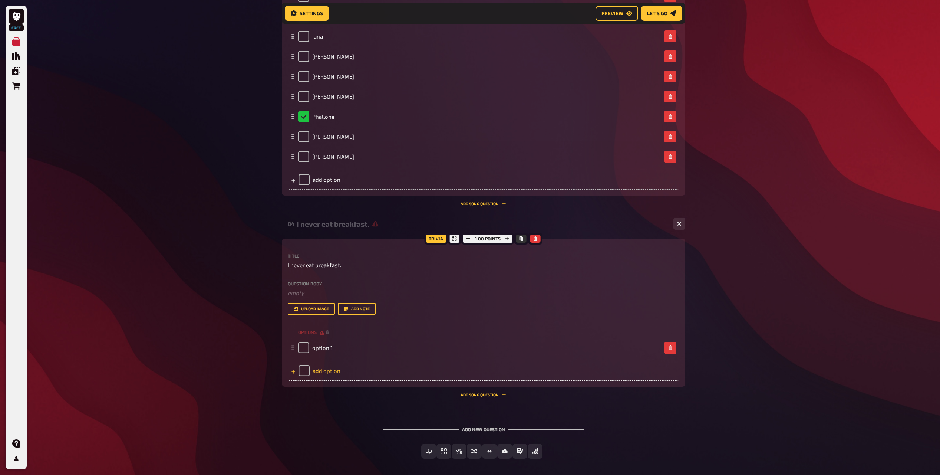
click at [330, 374] on div "add option" at bounding box center [484, 371] width 392 height 20
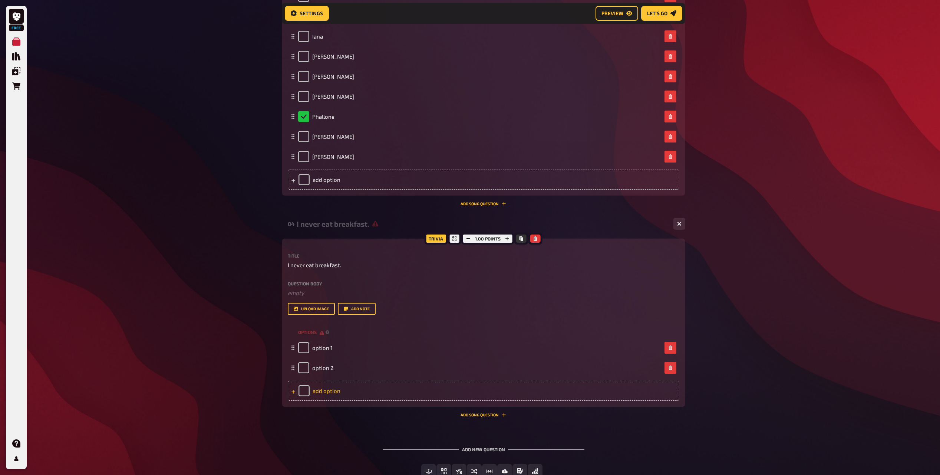
click at [334, 397] on div "add option" at bounding box center [484, 391] width 392 height 20
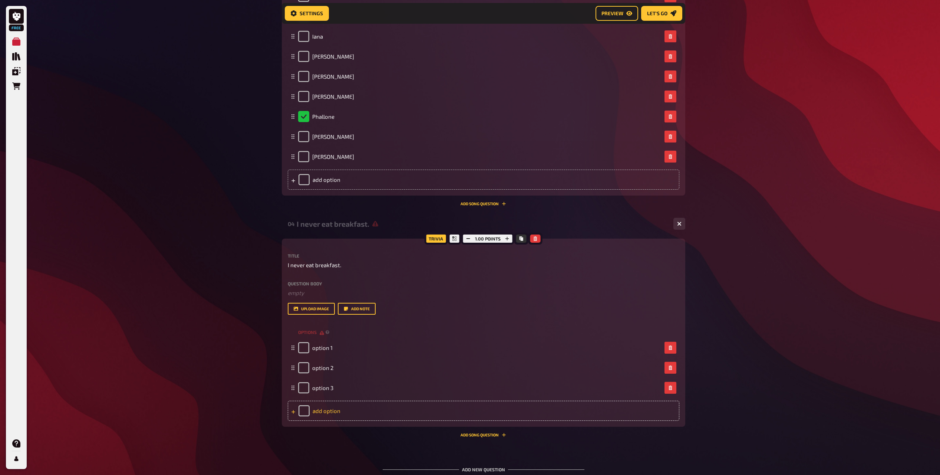
click at [334, 418] on div "add option" at bounding box center [484, 411] width 392 height 20
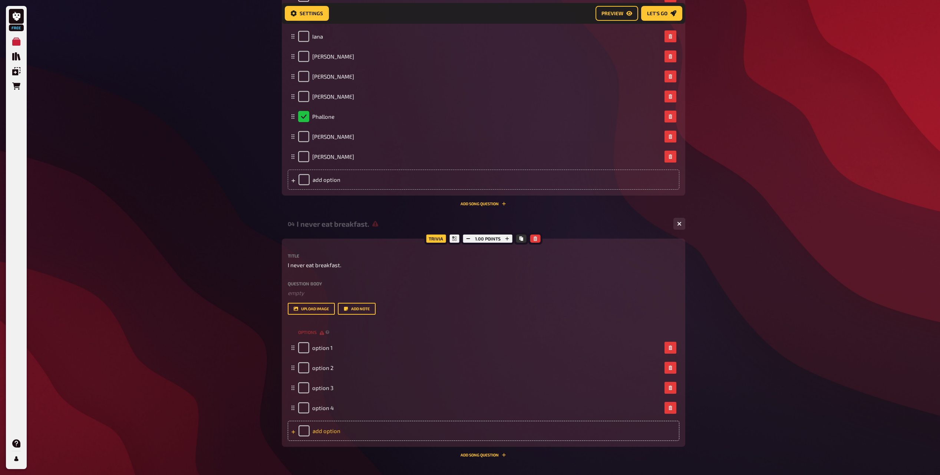
click at [333, 430] on div "add option" at bounding box center [484, 431] width 392 height 20
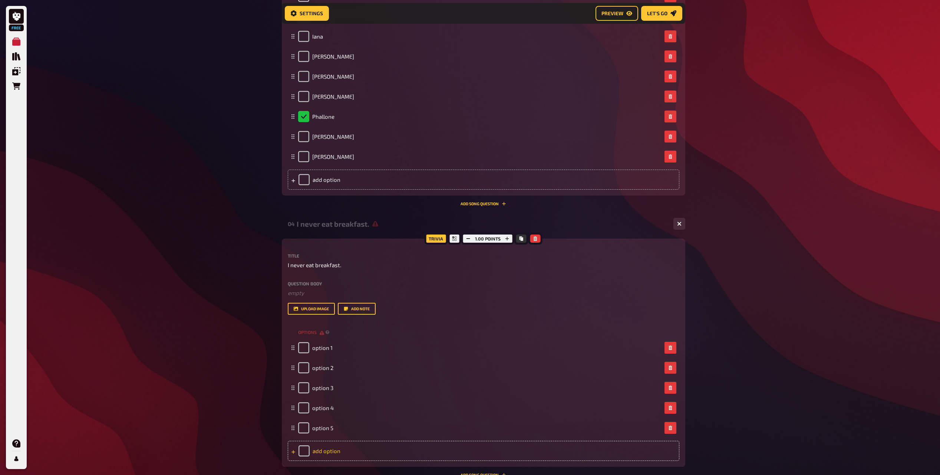
click at [333, 448] on div "add option" at bounding box center [484, 451] width 392 height 20
click at [334, 468] on div "add option" at bounding box center [484, 471] width 392 height 20
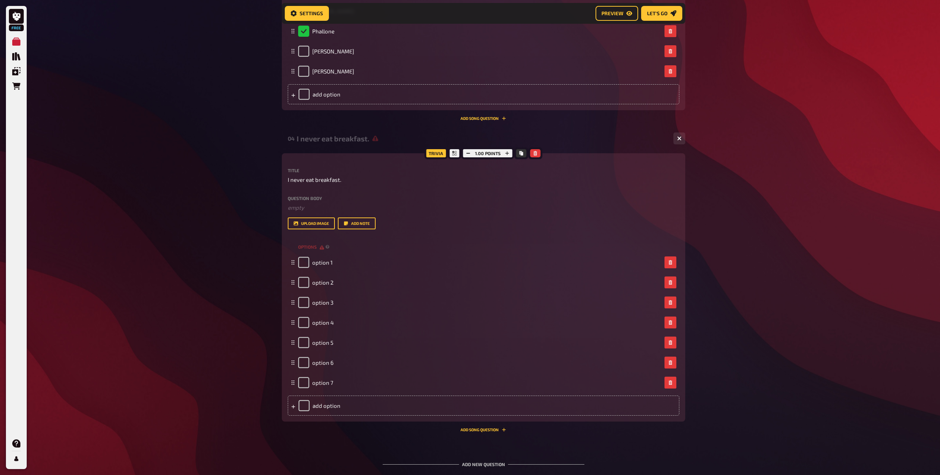
scroll to position [1138, 0]
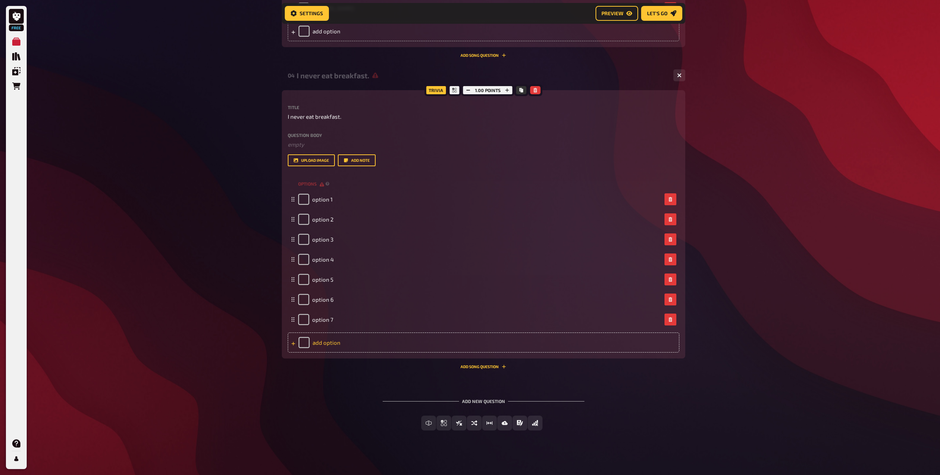
click at [330, 345] on div "add option" at bounding box center [484, 342] width 392 height 20
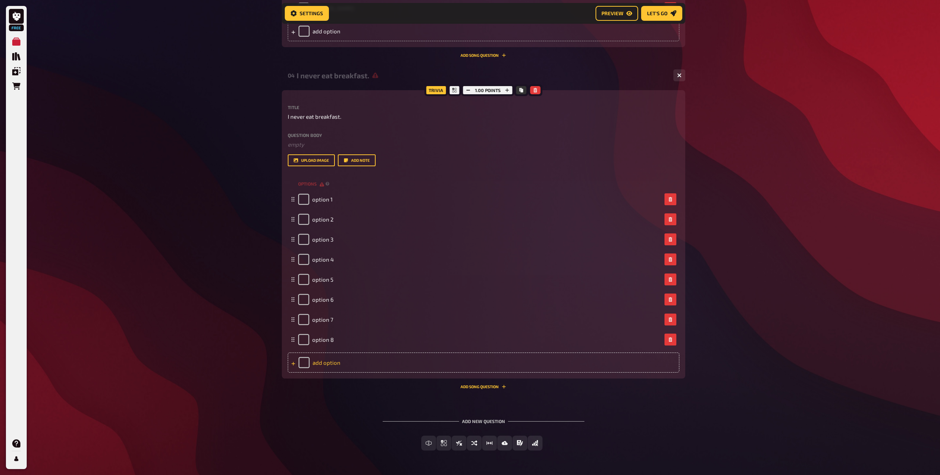
click at [325, 367] on div "add option" at bounding box center [484, 362] width 392 height 20
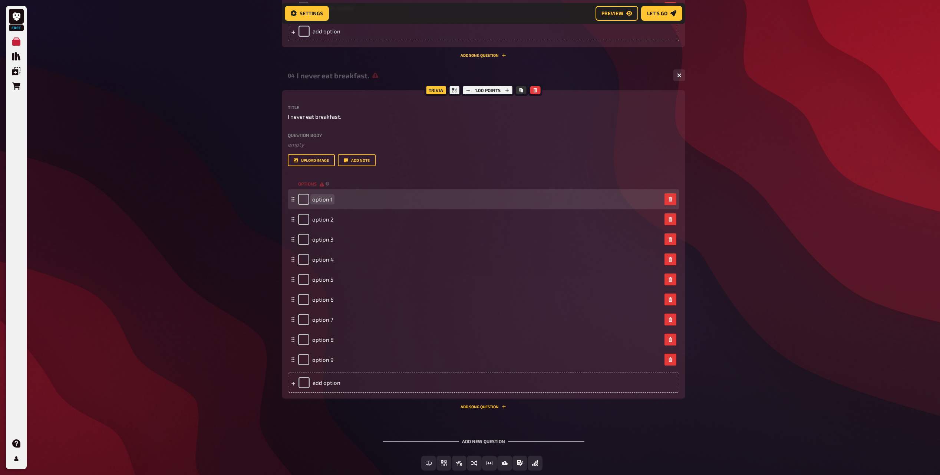
click at [331, 197] on span "option 1" at bounding box center [322, 199] width 20 height 7
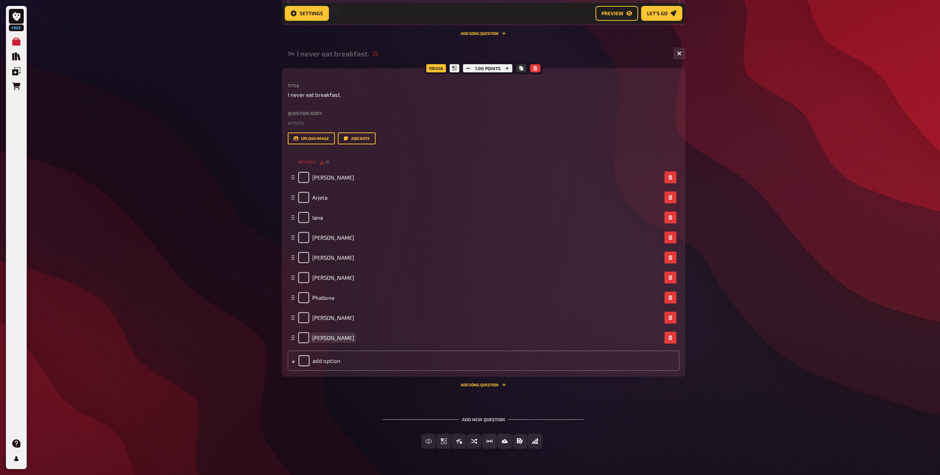
scroll to position [1181, 0]
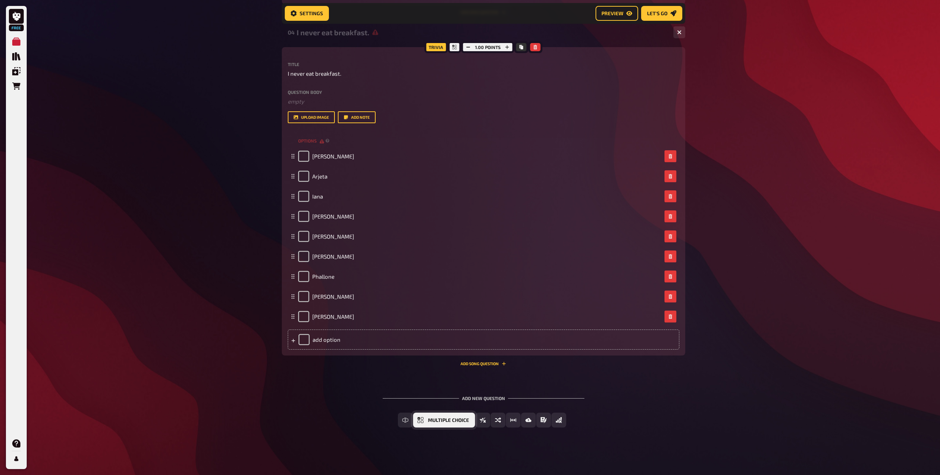
click at [432, 423] on button "Multiple Choice" at bounding box center [444, 419] width 62 height 15
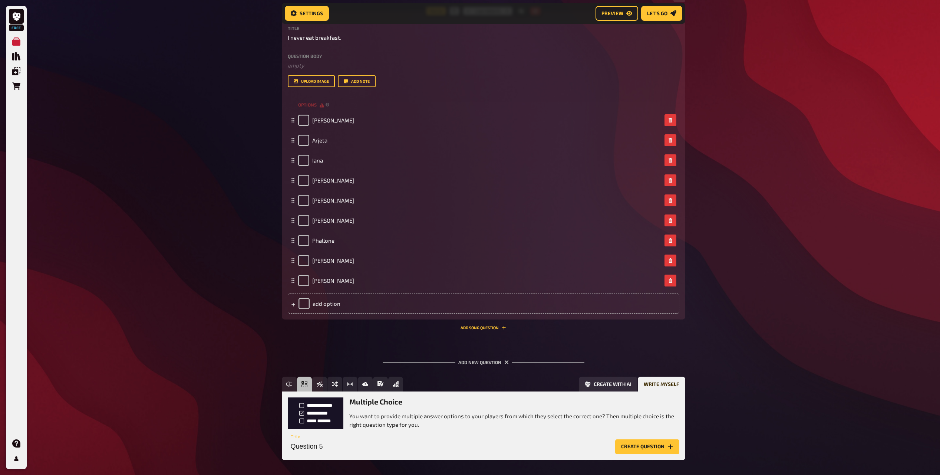
scroll to position [1250, 0]
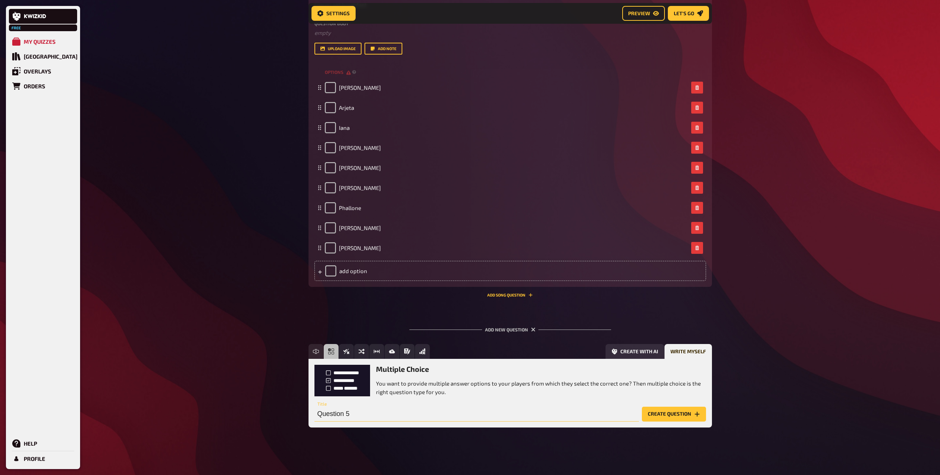
click at [323, 412] on input "Question 5" at bounding box center [477, 414] width 325 height 15
paste input "I competed in badminton tournaments."
click at [662, 415] on button "Create question" at bounding box center [674, 414] width 64 height 15
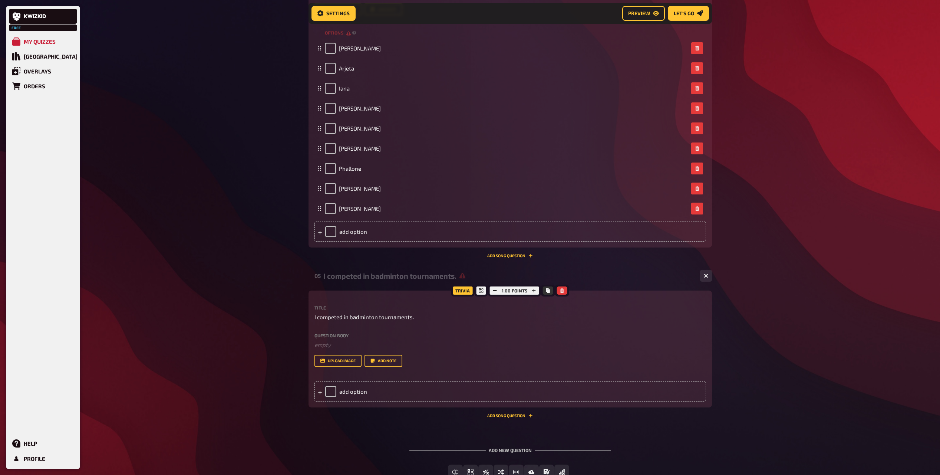
scroll to position [1341, 0]
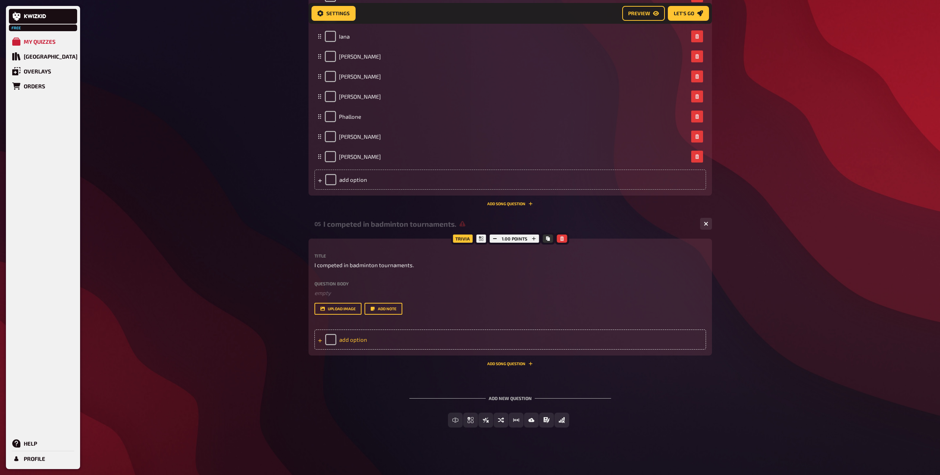
click at [354, 344] on div "add option" at bounding box center [511, 339] width 392 height 20
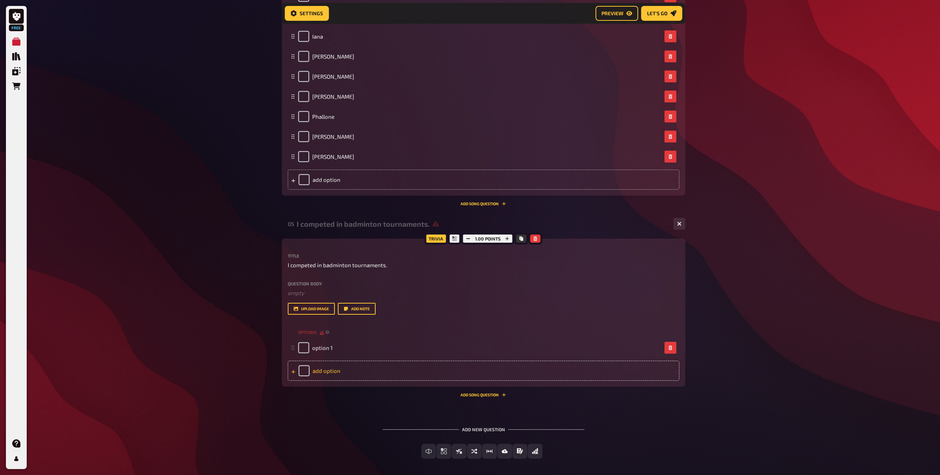
click at [357, 366] on div "add option" at bounding box center [484, 371] width 392 height 20
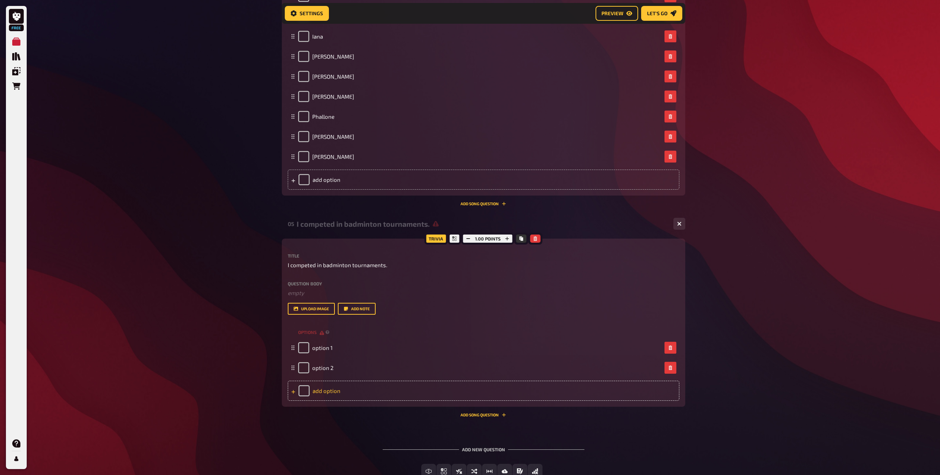
click at [344, 384] on div "add option" at bounding box center [484, 391] width 392 height 20
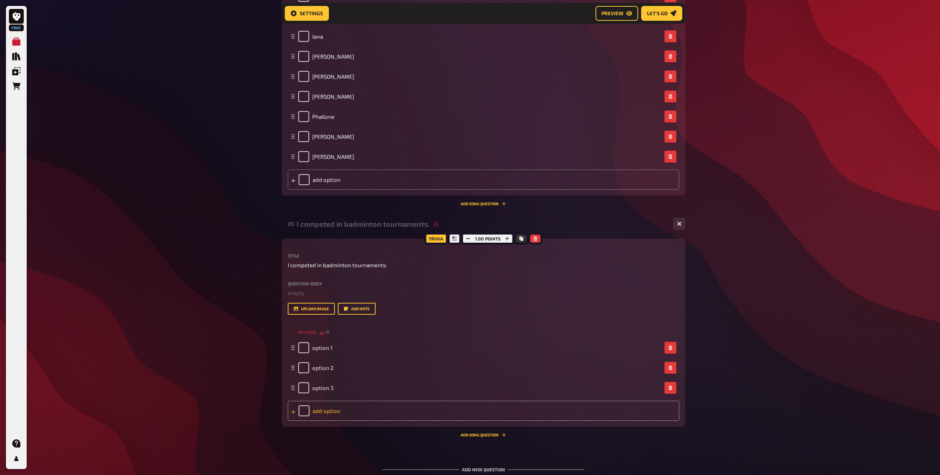
click at [342, 402] on div "add option" at bounding box center [484, 411] width 392 height 20
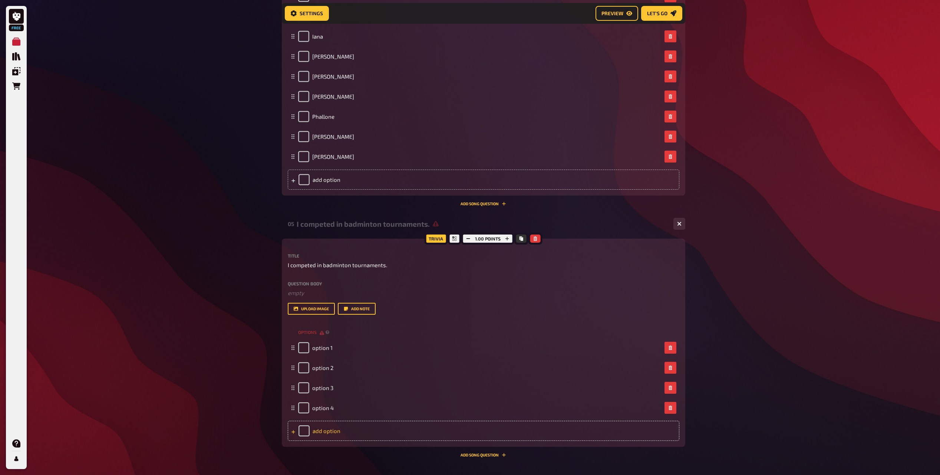
click at [342, 424] on div "add option" at bounding box center [484, 431] width 392 height 20
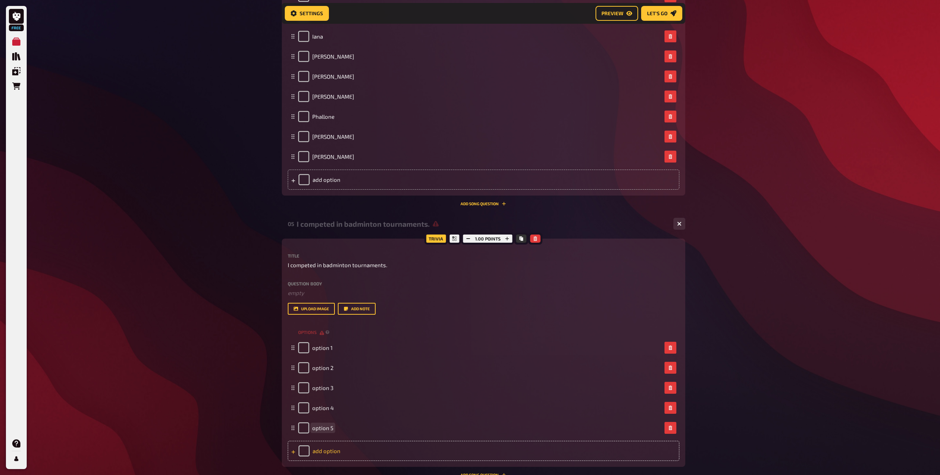
click at [342, 437] on div "option 5" at bounding box center [484, 428] width 392 height 20
click at [342, 455] on div "add option" at bounding box center [484, 451] width 392 height 20
click at [344, 462] on div "add option" at bounding box center [484, 471] width 392 height 20
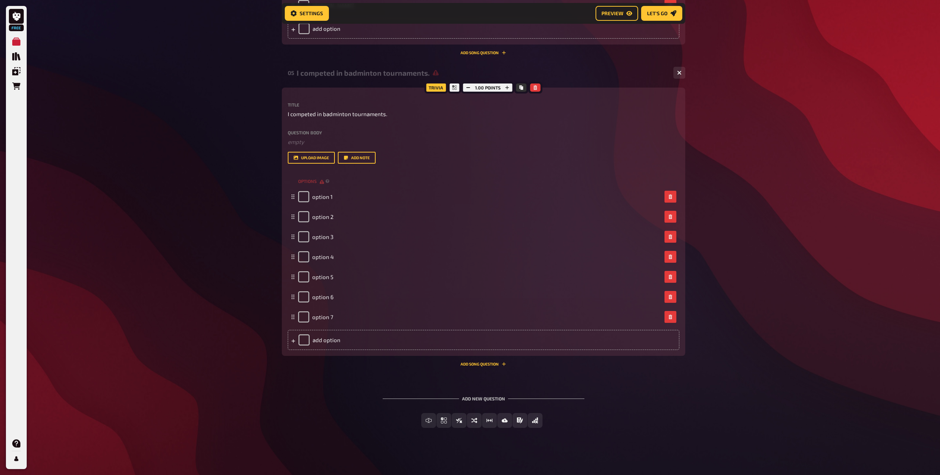
scroll to position [1493, 0]
click at [336, 342] on div "add option" at bounding box center [484, 339] width 392 height 20
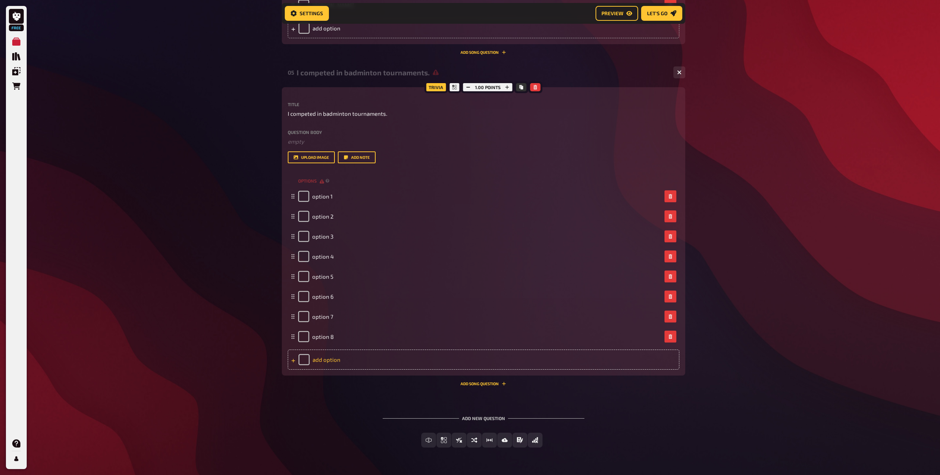
click at [336, 365] on div "add option" at bounding box center [484, 359] width 392 height 20
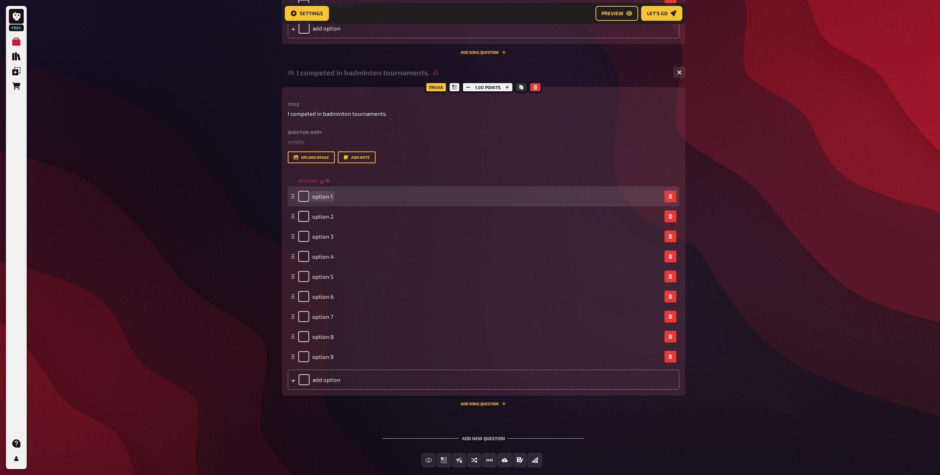
click at [324, 196] on span "option 1" at bounding box center [322, 196] width 20 height 7
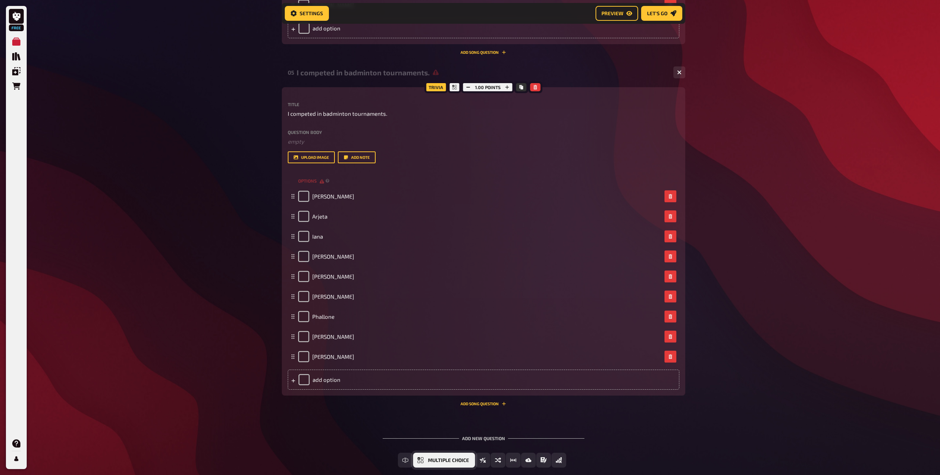
click at [428, 460] on span "Multiple Choice" at bounding box center [448, 460] width 41 height 5
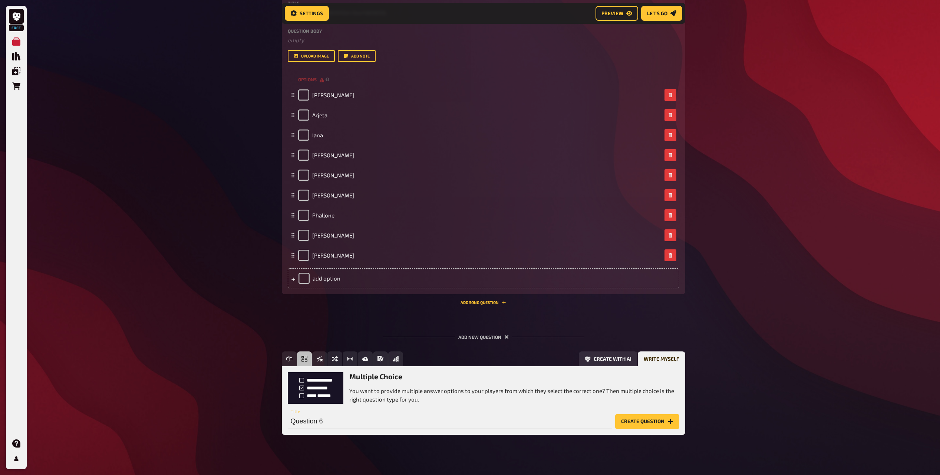
scroll to position [1601, 0]
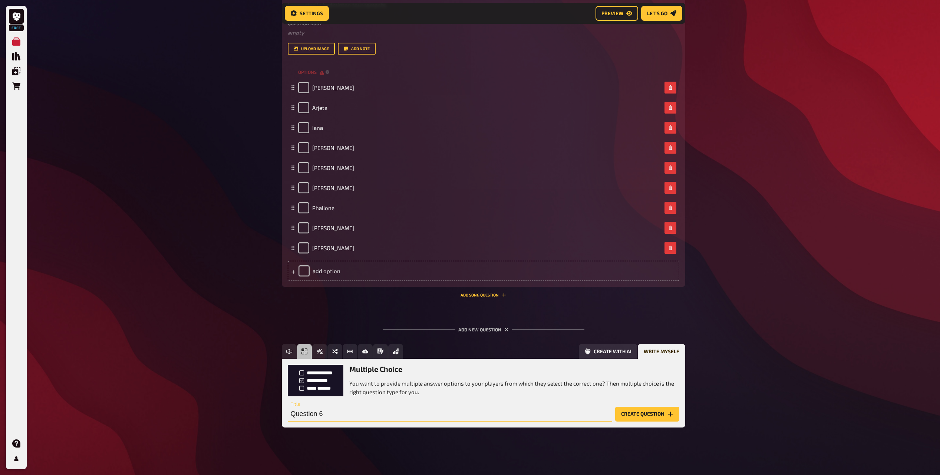
click at [355, 408] on input "Question 6" at bounding box center [450, 414] width 325 height 15
click at [363, 415] on input "Question 6" at bounding box center [450, 414] width 325 height 15
click at [640, 420] on button "Create question" at bounding box center [647, 414] width 64 height 15
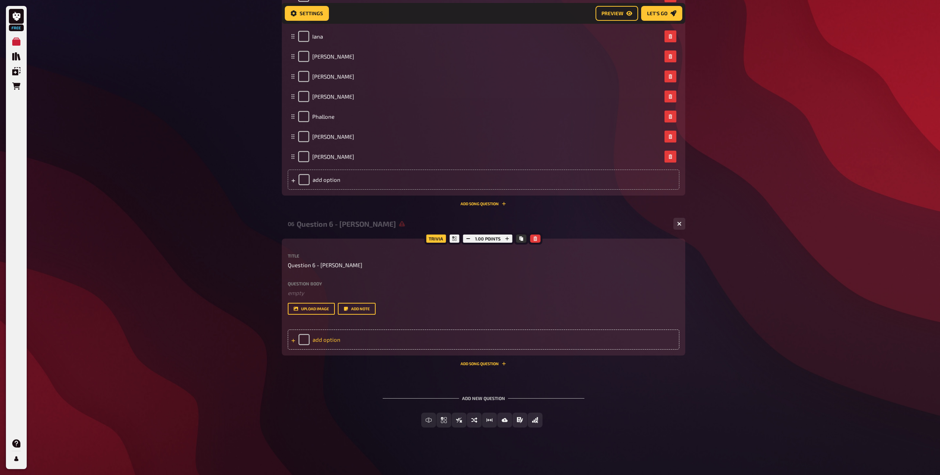
click at [320, 342] on div "add option" at bounding box center [484, 339] width 392 height 20
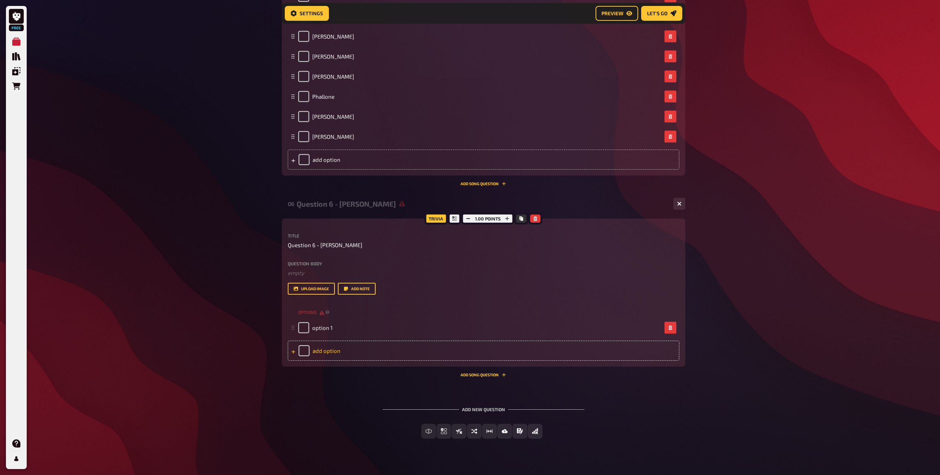
scroll to position [1724, 0]
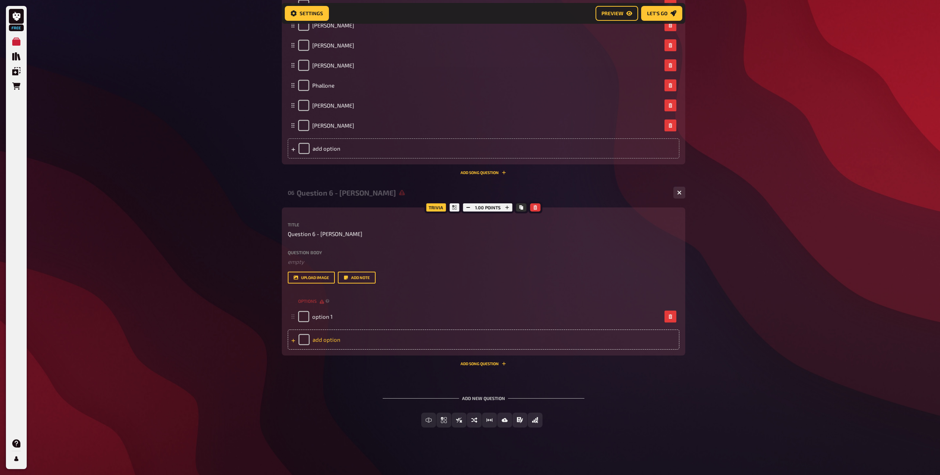
click at [327, 341] on div "add option" at bounding box center [484, 339] width 392 height 20
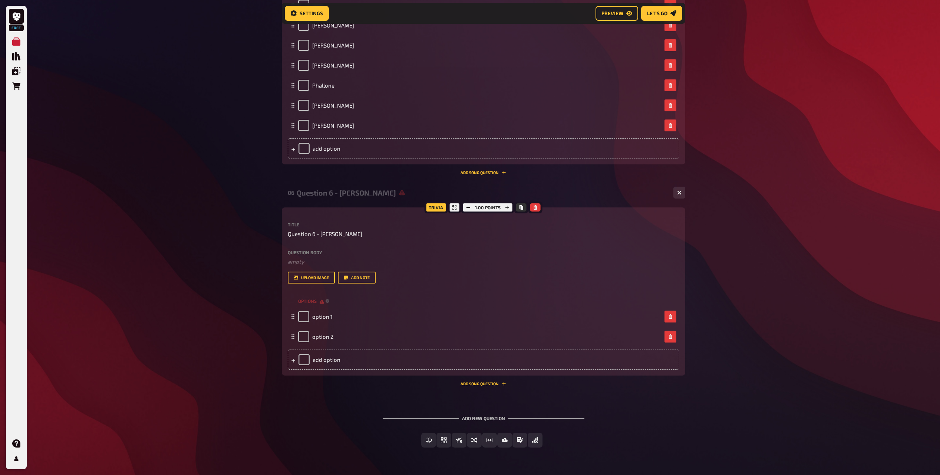
click at [330, 370] on div "Trivia 1.00 points Title Question 6 - [PERSON_NAME] Question body ﻿ empty Drop …" at bounding box center [484, 291] width 404 height 168
click at [332, 363] on div "add option" at bounding box center [484, 359] width 392 height 20
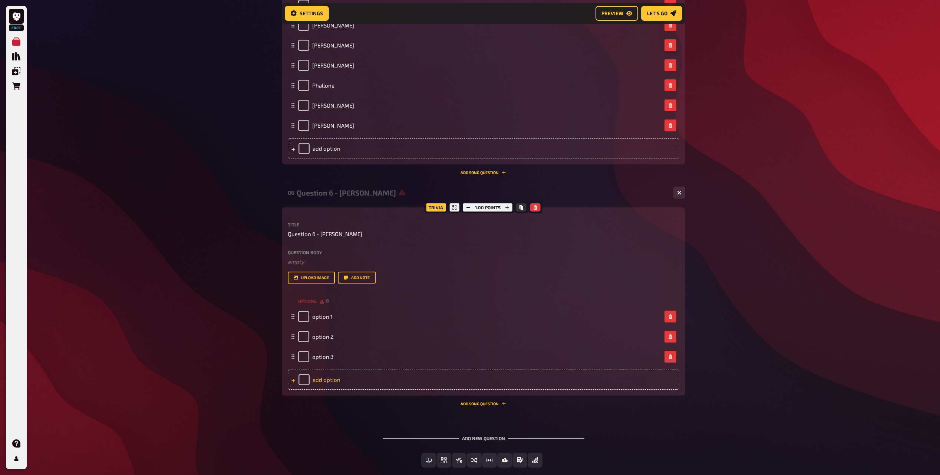
click at [329, 387] on div "add option" at bounding box center [484, 379] width 392 height 20
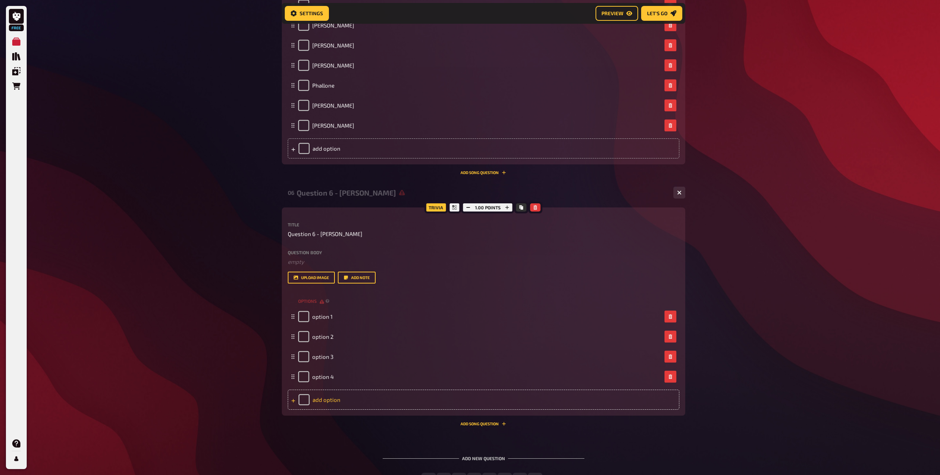
click at [331, 398] on div "add option" at bounding box center [484, 399] width 392 height 20
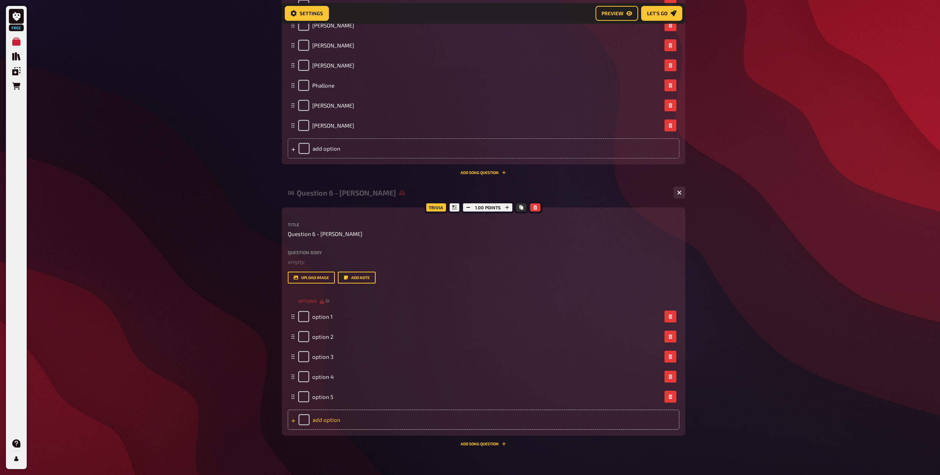
click at [332, 412] on div "add option" at bounding box center [484, 419] width 392 height 20
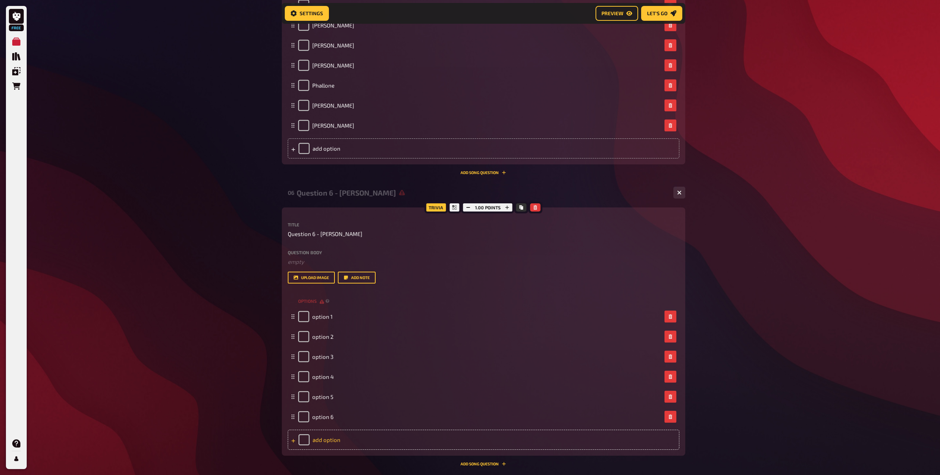
click at [331, 435] on div "add option" at bounding box center [484, 440] width 392 height 20
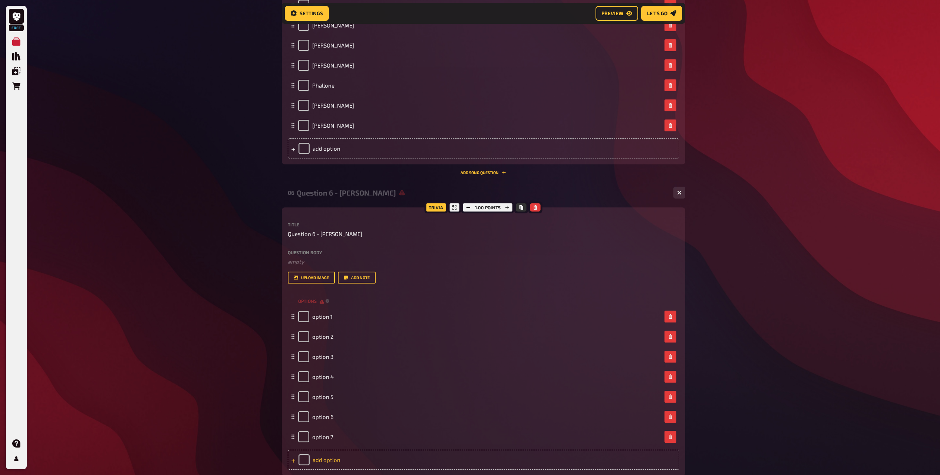
click at [332, 451] on div "add option" at bounding box center [484, 460] width 392 height 20
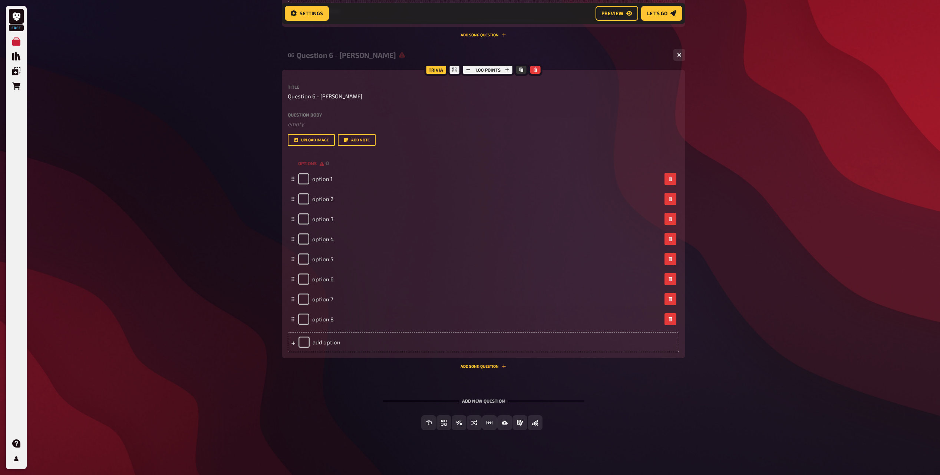
scroll to position [1864, 0]
click at [330, 338] on div "add option" at bounding box center [484, 339] width 392 height 20
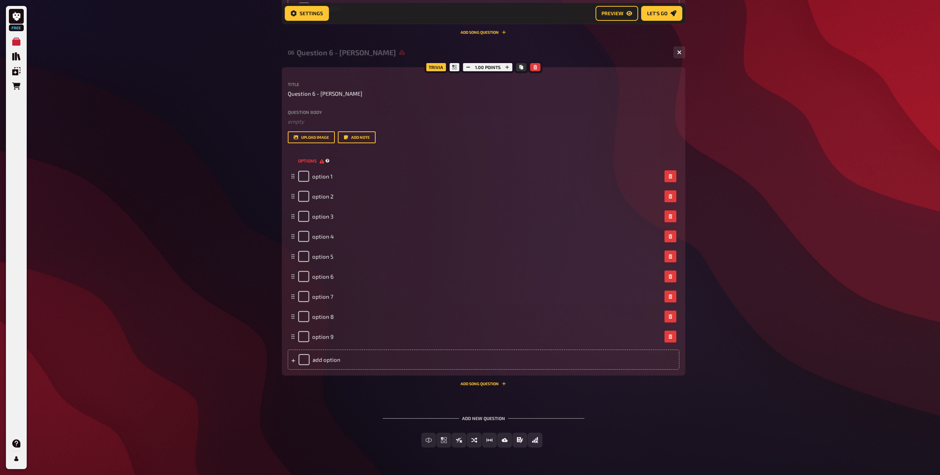
click at [324, 165] on div "options" at bounding box center [484, 160] width 392 height 11
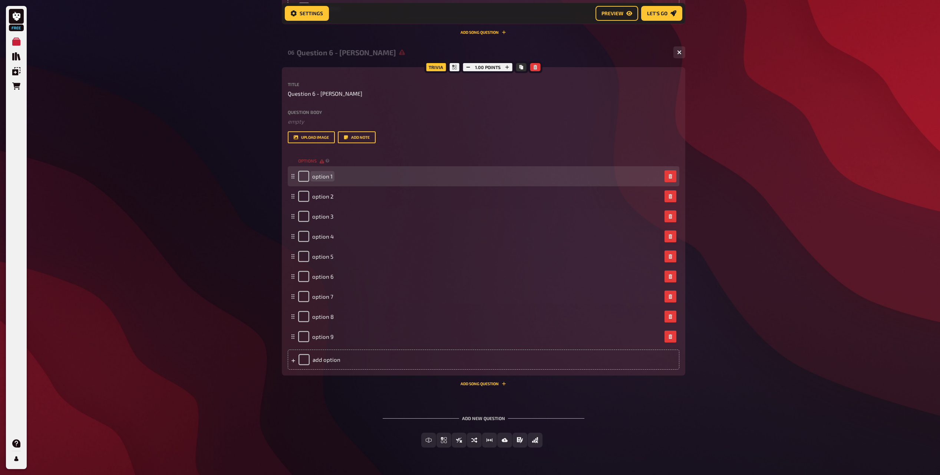
click at [325, 180] on div "option 1" at bounding box center [315, 176] width 34 height 11
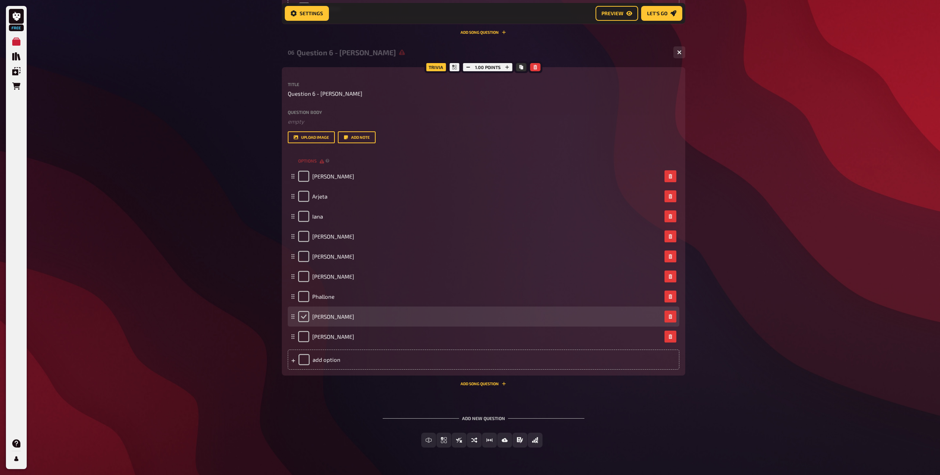
click at [302, 312] on input "checkbox" at bounding box center [303, 316] width 11 height 11
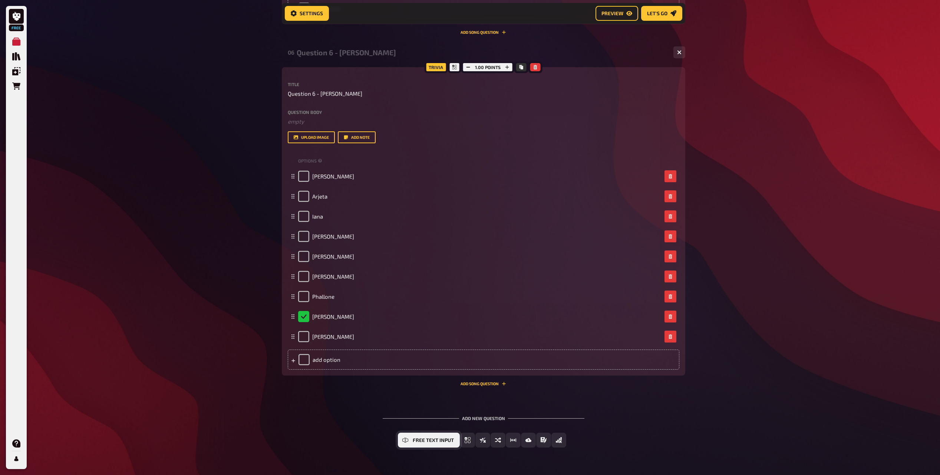
click at [441, 438] on span "Free Text Input" at bounding box center [433, 440] width 41 height 5
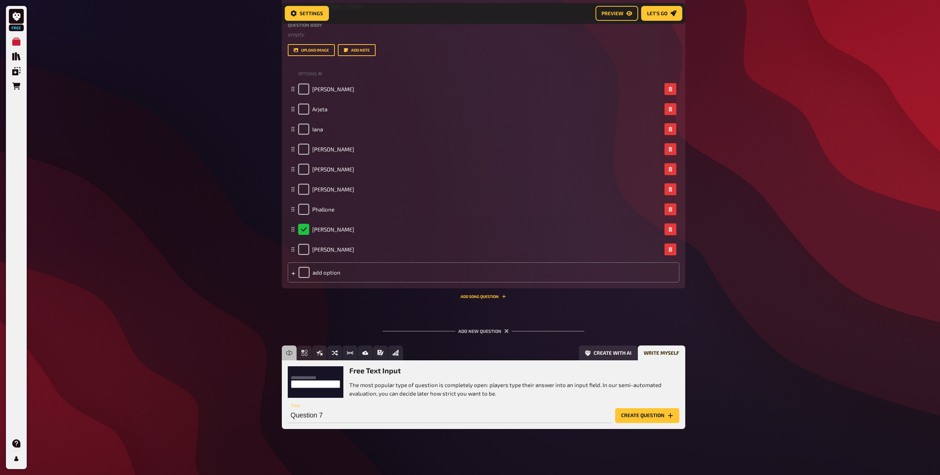
scroll to position [1953, 0]
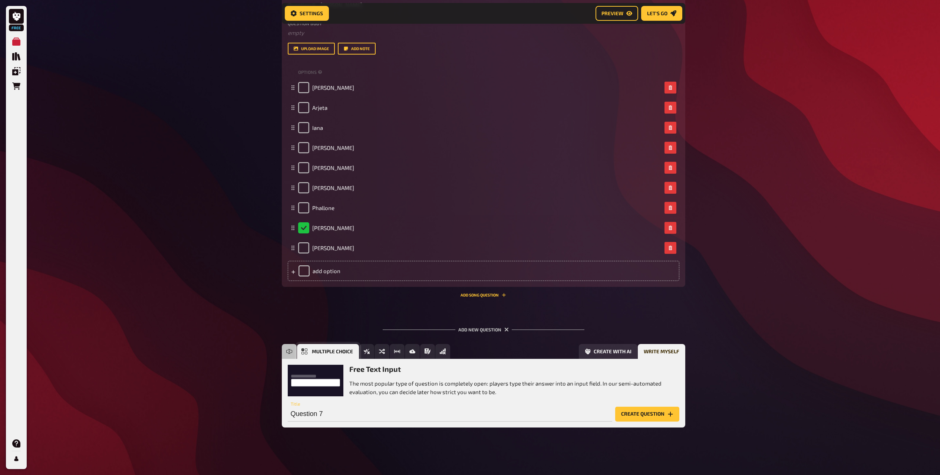
click at [305, 348] on button "Multiple Choice" at bounding box center [328, 351] width 62 height 15
drag, startPoint x: 337, startPoint y: 423, endPoint x: 334, endPoint y: 416, distance: 7.2
click at [336, 421] on div "Multiple Choice You want to provide multiple answer options to your players fro…" at bounding box center [484, 393] width 404 height 68
click at [334, 415] on input "Question 7" at bounding box center [450, 414] width 325 height 15
paste input "I sometimes help at a supermarket, butchery, and [PERSON_NAME] shop—preparing T…"
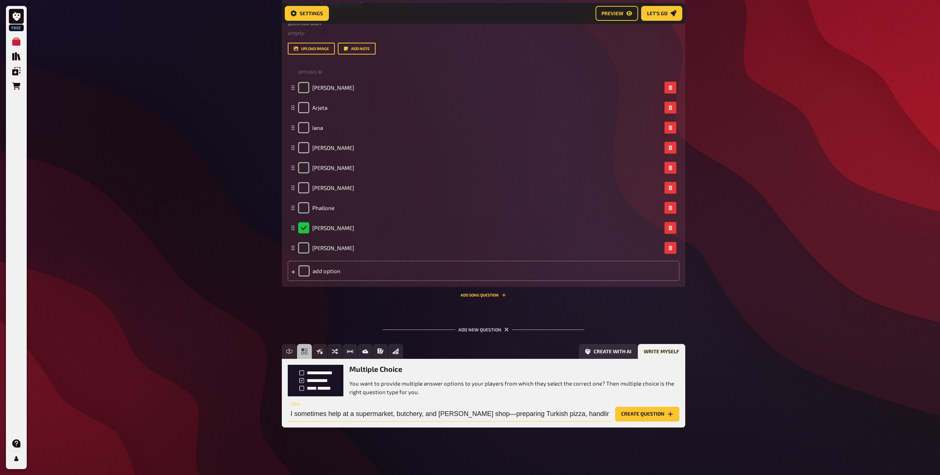
scroll to position [0, 254]
click at [622, 410] on button "Create question" at bounding box center [647, 414] width 64 height 15
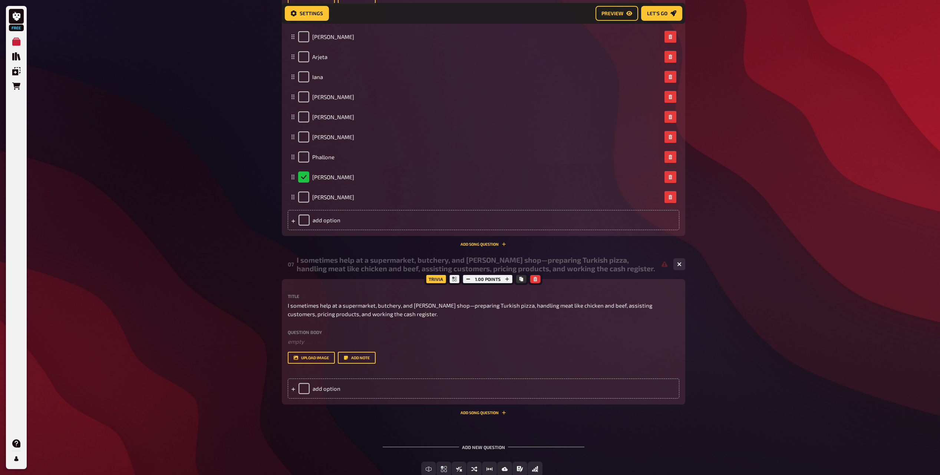
scroll to position [2052, 0]
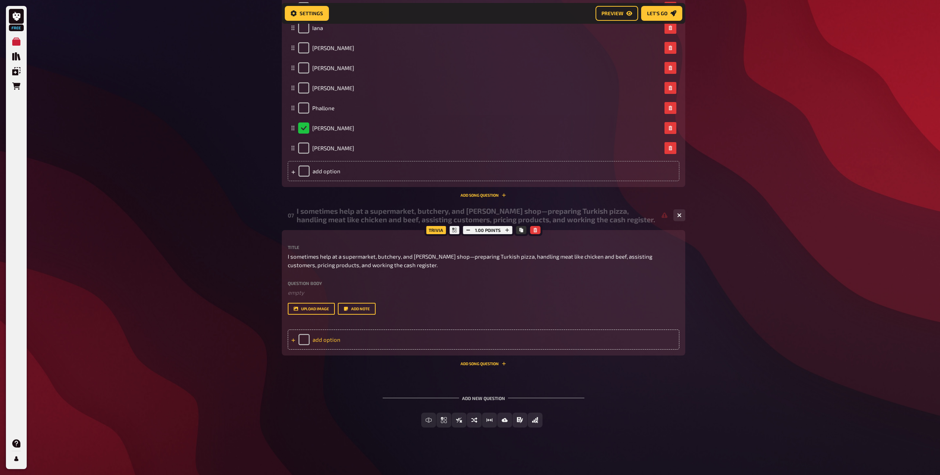
click at [346, 346] on div "add option" at bounding box center [484, 339] width 392 height 20
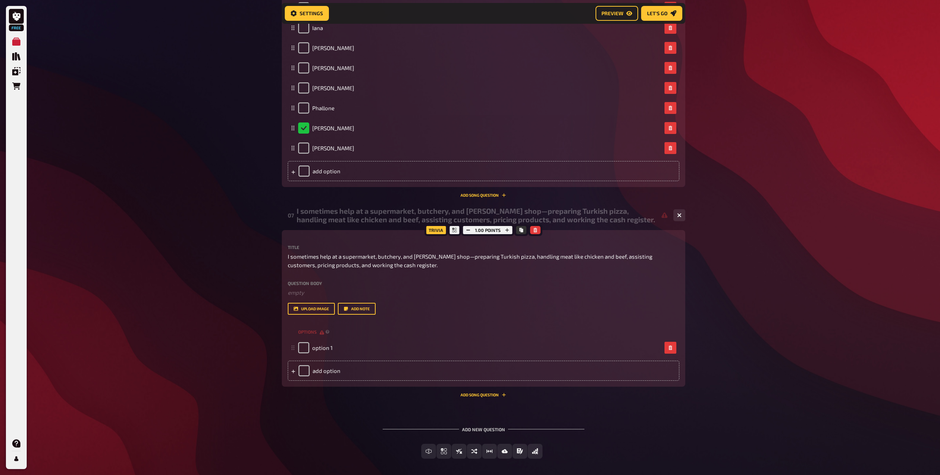
click at [332, 381] on div "Trivia 1.00 points Title I sometimes help at a supermarket, butchery, and [PERS…" at bounding box center [484, 308] width 404 height 157
click at [329, 374] on div "add option" at bounding box center [484, 371] width 392 height 20
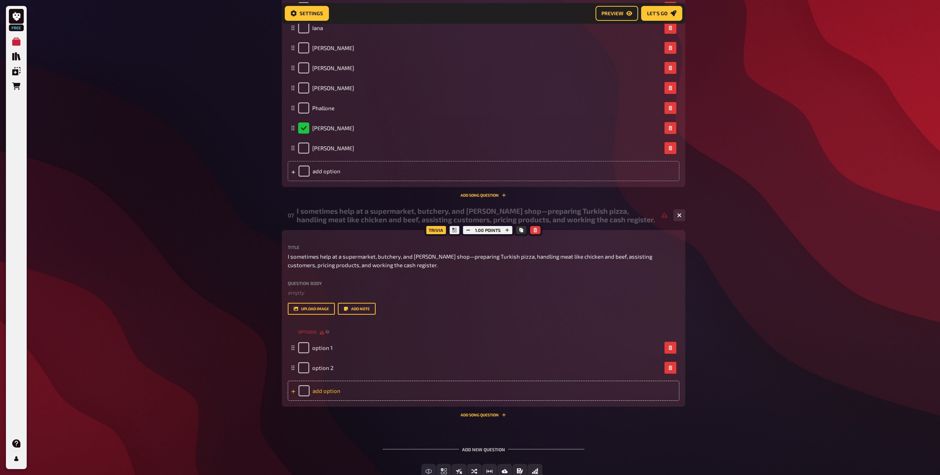
click at [328, 394] on div "add option" at bounding box center [484, 391] width 392 height 20
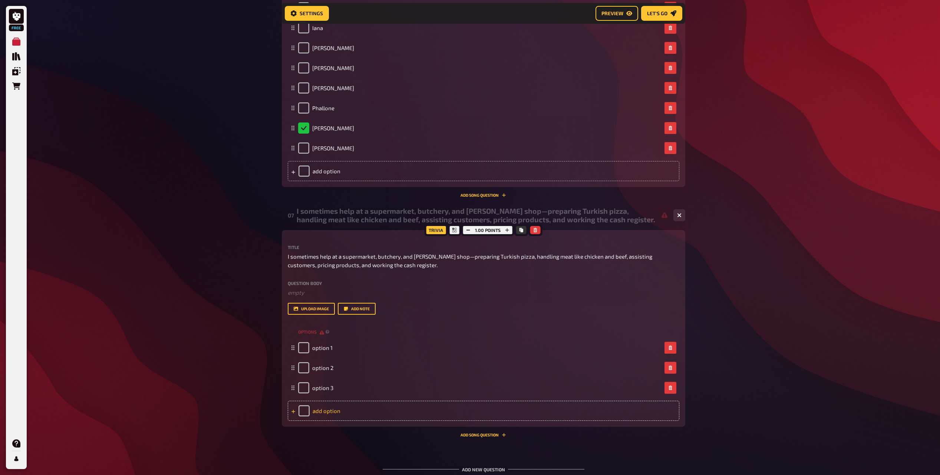
click at [330, 407] on div "add option" at bounding box center [484, 411] width 392 height 20
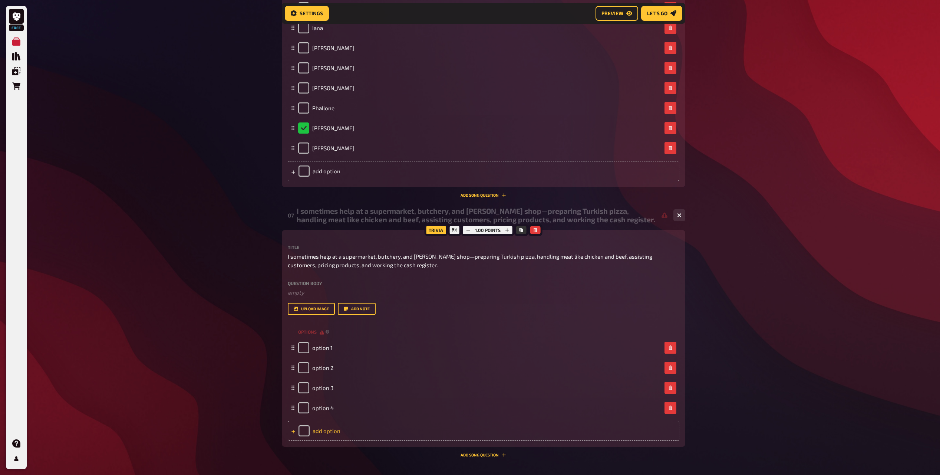
drag, startPoint x: 331, startPoint y: 431, endPoint x: 335, endPoint y: 443, distance: 13.0
click at [331, 431] on div "add option" at bounding box center [484, 431] width 392 height 20
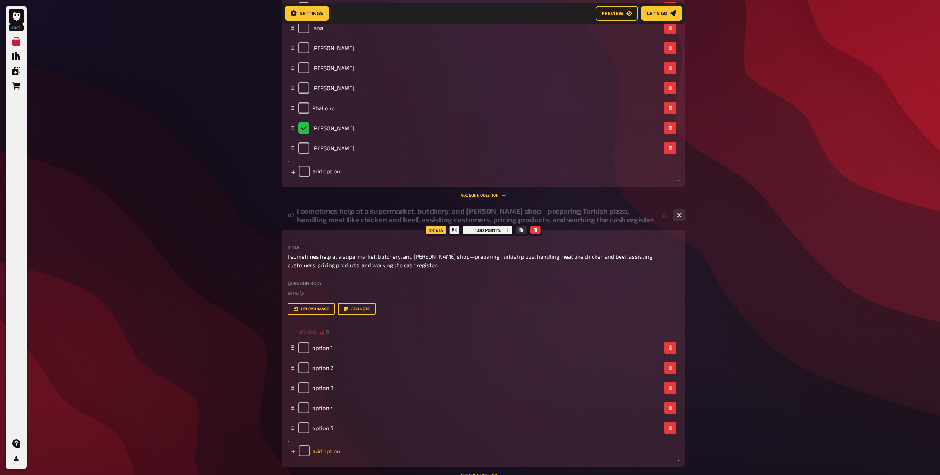
click at [336, 450] on div "add option" at bounding box center [484, 451] width 392 height 20
click at [337, 458] on div "options option 1 option 2 option 3 option 4 option 5 option 6 To pick up a drag…" at bounding box center [484, 403] width 392 height 154
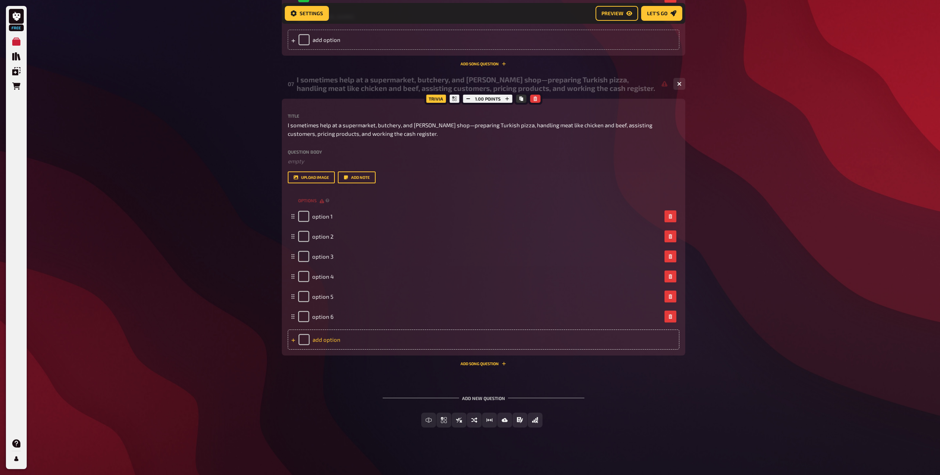
click at [331, 342] on div "add option" at bounding box center [484, 339] width 392 height 20
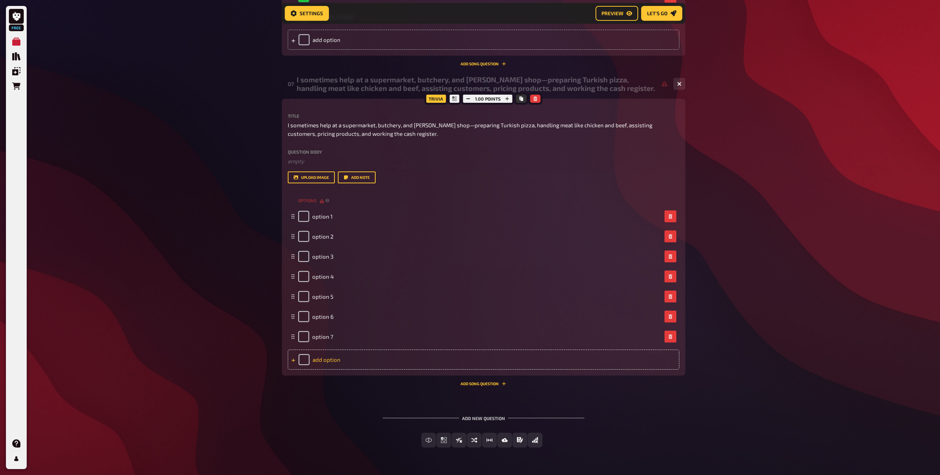
click at [333, 368] on div "add option" at bounding box center [484, 359] width 392 height 20
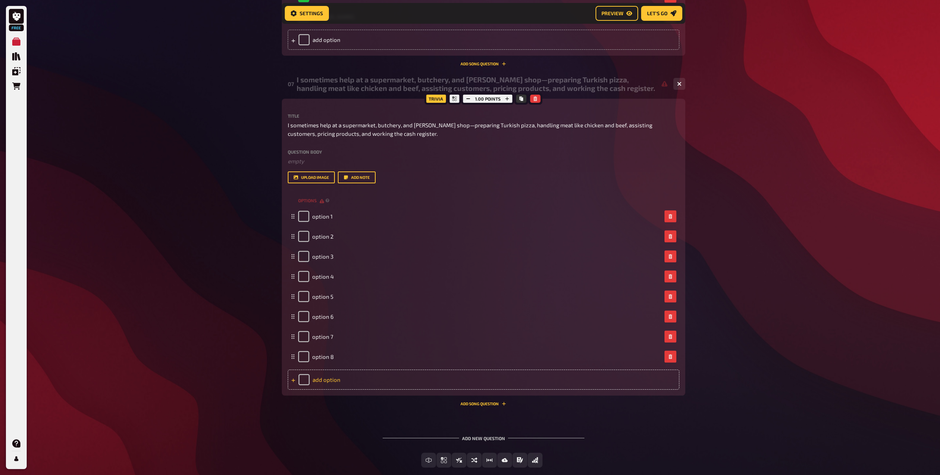
click at [336, 389] on div "add option" at bounding box center [484, 379] width 392 height 20
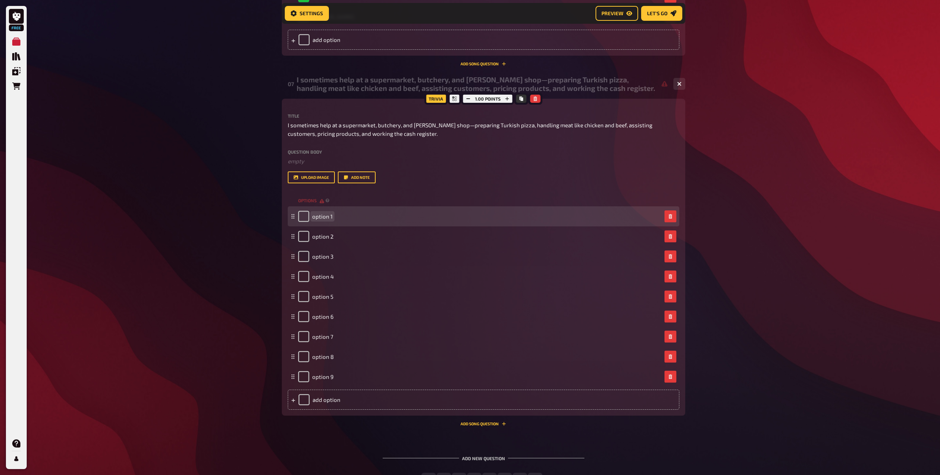
click at [328, 216] on span "option 1" at bounding box center [322, 216] width 20 height 7
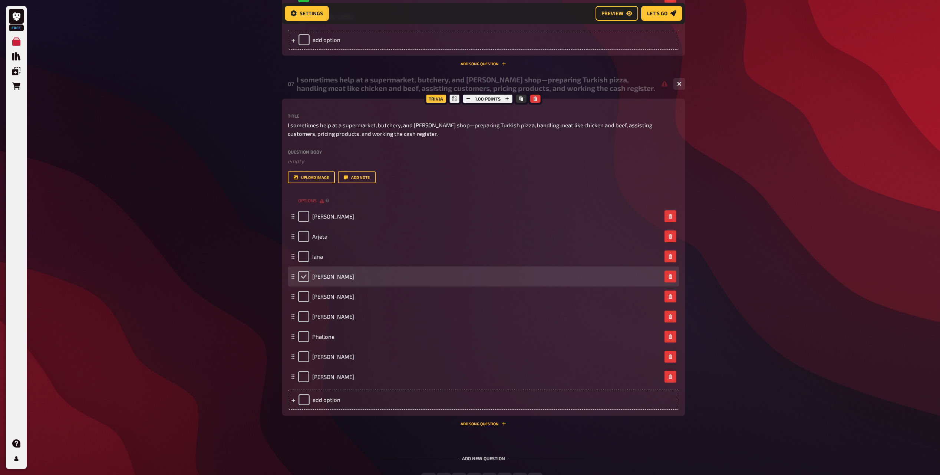
click at [305, 277] on input "checkbox" at bounding box center [303, 276] width 11 height 11
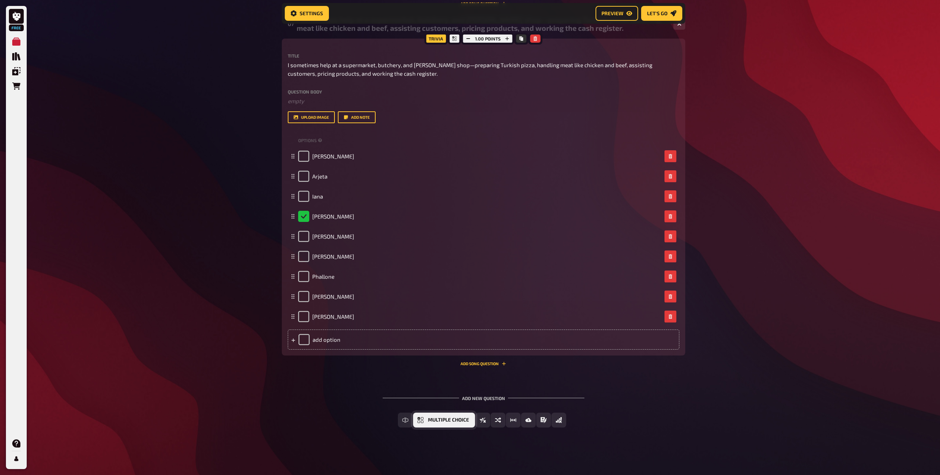
click at [447, 426] on button "Multiple Choice" at bounding box center [444, 419] width 62 height 15
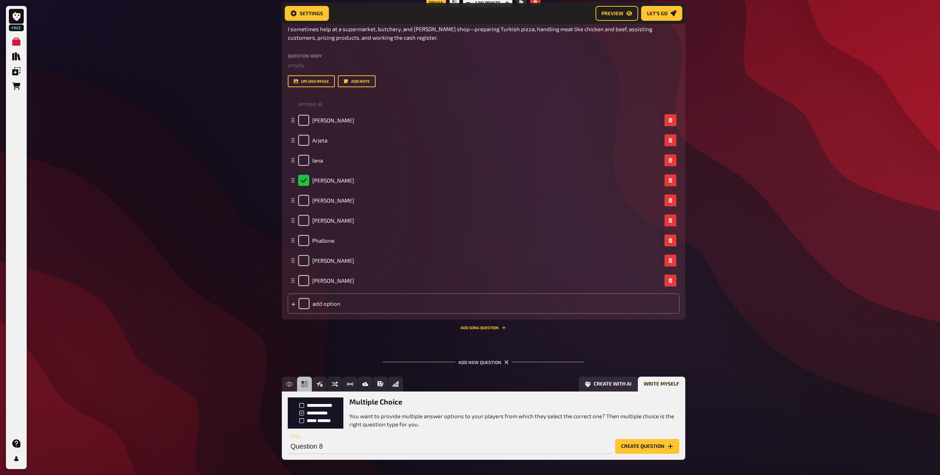
scroll to position [2312, 0]
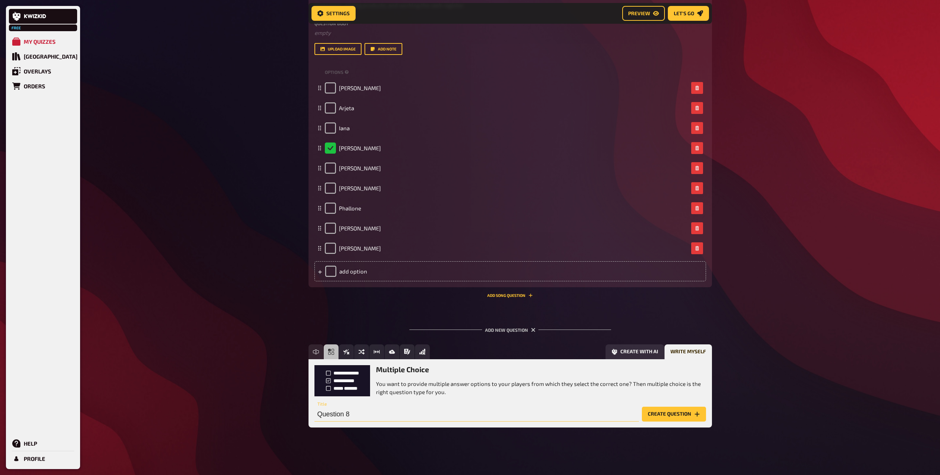
click at [352, 421] on input "Question 8" at bounding box center [477, 414] width 325 height 15
paste input "I have lived in [GEOGRAPHIC_DATA] for 6 months"
click at [688, 413] on button "Create question" at bounding box center [674, 414] width 64 height 15
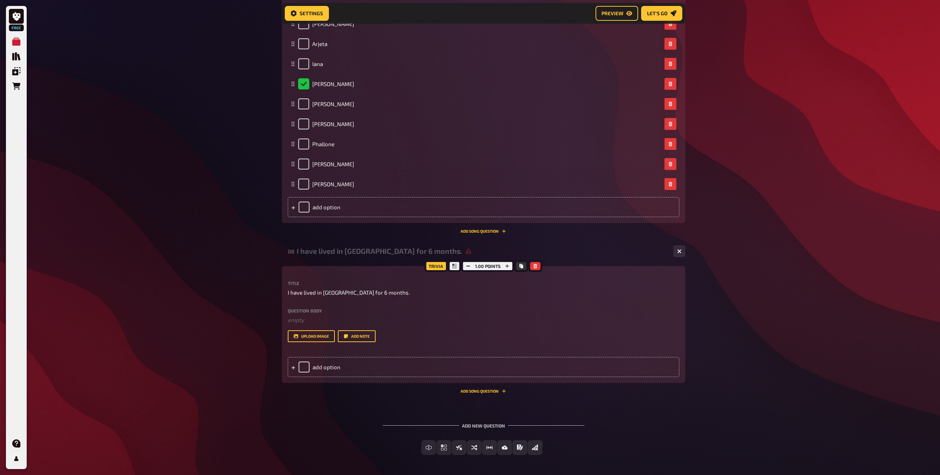
scroll to position [2404, 0]
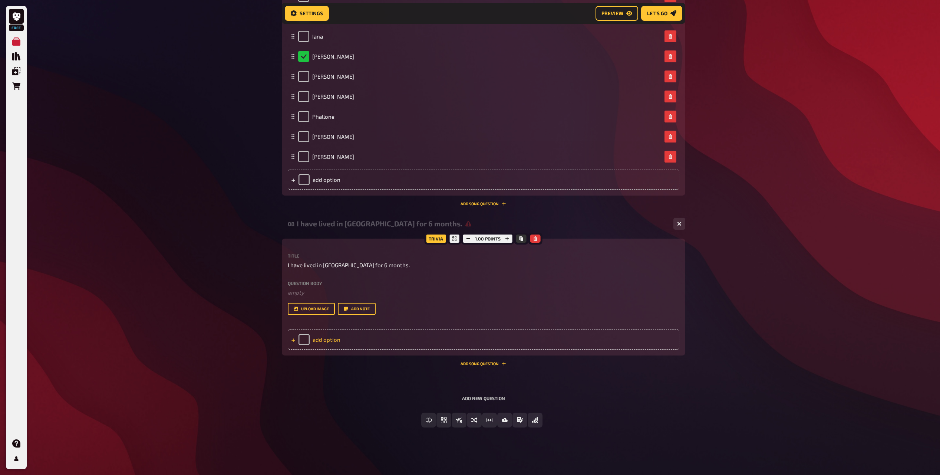
click at [330, 340] on div "add option" at bounding box center [484, 339] width 392 height 20
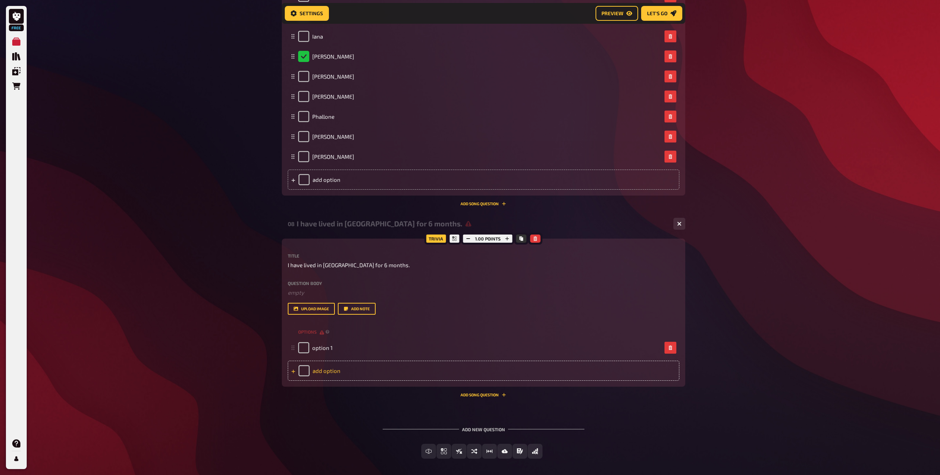
click at [330, 367] on div "add option" at bounding box center [484, 371] width 392 height 20
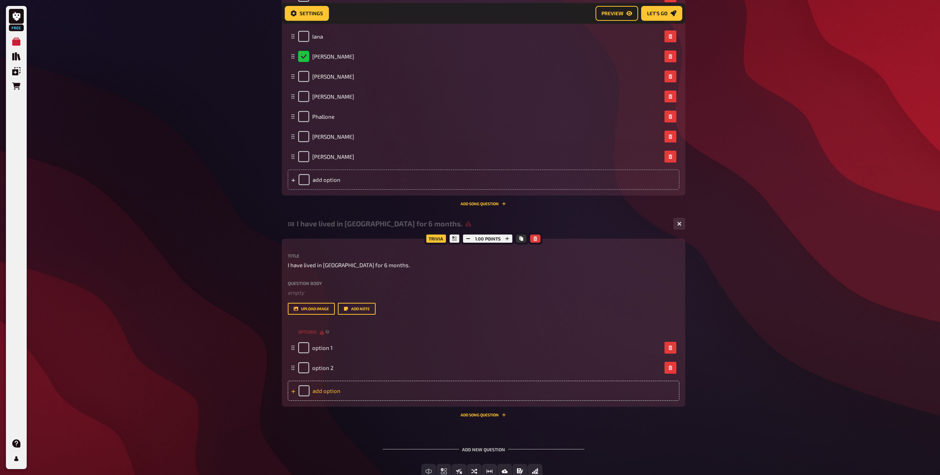
click at [335, 398] on div "add option" at bounding box center [484, 391] width 392 height 20
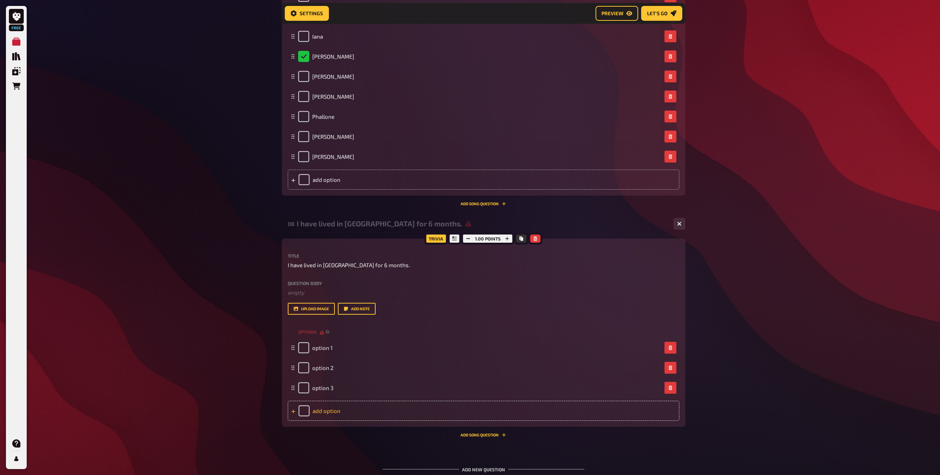
click at [336, 420] on div "add option" at bounding box center [484, 411] width 392 height 20
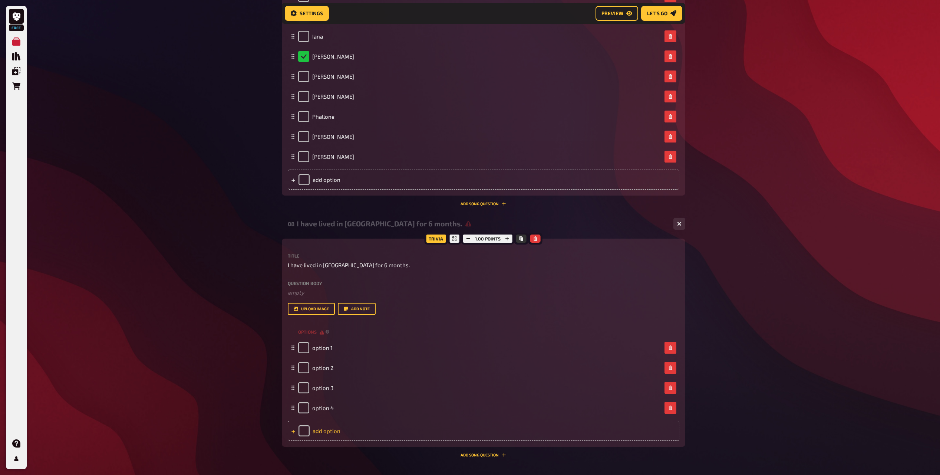
click at [337, 422] on div "add option" at bounding box center [484, 431] width 392 height 20
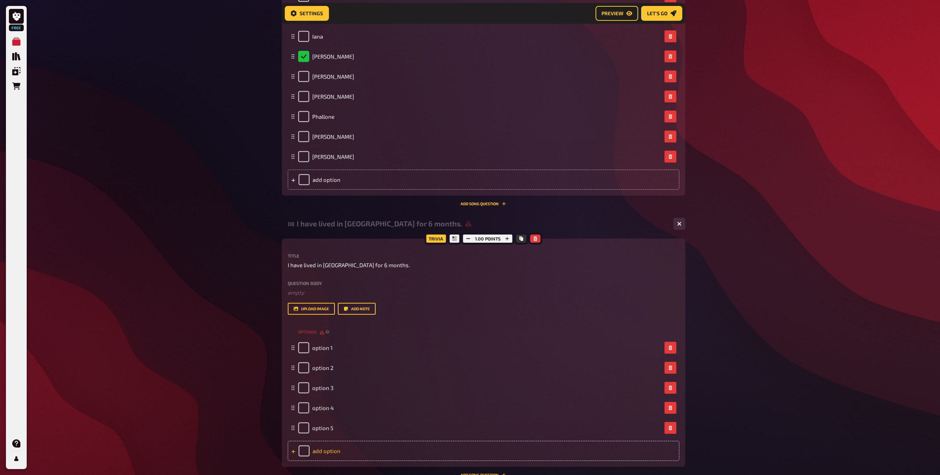
click at [335, 441] on div "add option" at bounding box center [484, 451] width 392 height 20
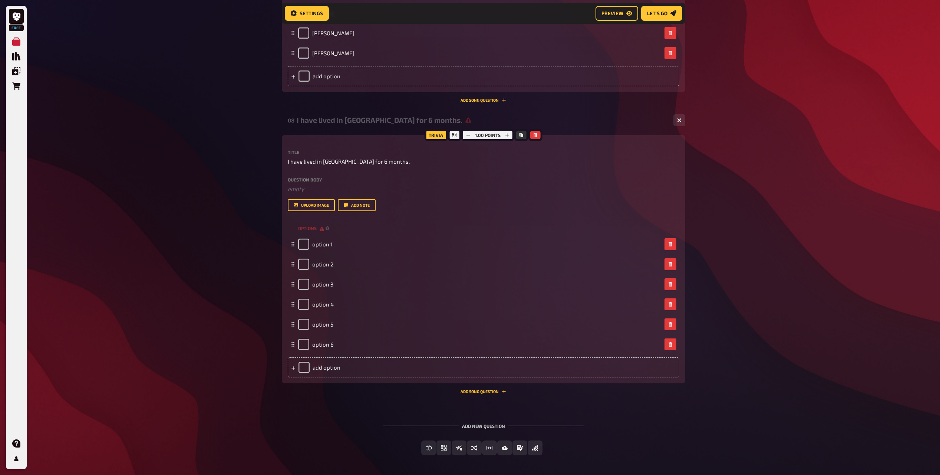
scroll to position [2515, 0]
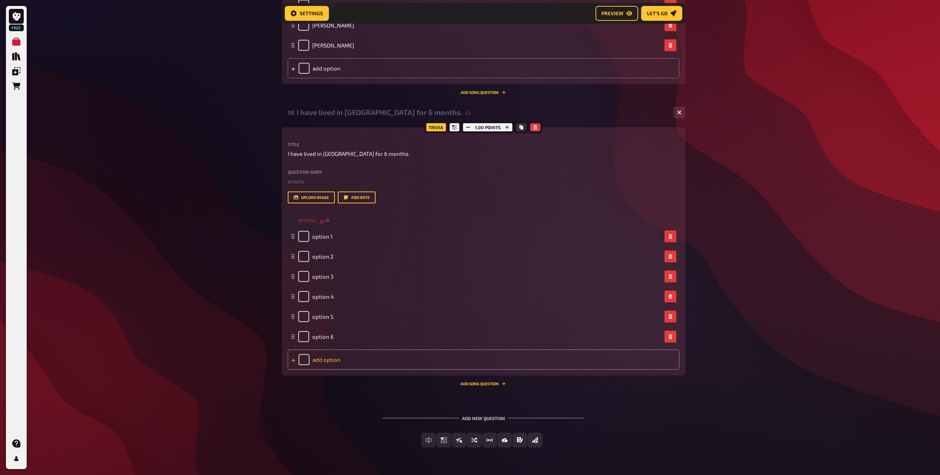
click at [332, 363] on div "add option" at bounding box center [484, 359] width 392 height 20
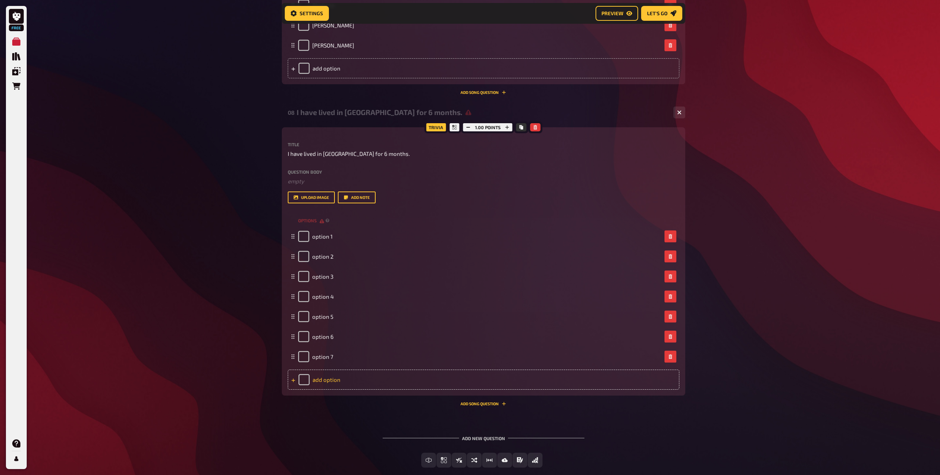
click at [330, 382] on div "add option" at bounding box center [484, 379] width 392 height 20
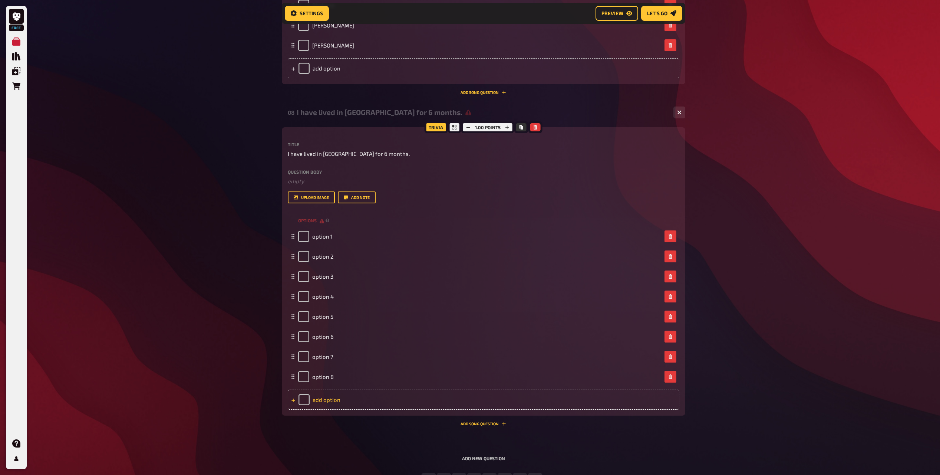
click at [332, 400] on div "add option" at bounding box center [484, 399] width 392 height 20
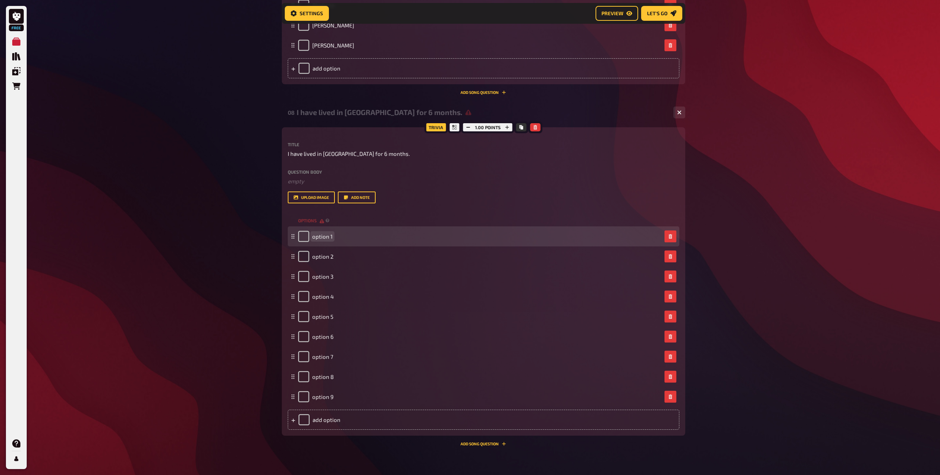
click at [325, 234] on span "option 1" at bounding box center [322, 236] width 20 height 7
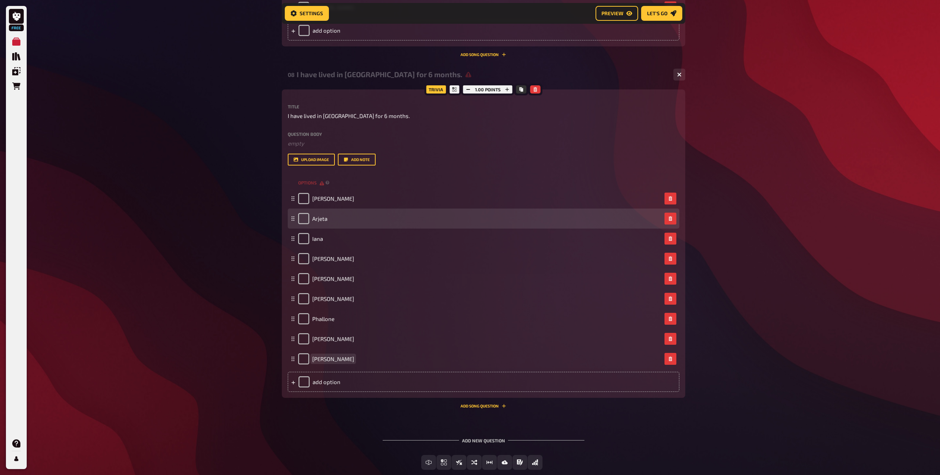
scroll to position [2595, 0]
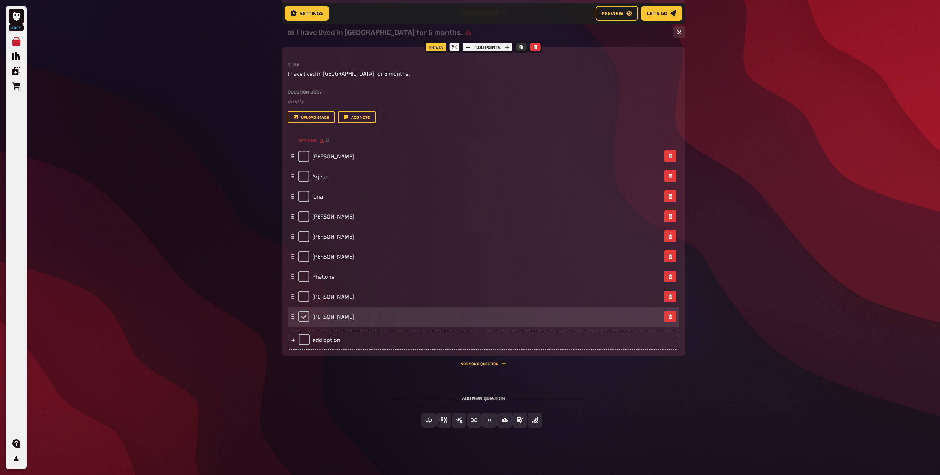
click at [305, 319] on input "checkbox" at bounding box center [303, 316] width 11 height 11
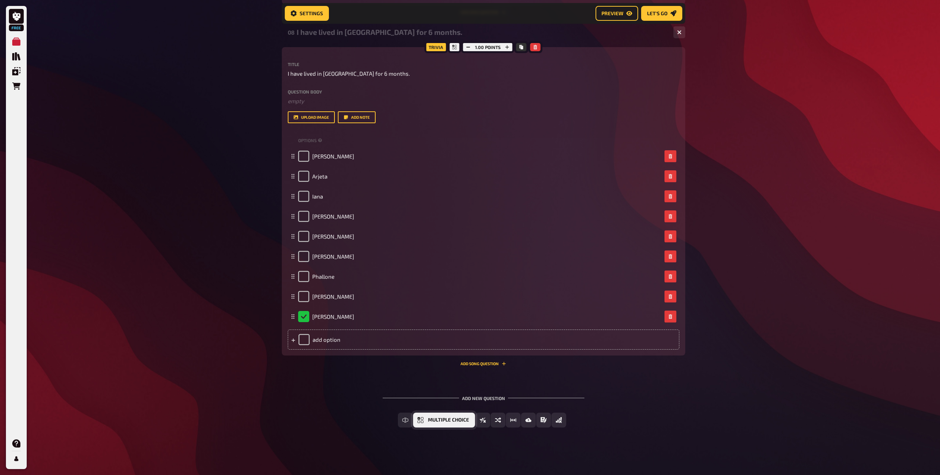
click at [428, 421] on span "Multiple Choice" at bounding box center [448, 419] width 41 height 5
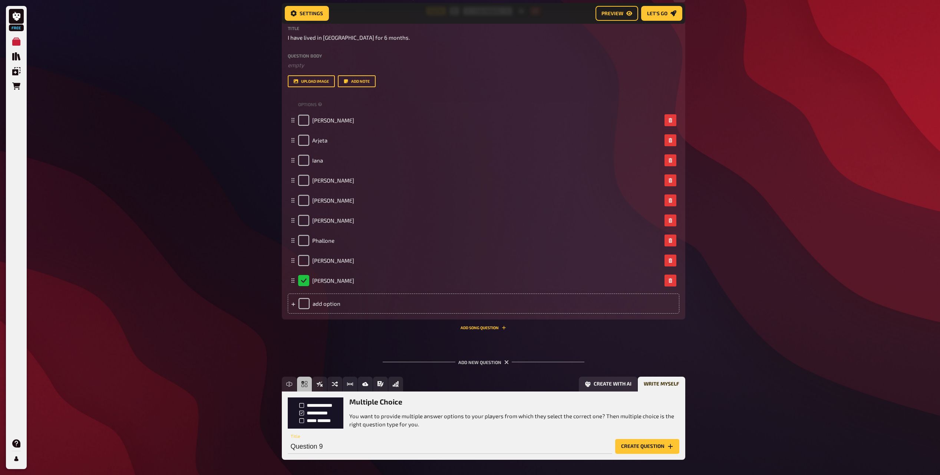
scroll to position [2663, 0]
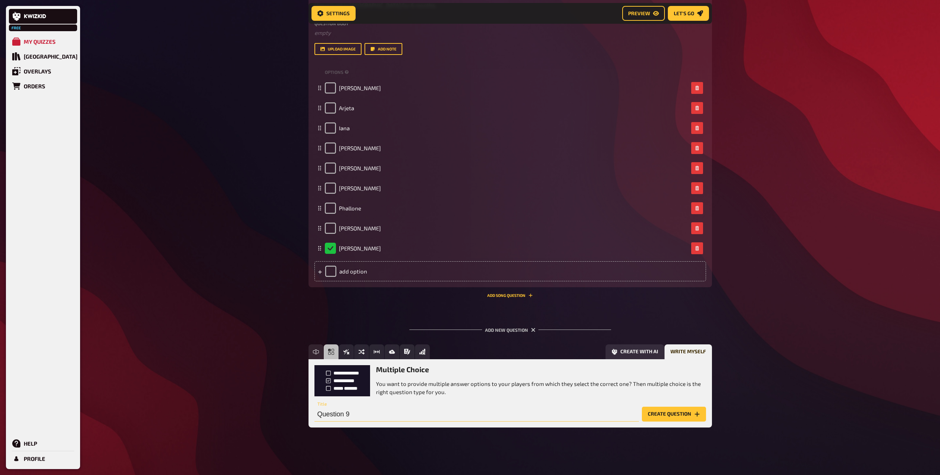
click at [365, 416] on input "Question 9" at bounding box center [477, 414] width 325 height 15
paste input "I buy my socks, gloves and sometimes shoes at the kid's section."
click at [662, 415] on button "Create question" at bounding box center [674, 414] width 64 height 15
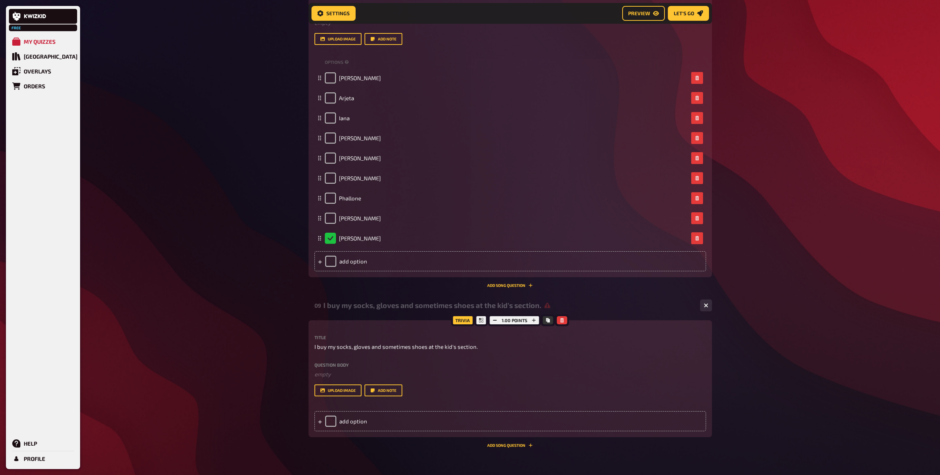
scroll to position [2755, 0]
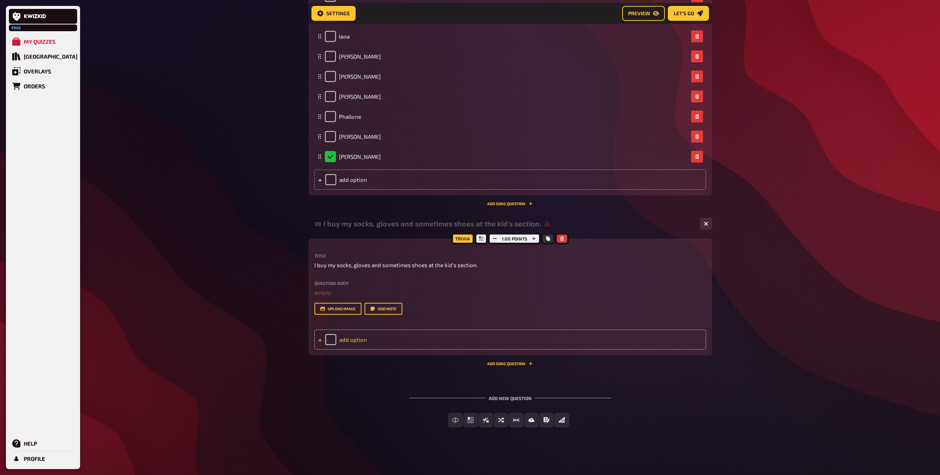
click at [365, 339] on div "add option" at bounding box center [511, 339] width 392 height 20
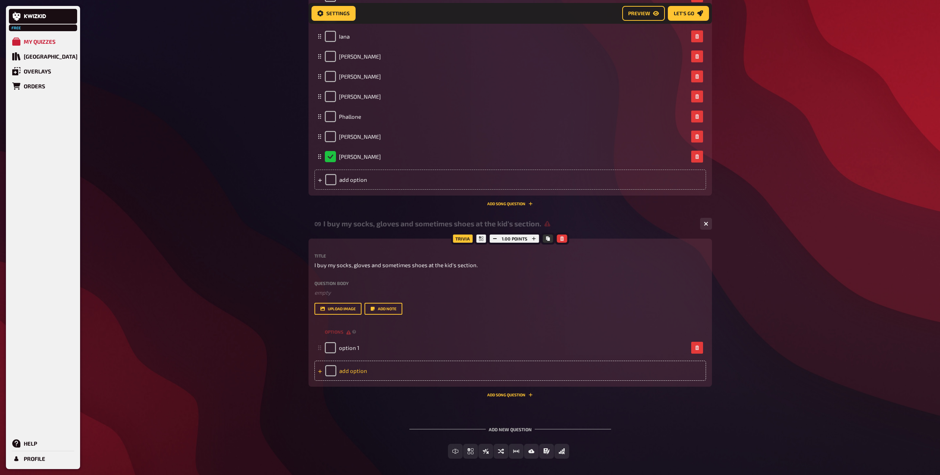
click at [365, 377] on div "add option" at bounding box center [511, 371] width 392 height 20
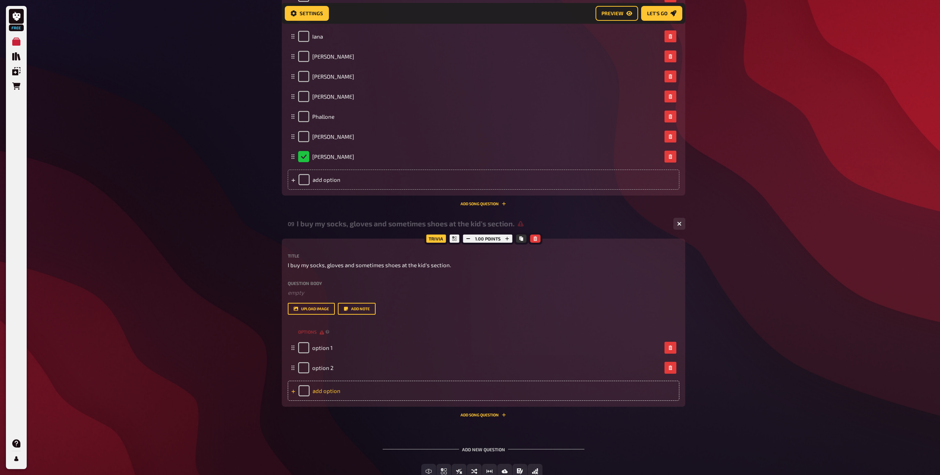
click at [365, 396] on div "add option" at bounding box center [484, 391] width 392 height 20
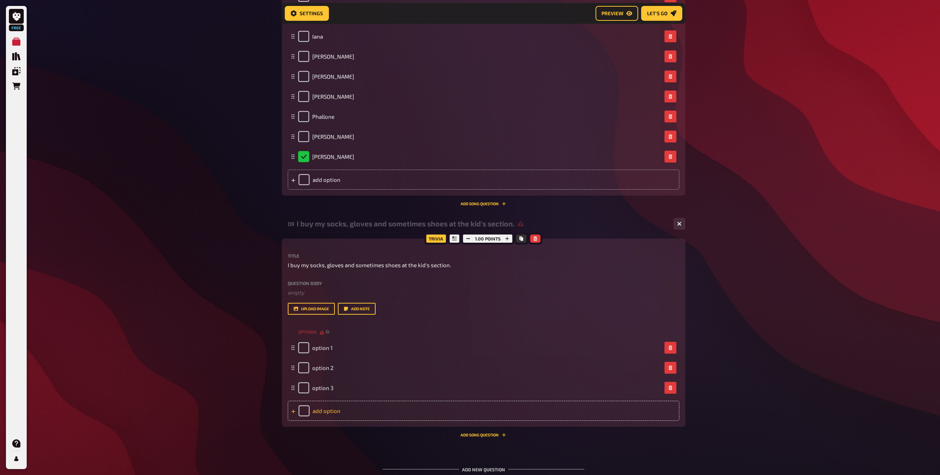
click at [352, 405] on div "add option" at bounding box center [484, 411] width 392 height 20
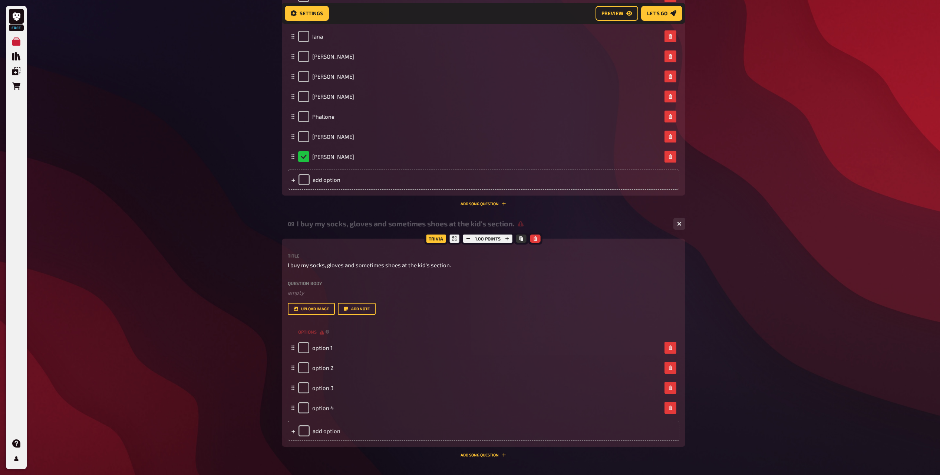
click at [347, 420] on div "options option 1 option 2 option 3 option 4 To pick up a draggable item, press …" at bounding box center [484, 383] width 392 height 114
click at [345, 440] on div "add option" at bounding box center [484, 431] width 392 height 20
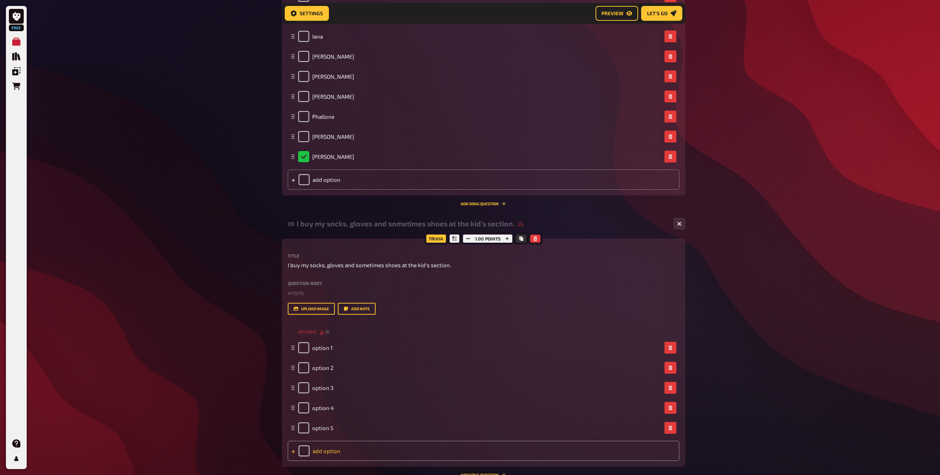
click at [343, 446] on div "add option" at bounding box center [484, 451] width 392 height 20
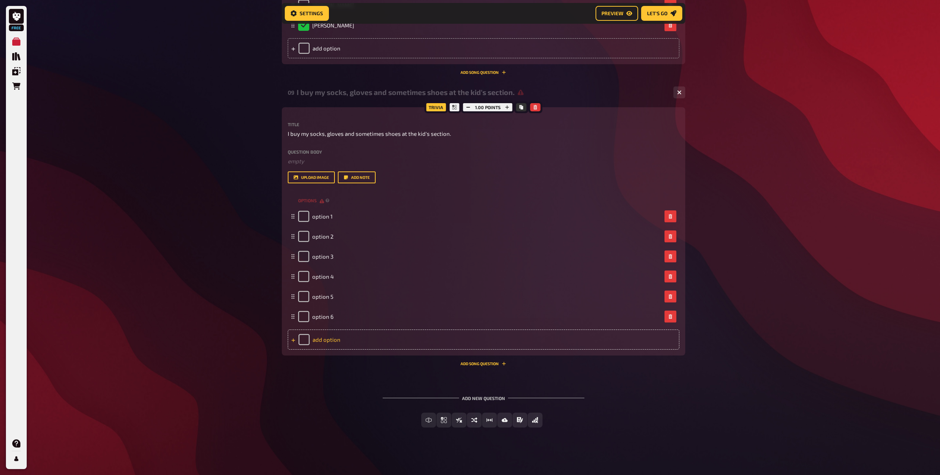
click at [330, 343] on div "add option" at bounding box center [484, 339] width 392 height 20
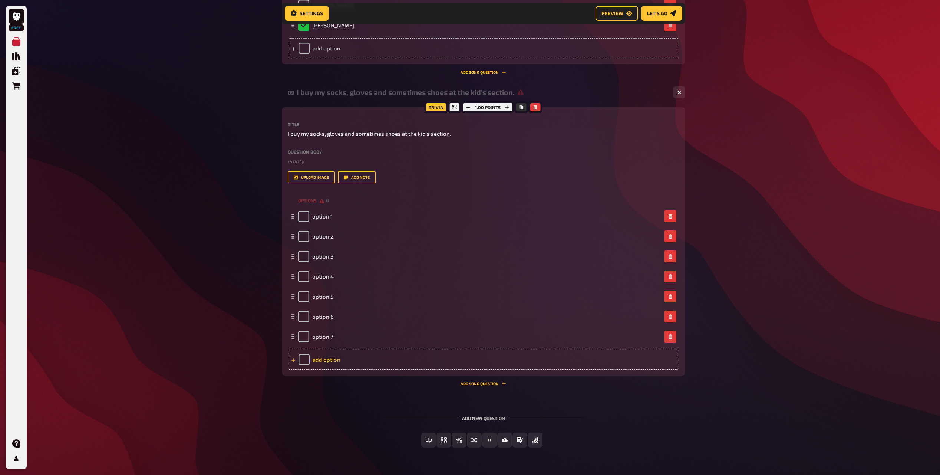
click at [337, 358] on div "add option" at bounding box center [484, 359] width 392 height 20
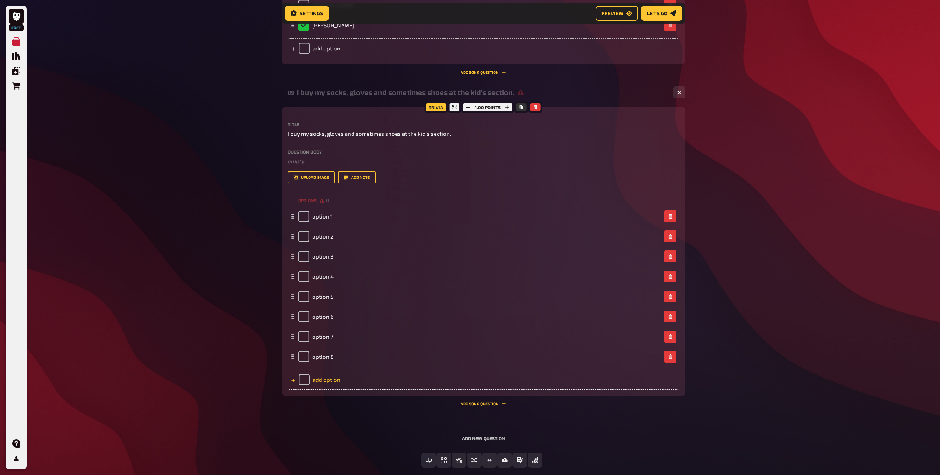
click at [343, 379] on div "add option" at bounding box center [484, 379] width 392 height 20
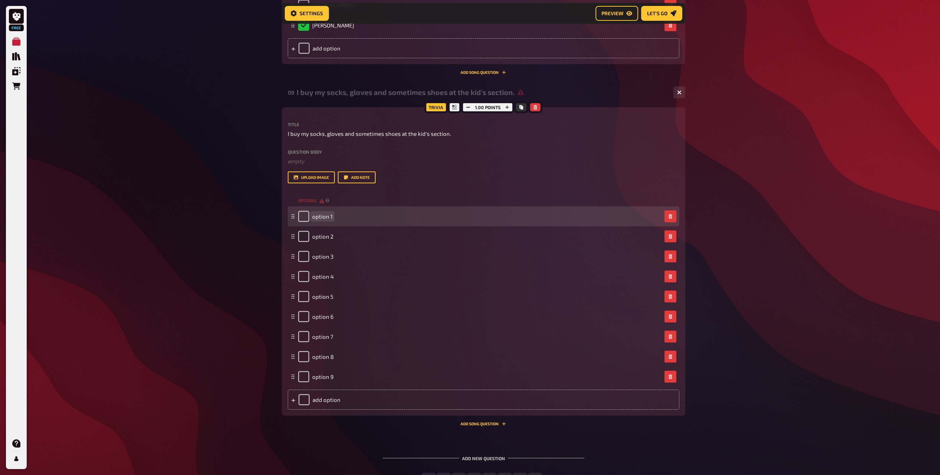
click at [325, 214] on span "option 1" at bounding box center [322, 216] width 20 height 7
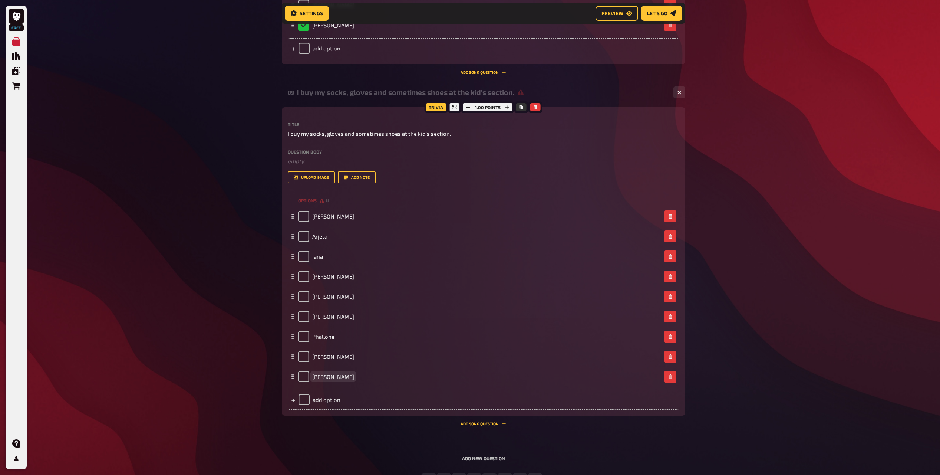
scroll to position [2946, 0]
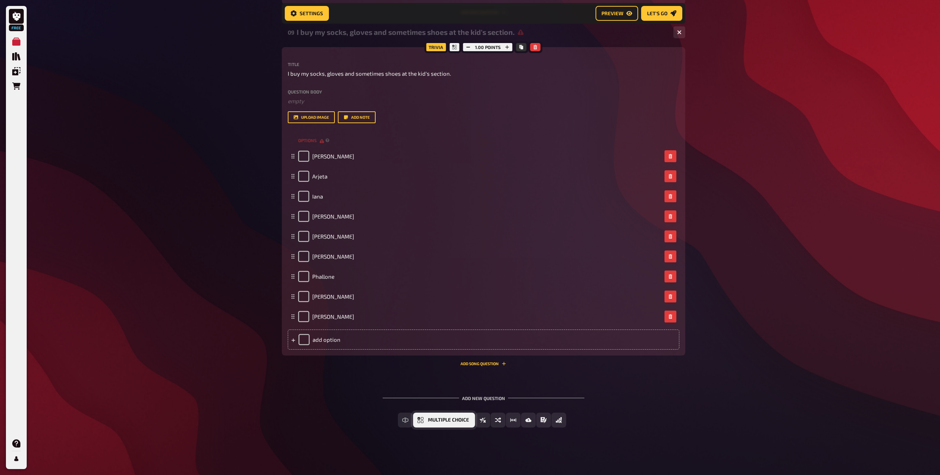
click at [428, 424] on button "Multiple Choice" at bounding box center [444, 419] width 62 height 15
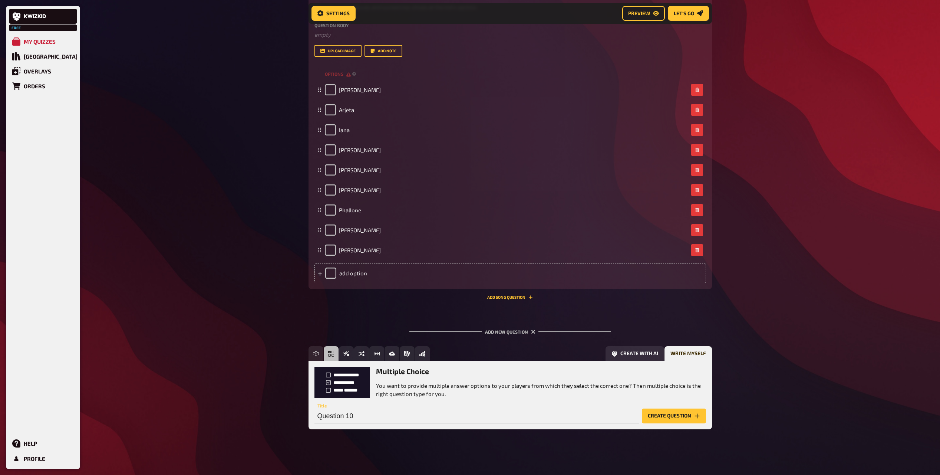
scroll to position [3014, 0]
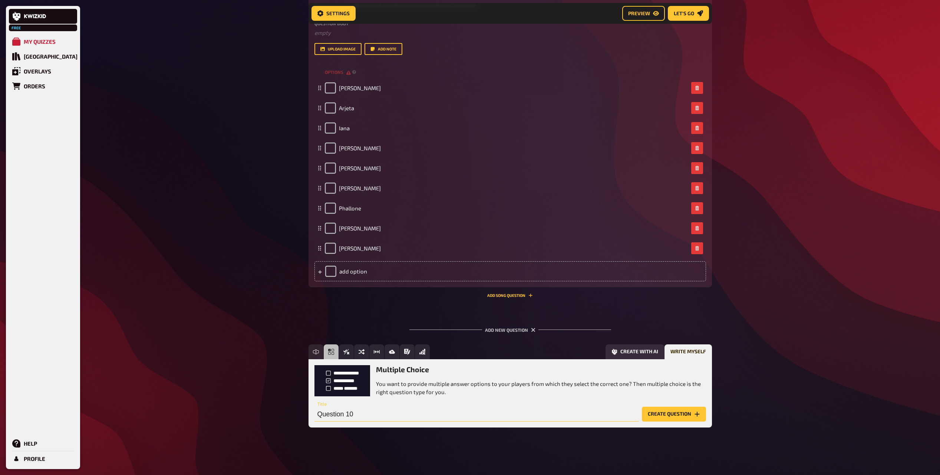
click at [348, 417] on input "Question 10" at bounding box center [477, 414] width 325 height 15
paste input "The first 3 years of my live I only spoke English"
click at [680, 416] on button "Create question" at bounding box center [674, 414] width 64 height 15
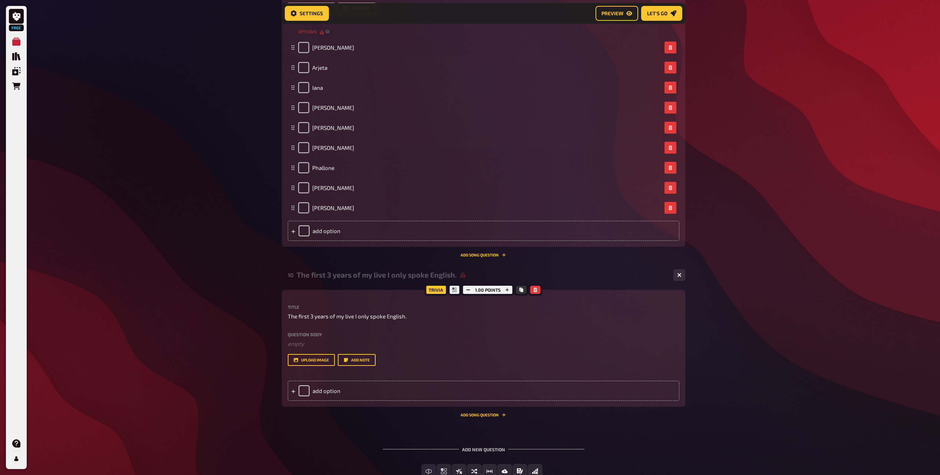
scroll to position [3106, 0]
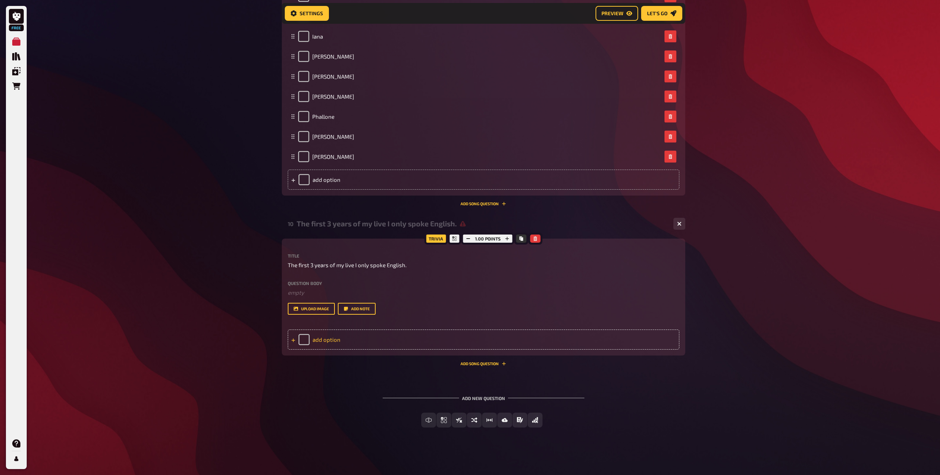
click at [328, 345] on div "add option" at bounding box center [484, 339] width 392 height 20
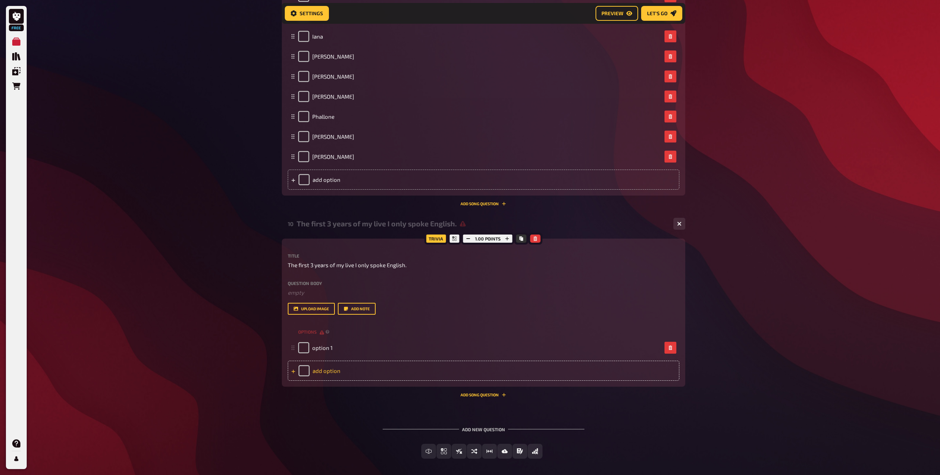
click at [325, 374] on div "add option" at bounding box center [484, 371] width 392 height 20
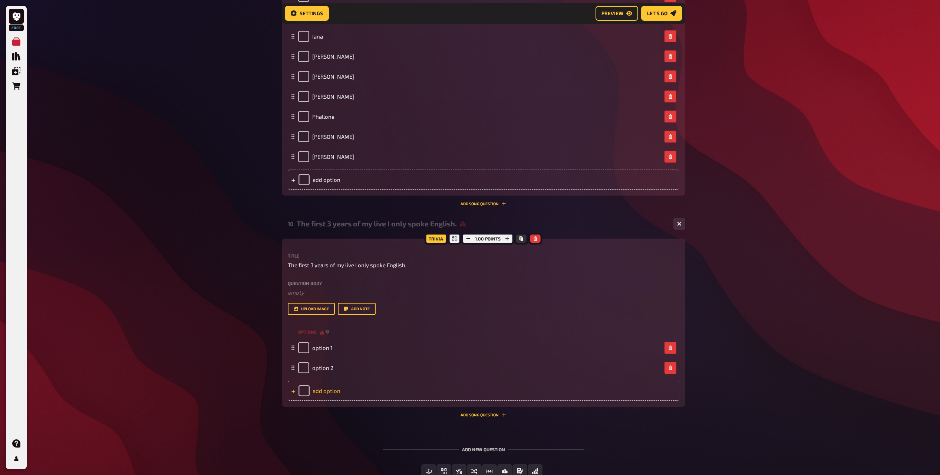
click at [331, 387] on div "add option" at bounding box center [484, 391] width 392 height 20
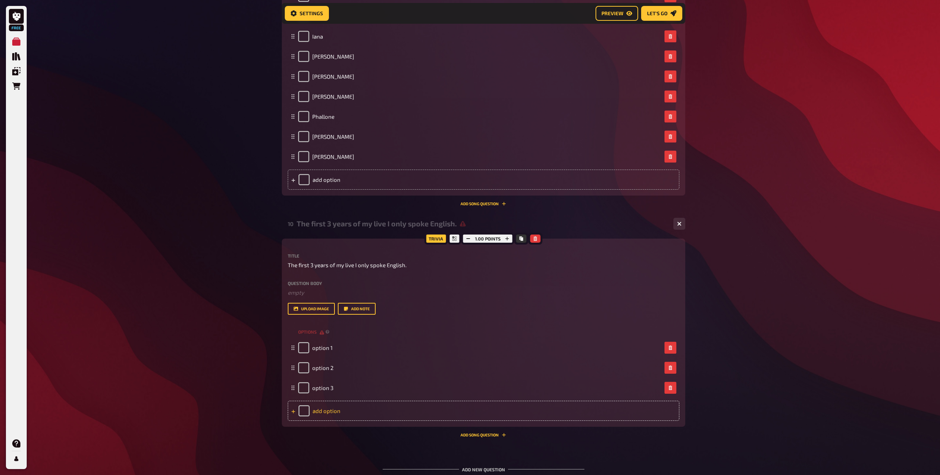
click at [328, 410] on div "add option" at bounding box center [484, 411] width 392 height 20
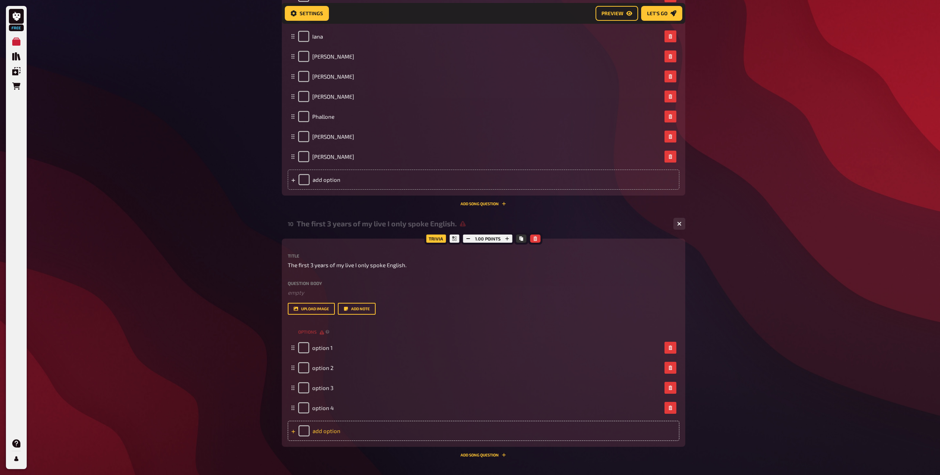
drag, startPoint x: 328, startPoint y: 410, endPoint x: 327, endPoint y: 430, distance: 20.0
click at [327, 430] on div "add option" at bounding box center [484, 431] width 392 height 20
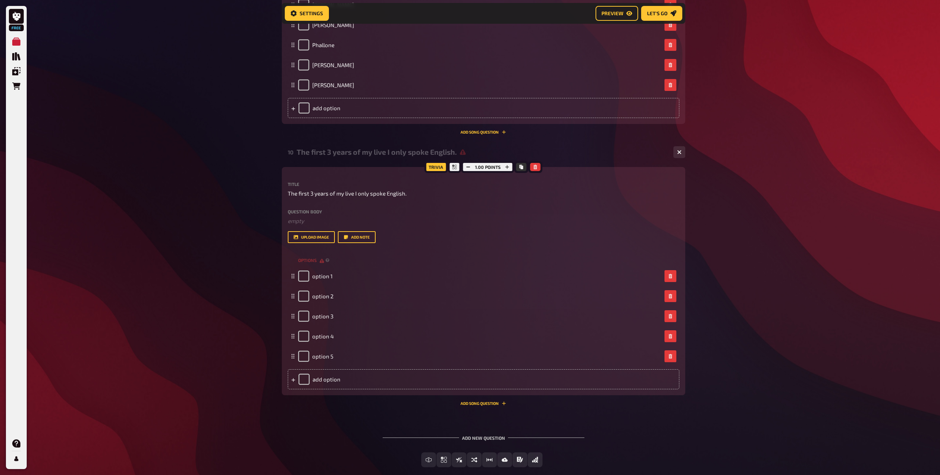
scroll to position [3217, 0]
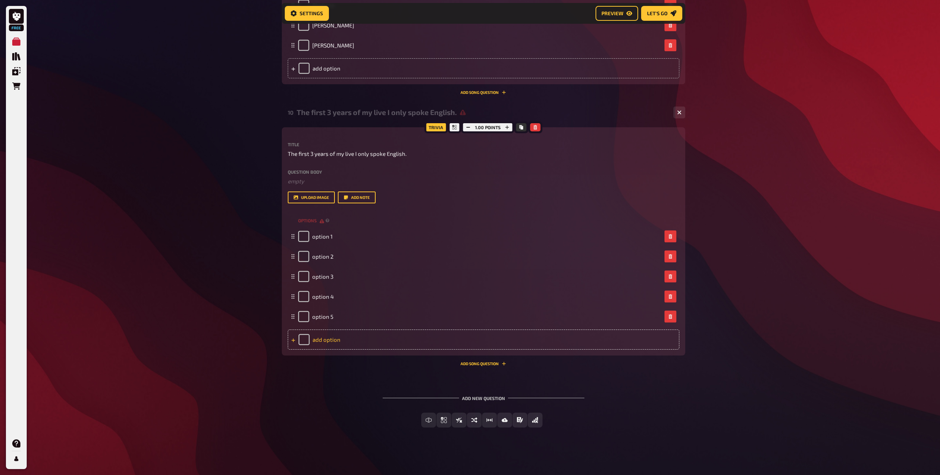
click at [333, 345] on div "add option" at bounding box center [484, 339] width 392 height 20
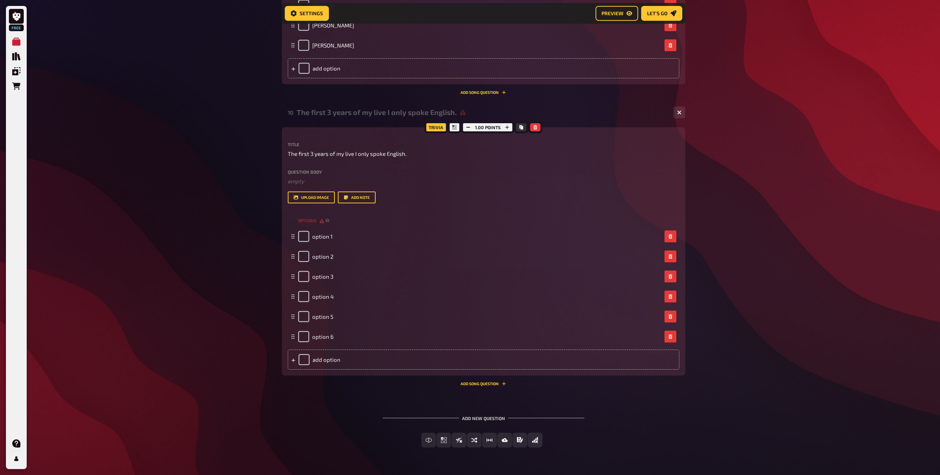
click at [333, 374] on div "Trivia 1.00 points Title The first 3 years of my live I only spoke English. Que…" at bounding box center [484, 251] width 404 height 248
click at [334, 364] on div "add option" at bounding box center [484, 359] width 392 height 20
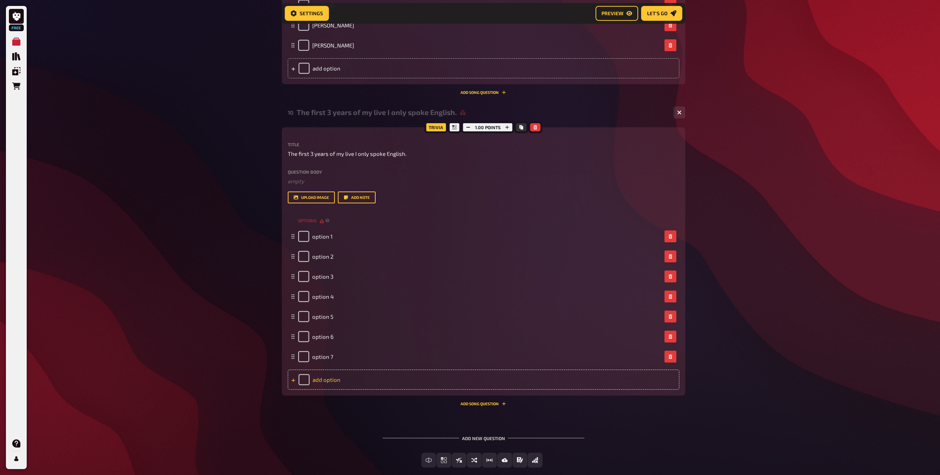
click at [331, 371] on div "add option" at bounding box center [484, 379] width 392 height 20
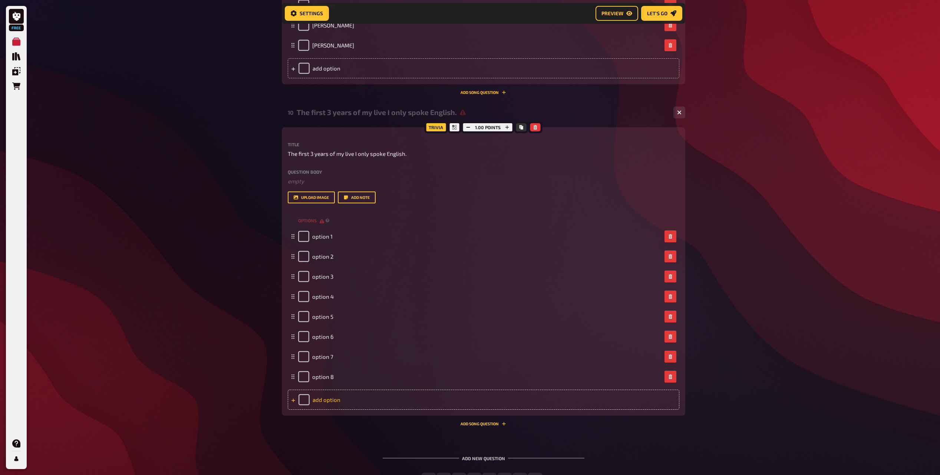
click at [331, 398] on div "add option" at bounding box center [484, 399] width 392 height 20
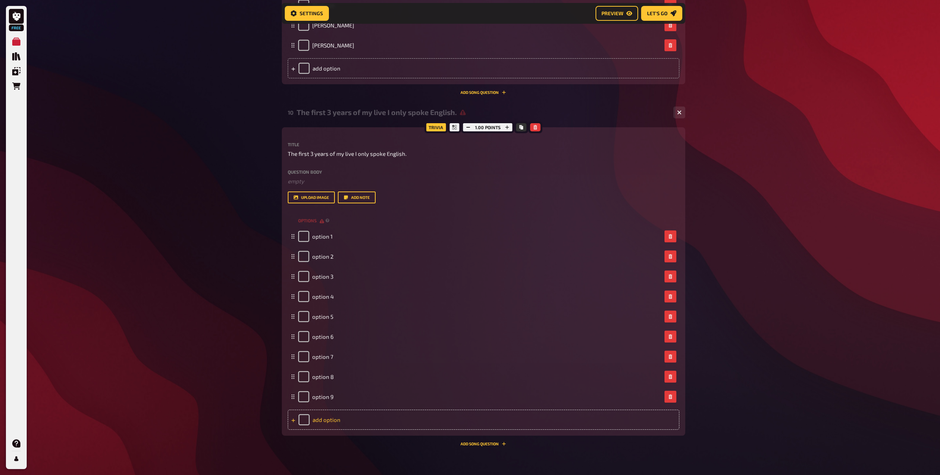
click at [331, 417] on div "add option" at bounding box center [484, 419] width 392 height 20
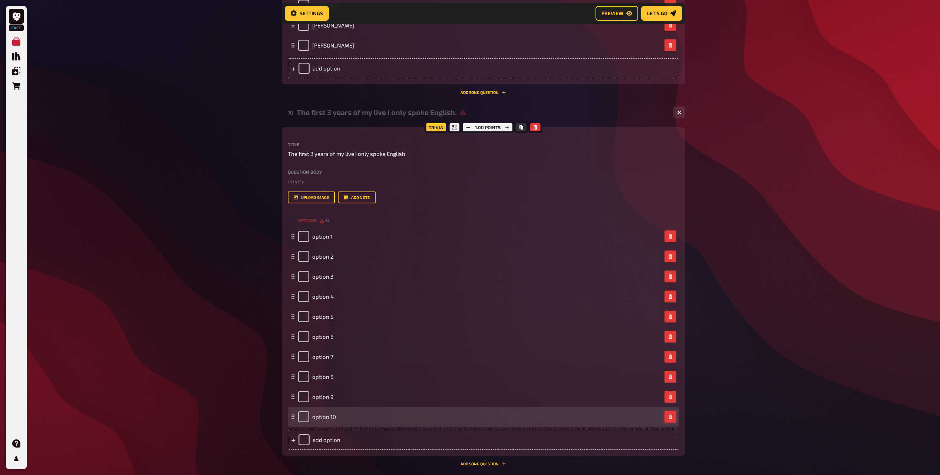
click at [669, 417] on icon "button" at bounding box center [670, 416] width 3 height 4
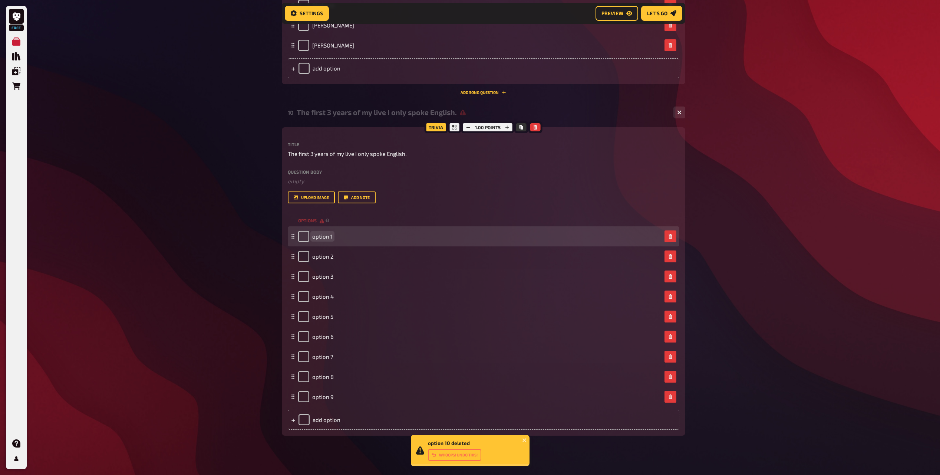
click at [326, 238] on span "option 1" at bounding box center [322, 236] width 20 height 7
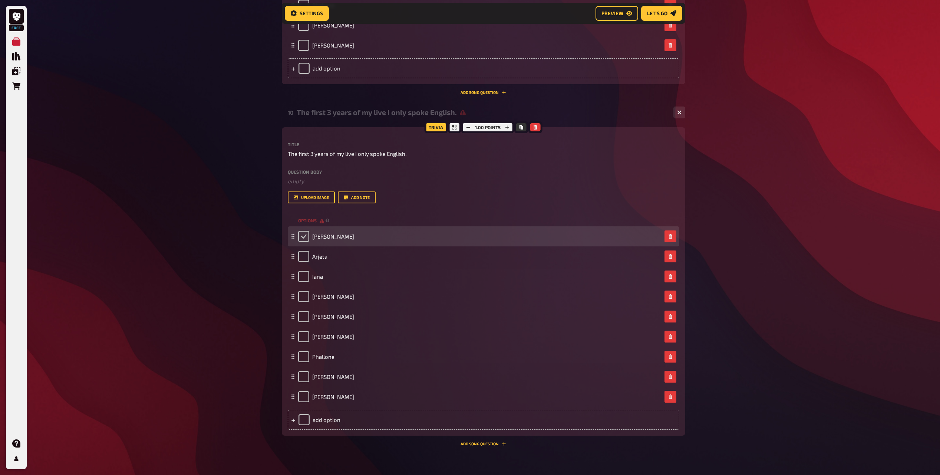
click at [303, 237] on input "checkbox" at bounding box center [303, 236] width 11 height 11
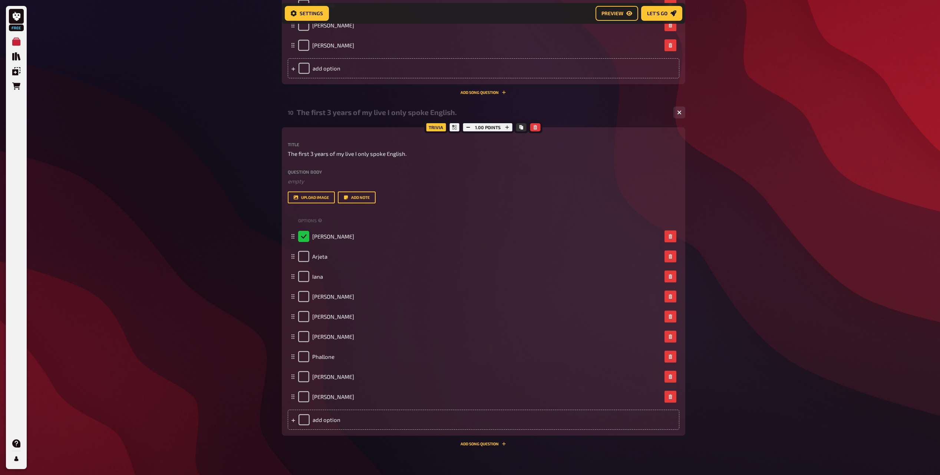
click at [466, 448] on div "10 The first 3 years of my live I only spoke English. 9 Trivia 1.00 points Titl…" at bounding box center [484, 277] width 404 height 348
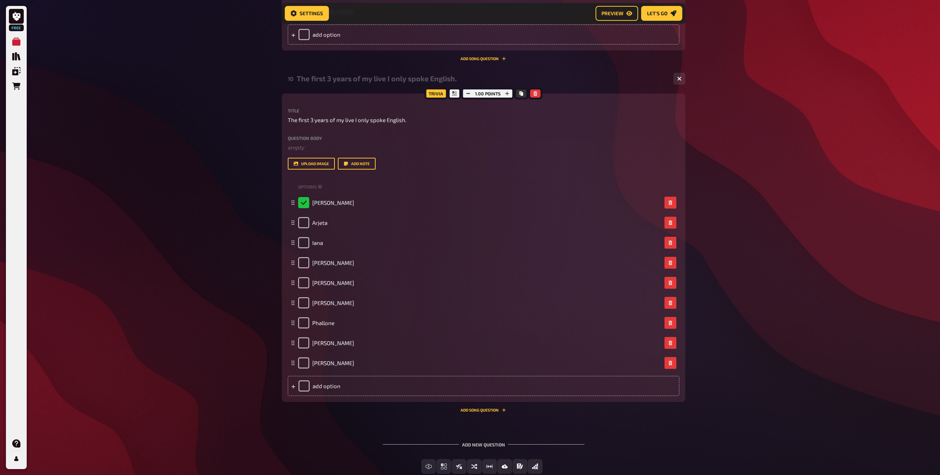
scroll to position [3297, 0]
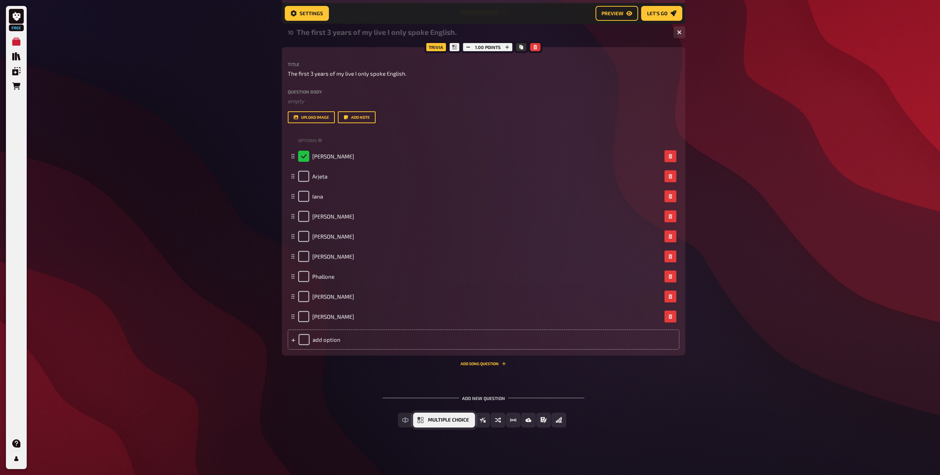
click at [431, 422] on button "Multiple Choice" at bounding box center [444, 419] width 62 height 15
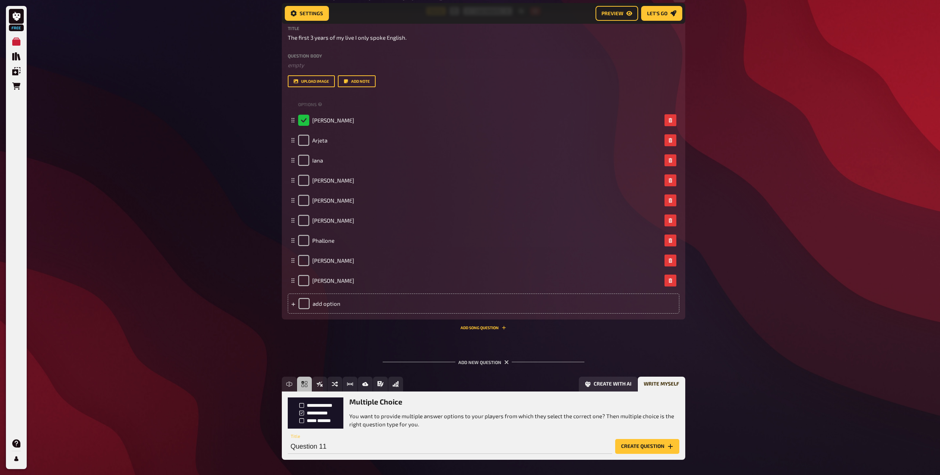
scroll to position [3366, 0]
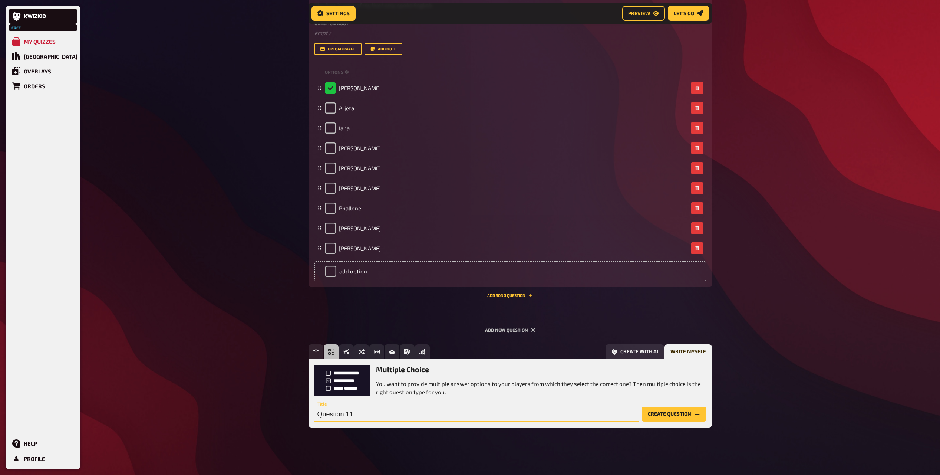
click at [366, 408] on input "Question 11" at bounding box center [477, 414] width 325 height 15
paste input "I got my cat this year and now he is my biggest supporter – always watching me …"
click at [687, 417] on button "Create question" at bounding box center [674, 414] width 64 height 15
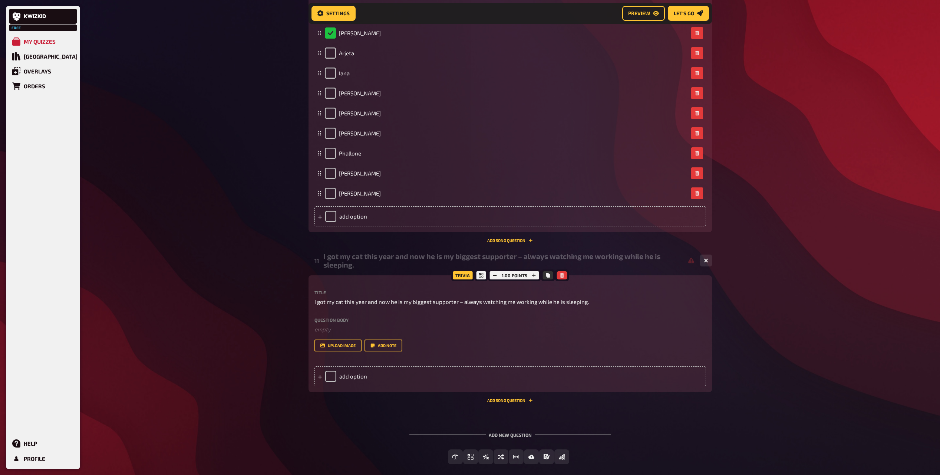
scroll to position [3457, 0]
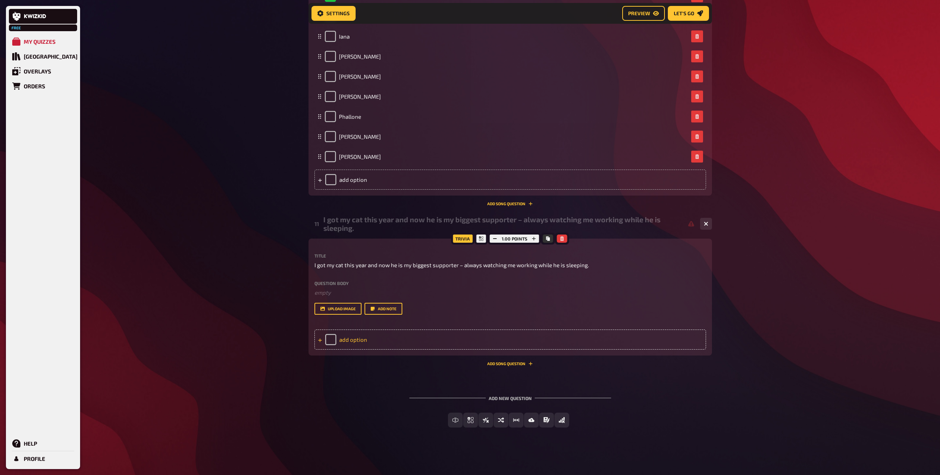
click at [343, 341] on div "add option" at bounding box center [511, 339] width 392 height 20
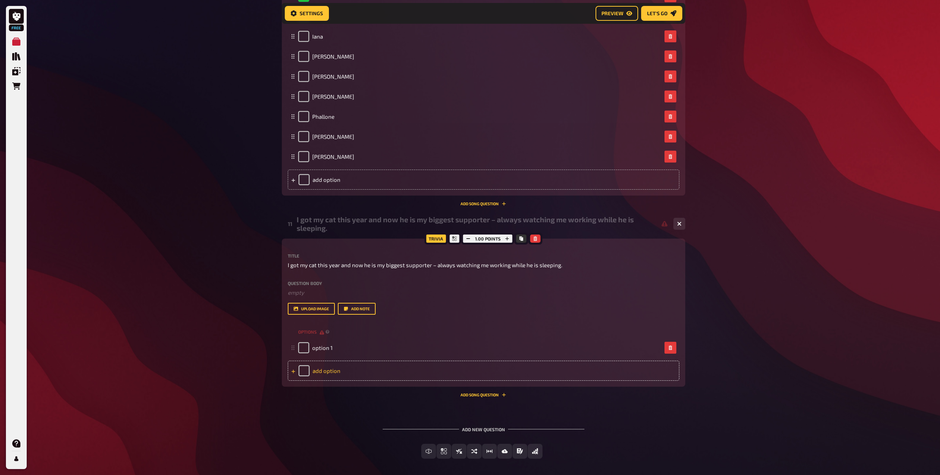
click at [358, 378] on div "add option" at bounding box center [484, 371] width 392 height 20
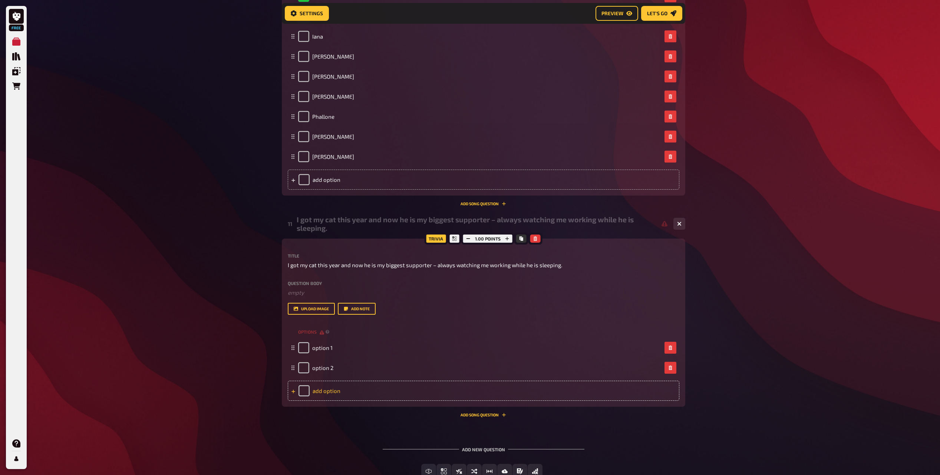
click at [336, 394] on div "add option" at bounding box center [484, 391] width 392 height 20
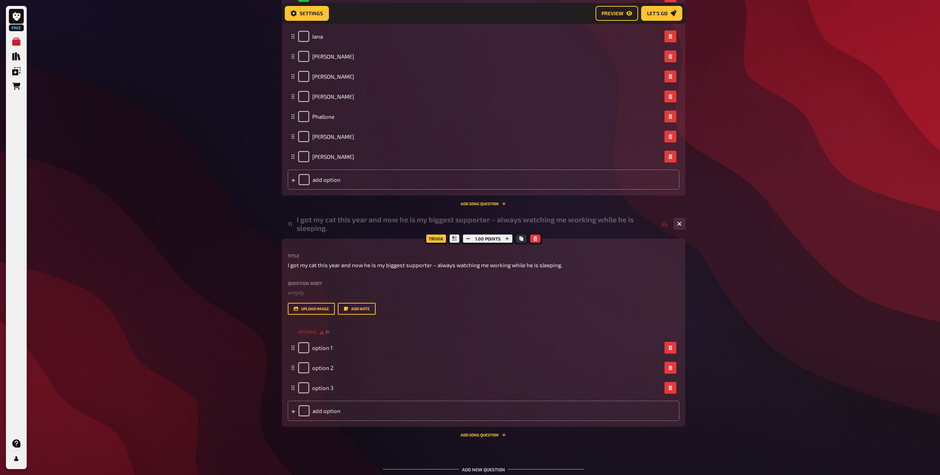
click at [333, 428] on div "Trivia 1.00 points Title I got my cat this year and now he is my biggest suppor…" at bounding box center [484, 337] width 404 height 198
click at [328, 420] on div "add option" at bounding box center [484, 411] width 392 height 20
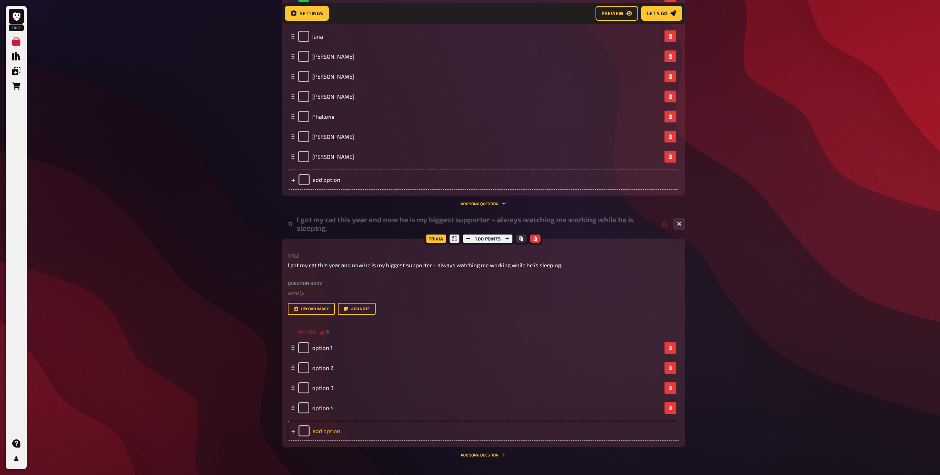
click at [327, 440] on div "add option" at bounding box center [484, 431] width 392 height 20
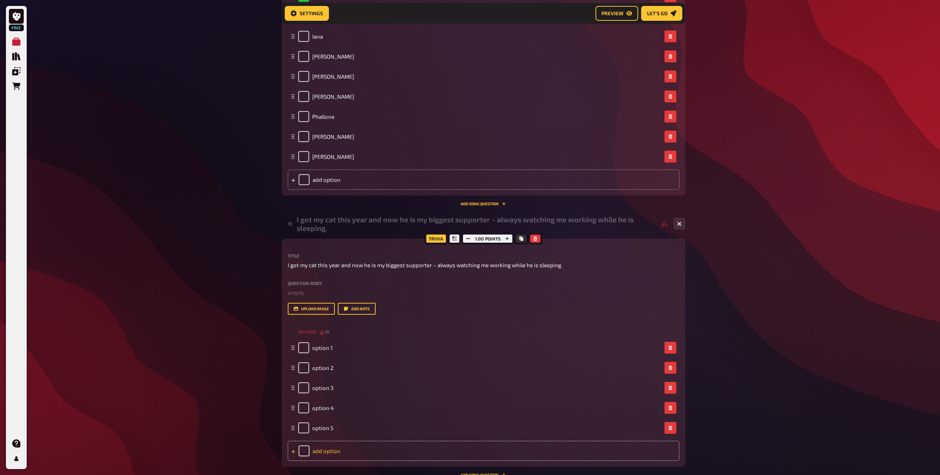
click at [334, 455] on div "add option" at bounding box center [484, 451] width 392 height 20
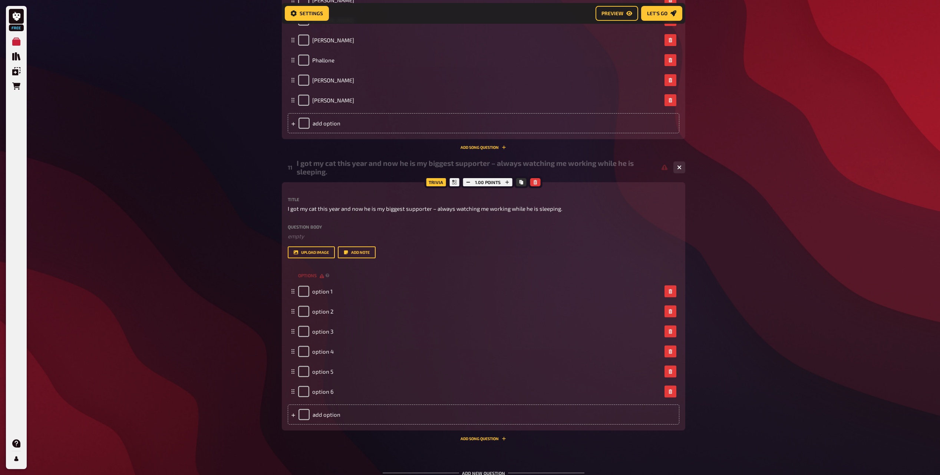
scroll to position [3589, 0]
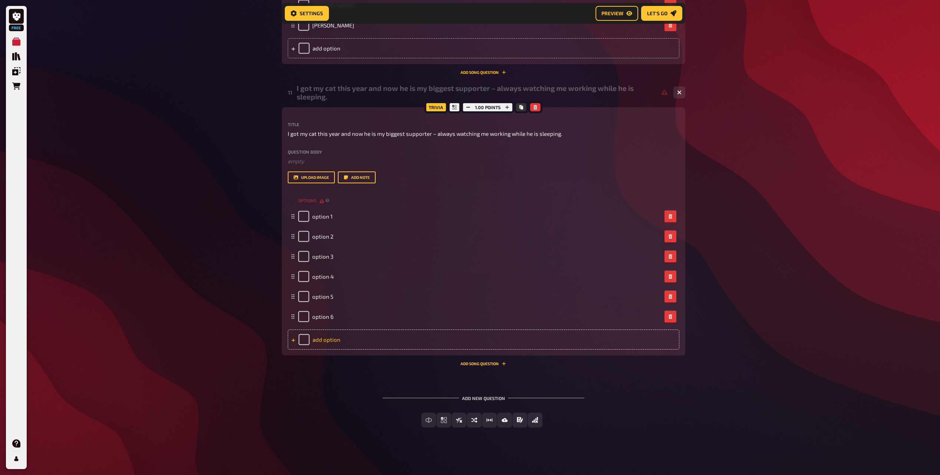
click at [330, 346] on div "add option" at bounding box center [484, 339] width 392 height 20
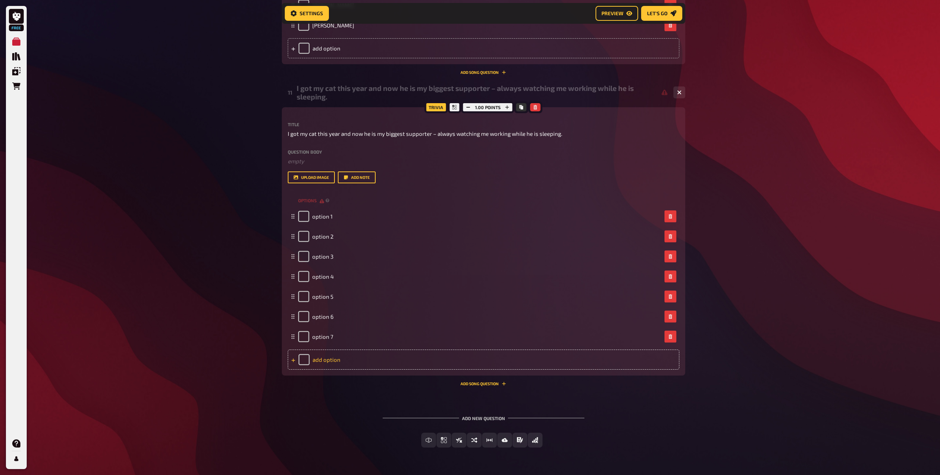
click at [330, 354] on div "add option" at bounding box center [484, 359] width 392 height 20
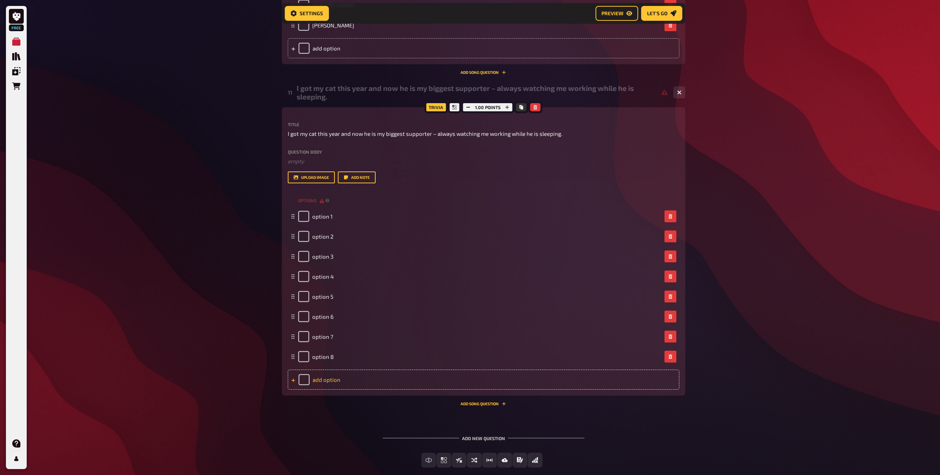
click at [330, 387] on div "add option" at bounding box center [484, 379] width 392 height 20
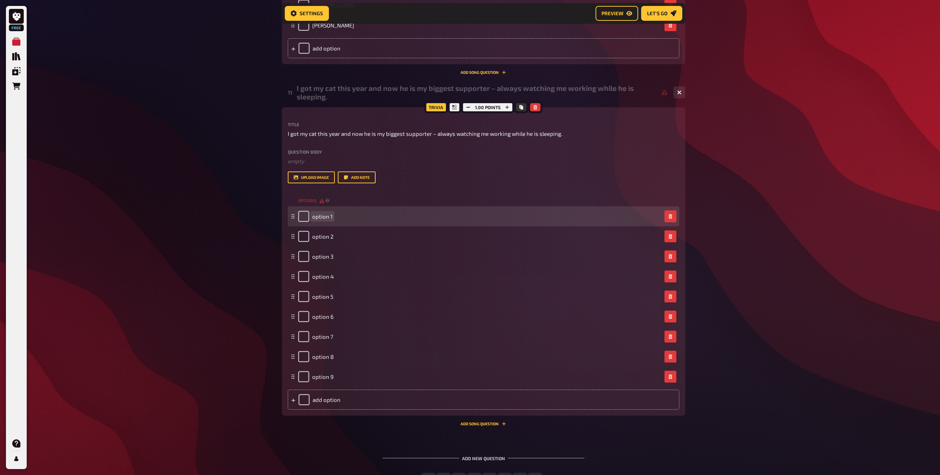
drag, startPoint x: 321, startPoint y: 208, endPoint x: 321, endPoint y: 213, distance: 4.8
click at [321, 209] on div "option 1" at bounding box center [484, 216] width 392 height 20
click at [332, 216] on span "option 1" at bounding box center [322, 216] width 20 height 7
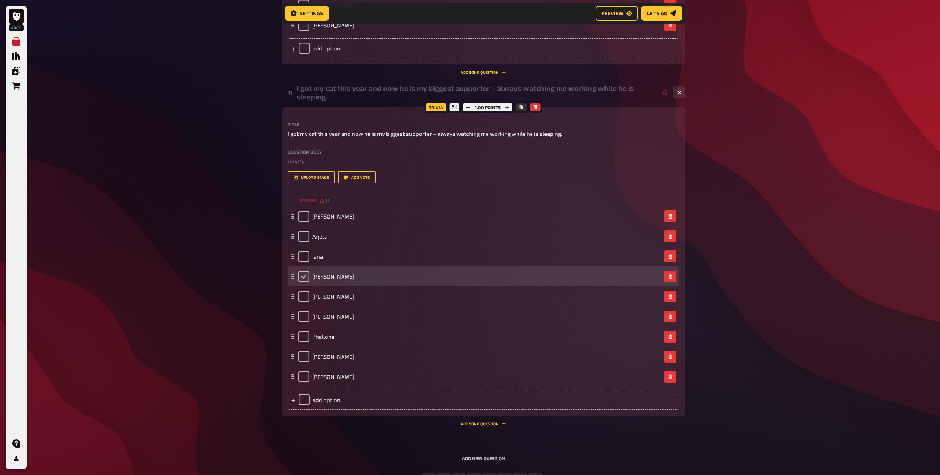
click at [304, 274] on input "checkbox" at bounding box center [303, 276] width 11 height 11
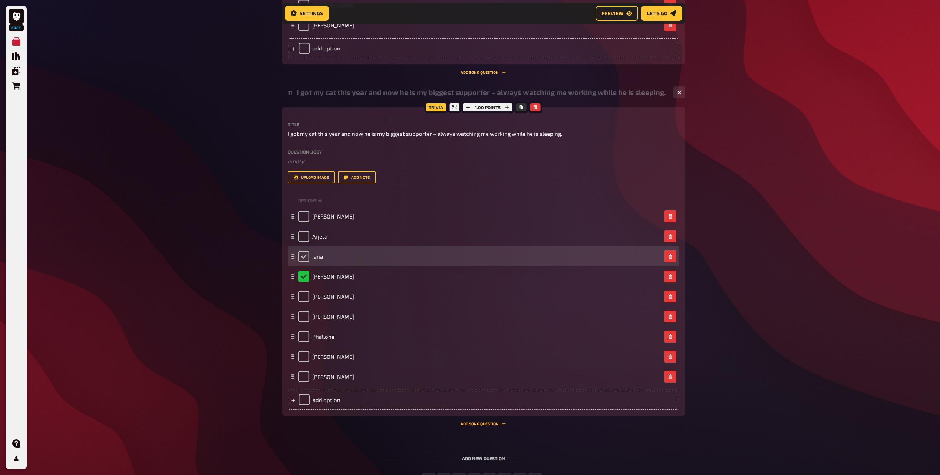
click at [302, 257] on input "checkbox" at bounding box center [303, 256] width 11 height 11
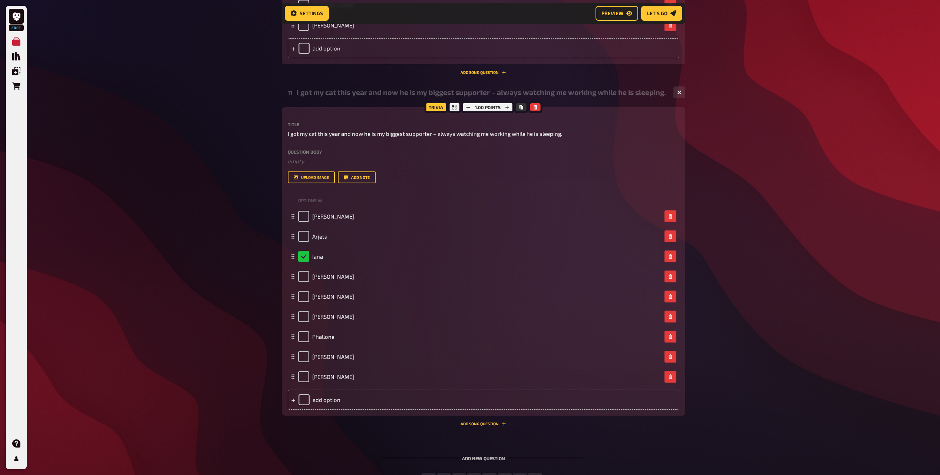
scroll to position [3649, 0]
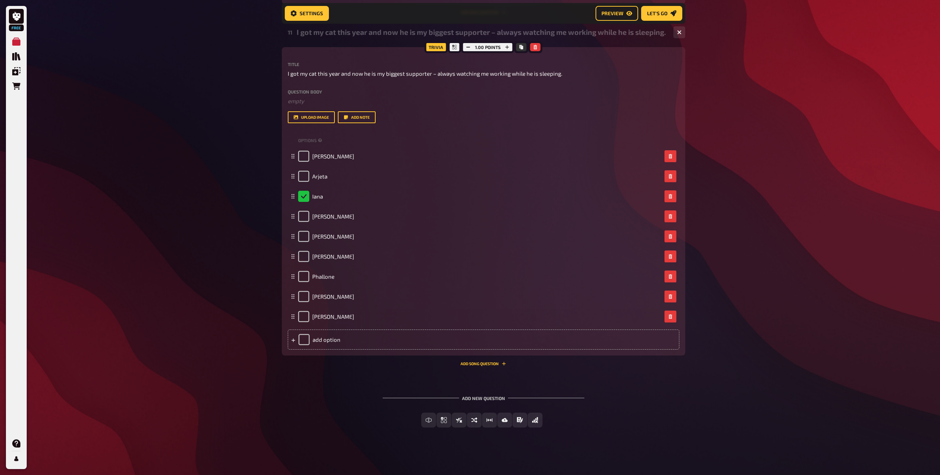
click at [446, 428] on div "Free Text Input Multiple Choice True / False Sorting Question Estimation Questi…" at bounding box center [484, 425] width 404 height 27
click at [445, 424] on button "Multiple Choice" at bounding box center [444, 419] width 62 height 15
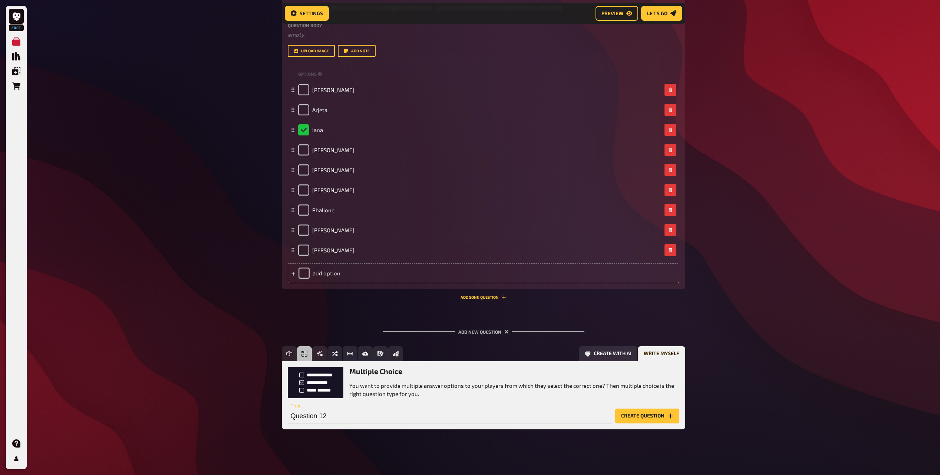
scroll to position [3717, 0]
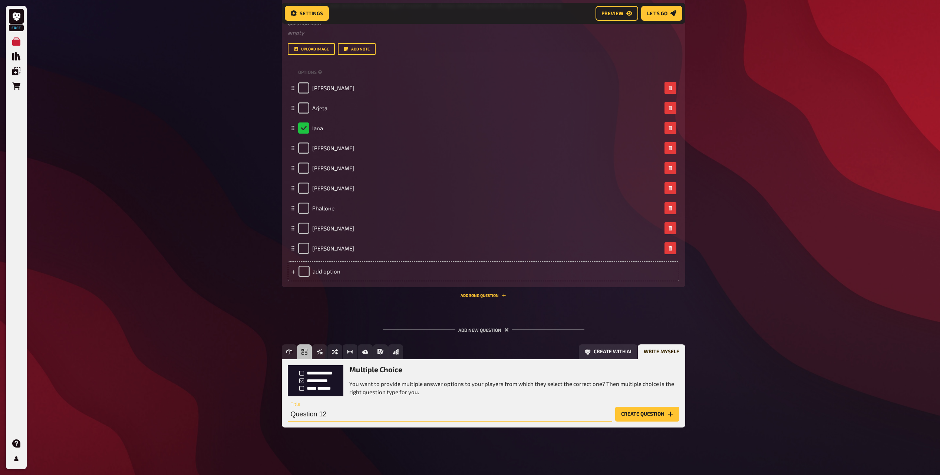
click at [332, 408] on input "Question 12" at bounding box center [450, 414] width 325 height 15
paste input "I am a sports addict/fanatic; I am a fan of watching most sports and can spend …"
click at [665, 412] on button "Create question" at bounding box center [647, 414] width 64 height 15
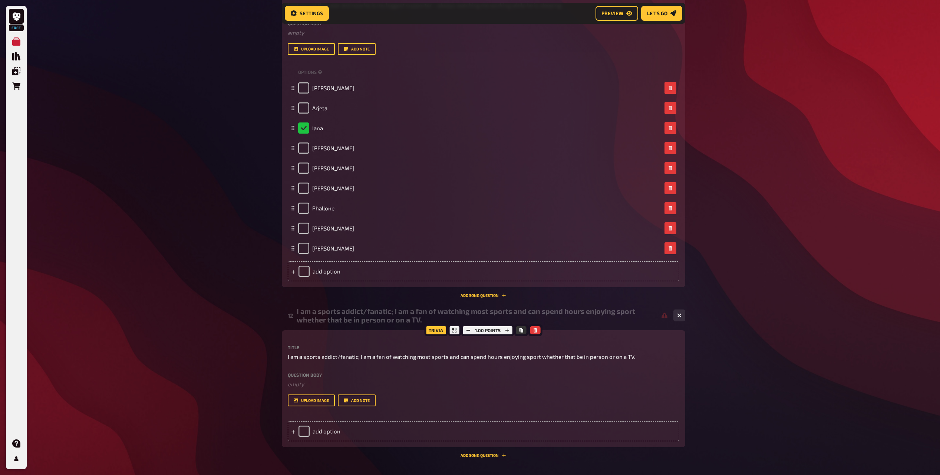
scroll to position [3809, 0]
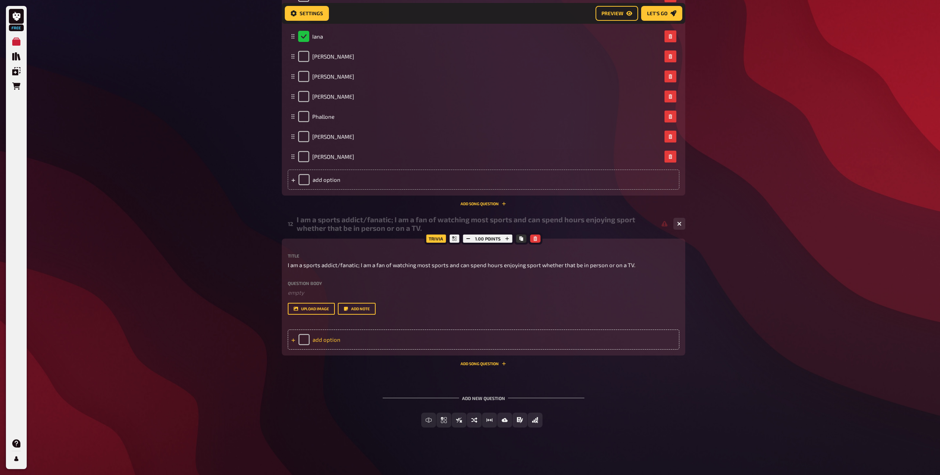
click at [335, 349] on div "Trivia 1.00 points Title I am a sports addict/fanatic; I am a fan of watching m…" at bounding box center [484, 296] width 404 height 117
click at [335, 342] on div "add option" at bounding box center [484, 339] width 392 height 20
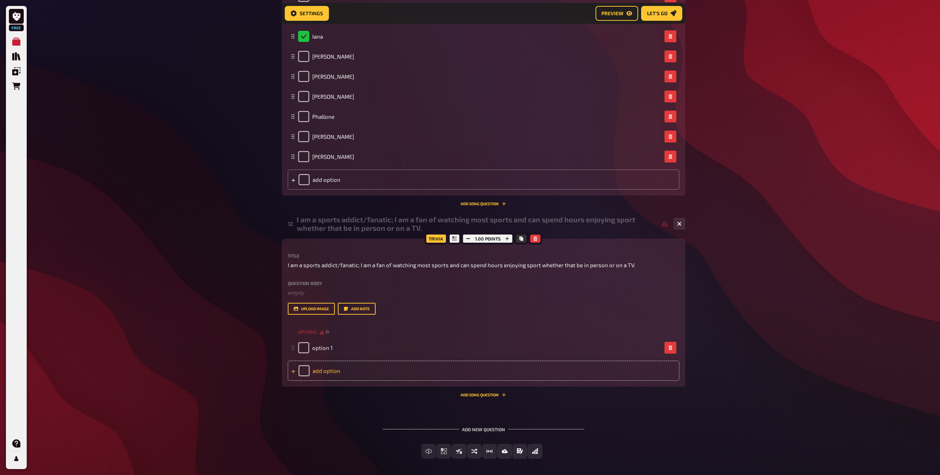
drag, startPoint x: 335, startPoint y: 342, endPoint x: 332, endPoint y: 385, distance: 43.1
click at [332, 375] on div "add option" at bounding box center [484, 371] width 392 height 20
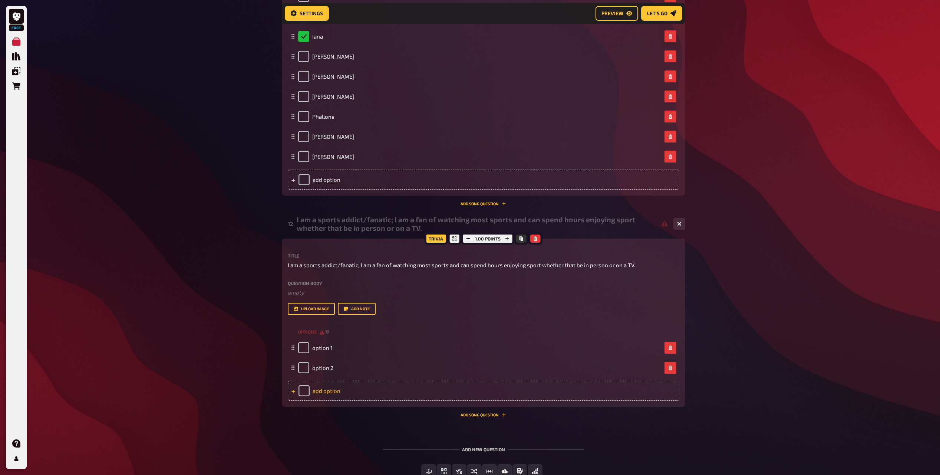
click at [332, 387] on div "add option" at bounding box center [484, 391] width 392 height 20
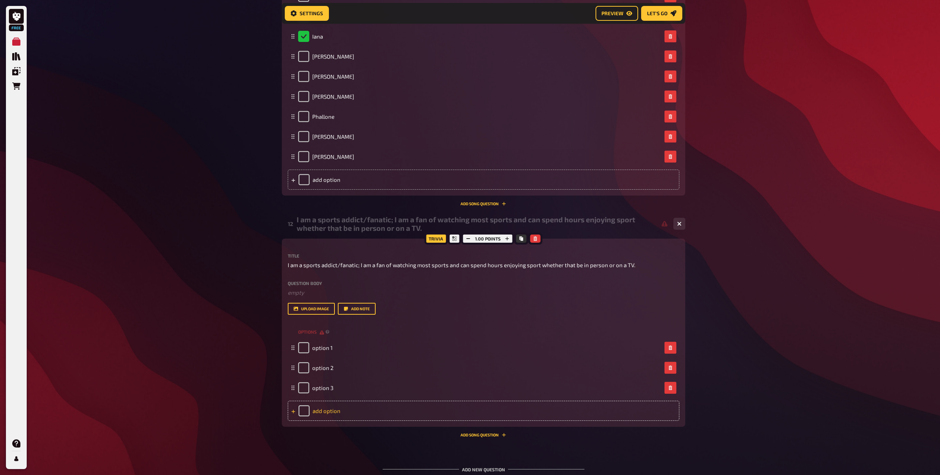
click at [332, 405] on div "add option" at bounding box center [484, 411] width 392 height 20
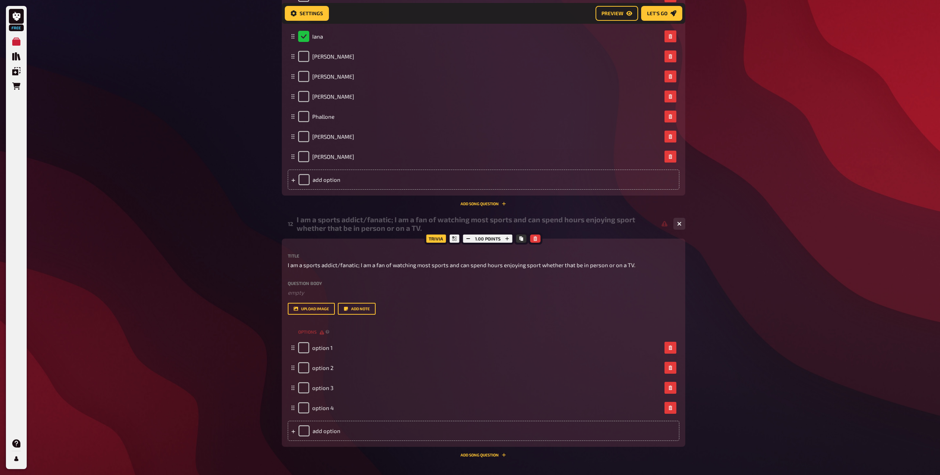
click at [335, 420] on div "options option 1 option 2 option 3 option 4 To pick up a draggable item, press …" at bounding box center [484, 383] width 392 height 114
click at [336, 435] on div "add option" at bounding box center [484, 431] width 392 height 20
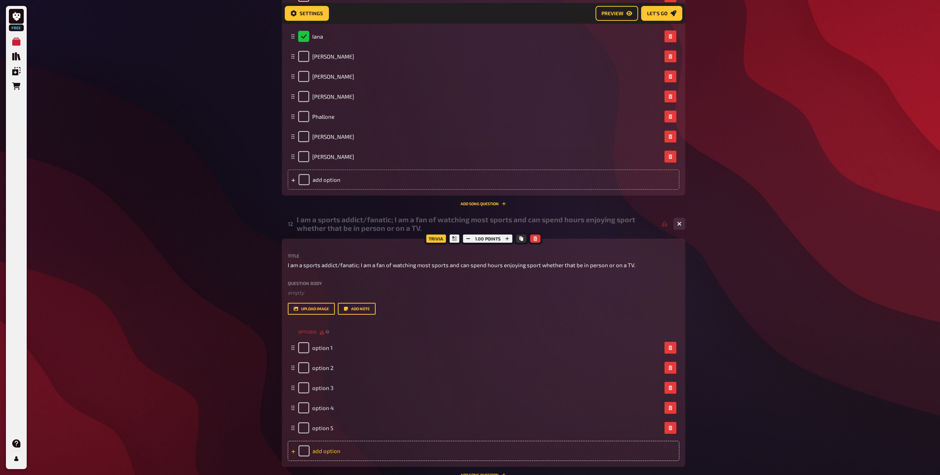
click at [337, 449] on div "add option" at bounding box center [484, 451] width 392 height 20
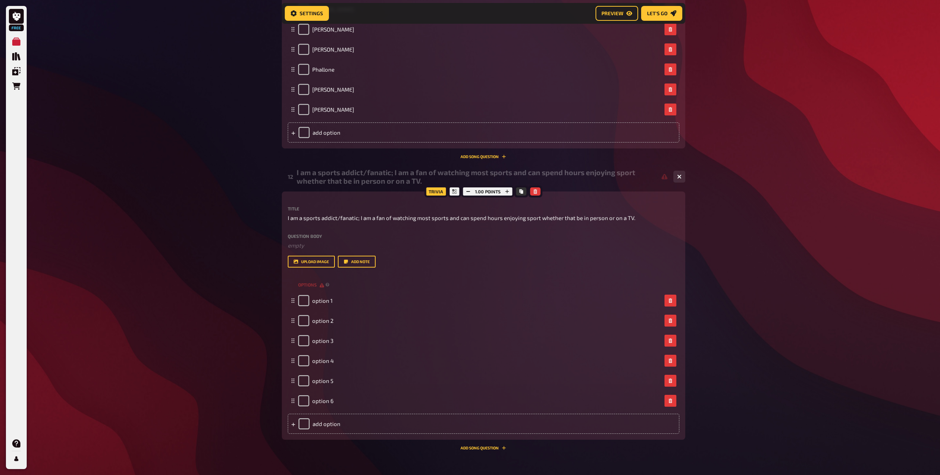
scroll to position [3940, 0]
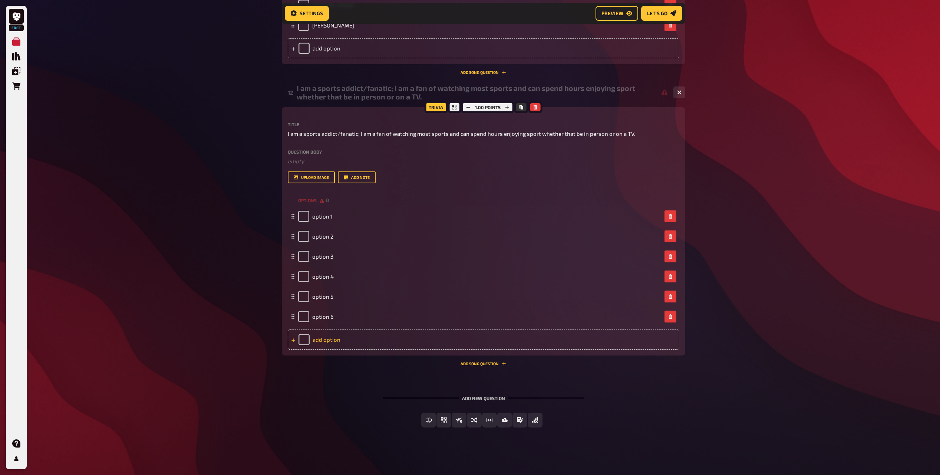
click at [332, 343] on div "add option" at bounding box center [484, 339] width 392 height 20
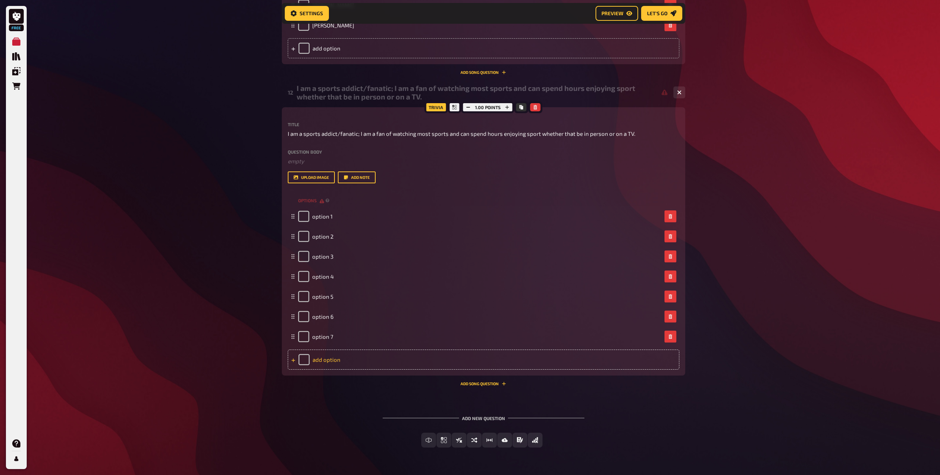
click at [330, 366] on div "add option" at bounding box center [484, 359] width 392 height 20
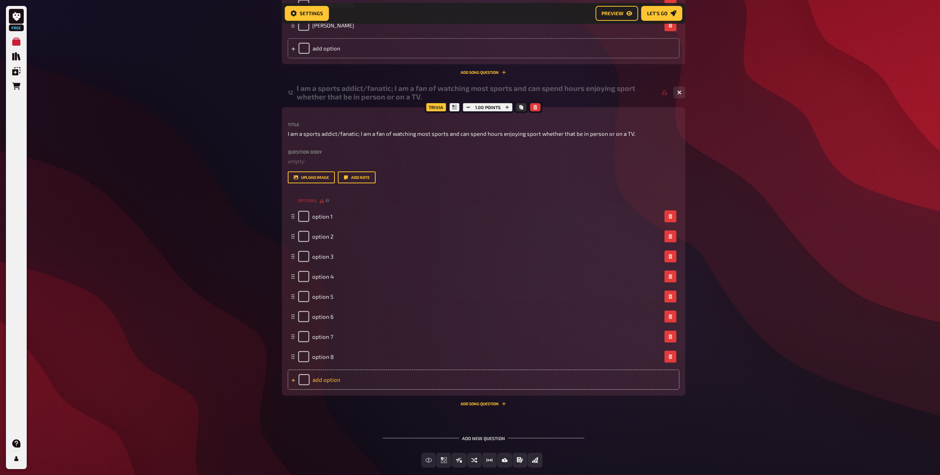
click at [332, 380] on div "add option" at bounding box center [484, 379] width 392 height 20
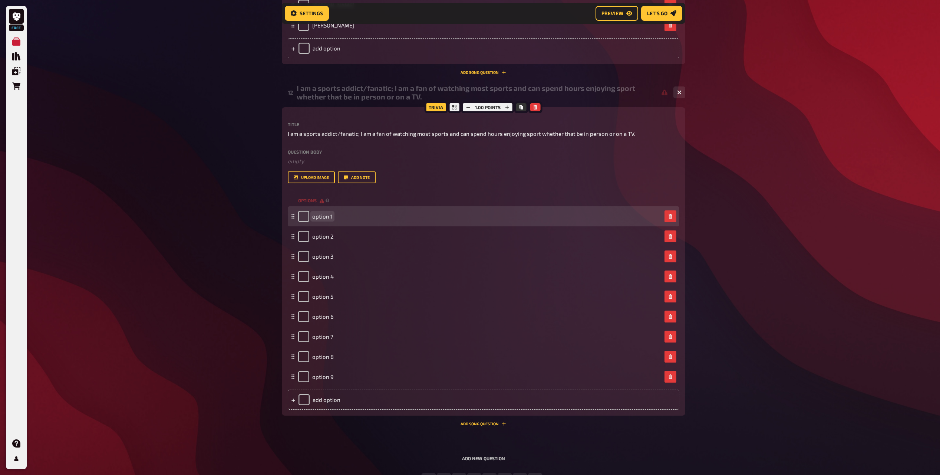
click at [325, 222] on div "option 1" at bounding box center [484, 216] width 392 height 20
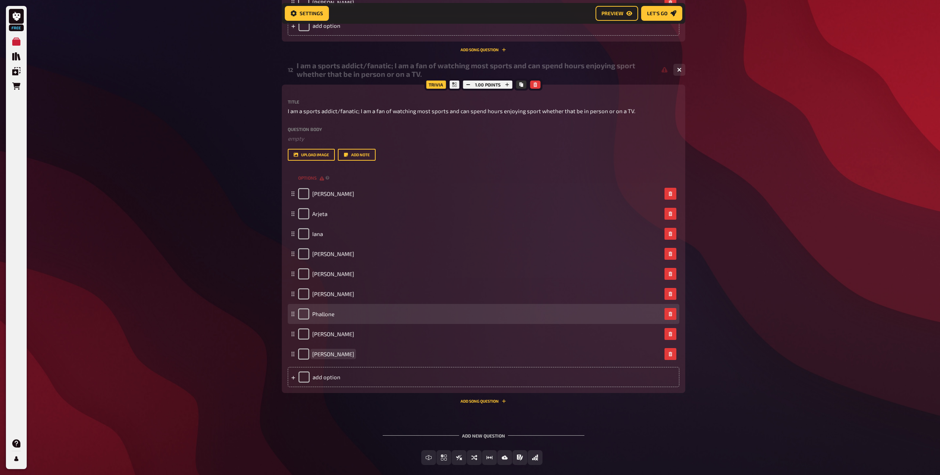
scroll to position [4000, 0]
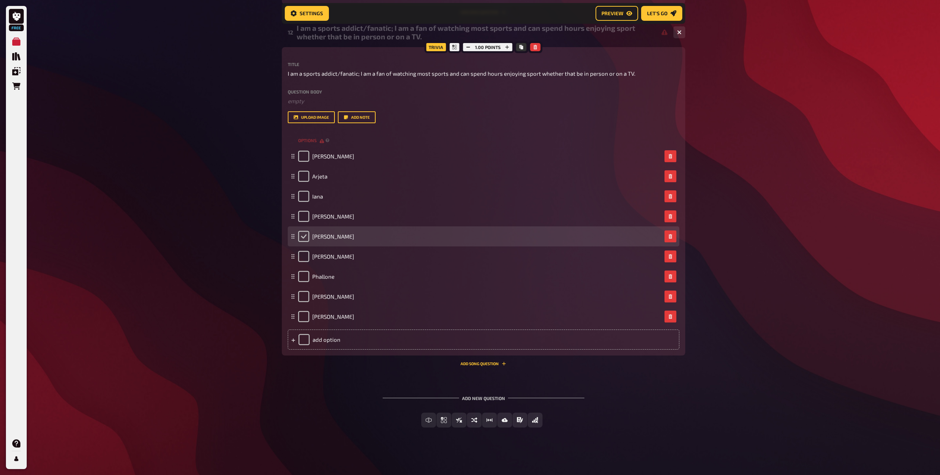
click at [303, 234] on input "checkbox" at bounding box center [303, 236] width 11 height 11
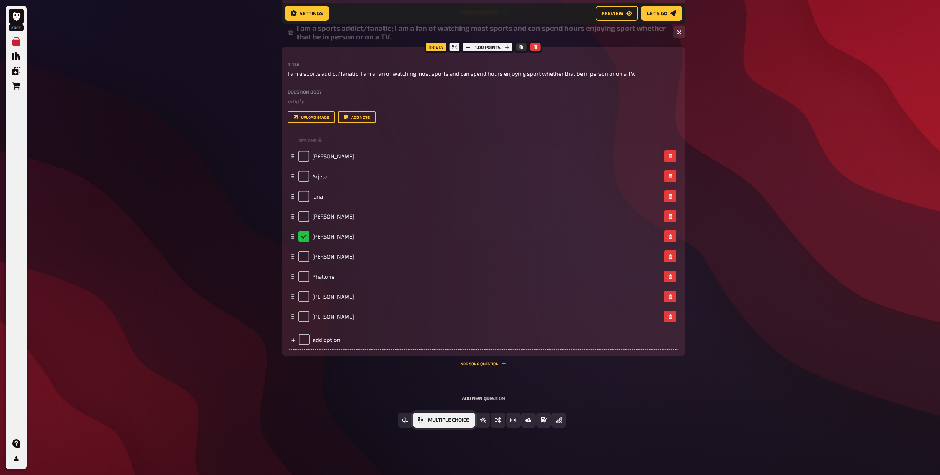
click at [428, 422] on span "Multiple Choice" at bounding box center [448, 419] width 41 height 5
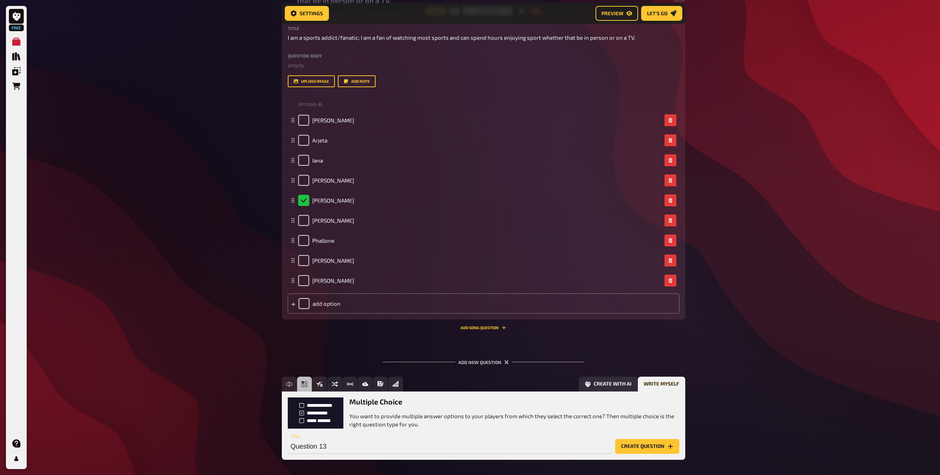
scroll to position [4068, 0]
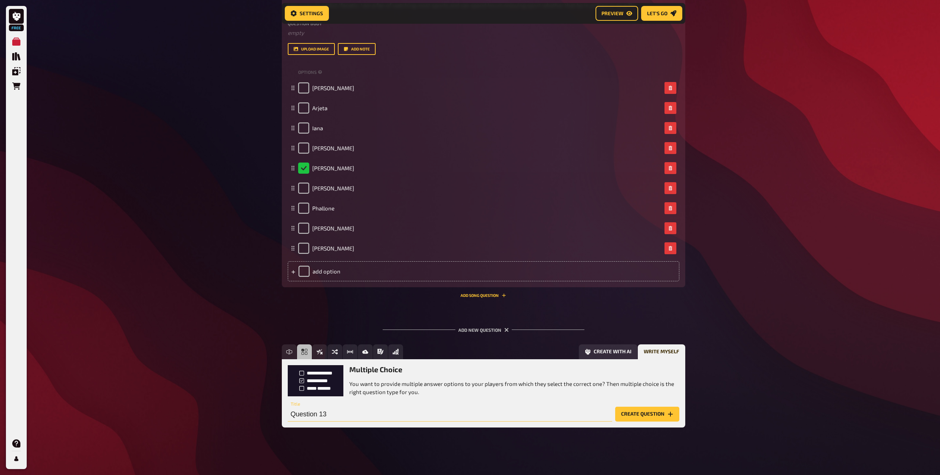
click at [356, 419] on input "Question 13" at bounding box center [450, 414] width 325 height 15
click at [628, 417] on button "Create question" at bounding box center [647, 414] width 64 height 15
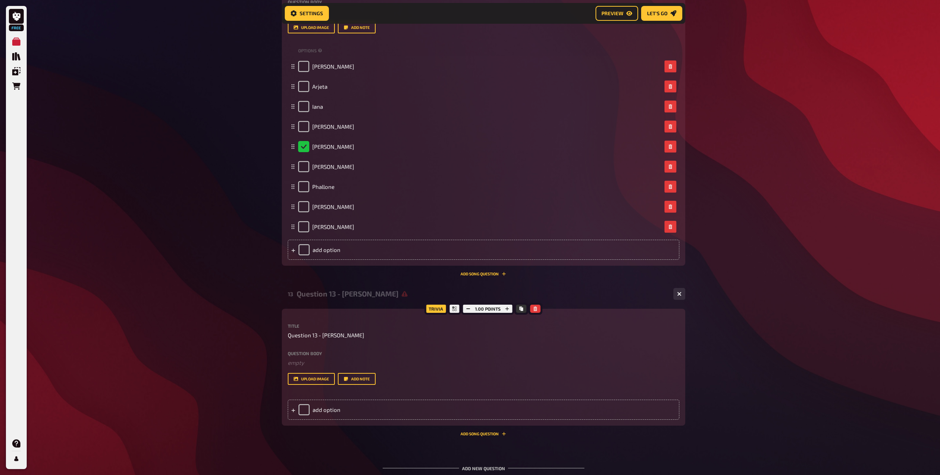
scroll to position [4160, 0]
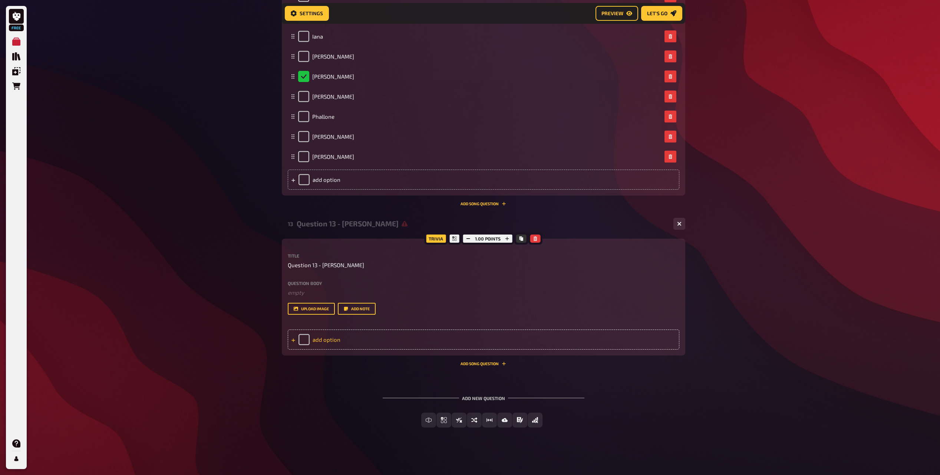
click at [328, 342] on div "add option" at bounding box center [484, 339] width 392 height 20
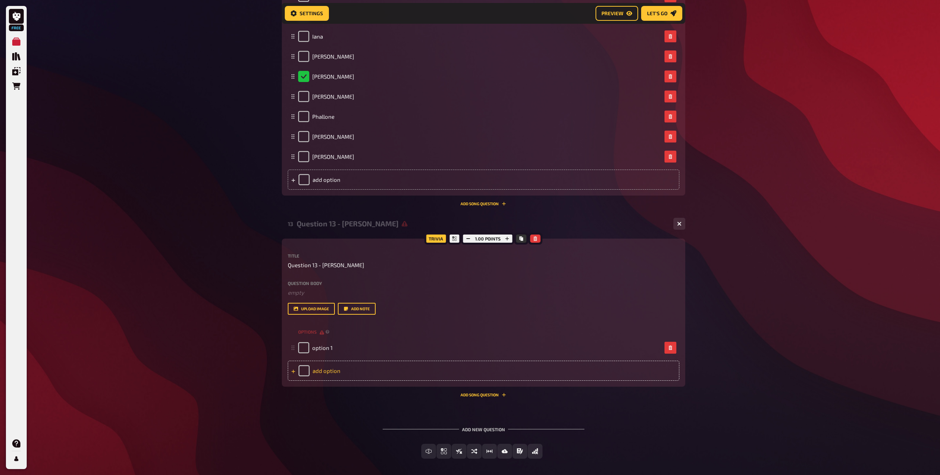
click at [322, 374] on div "add option" at bounding box center [484, 371] width 392 height 20
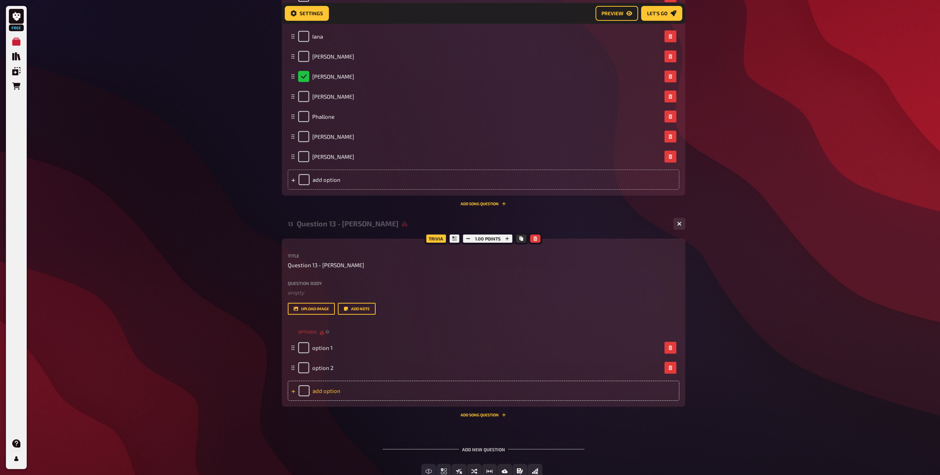
click at [324, 388] on div "add option" at bounding box center [484, 391] width 392 height 20
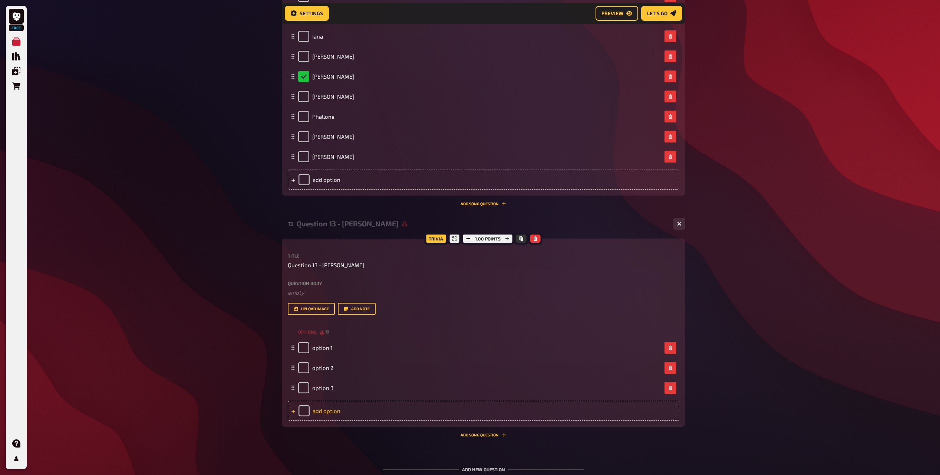
click at [328, 417] on div "add option" at bounding box center [484, 411] width 392 height 20
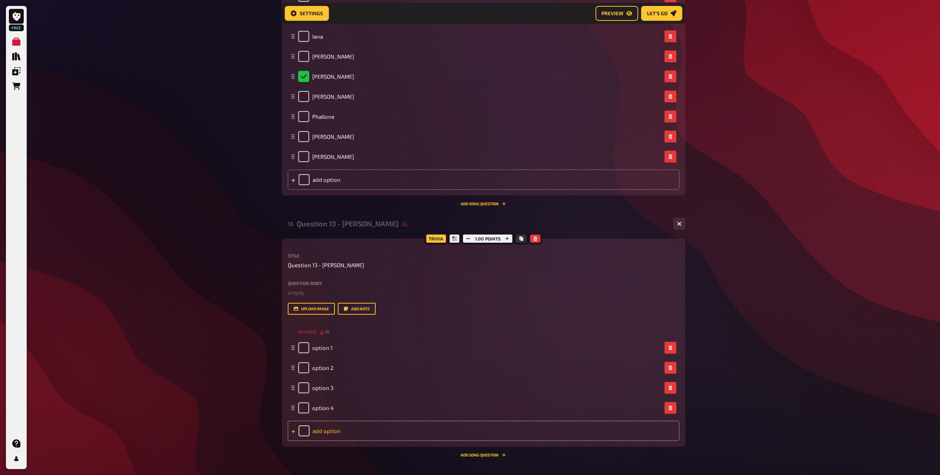
click at [331, 429] on div "add option" at bounding box center [484, 431] width 392 height 20
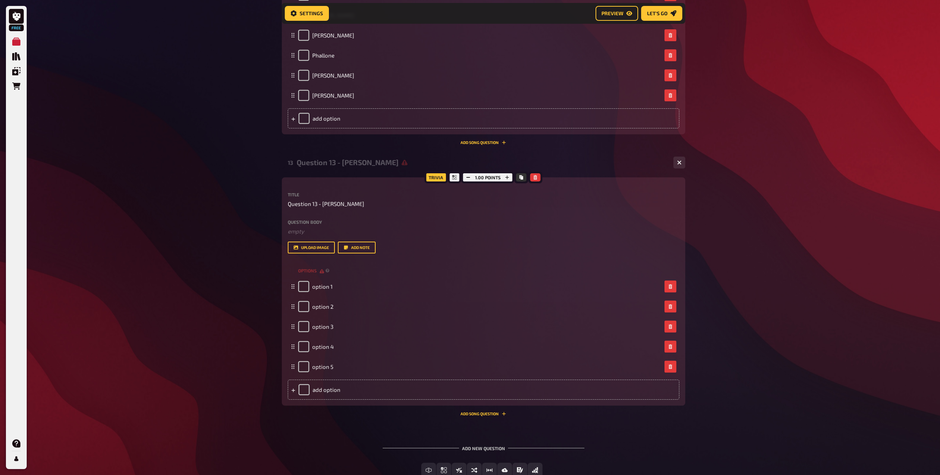
scroll to position [4271, 0]
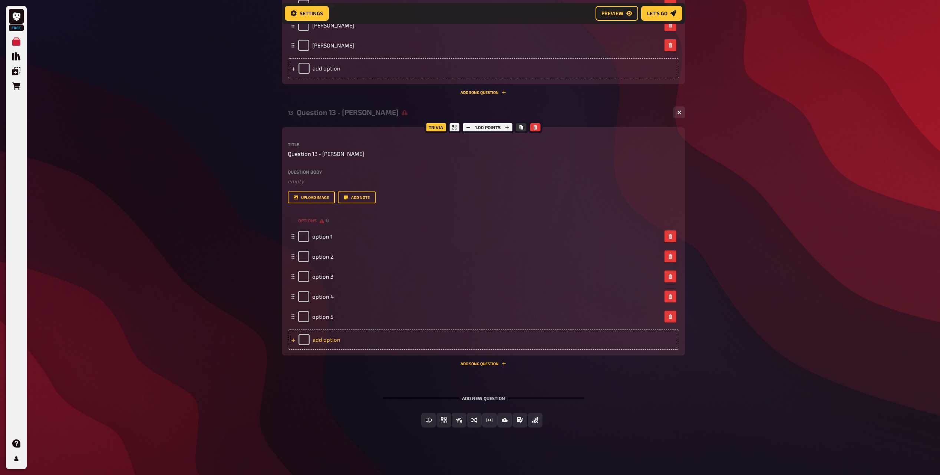
click at [325, 333] on div "add option" at bounding box center [484, 339] width 392 height 20
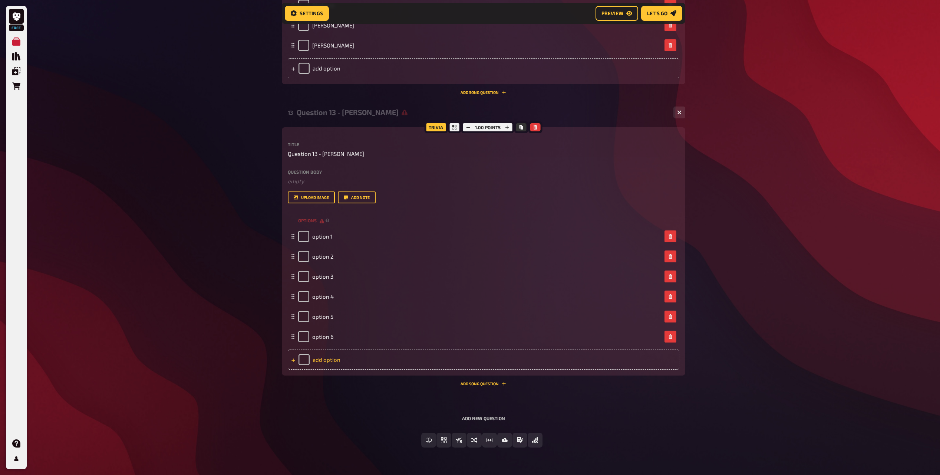
click at [331, 366] on div "add option" at bounding box center [484, 359] width 392 height 20
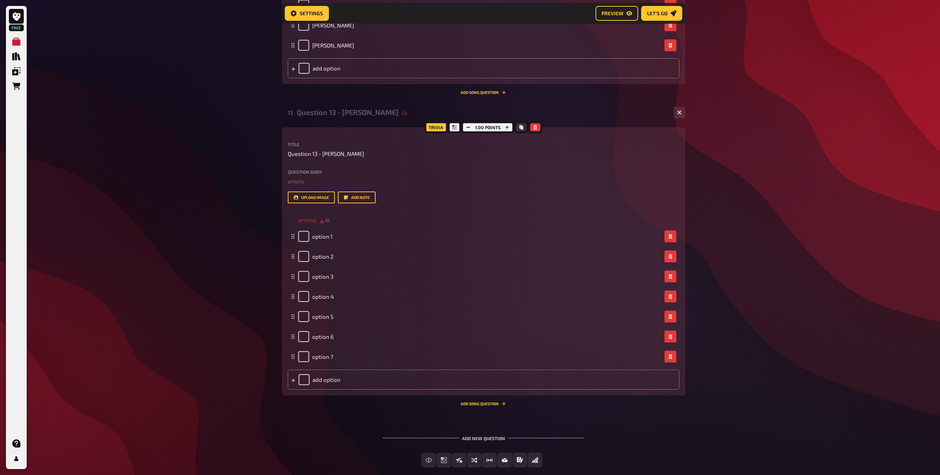
click at [337, 390] on div "Trivia 1.00 points Title Question 13 - [PERSON_NAME] Question body ﻿ empty Drop…" at bounding box center [484, 261] width 404 height 268
click at [335, 381] on div "add option" at bounding box center [484, 379] width 392 height 20
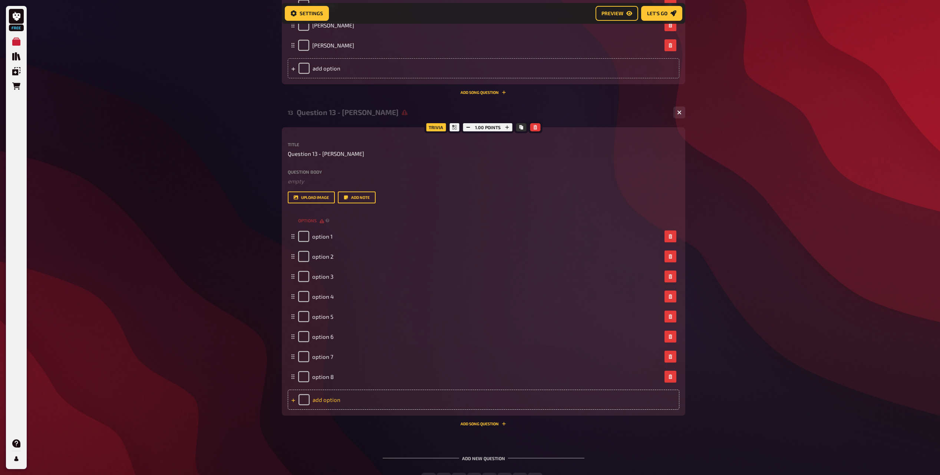
click at [332, 400] on div "add option" at bounding box center [484, 399] width 392 height 20
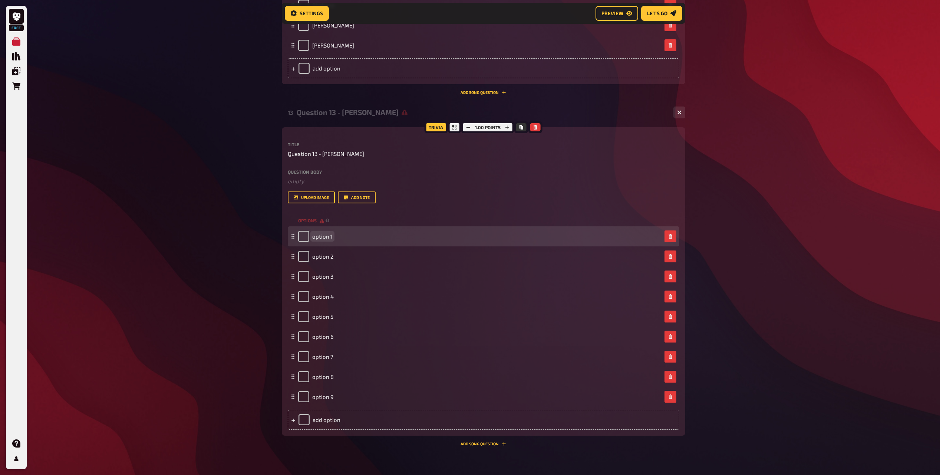
click at [322, 233] on span "option 1" at bounding box center [322, 236] width 20 height 7
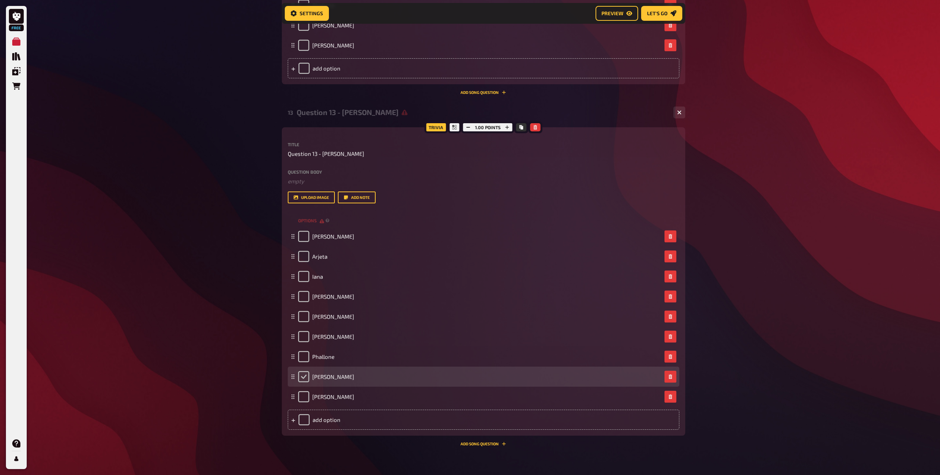
click at [305, 371] on input "checkbox" at bounding box center [303, 376] width 11 height 11
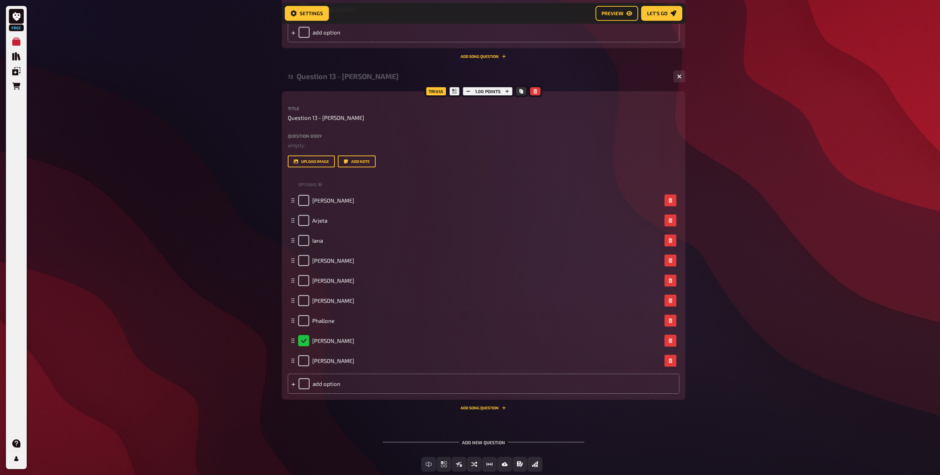
scroll to position [4351, 0]
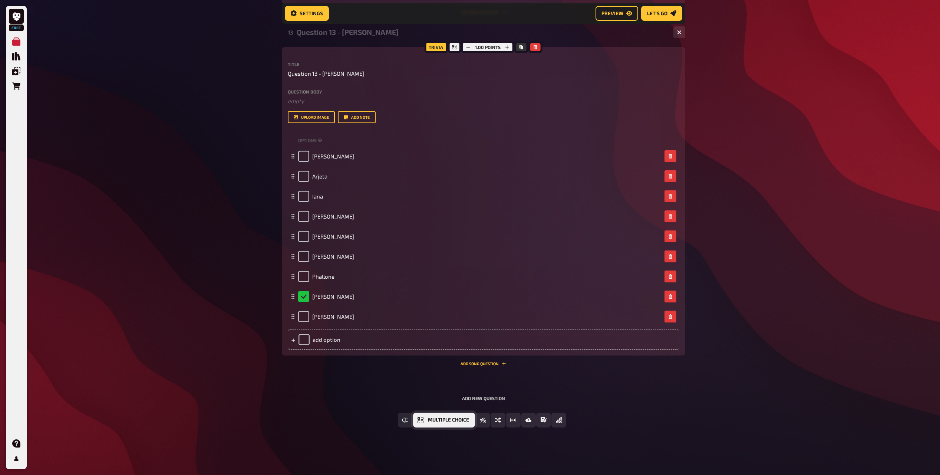
click at [443, 424] on button "Multiple Choice" at bounding box center [444, 419] width 62 height 15
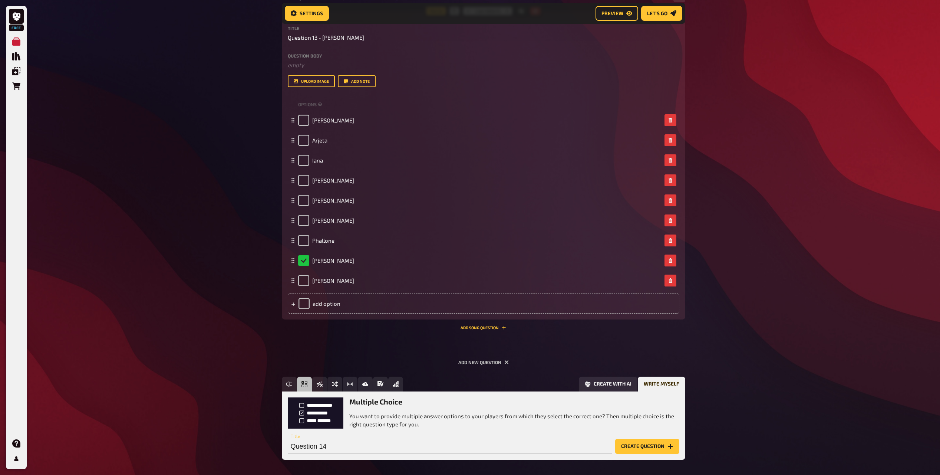
scroll to position [4419, 0]
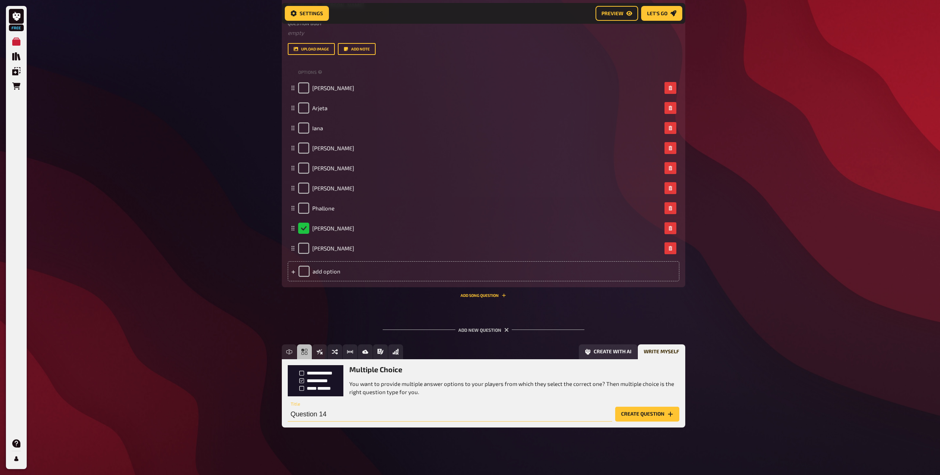
click at [349, 411] on input "Question 14" at bounding box center [450, 414] width 325 height 15
paste input "I am the eldest of my brothers and sisters and the shortest. Even my parents an…"
click at [655, 413] on button "Create question" at bounding box center [647, 414] width 64 height 15
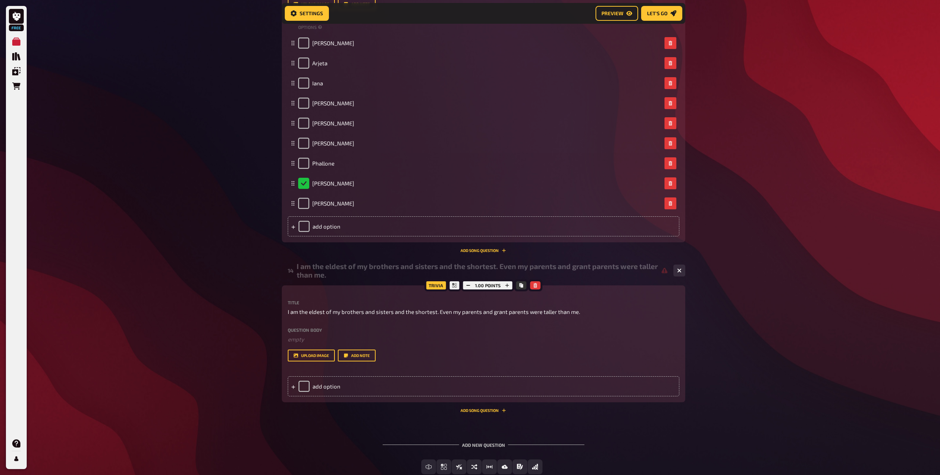
scroll to position [4511, 0]
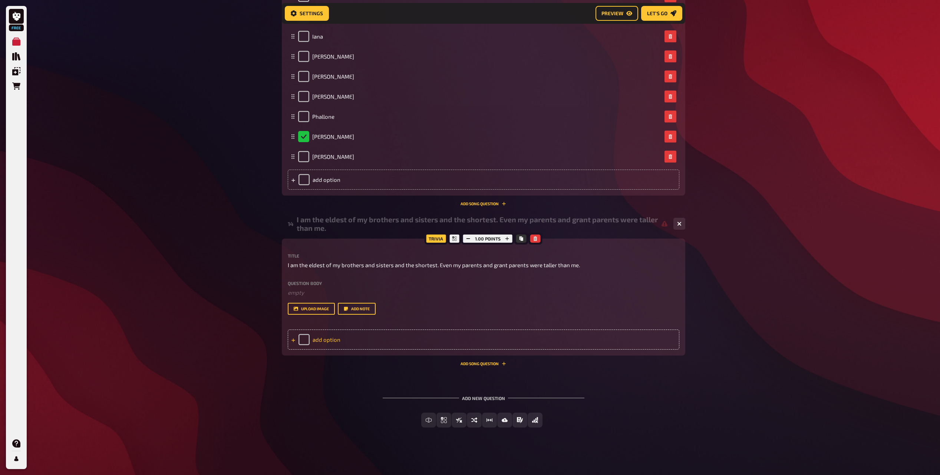
click at [342, 344] on div "add option" at bounding box center [484, 339] width 392 height 20
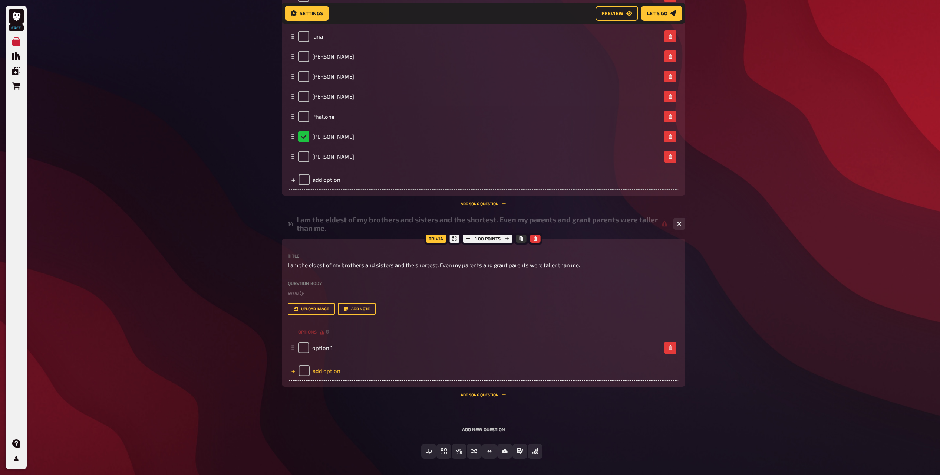
click at [339, 372] on div "add option" at bounding box center [484, 371] width 392 height 20
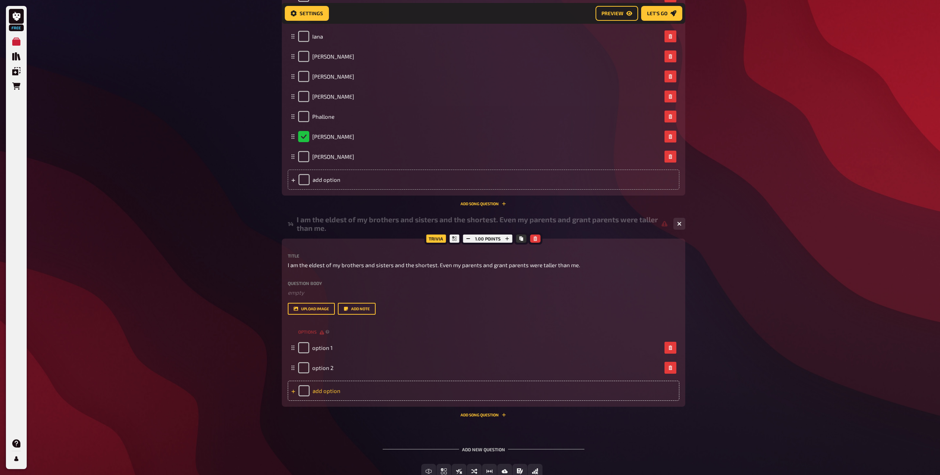
drag, startPoint x: 345, startPoint y: 390, endPoint x: 345, endPoint y: 408, distance: 18.2
click at [345, 392] on div "add option" at bounding box center [484, 391] width 392 height 20
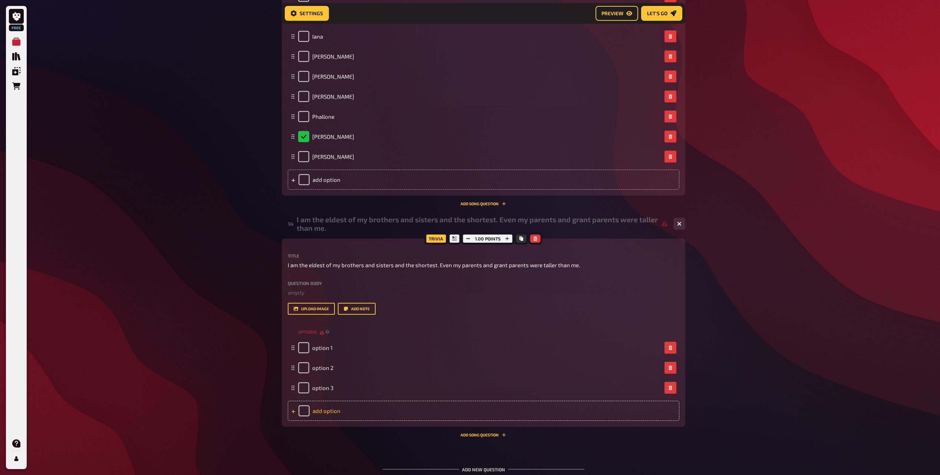
click at [344, 412] on div "add option" at bounding box center [484, 411] width 392 height 20
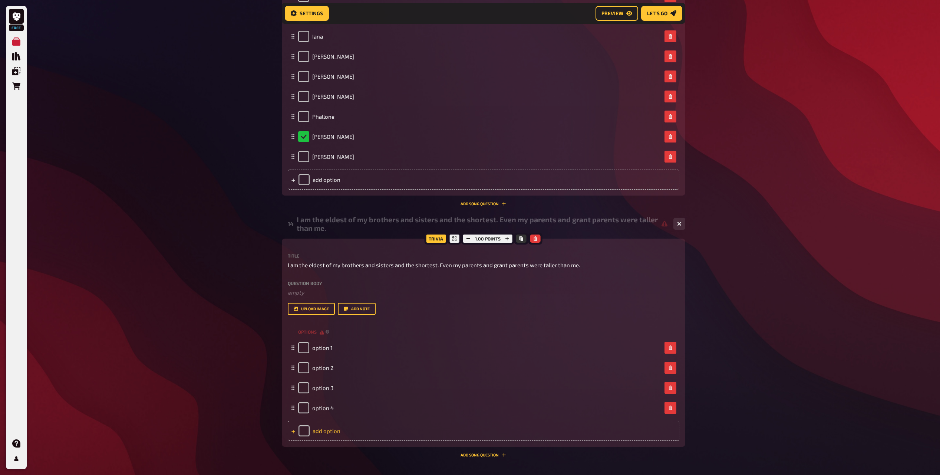
click at [342, 426] on div "add option" at bounding box center [484, 431] width 392 height 20
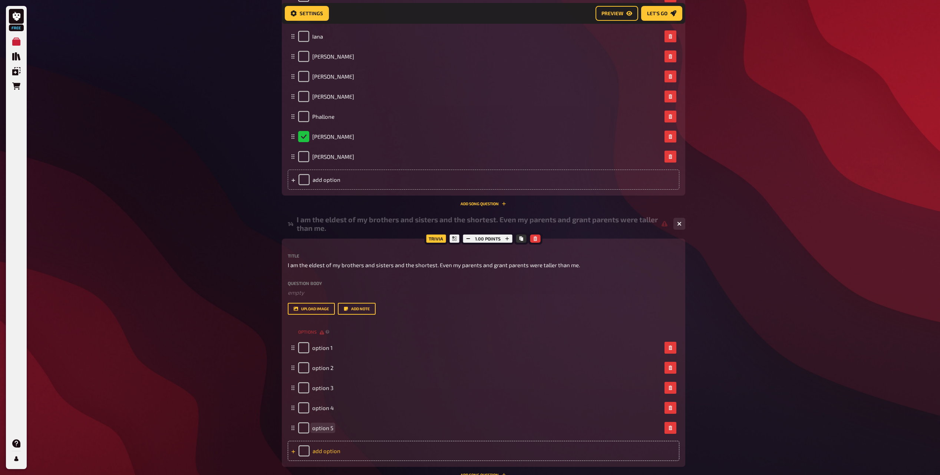
click at [343, 435] on div "option 5" at bounding box center [484, 428] width 392 height 20
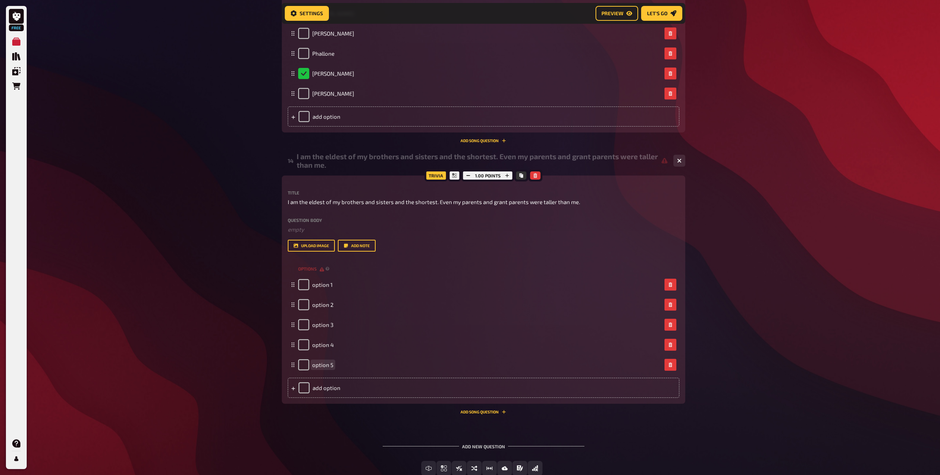
scroll to position [4622, 0]
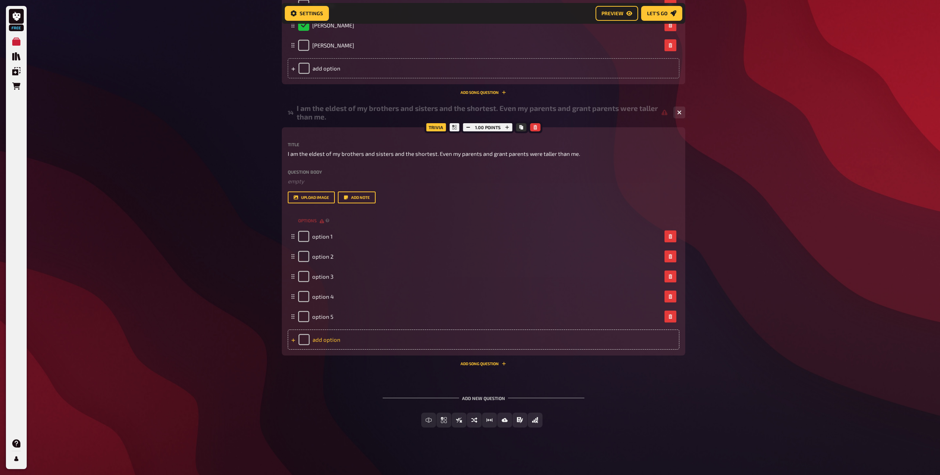
click at [335, 341] on div "add option" at bounding box center [484, 339] width 392 height 20
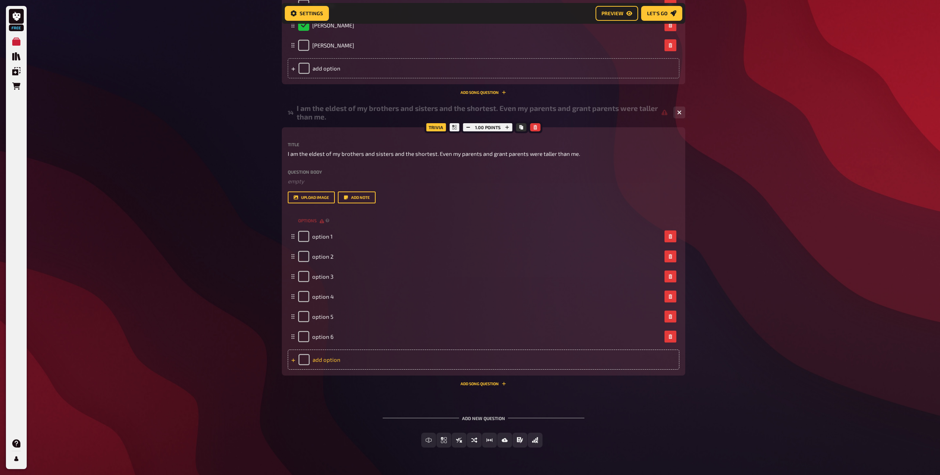
click at [336, 359] on div "add option" at bounding box center [484, 359] width 392 height 20
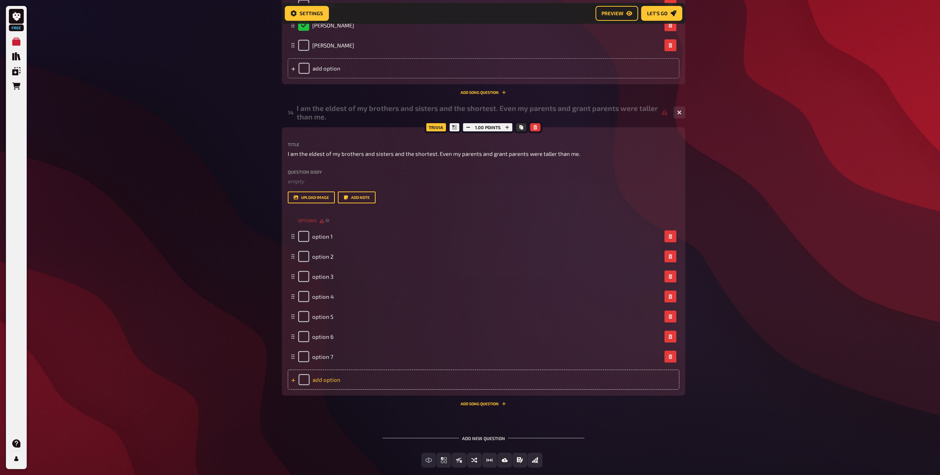
click at [338, 375] on div "add option" at bounding box center [484, 379] width 392 height 20
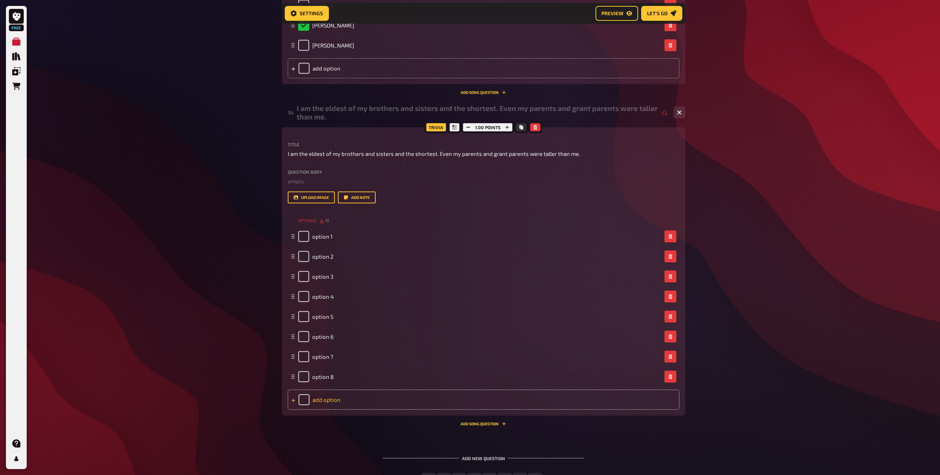
click at [340, 392] on div "add option" at bounding box center [484, 399] width 392 height 20
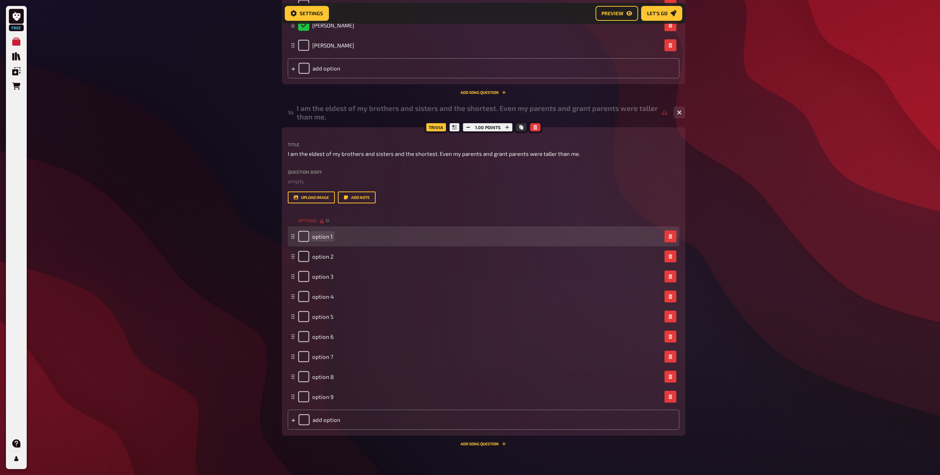
click at [321, 234] on span "option 1" at bounding box center [322, 236] width 20 height 7
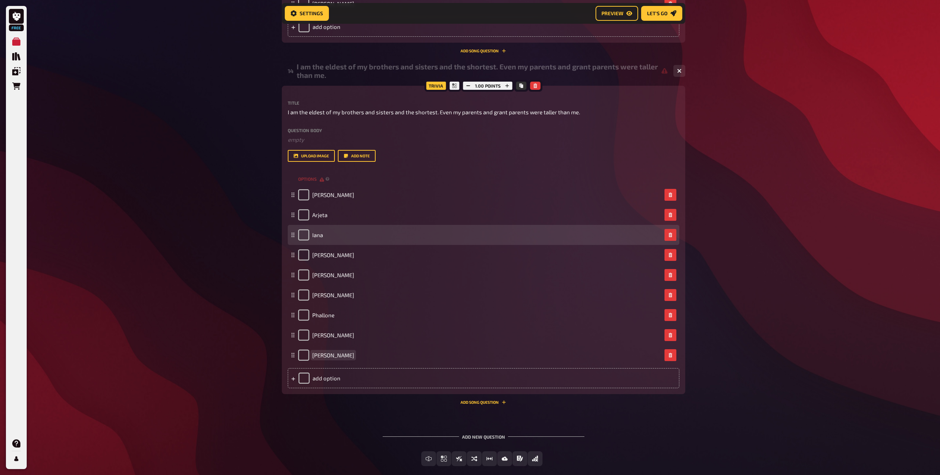
scroll to position [4702, 0]
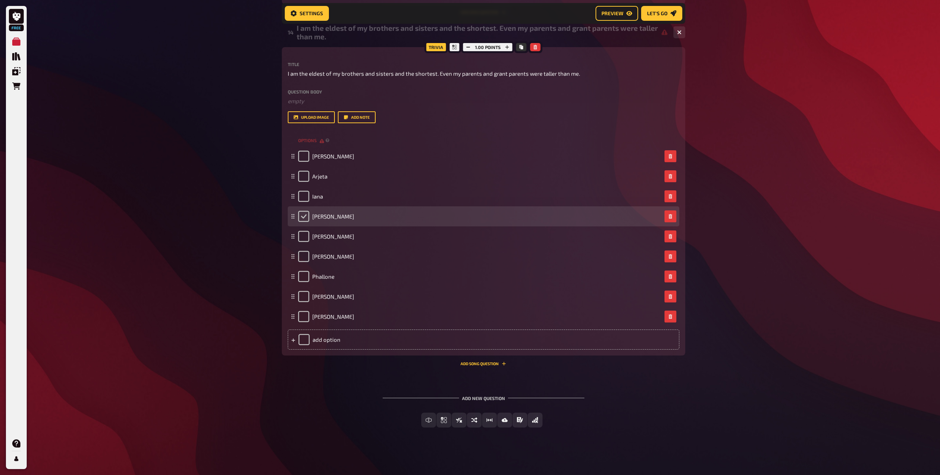
click at [306, 221] on input "checkbox" at bounding box center [303, 216] width 11 height 11
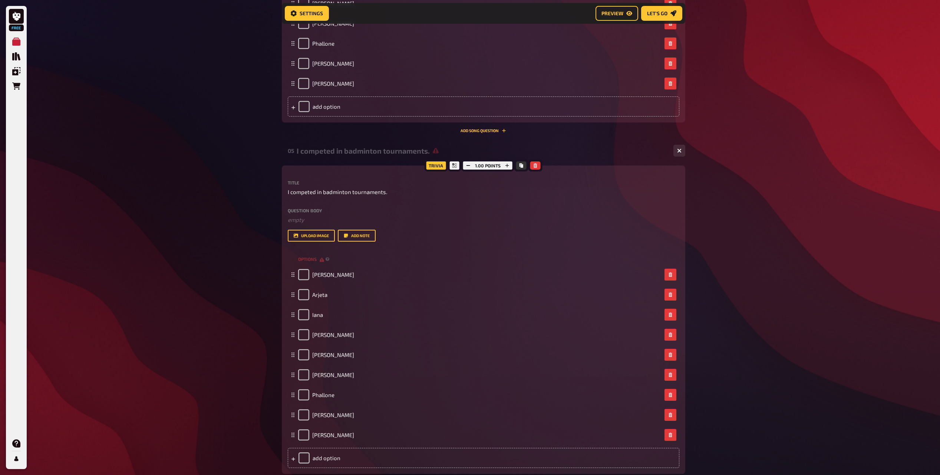
scroll to position [1513, 0]
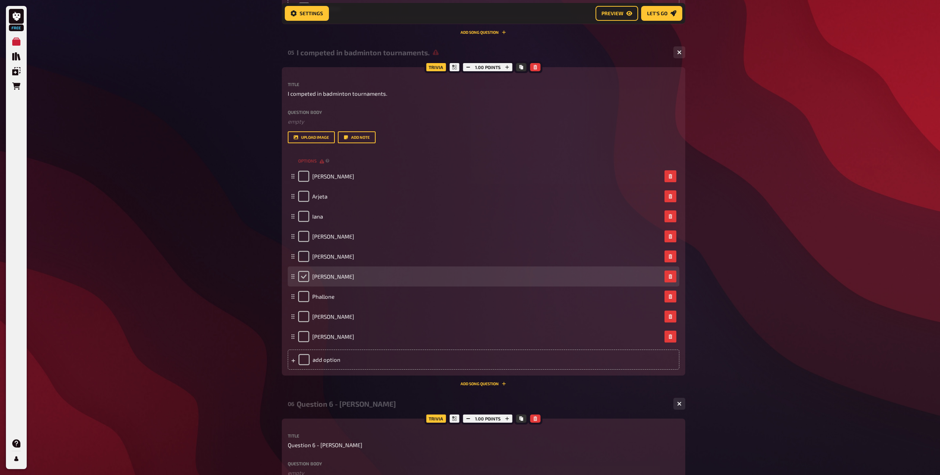
click at [300, 272] on input "checkbox" at bounding box center [303, 276] width 11 height 11
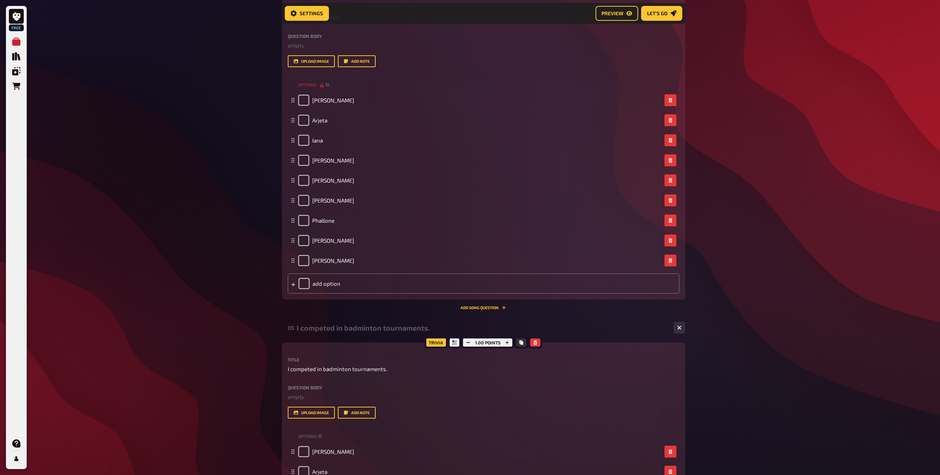
scroll to position [1142, 0]
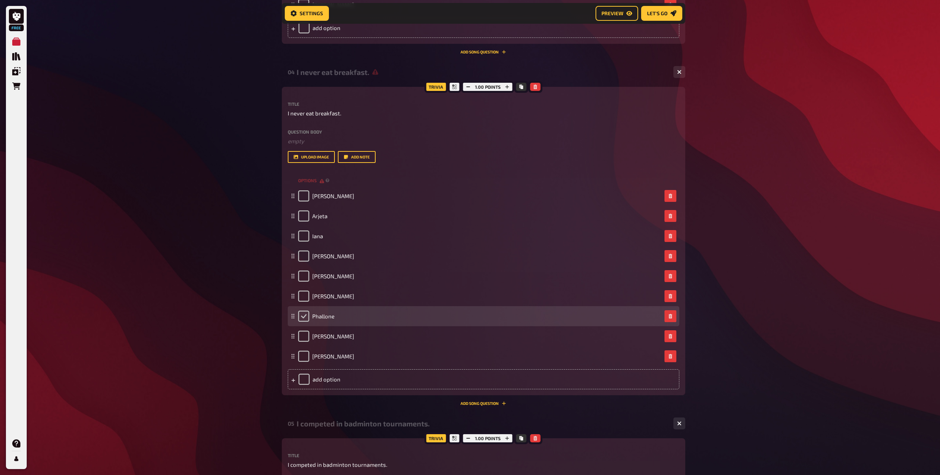
click at [302, 316] on input "checkbox" at bounding box center [303, 315] width 11 height 11
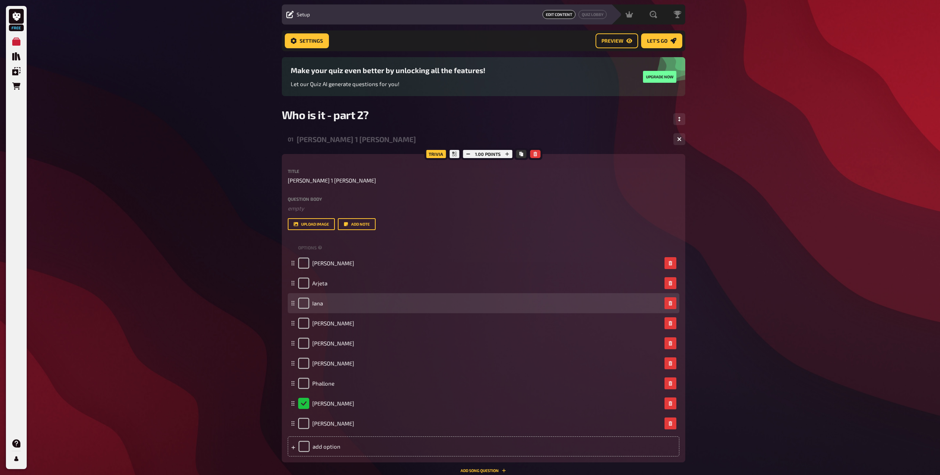
scroll to position [0, 0]
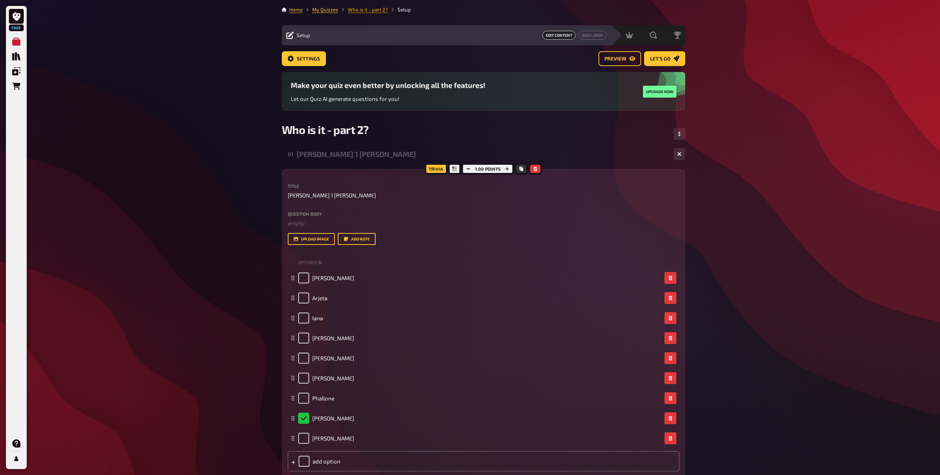
click at [365, 10] on link "Who is it - part 2?" at bounding box center [368, 10] width 40 height 6
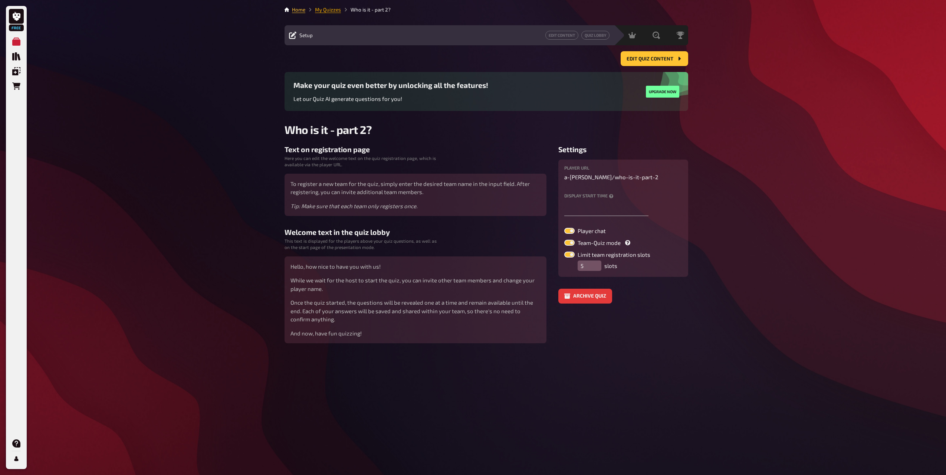
click at [329, 10] on link "My Quizzes" at bounding box center [328, 10] width 26 height 6
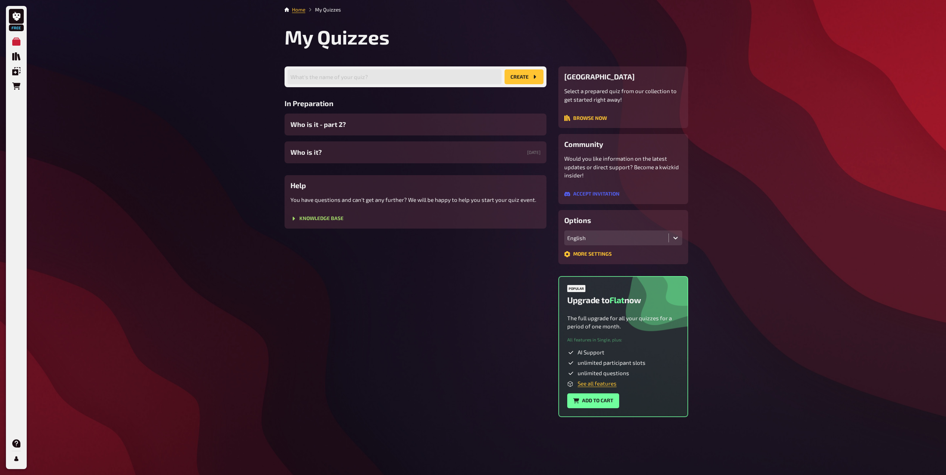
click at [514, 77] on button "create" at bounding box center [523, 76] width 39 height 15
click at [410, 77] on input "text" at bounding box center [394, 76] width 214 height 15
click at [530, 79] on button "create" at bounding box center [523, 76] width 39 height 15
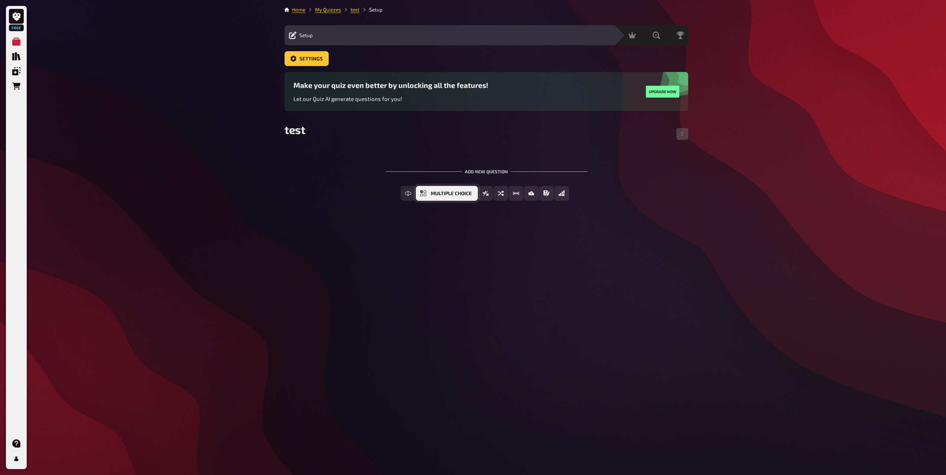
click at [429, 193] on button "Multiple Choice" at bounding box center [447, 193] width 62 height 15
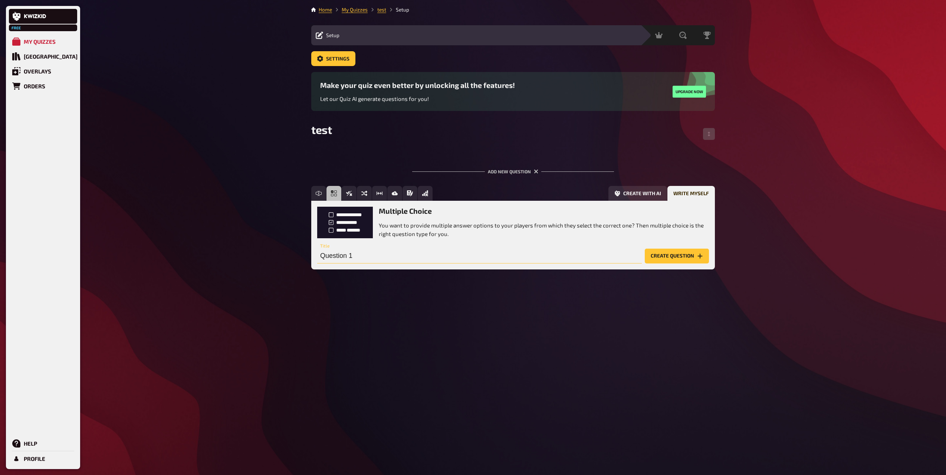
click at [391, 250] on input "Question 1" at bounding box center [479, 256] width 325 height 15
click at [672, 258] on button "Create question" at bounding box center [677, 256] width 64 height 15
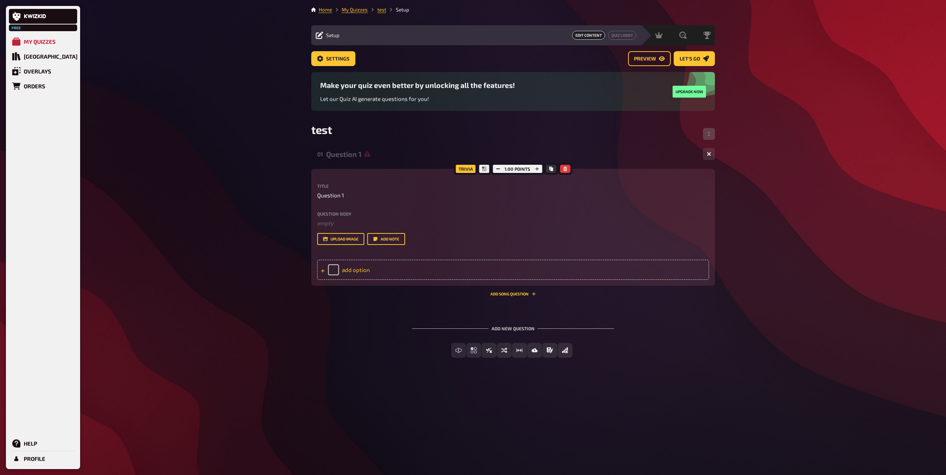
click at [345, 270] on div "add option" at bounding box center [513, 270] width 392 height 20
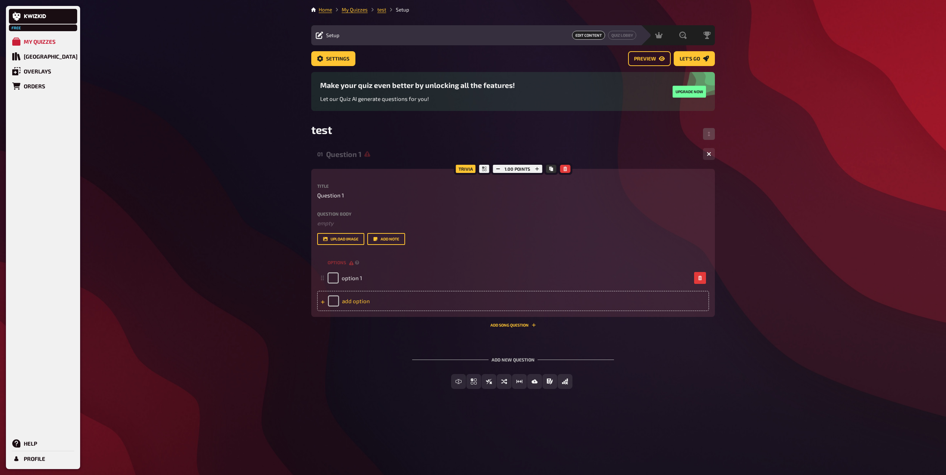
click at [351, 297] on div "add option" at bounding box center [513, 301] width 392 height 20
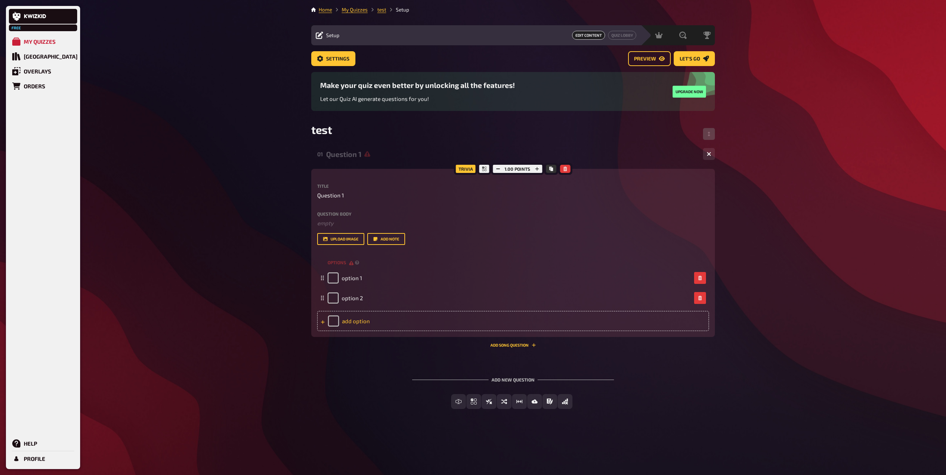
click at [354, 318] on div "add option" at bounding box center [513, 321] width 392 height 20
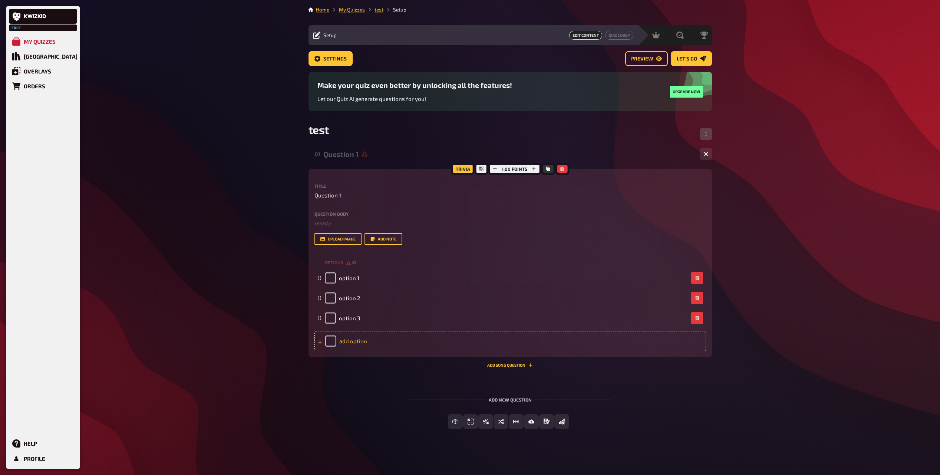
drag, startPoint x: 354, startPoint y: 318, endPoint x: 354, endPoint y: 331, distance: 13.4
click at [354, 331] on div "add option" at bounding box center [511, 341] width 392 height 20
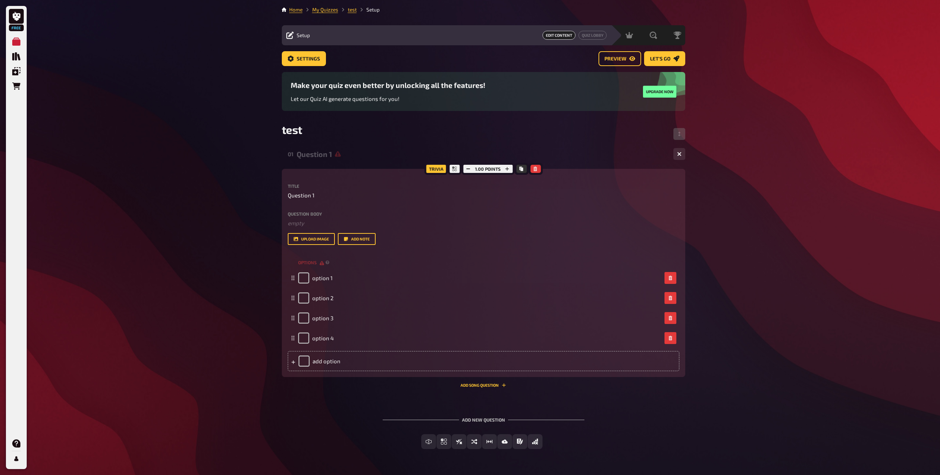
click at [351, 350] on div "options option 1 option 2 option 3 option 4 To pick up a draggable item, press …" at bounding box center [484, 314] width 392 height 114
click at [353, 365] on div "add option" at bounding box center [484, 361] width 392 height 20
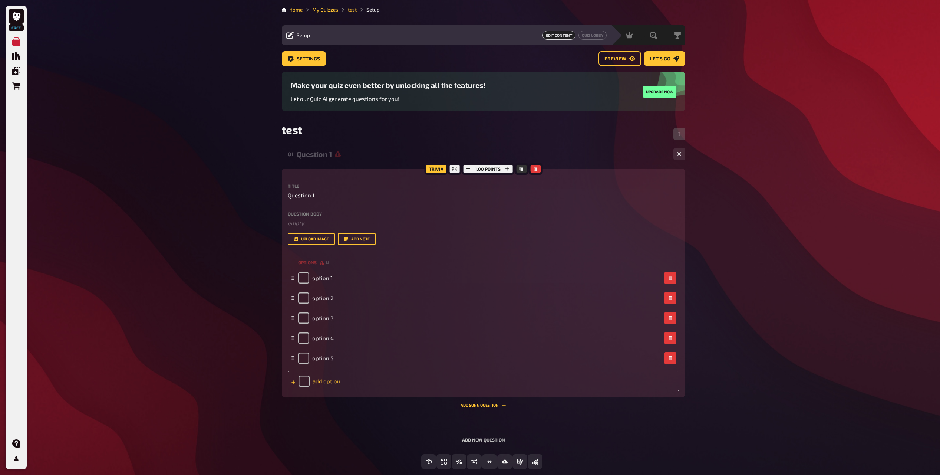
drag, startPoint x: 326, startPoint y: 389, endPoint x: 326, endPoint y: 395, distance: 5.9
click at [326, 389] on div "add option" at bounding box center [484, 381] width 392 height 20
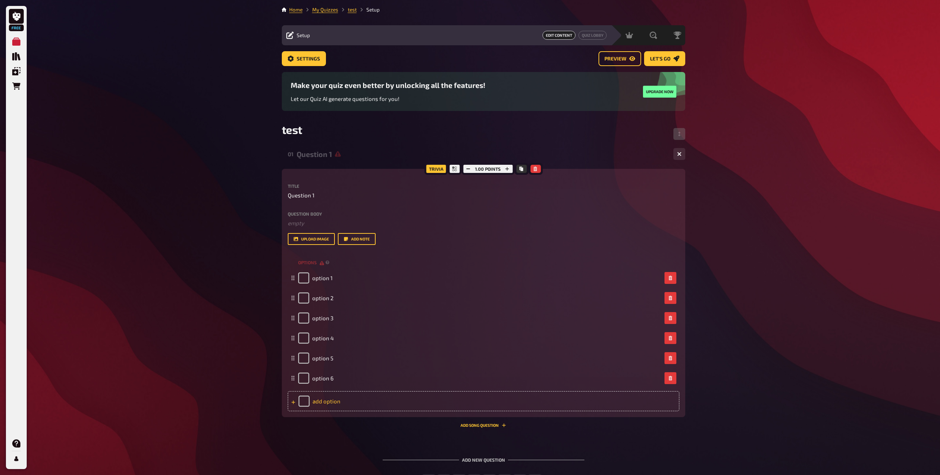
click at [326, 398] on div "add option" at bounding box center [484, 401] width 392 height 20
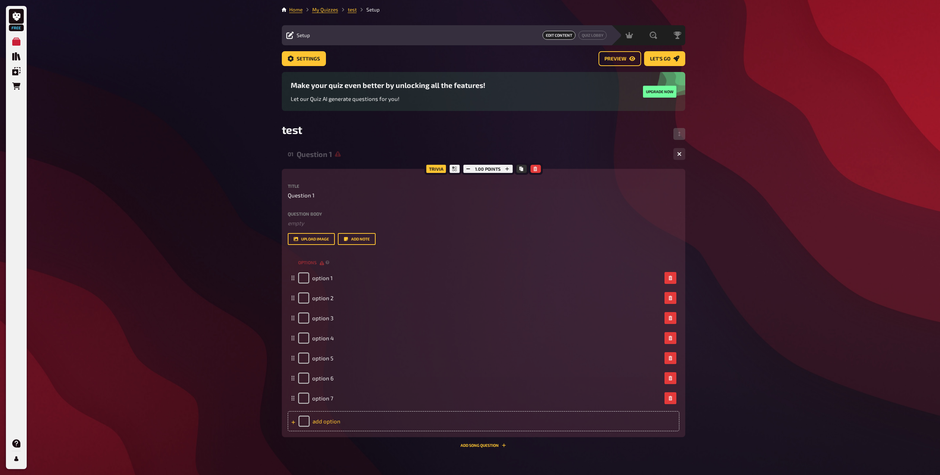
click at [325, 412] on div "add option" at bounding box center [484, 421] width 392 height 20
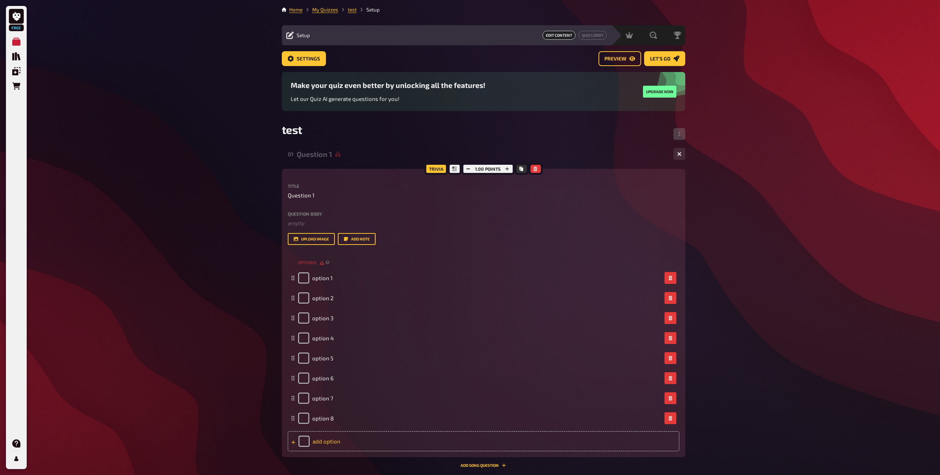
click at [325, 433] on div "add option" at bounding box center [484, 441] width 392 height 20
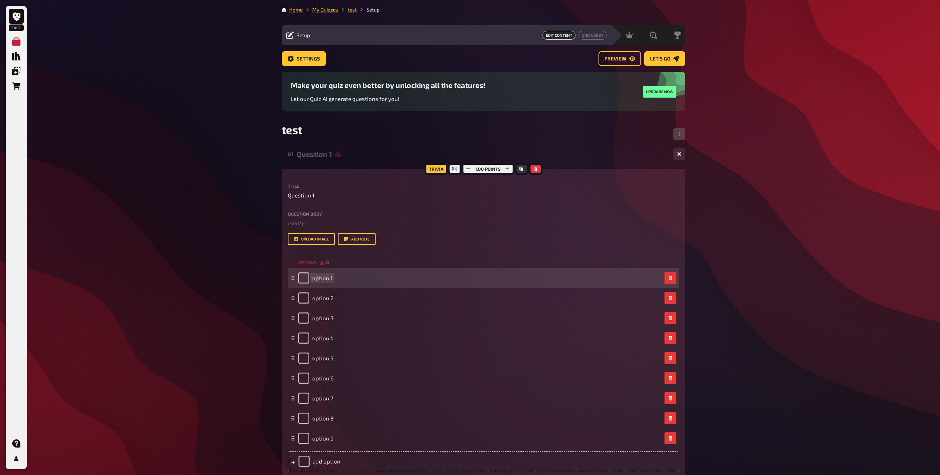
click at [320, 280] on span "option 1" at bounding box center [322, 277] width 20 height 7
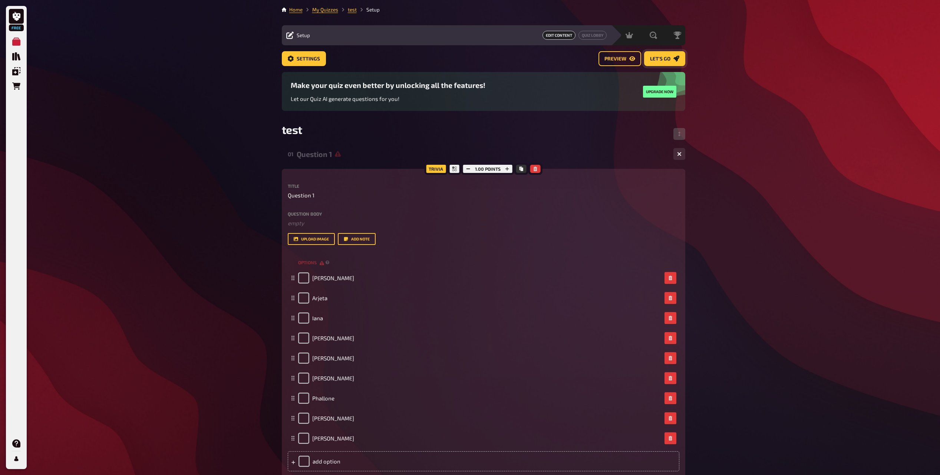
click at [674, 61] on icon "Let's go" at bounding box center [677, 59] width 6 height 6
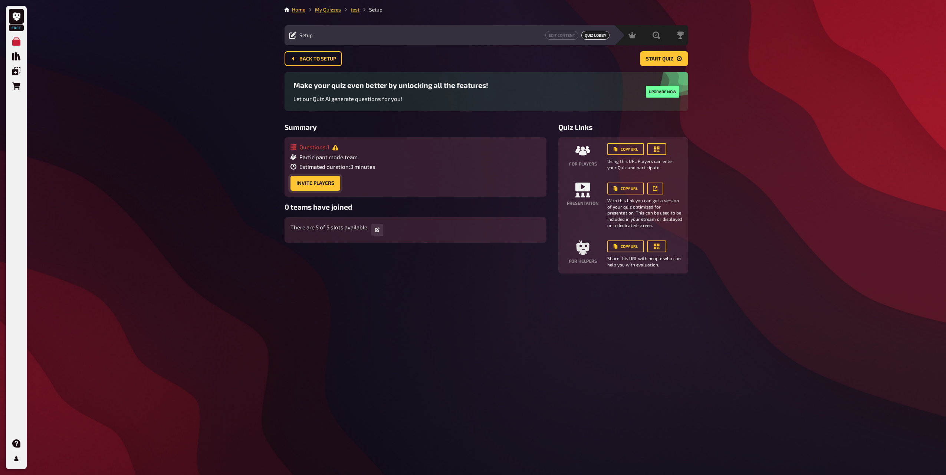
click at [302, 181] on button "Invite Players" at bounding box center [315, 183] width 50 height 15
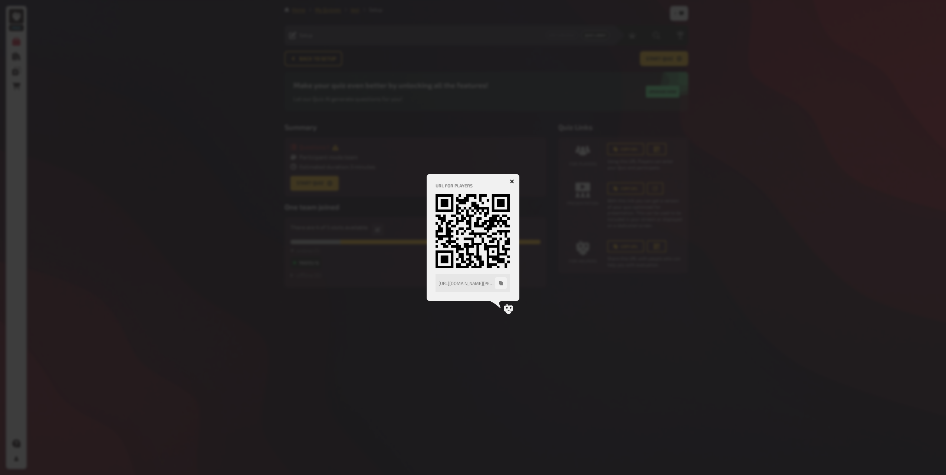
click at [513, 179] on button "button" at bounding box center [512, 181] width 12 height 12
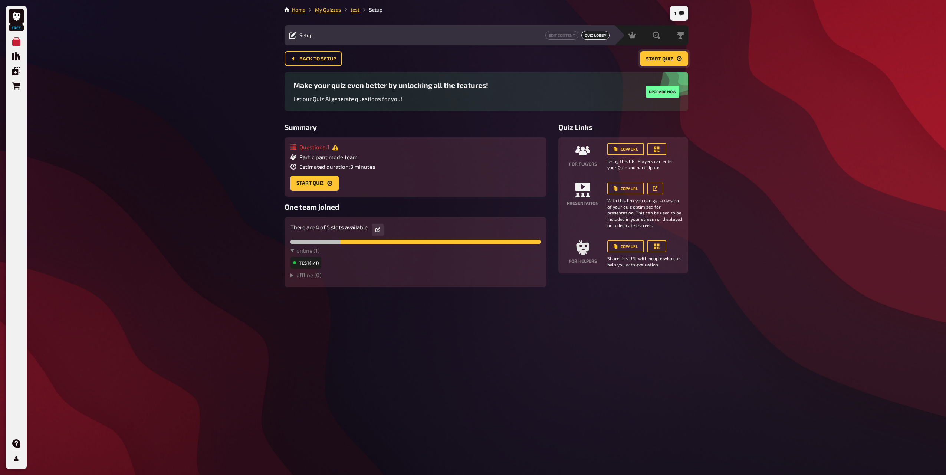
click at [666, 56] on span "Start Quiz" at bounding box center [659, 58] width 27 height 5
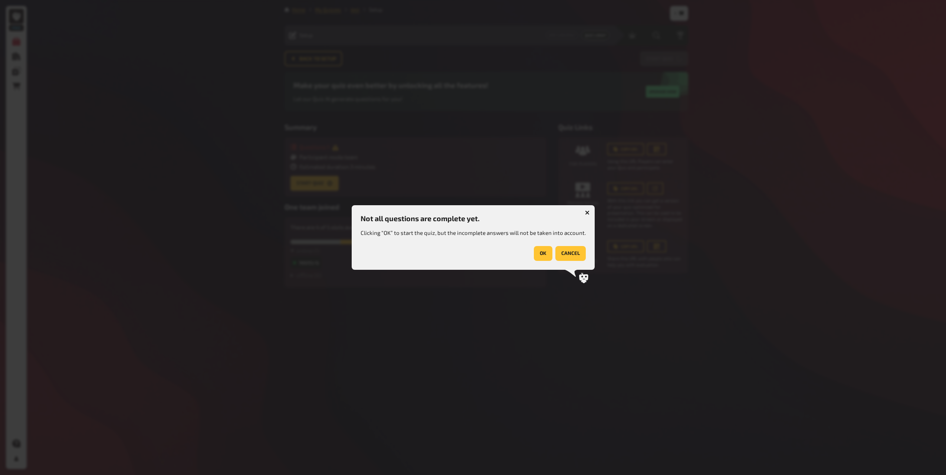
click at [542, 252] on button "OK" at bounding box center [543, 253] width 19 height 15
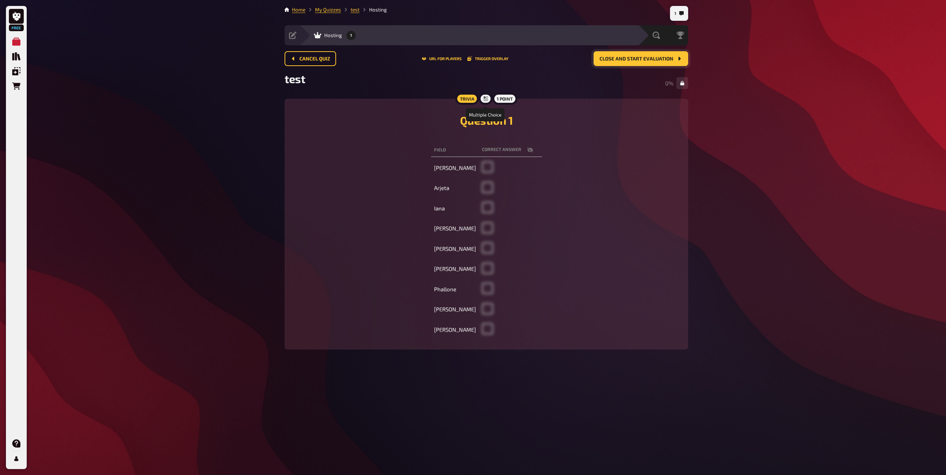
click at [486, 101] on icon at bounding box center [485, 98] width 4 height 4
click at [486, 99] on icon at bounding box center [485, 98] width 4 height 4
click at [502, 99] on div "1 point" at bounding box center [504, 99] width 25 height 12
click at [646, 62] on button "Close and start evaluation" at bounding box center [640, 58] width 95 height 15
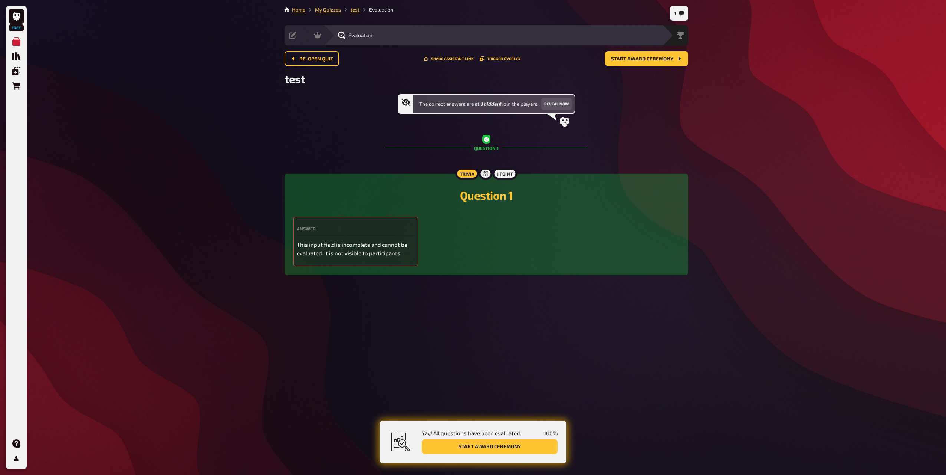
click at [338, 233] on div "Answer" at bounding box center [356, 231] width 118 height 11
click at [333, 246] on p "This input field is incomplete and cannot be evaluated. It is not visible to pa…" at bounding box center [356, 248] width 118 height 17
click at [315, 60] on span "Re-open Quiz" at bounding box center [316, 58] width 34 height 5
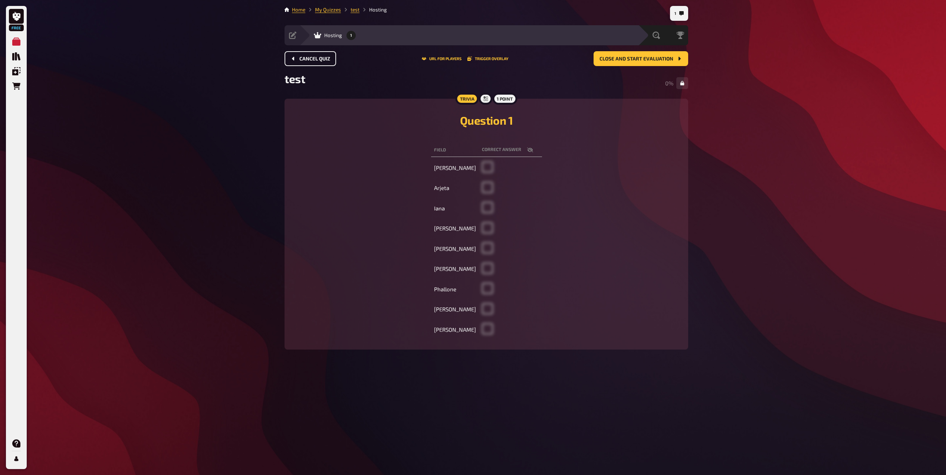
click at [315, 60] on span "Cancel Quiz" at bounding box center [314, 58] width 31 height 5
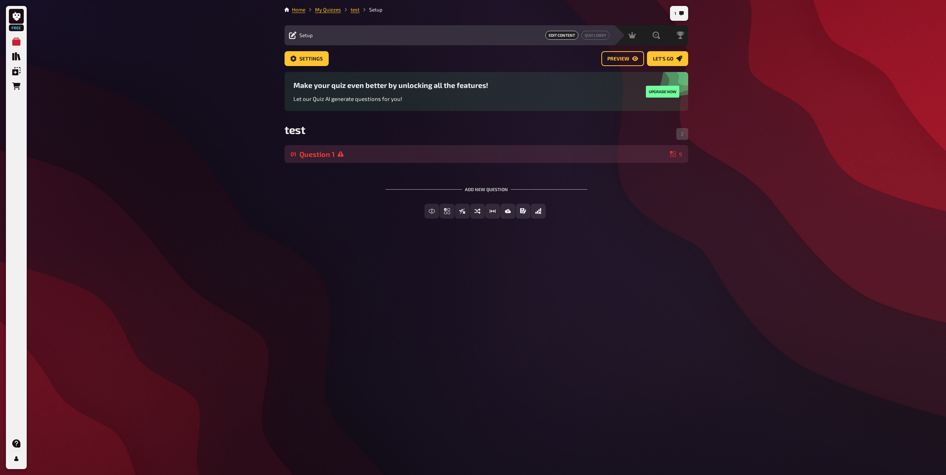
click at [396, 155] on div "Question 1" at bounding box center [483, 154] width 368 height 9
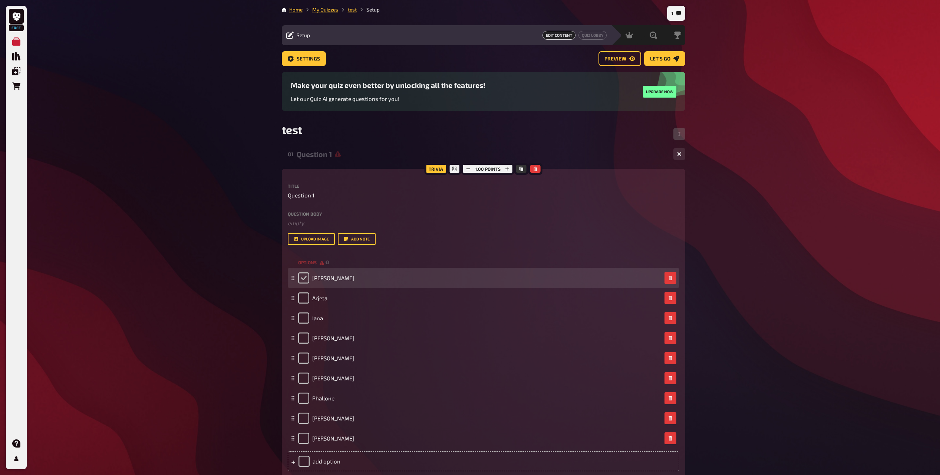
click at [307, 280] on input "checkbox" at bounding box center [303, 277] width 11 height 11
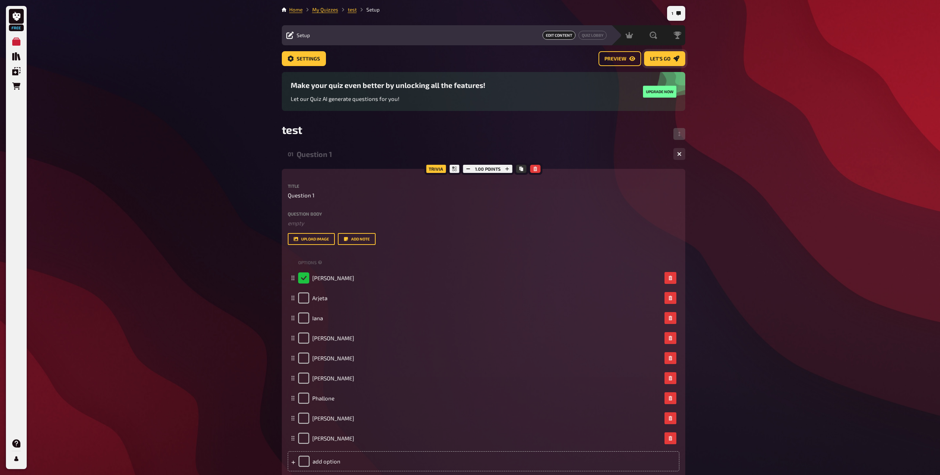
click at [654, 60] on span "Let's go" at bounding box center [660, 58] width 20 height 5
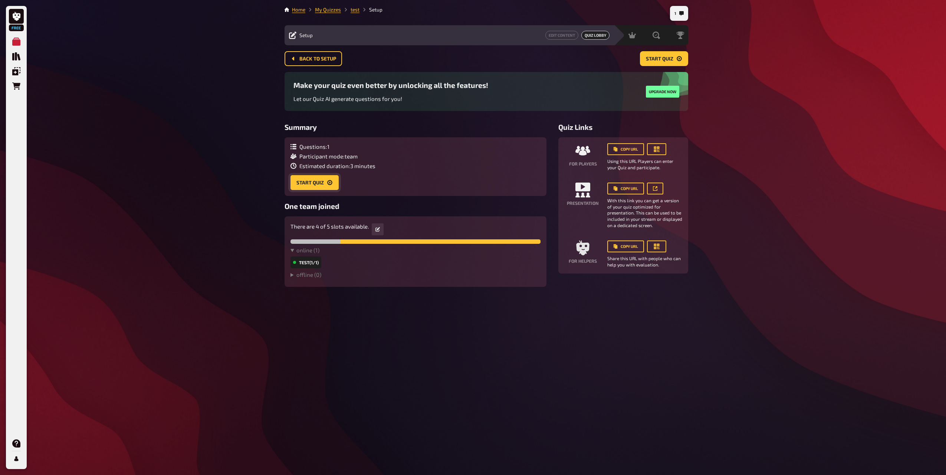
click at [309, 177] on button "Start Quiz" at bounding box center [314, 182] width 48 height 15
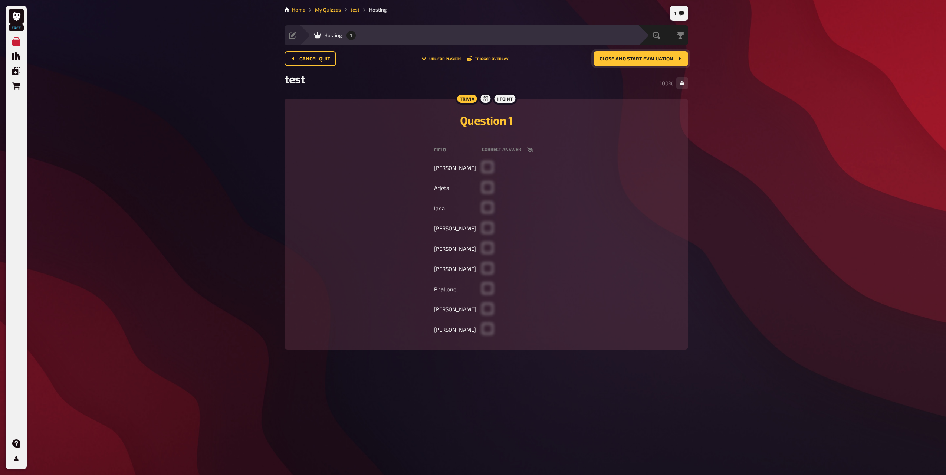
click at [651, 62] on button "Close and start evaluation" at bounding box center [640, 58] width 95 height 15
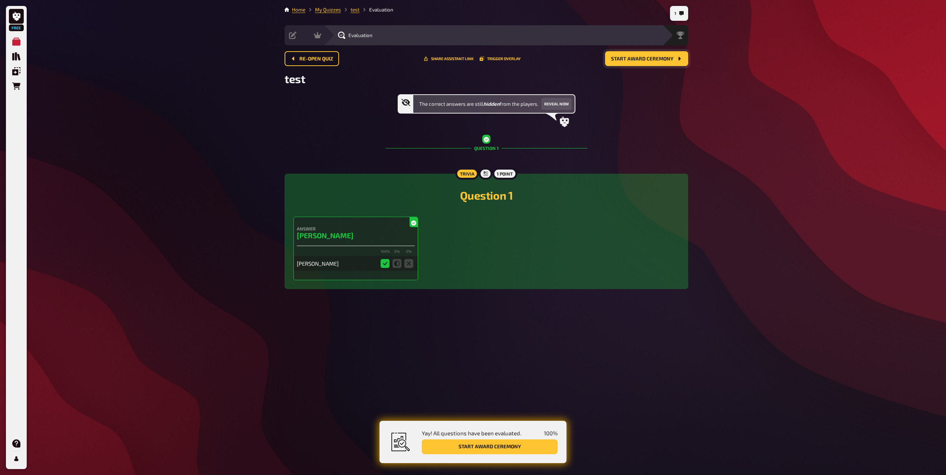
click at [629, 62] on button "Start award ceremony" at bounding box center [646, 58] width 83 height 15
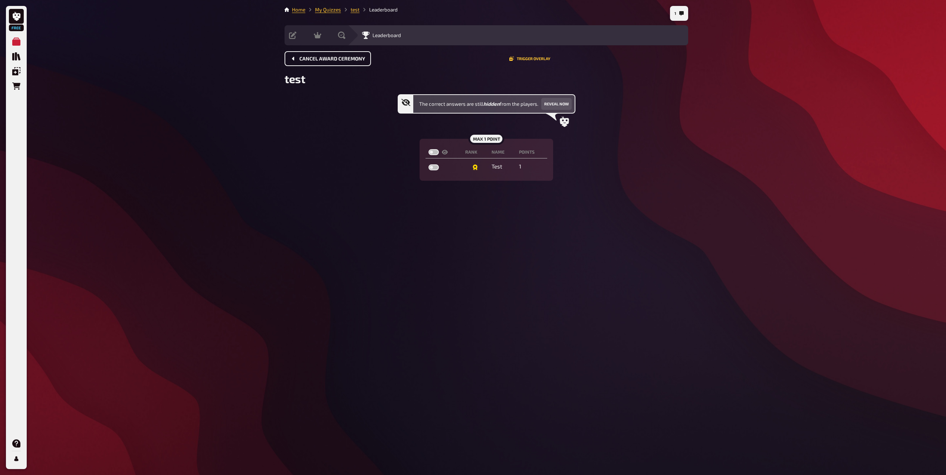
click at [311, 57] on span "Cancel award ceremony" at bounding box center [332, 58] width 66 height 5
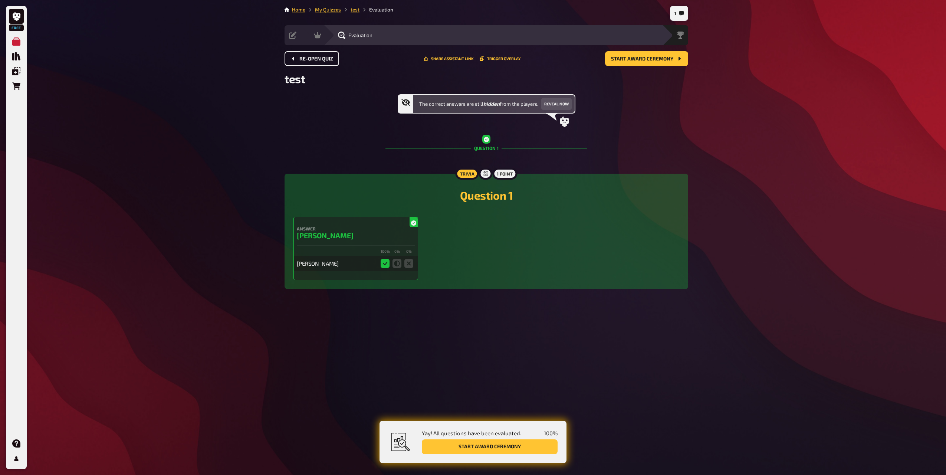
click at [310, 58] on span "Re-open Quiz" at bounding box center [316, 58] width 34 height 5
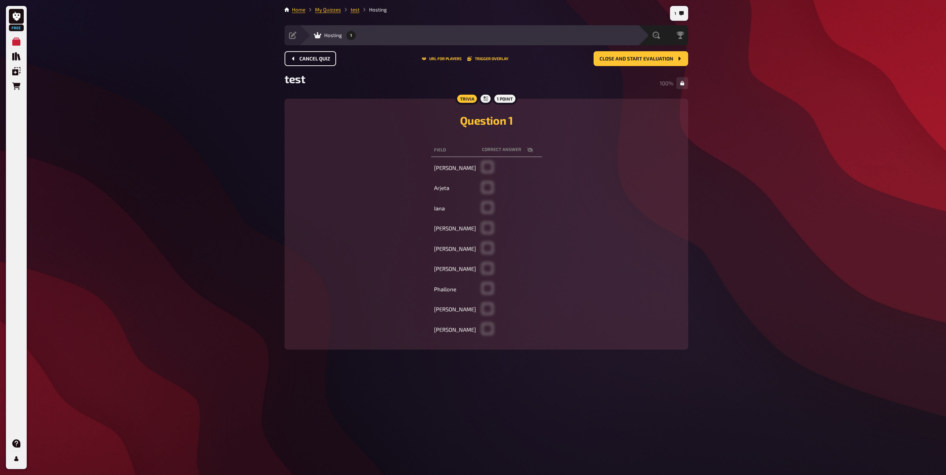
click at [310, 58] on span "Cancel Quiz" at bounding box center [314, 58] width 31 height 5
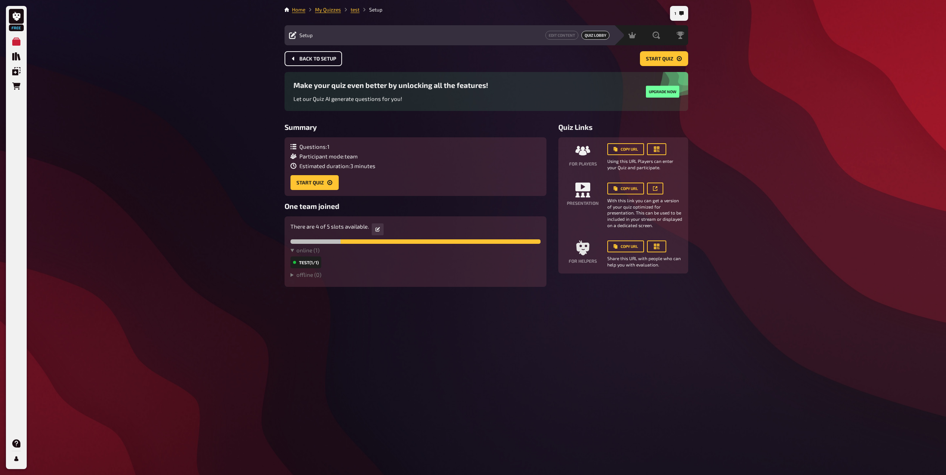
click at [310, 58] on span "Back to setup" at bounding box center [317, 58] width 37 height 5
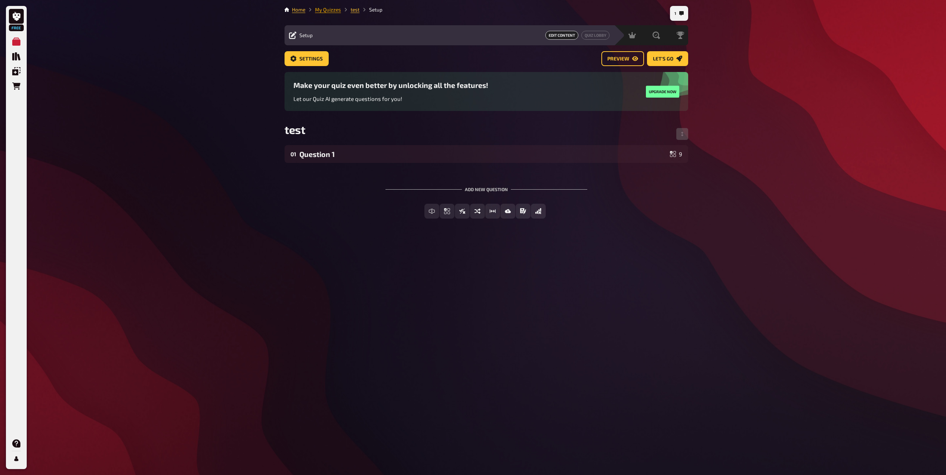
click at [335, 7] on link "My Quizzes" at bounding box center [328, 10] width 26 height 6
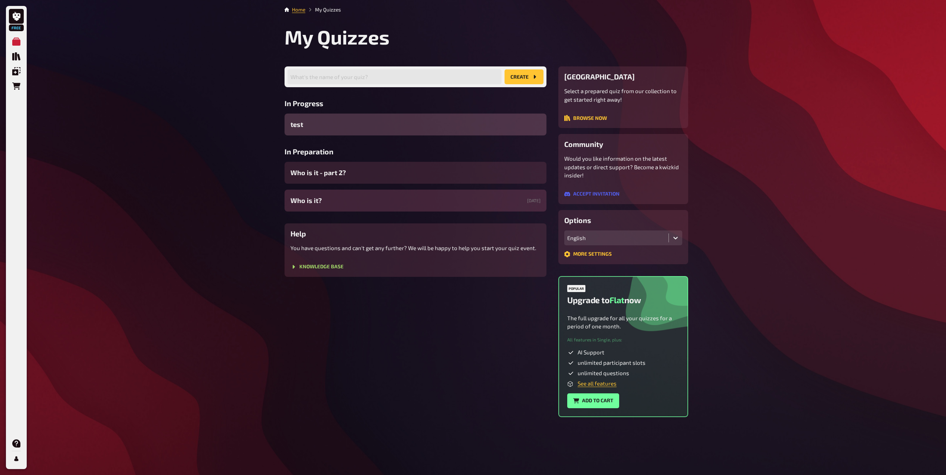
click at [366, 194] on div "Who is it? [DATE]" at bounding box center [415, 201] width 262 height 22
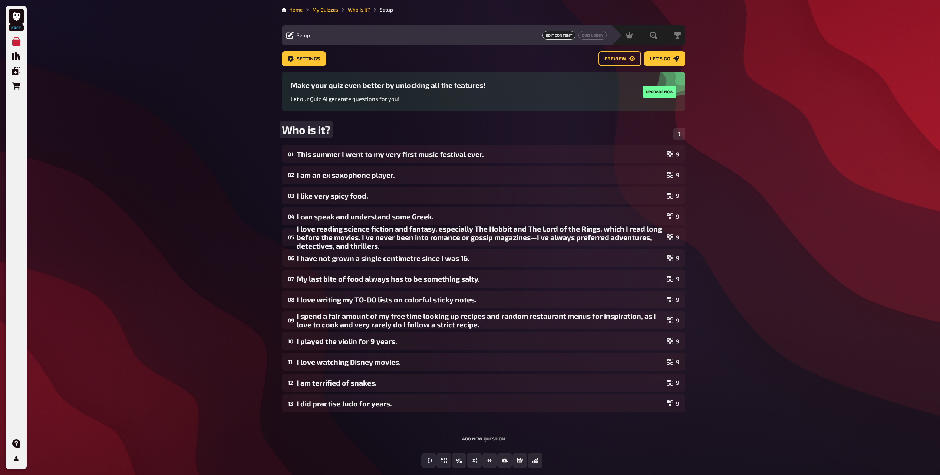
click at [183, 145] on div "Free My Quizzes Quiz Library Overlays Orders Help Profile Home My Quizzes Who i…" at bounding box center [470, 257] width 940 height 515
